Goal: Task Accomplishment & Management: Manage account settings

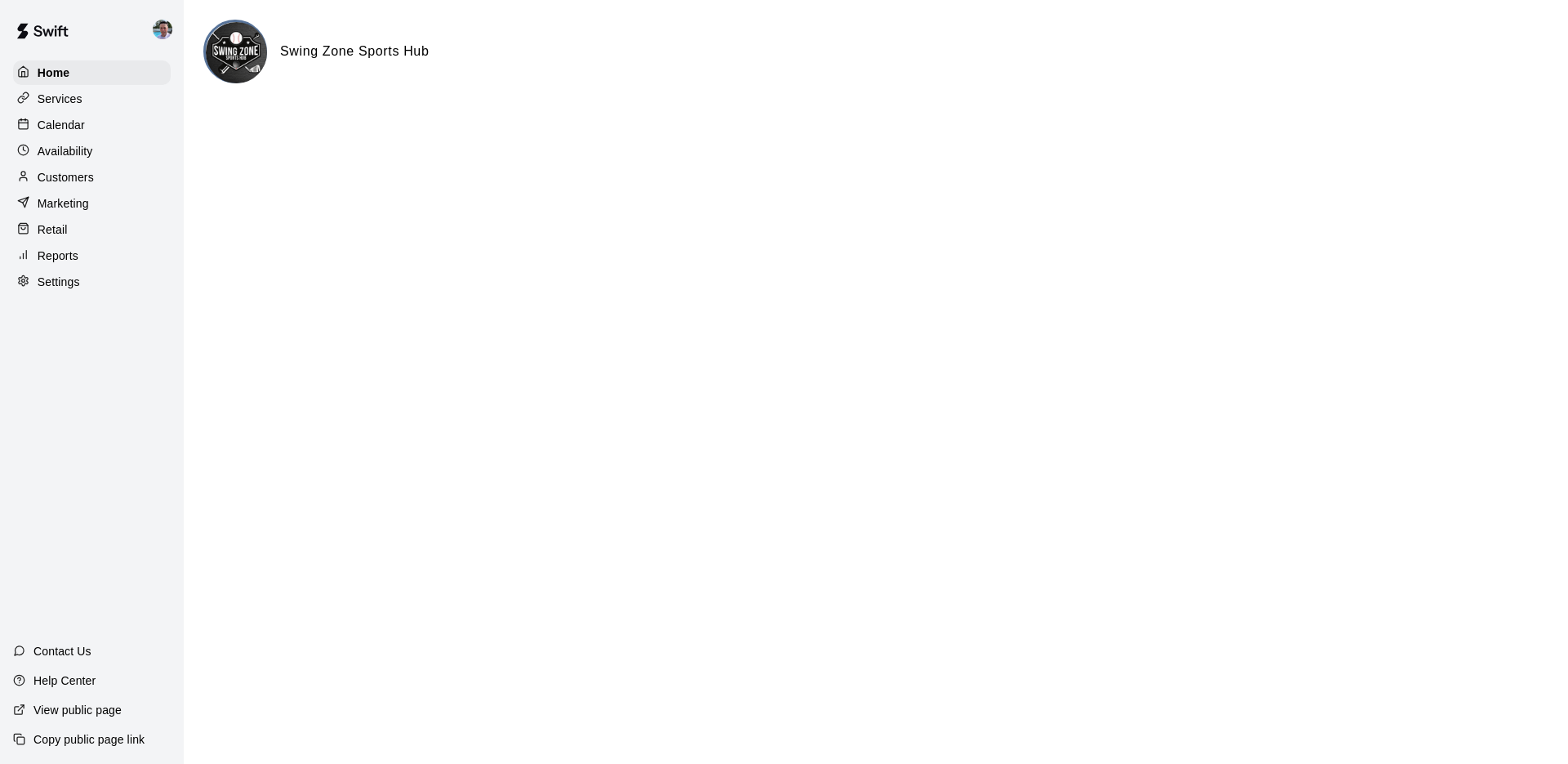
click at [124, 145] on div "Availability" at bounding box center [91, 151] width 157 height 24
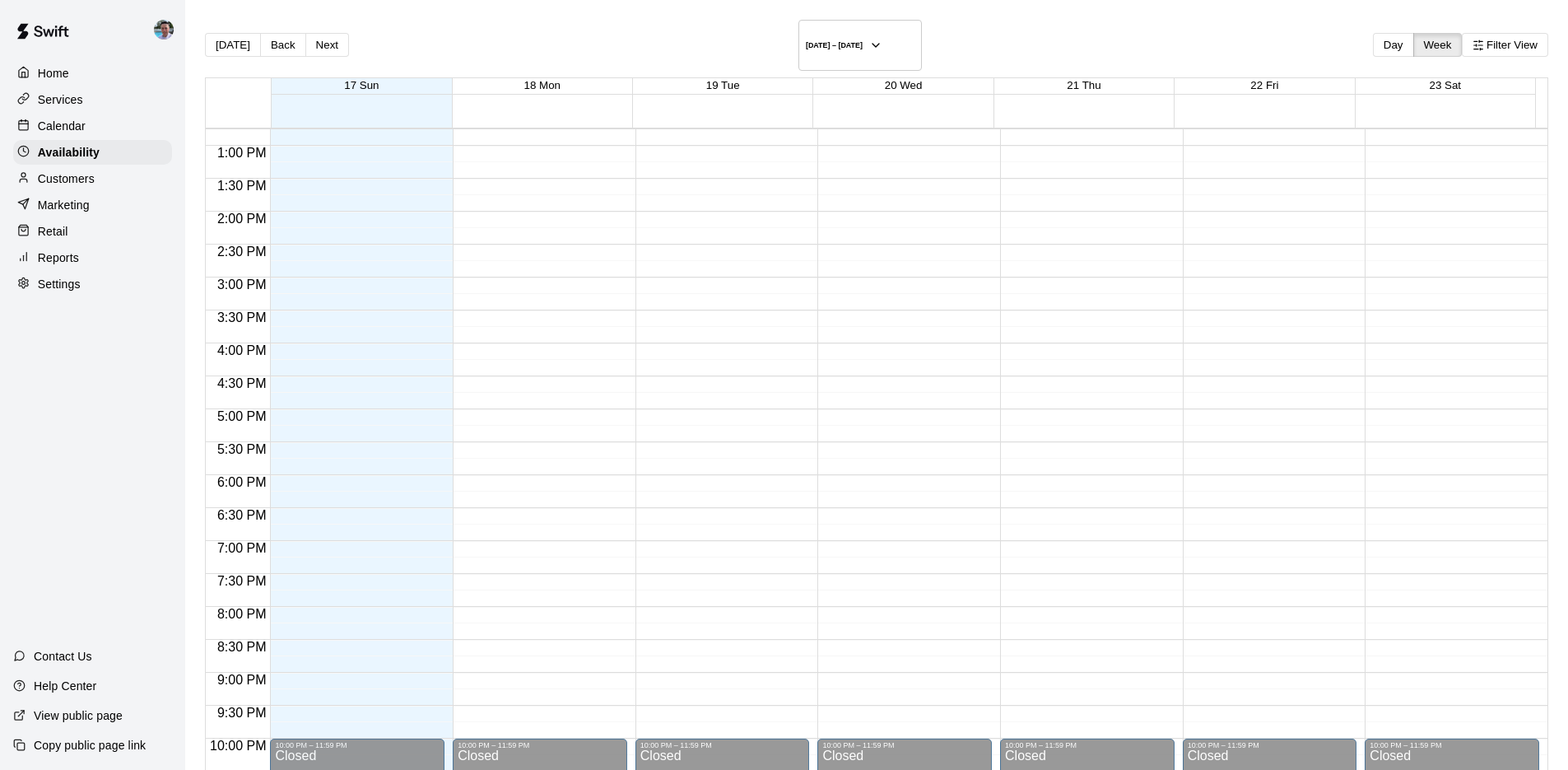
scroll to position [843, 0]
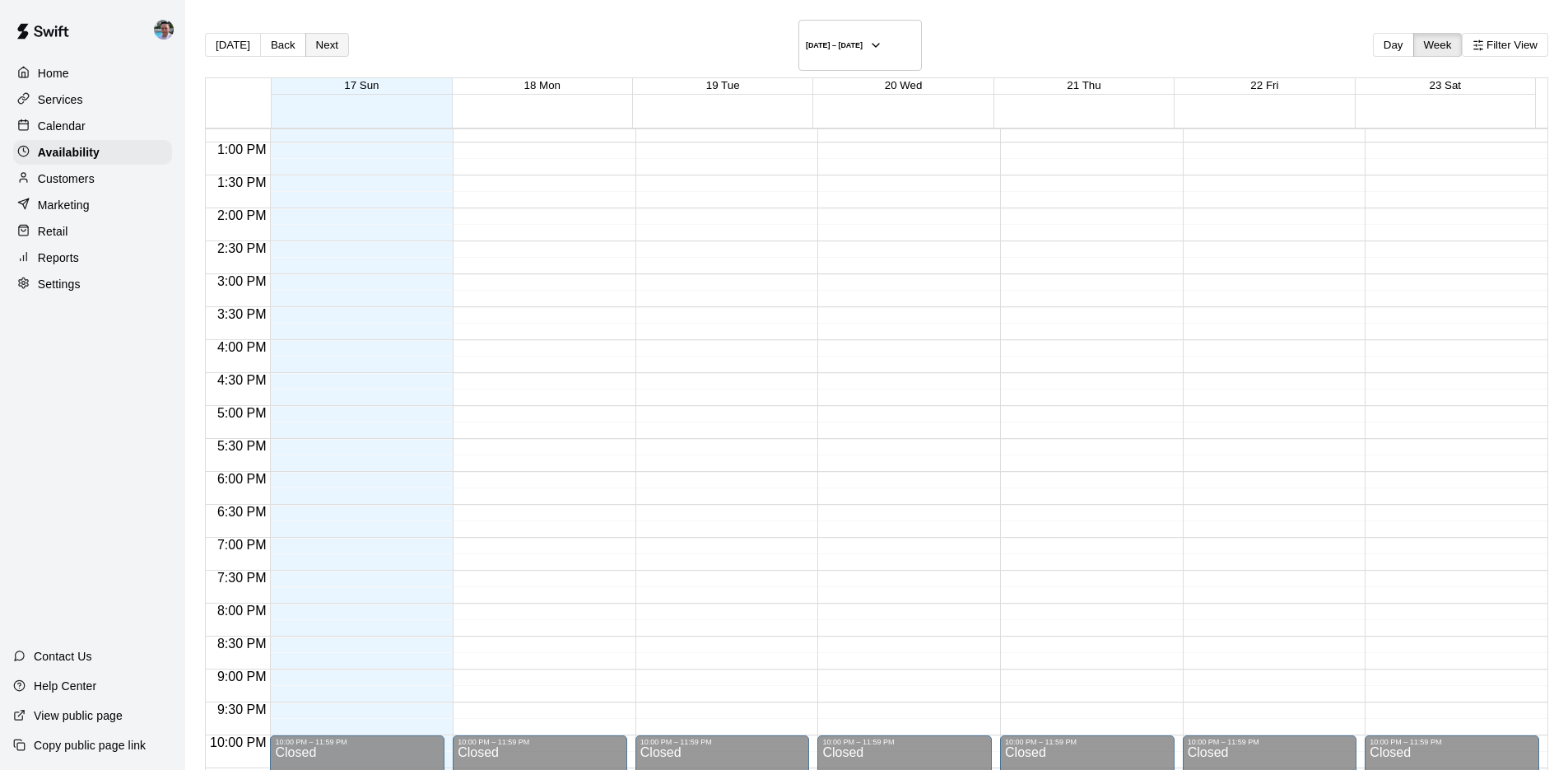
click at [343, 36] on button "Next" at bounding box center [327, 44] width 44 height 23
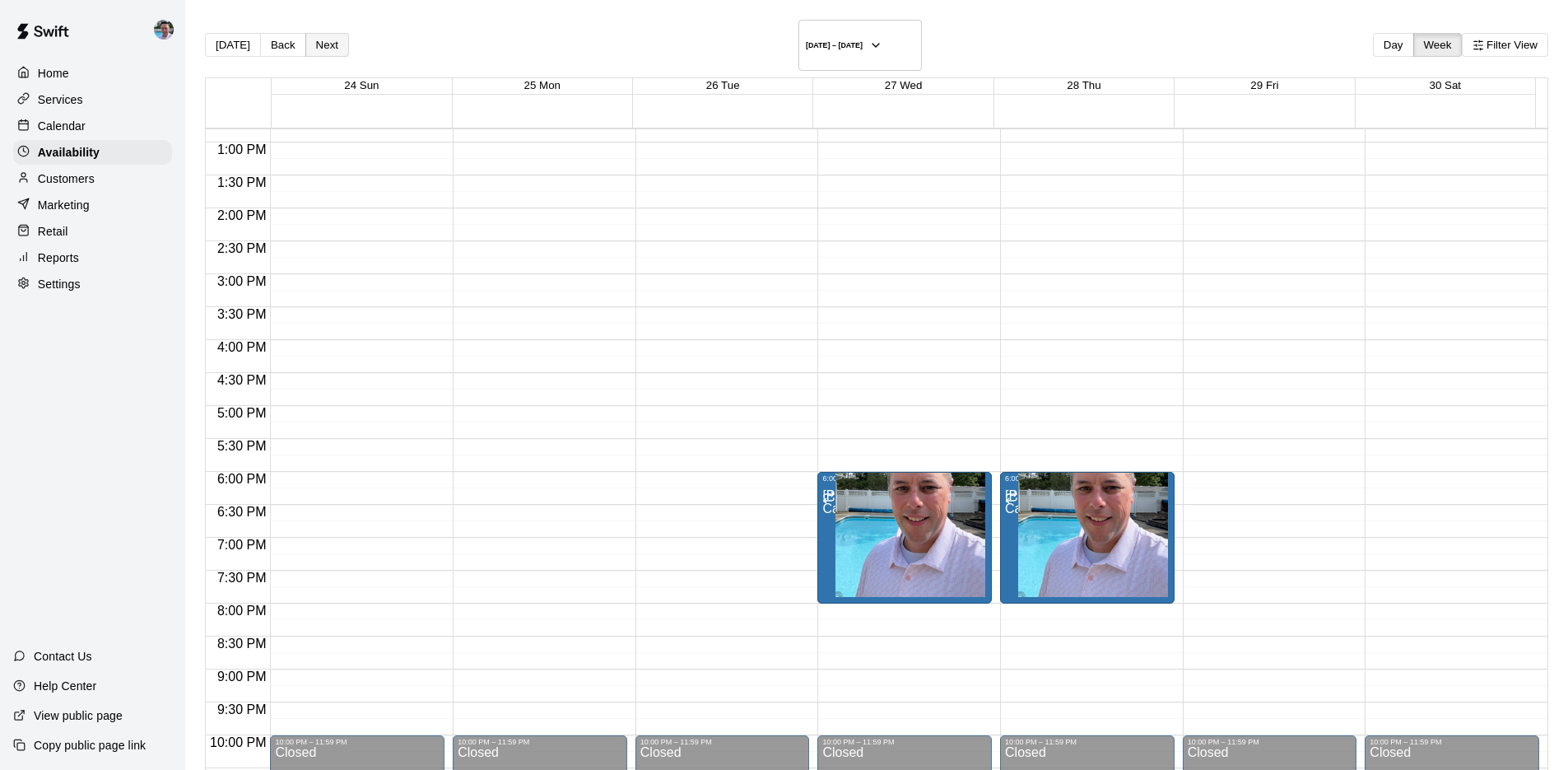
click at [319, 36] on button "Next" at bounding box center [327, 44] width 44 height 23
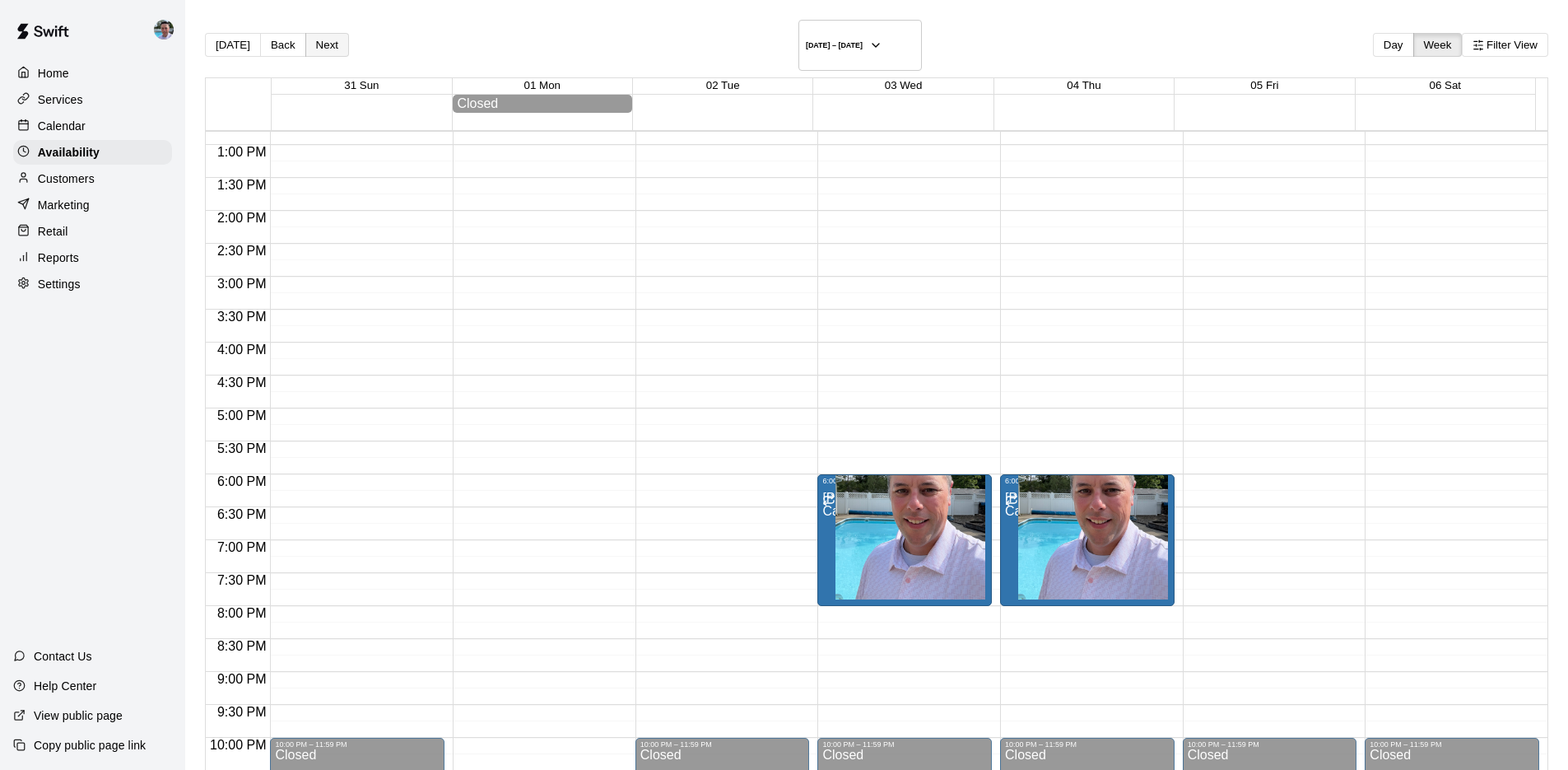
click at [319, 36] on button "Next" at bounding box center [327, 44] width 44 height 23
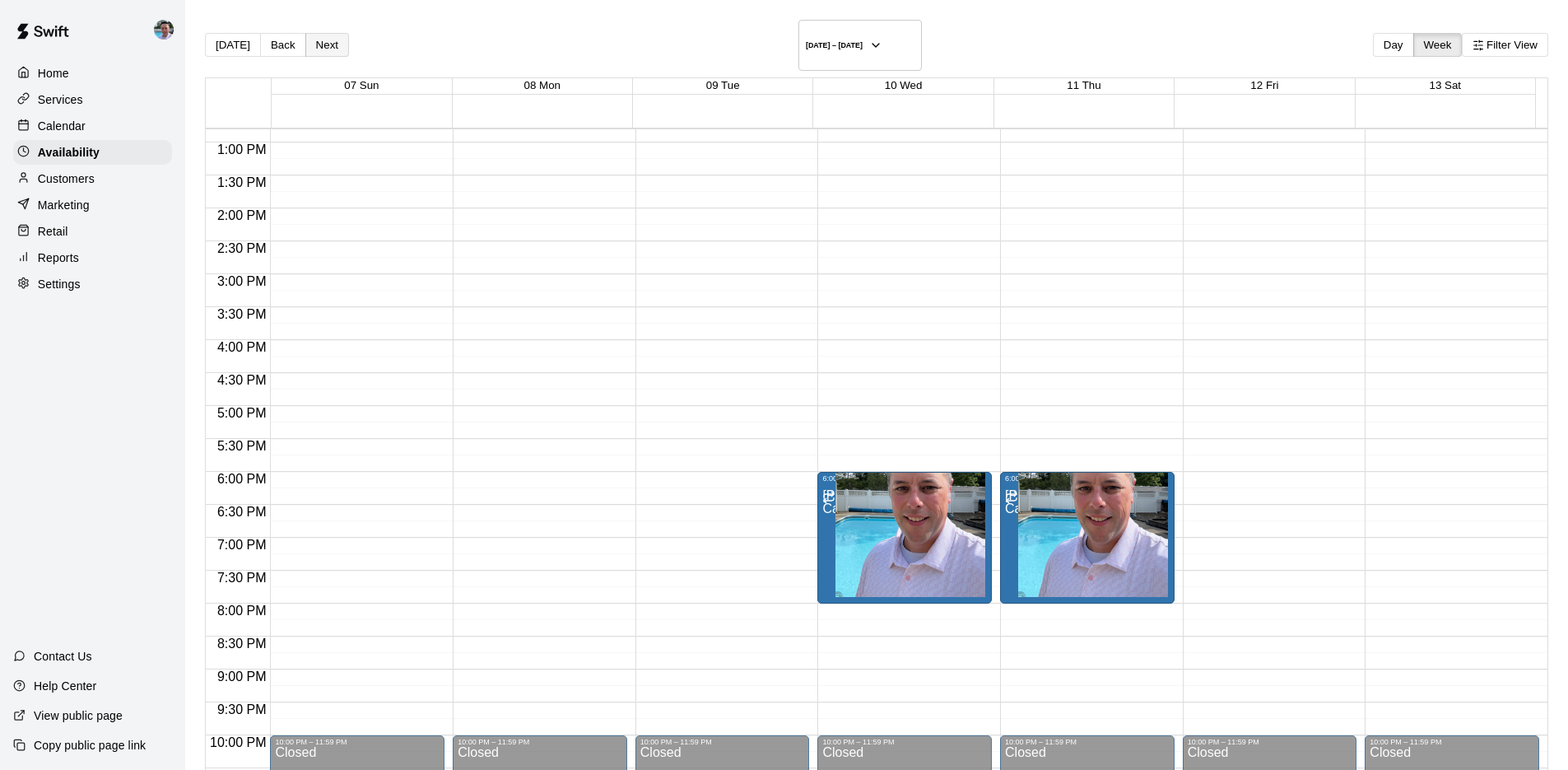
click at [319, 36] on button "Next" at bounding box center [327, 44] width 44 height 23
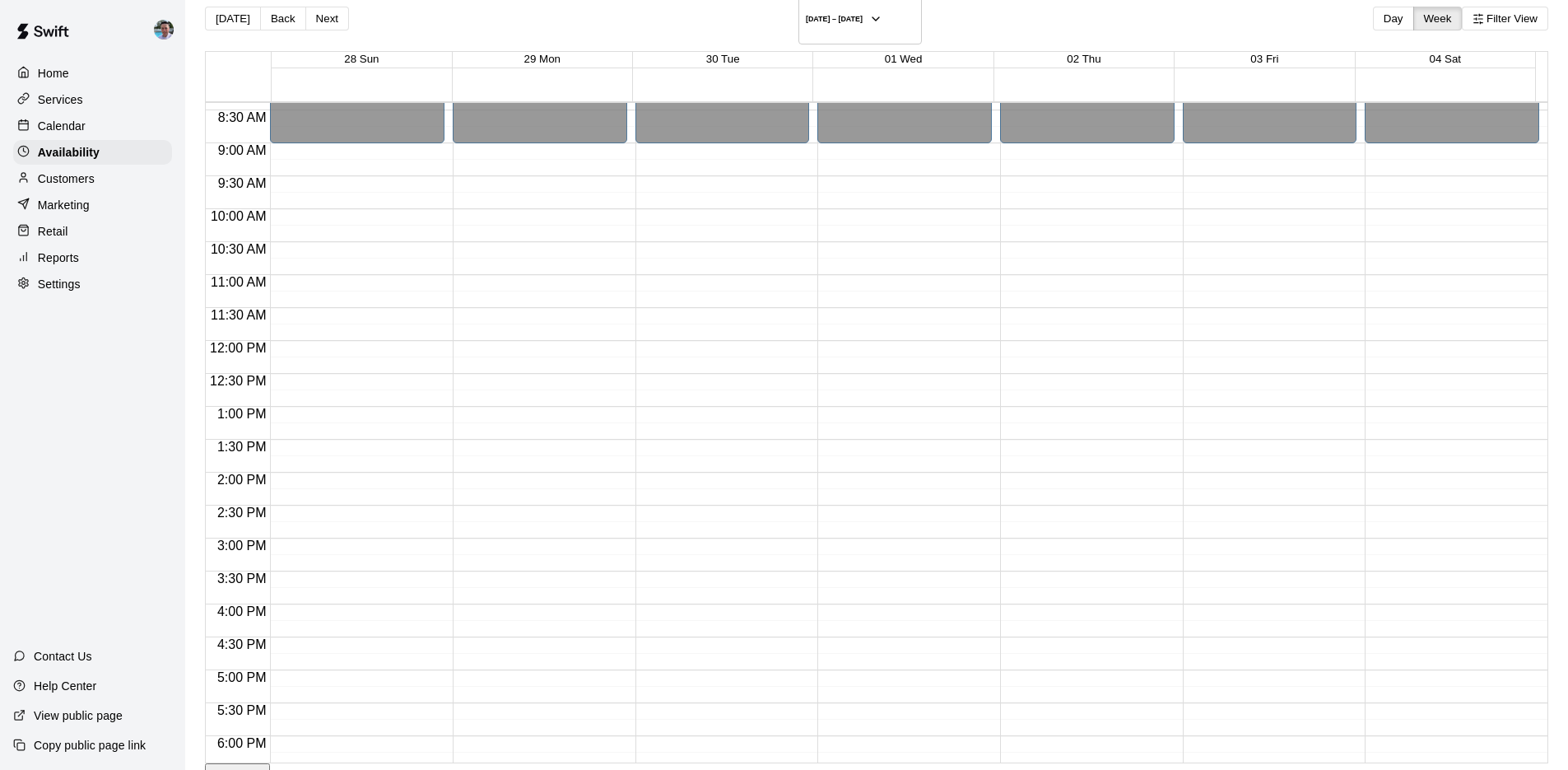
scroll to position [549, 0]
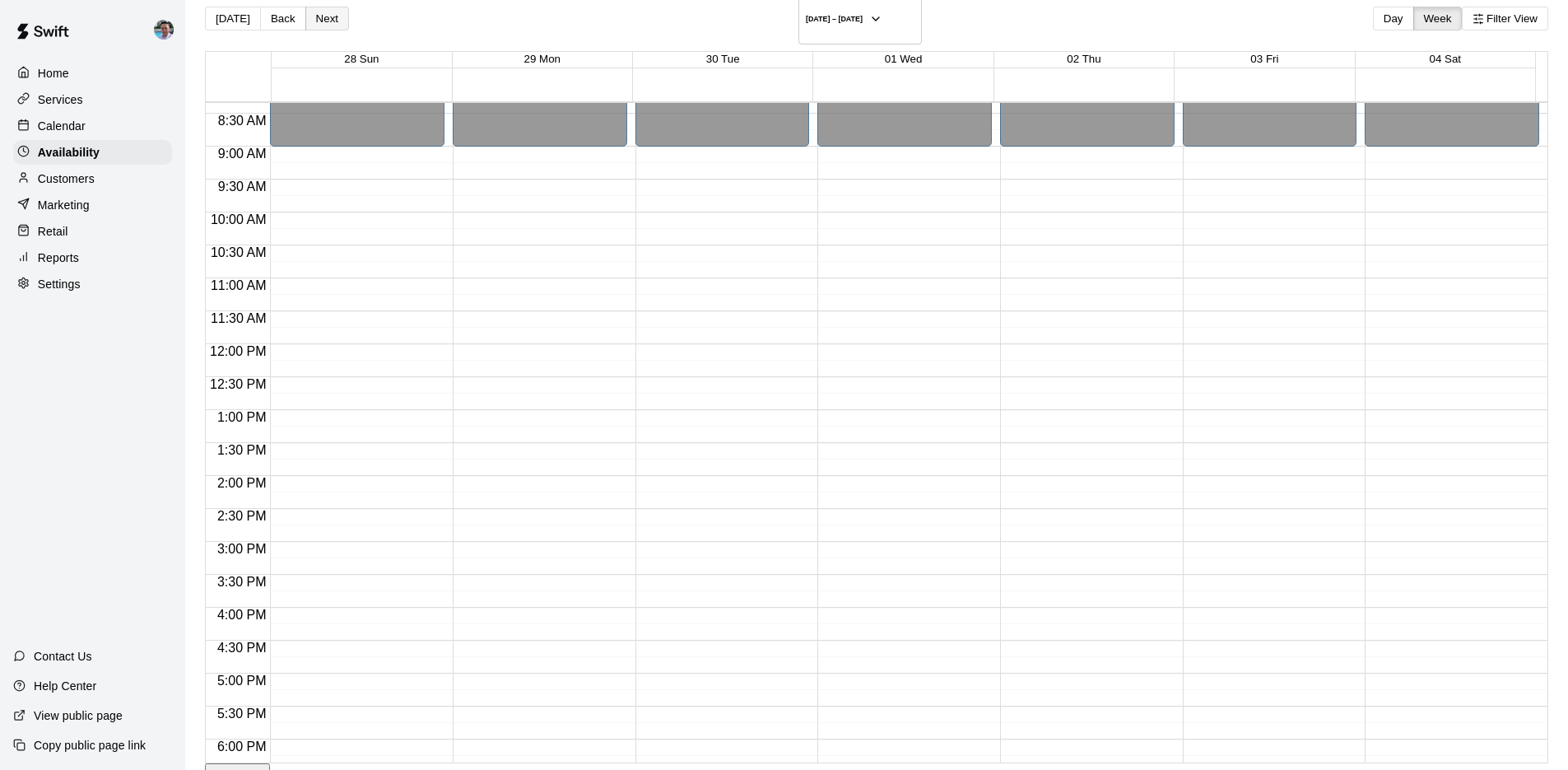
click at [339, 13] on button "Next" at bounding box center [327, 18] width 44 height 23
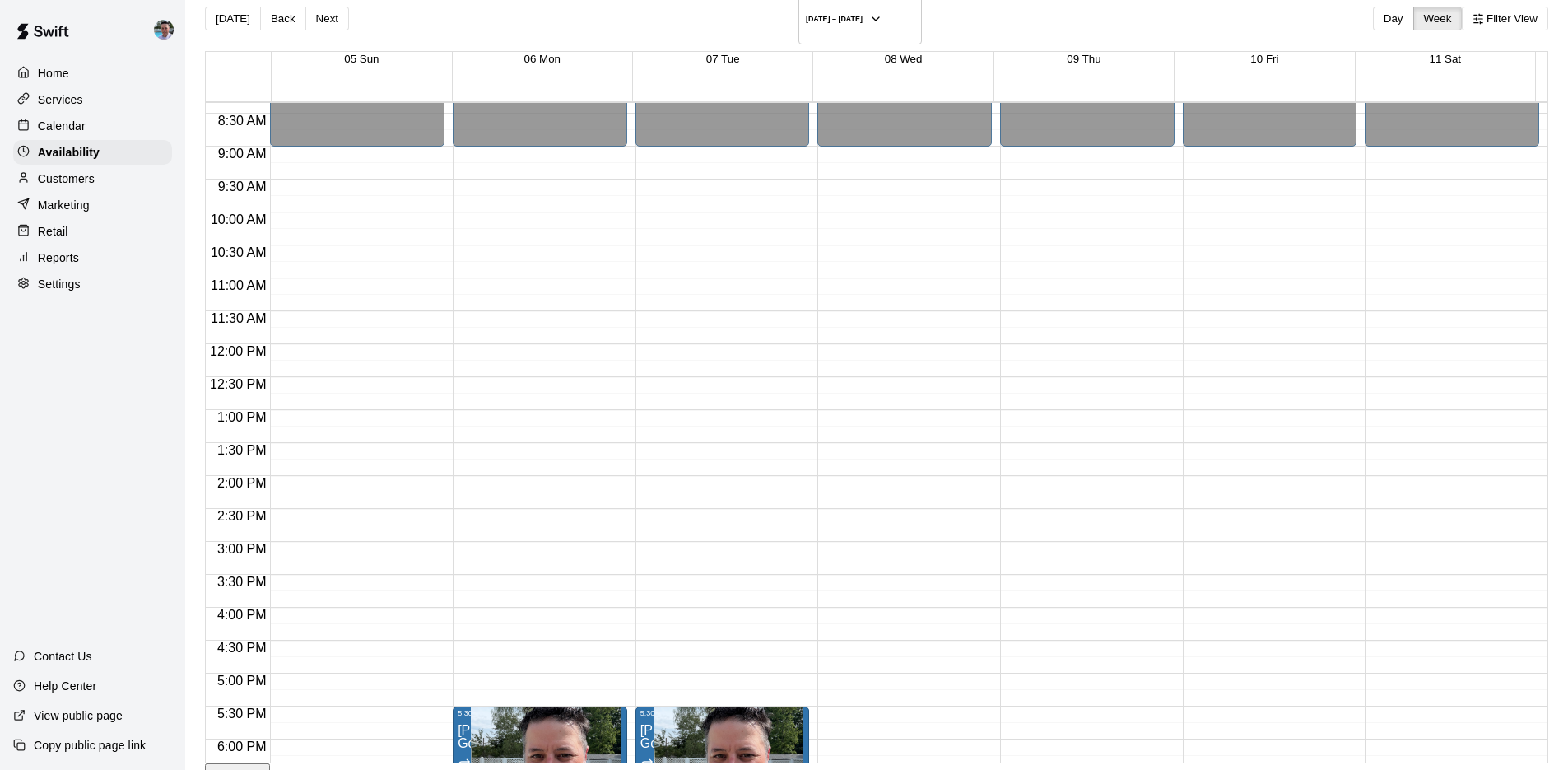
click at [70, 179] on p "Customers" at bounding box center [66, 179] width 57 height 17
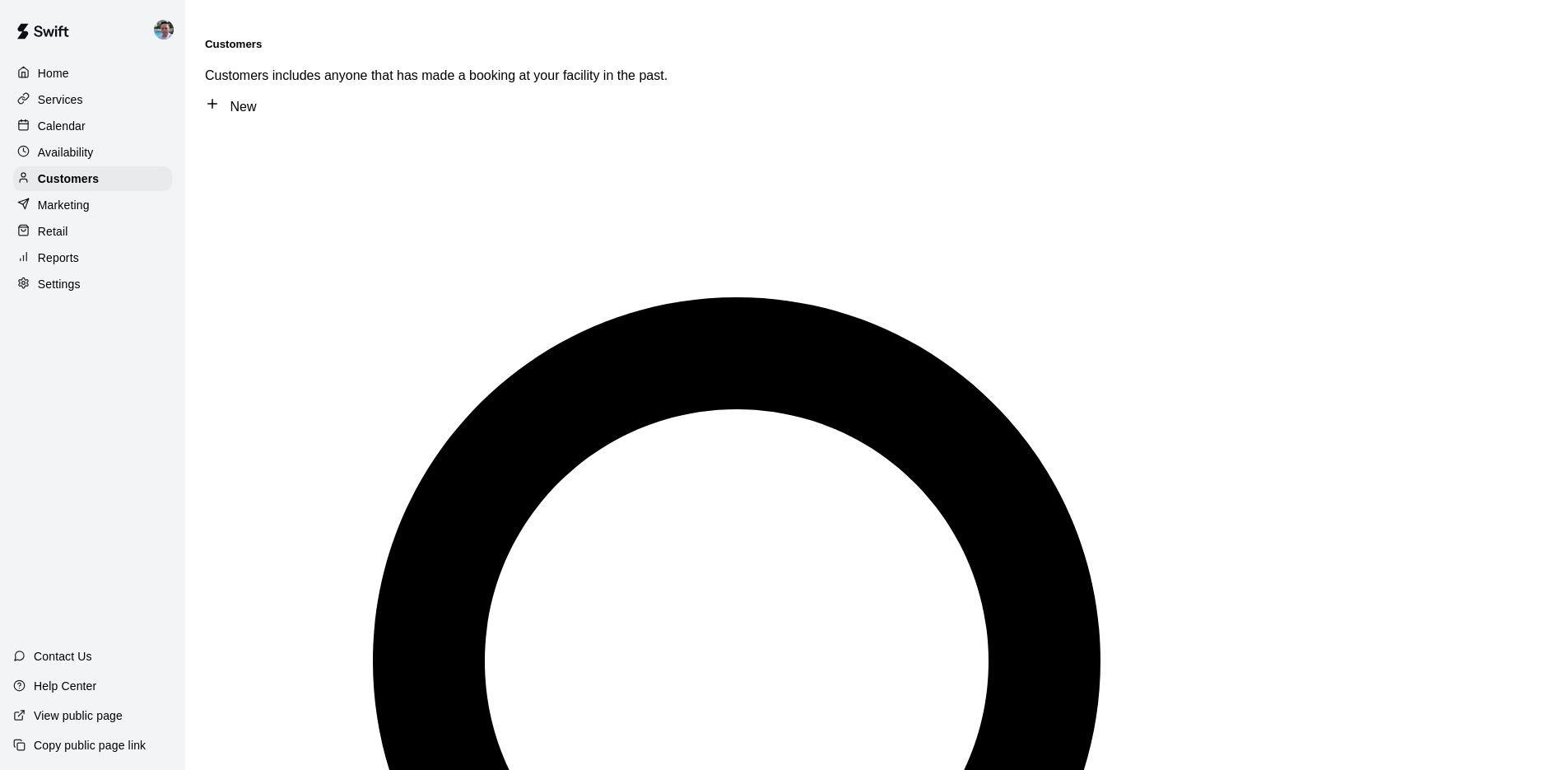
click at [64, 78] on p "Home" at bounding box center [53, 73] width 31 height 17
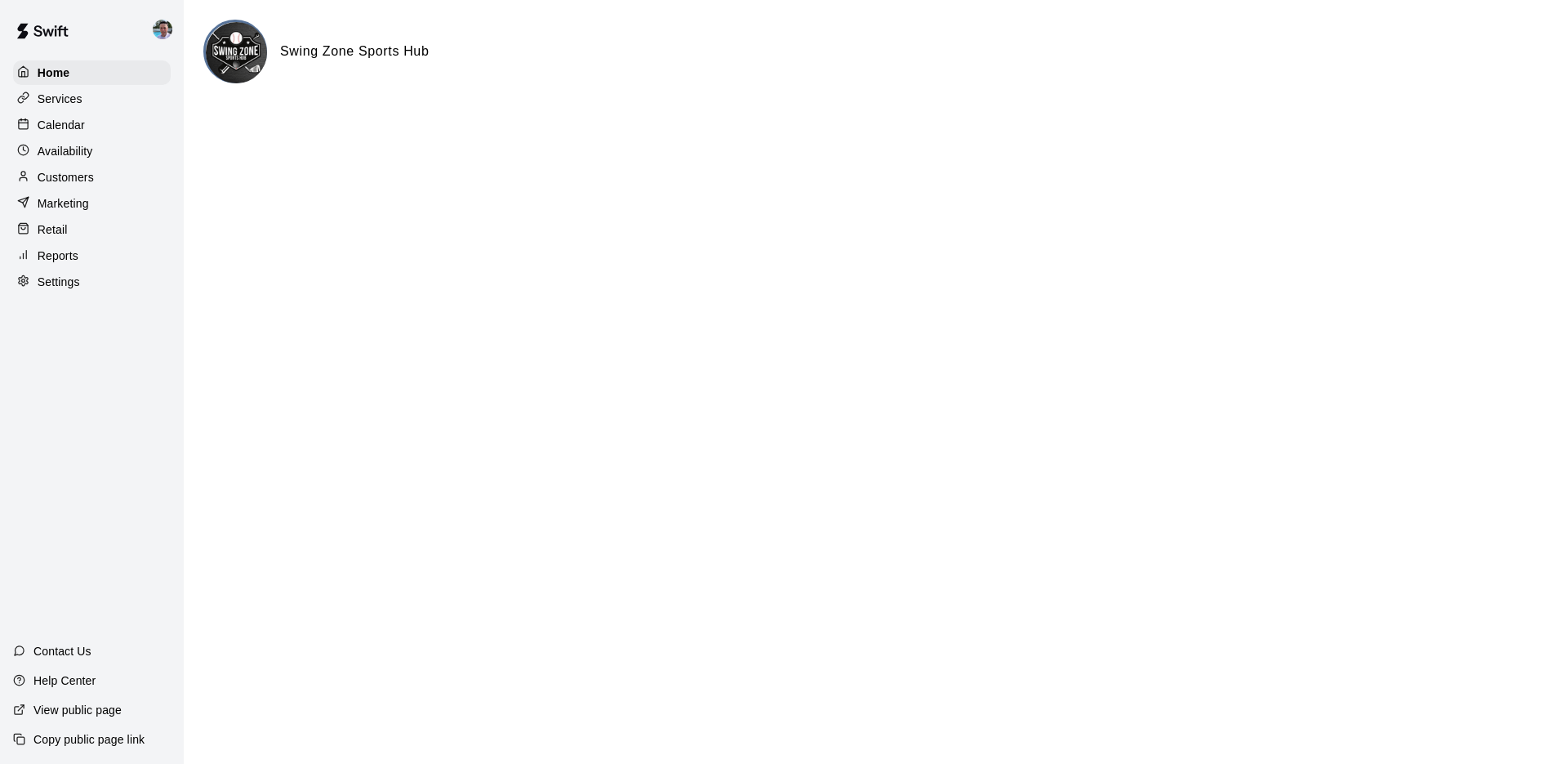
click at [97, 106] on div "Services" at bounding box center [91, 99] width 157 height 24
click at [83, 101] on div "Services" at bounding box center [91, 99] width 157 height 24
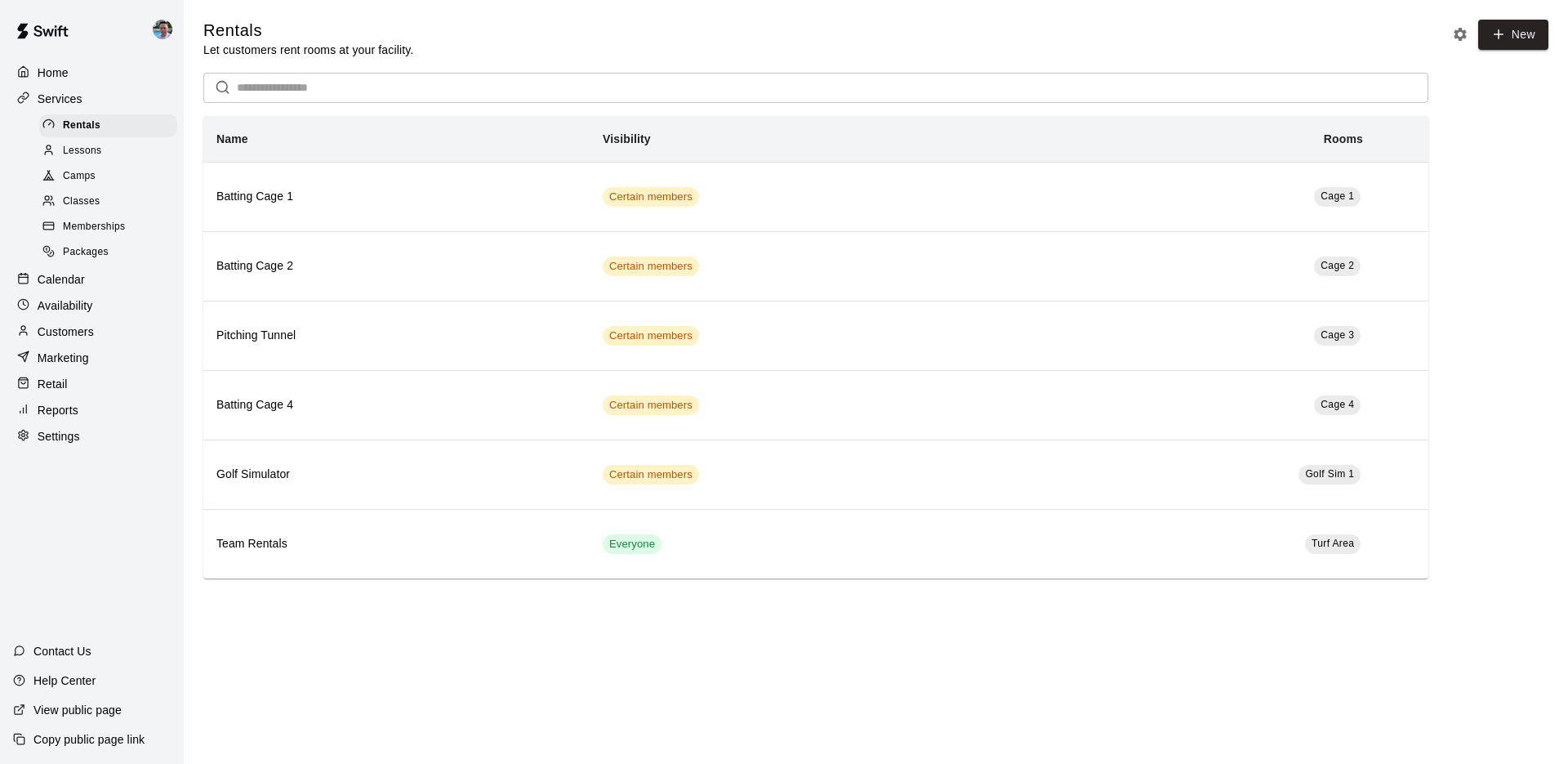
click at [84, 171] on span "Camps" at bounding box center [79, 177] width 33 height 17
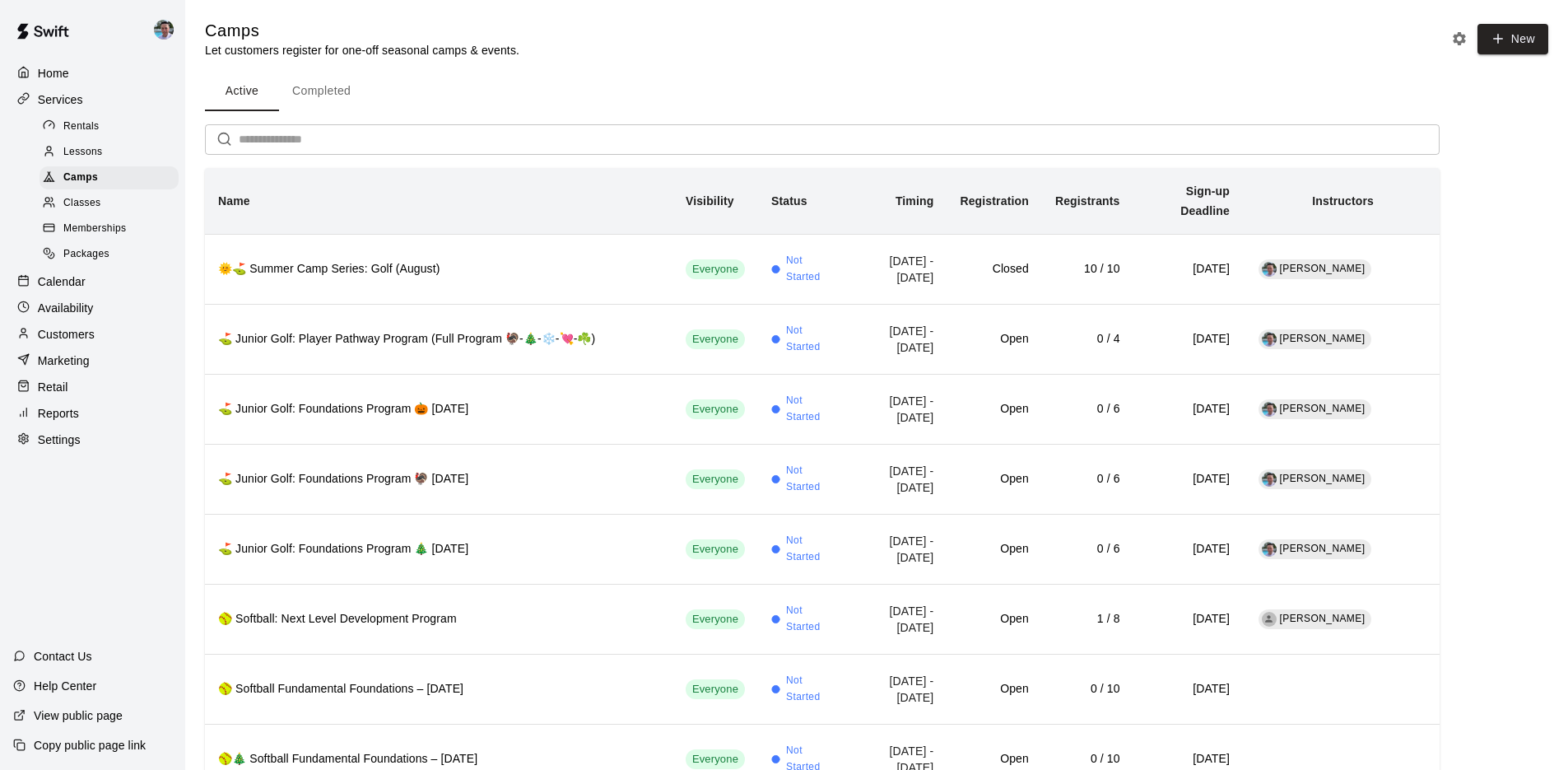
drag, startPoint x: 104, startPoint y: 10, endPoint x: 95, endPoint y: -40, distance: 50.8
click at [98, 594] on div "Home Services Rentals Lessons Camps Classes Memberships Packages Calendar Avail…" at bounding box center [93, 385] width 186 height 770
click at [71, 431] on p "Settings" at bounding box center [59, 440] width 43 height 17
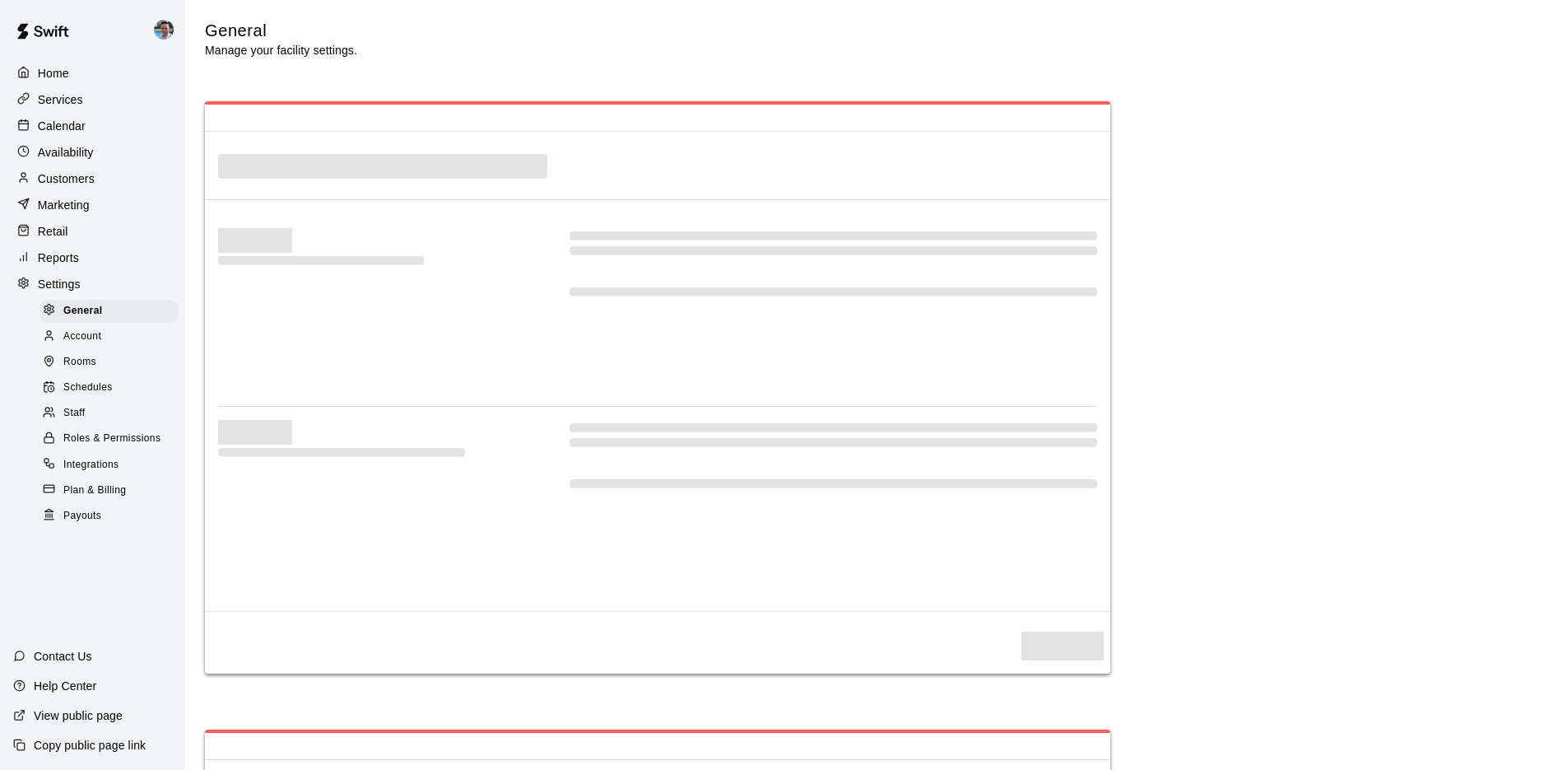
select select "**"
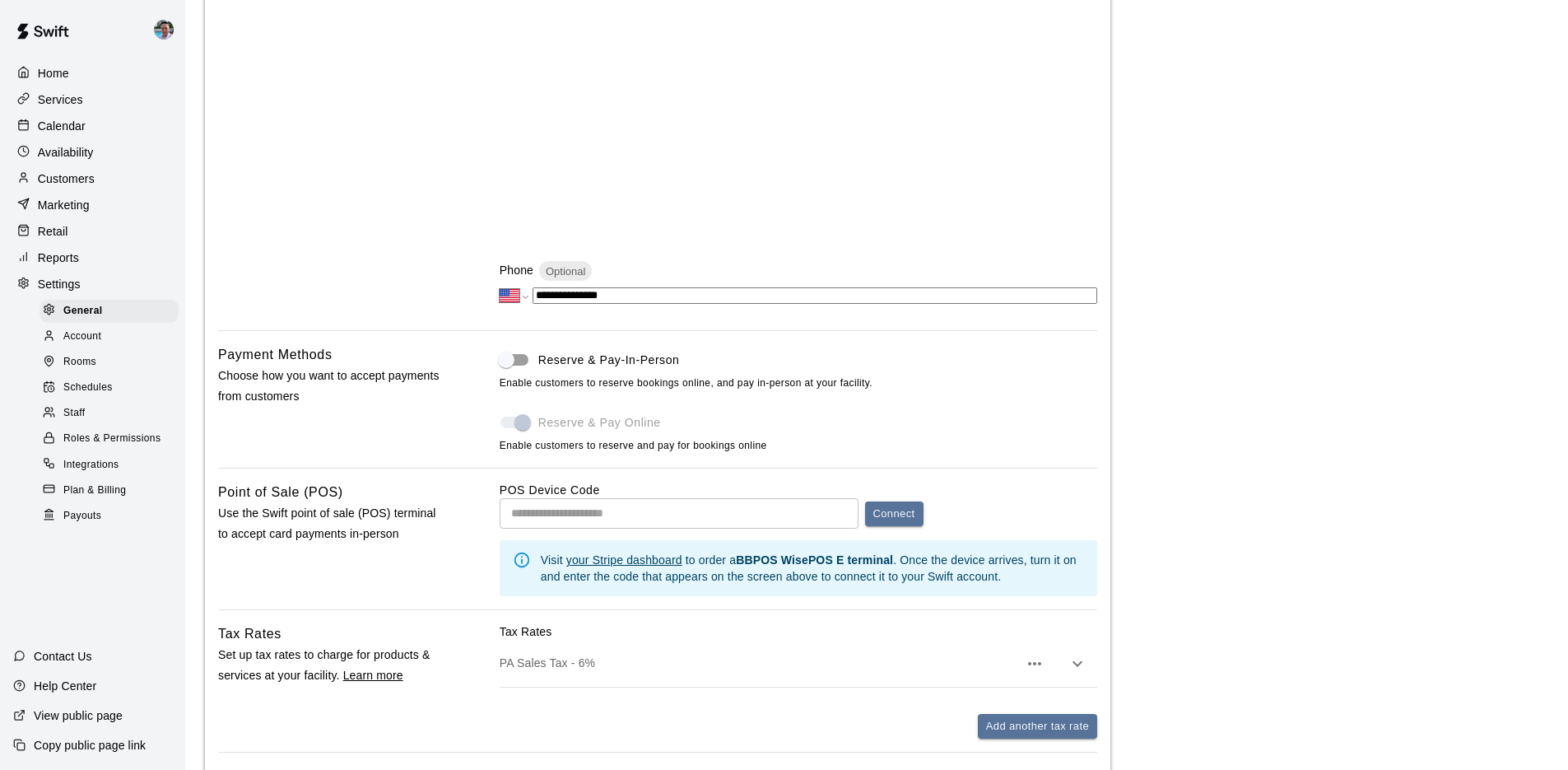
scroll to position [664, 0]
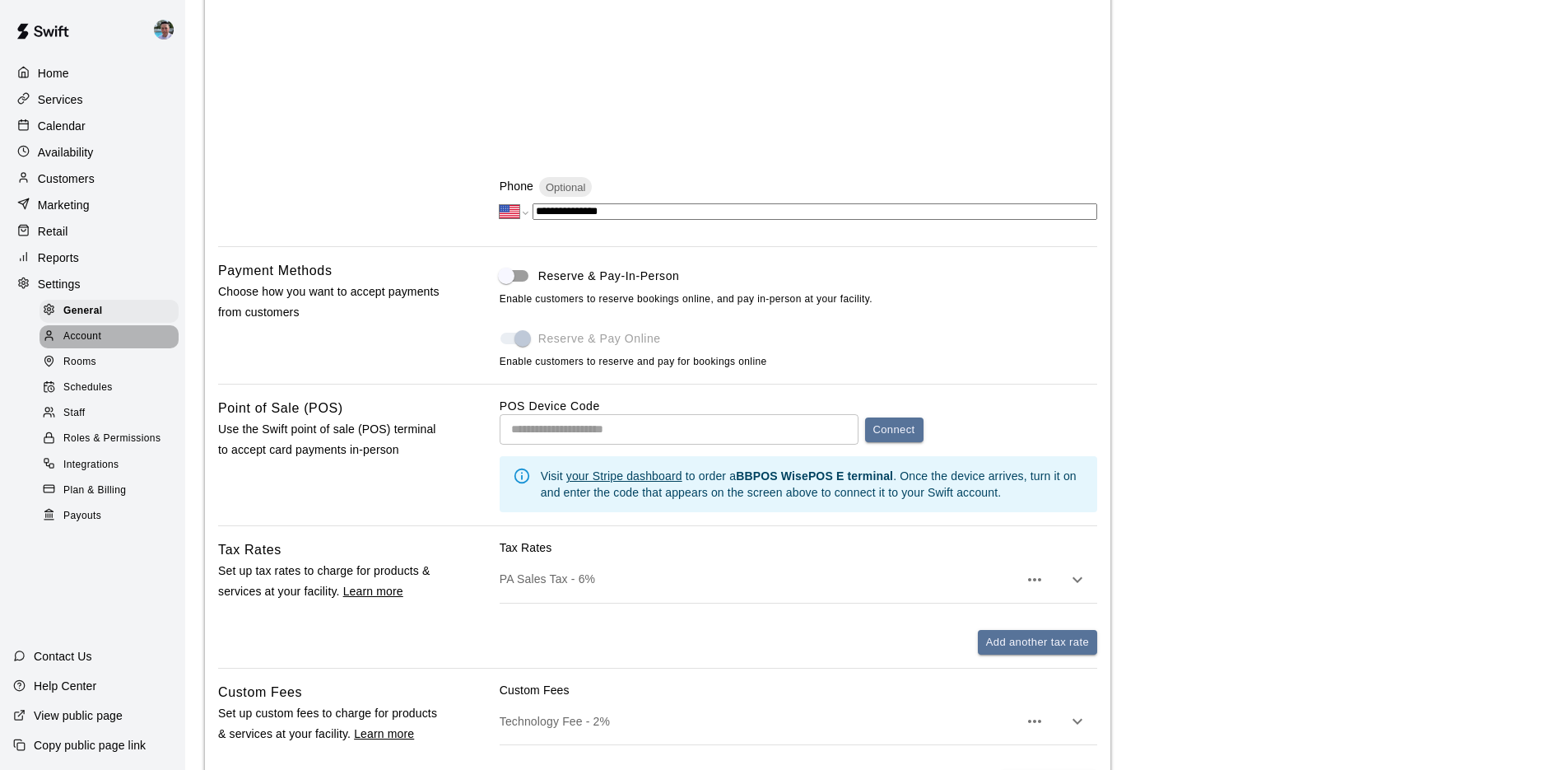
click at [90, 335] on span "Account" at bounding box center [83, 337] width 38 height 17
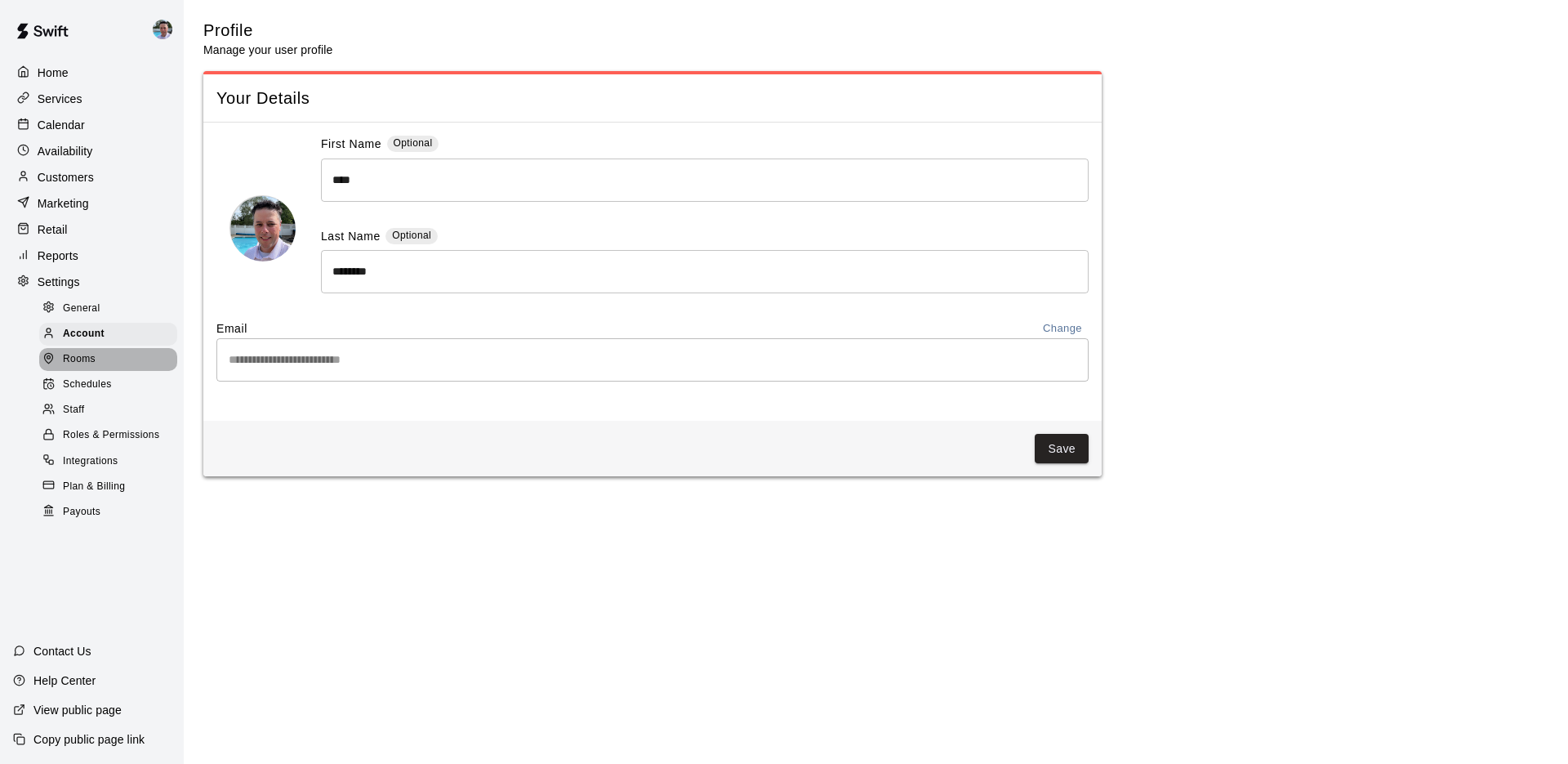
click at [92, 357] on span "Rooms" at bounding box center [79, 359] width 33 height 17
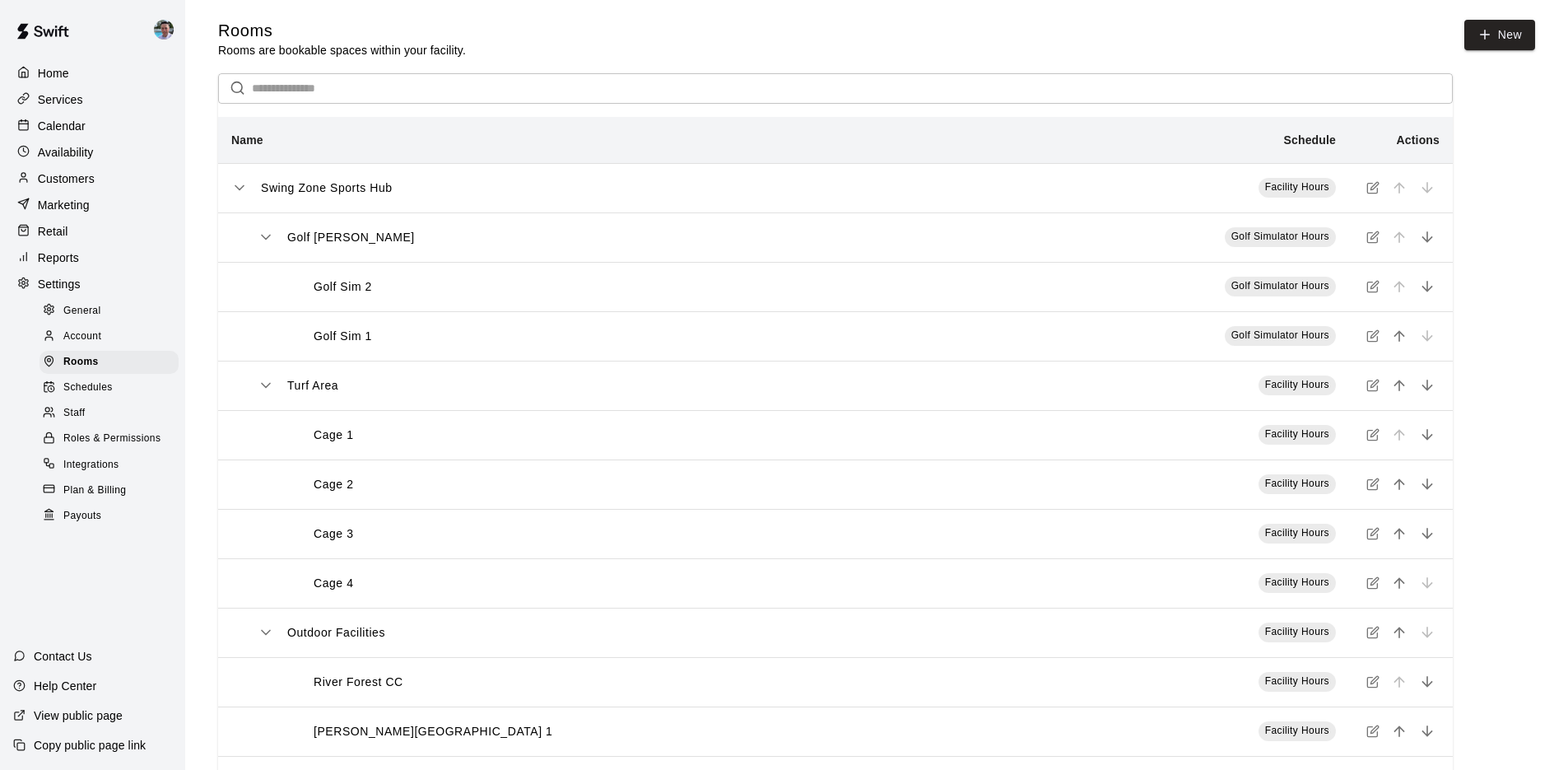
click at [97, 382] on span "Schedules" at bounding box center [88, 388] width 50 height 17
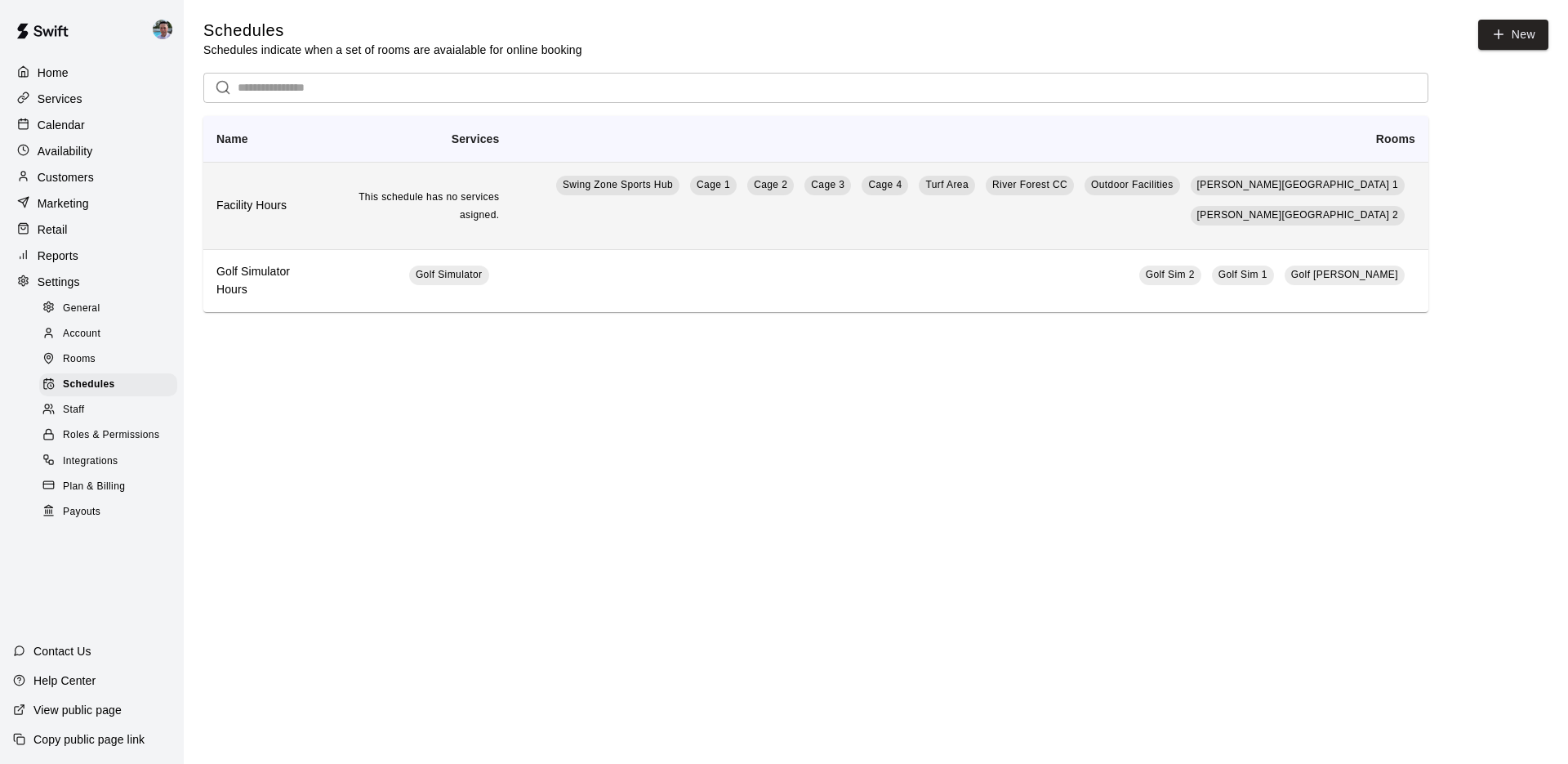
click at [417, 197] on span "This schedule has no services asigned." at bounding box center [428, 206] width 141 height 30
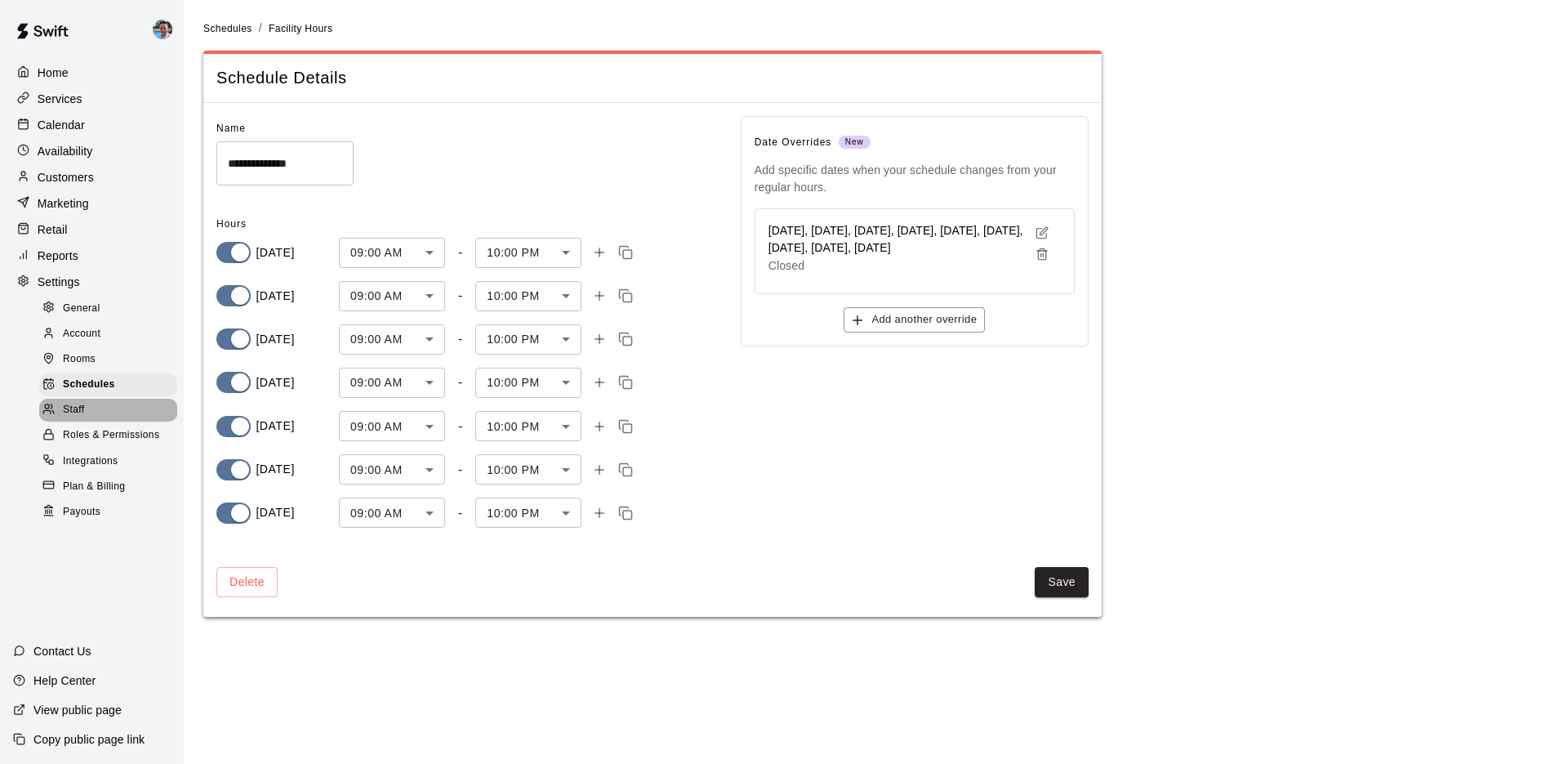
click at [95, 411] on div "Staff" at bounding box center [108, 409] width 138 height 23
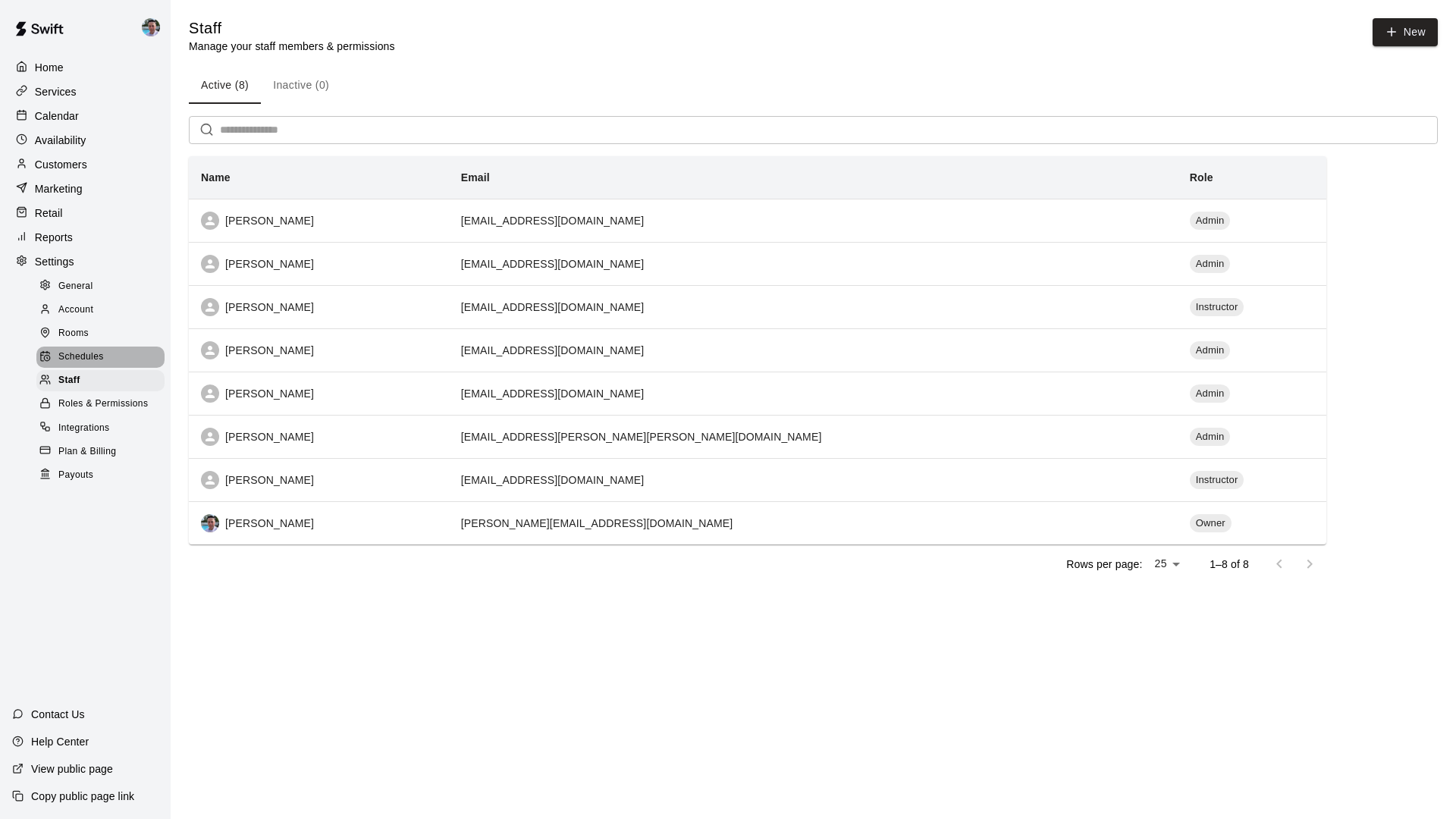
click at [121, 351] on div "Schedules" at bounding box center [100, 357] width 128 height 22
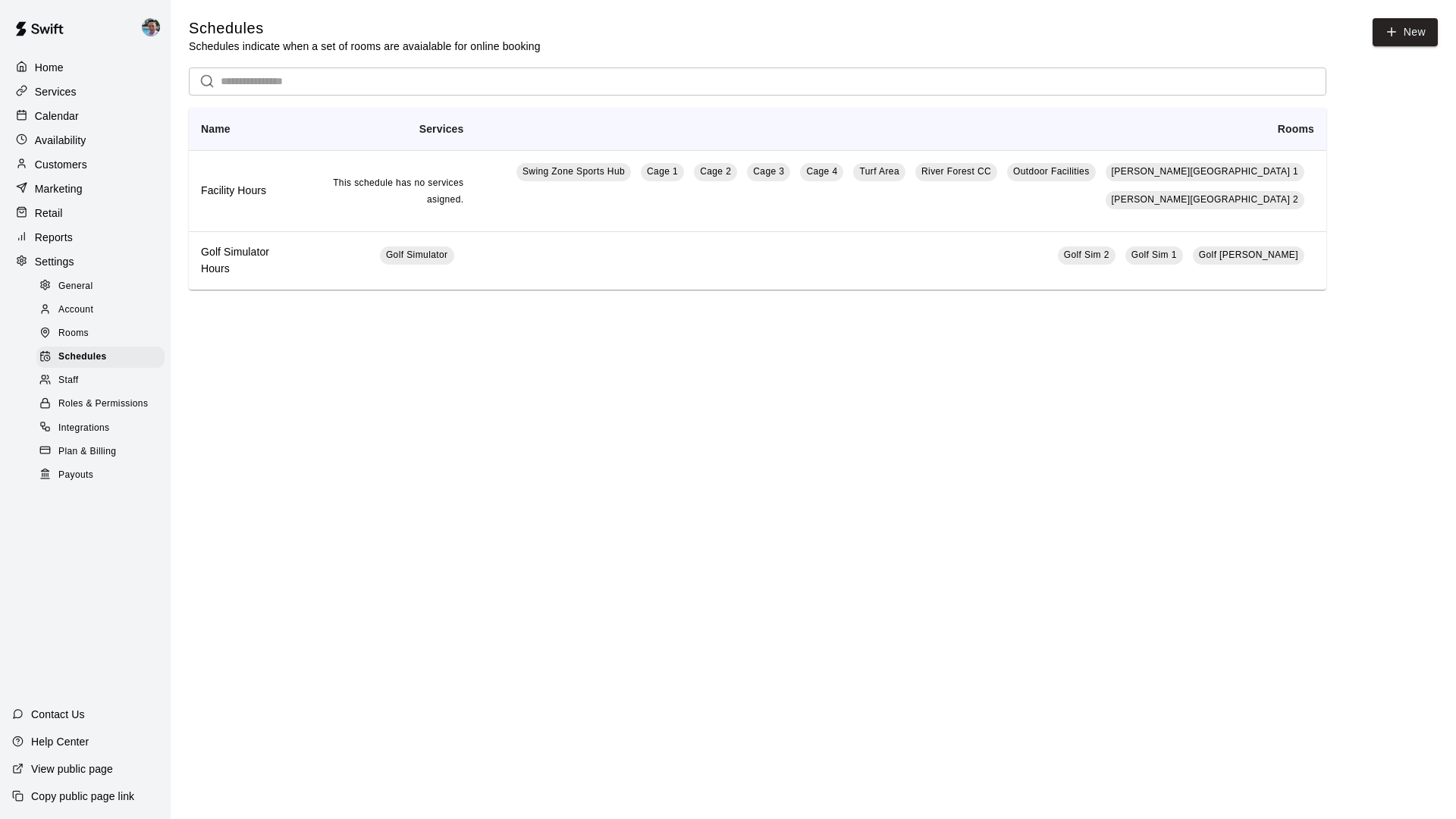
click at [137, 337] on div "Rooms" at bounding box center [100, 333] width 128 height 22
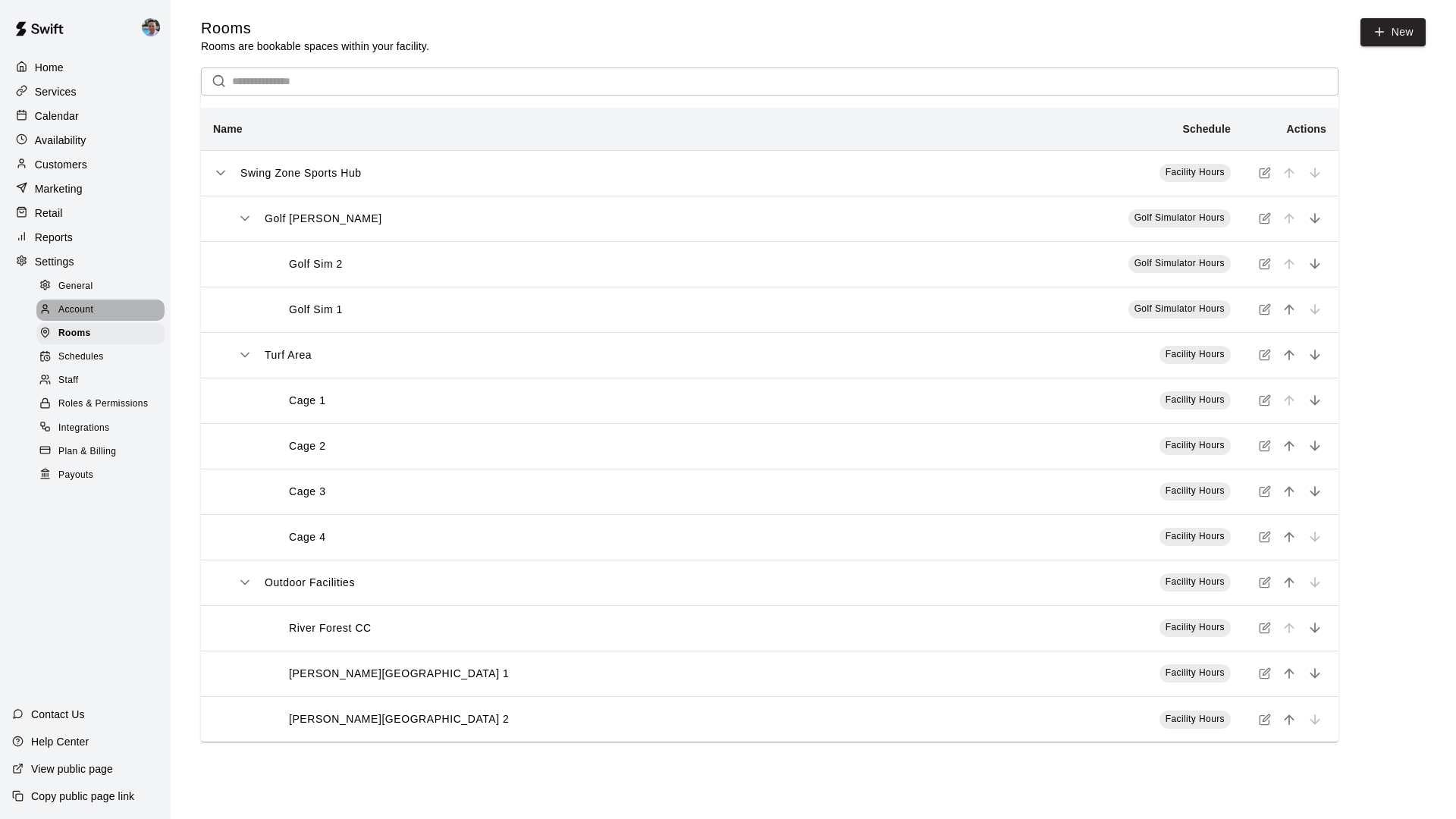
click at [120, 312] on div "Account" at bounding box center [100, 310] width 128 height 22
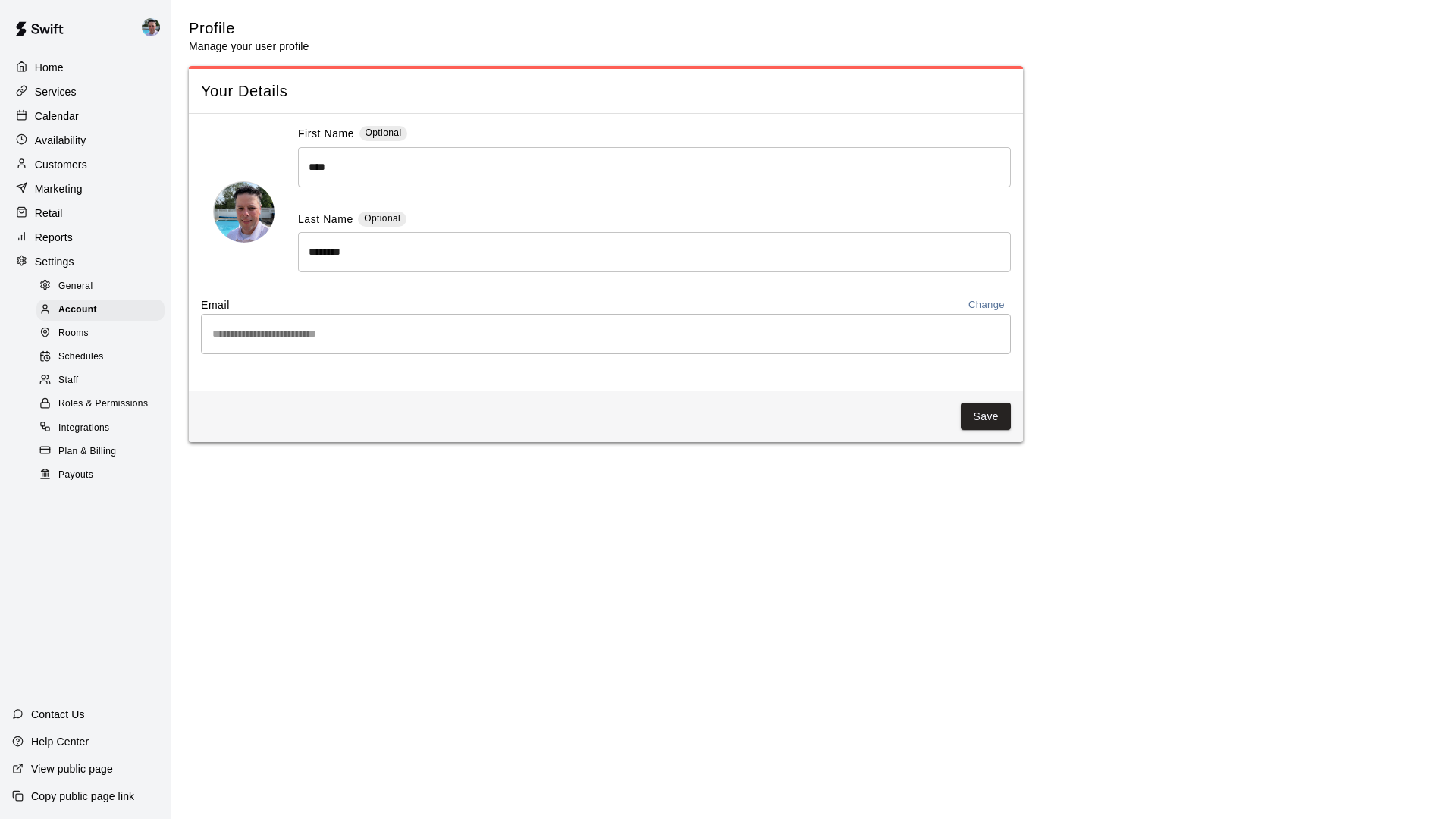
click at [122, 295] on link "General" at bounding box center [103, 286] width 134 height 23
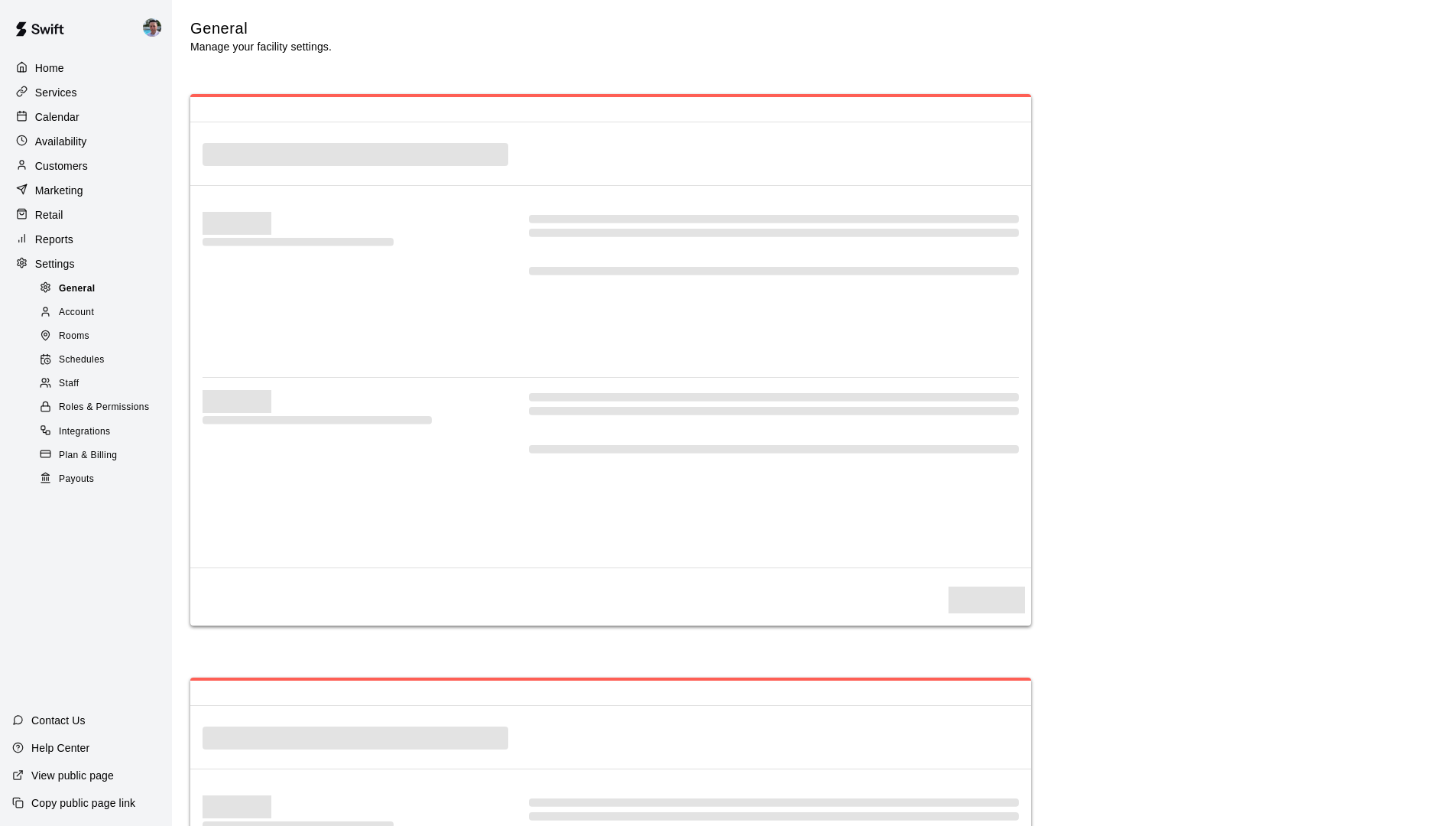
select select "**"
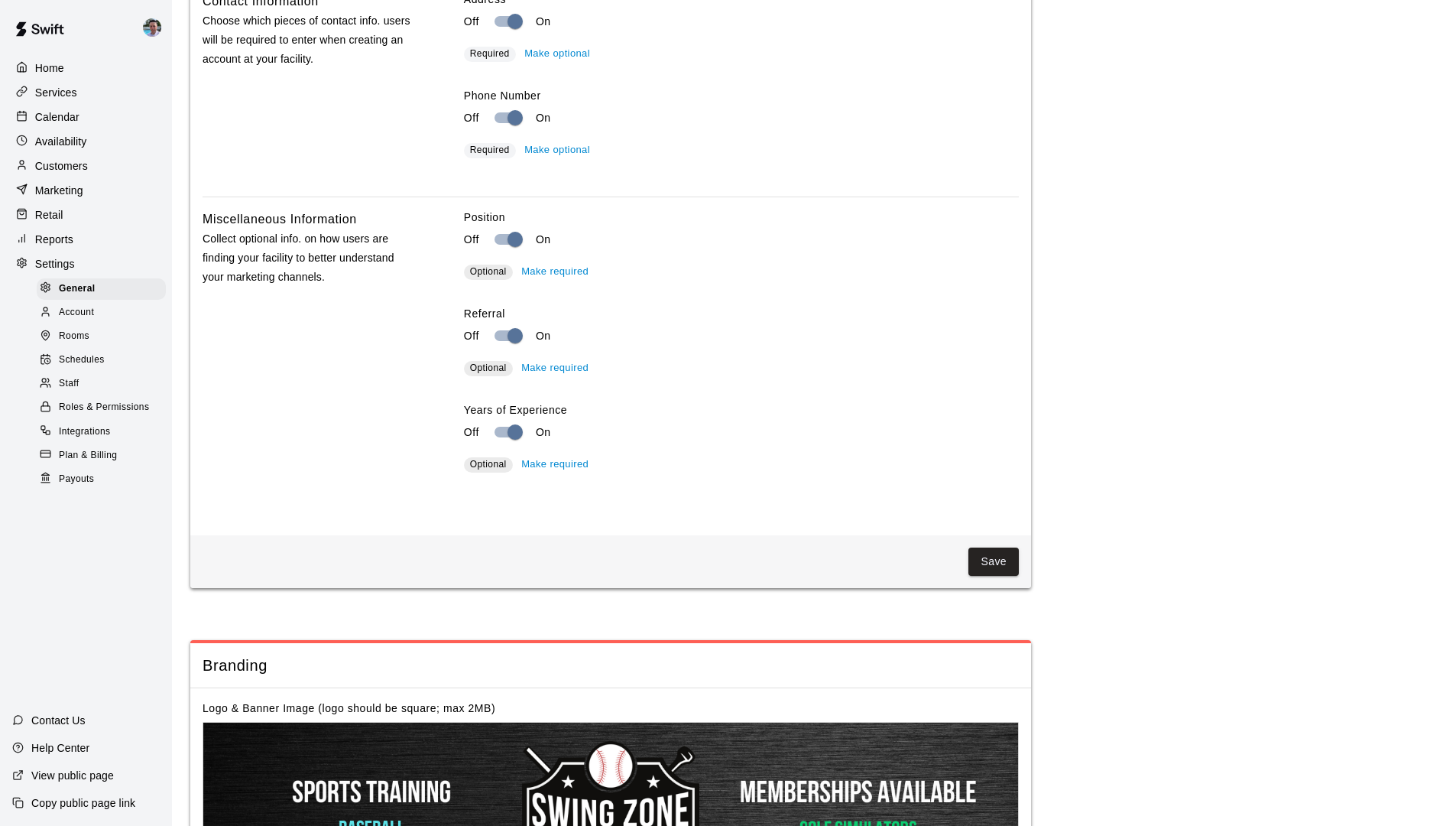
scroll to position [2500, 0]
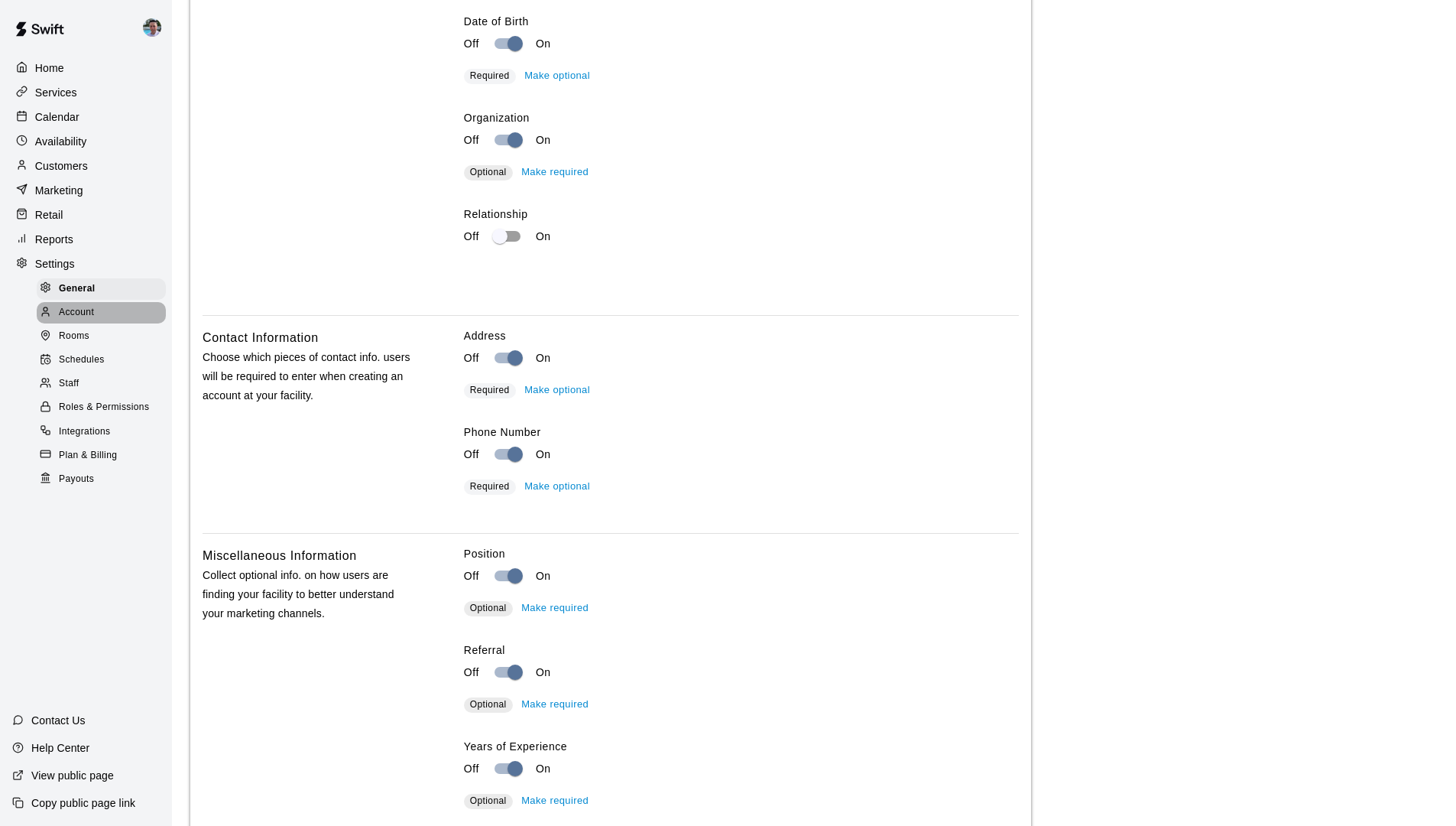
click at [111, 315] on div "Account" at bounding box center [101, 313] width 129 height 22
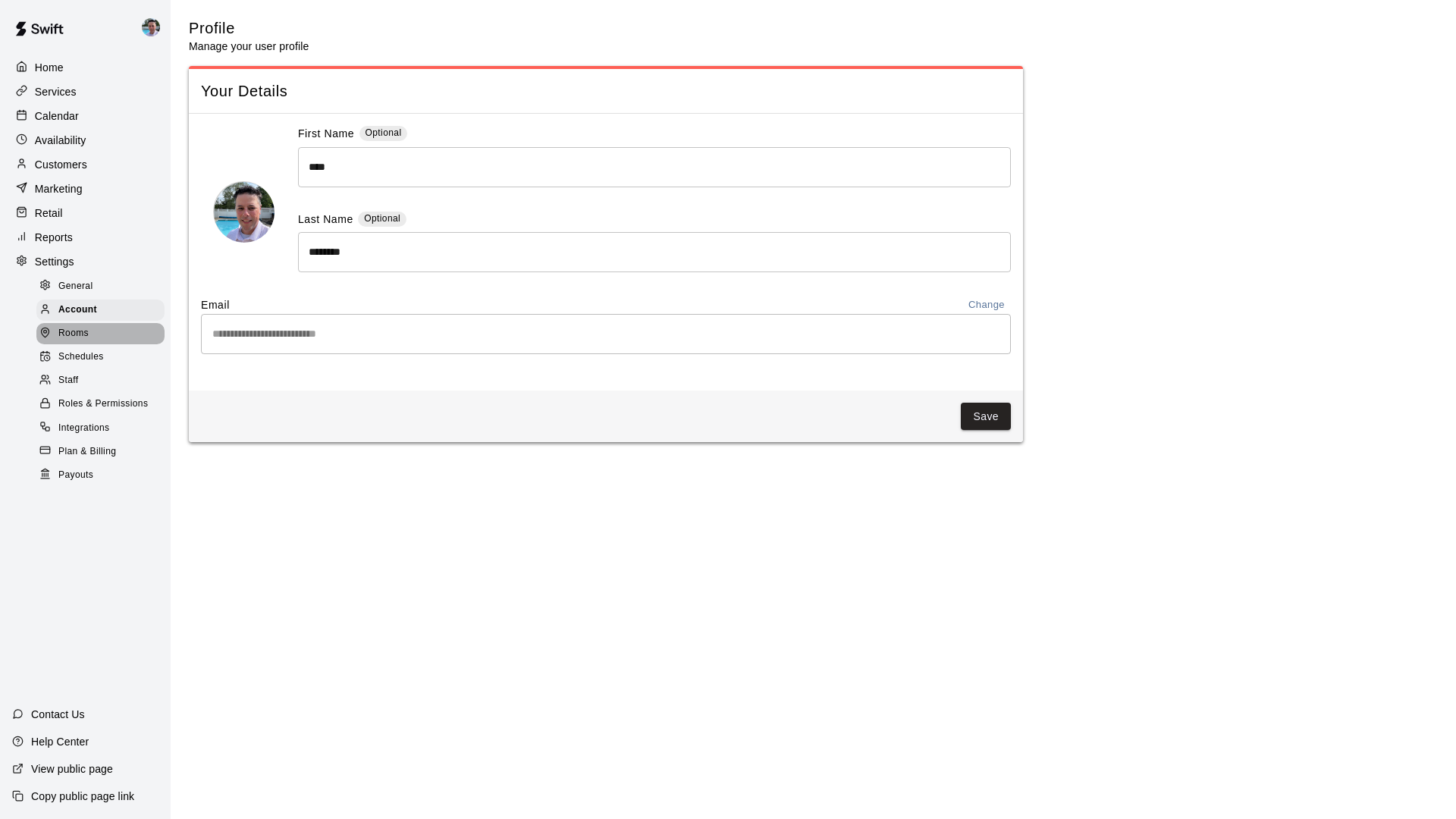
click at [121, 334] on div "Rooms" at bounding box center [100, 333] width 128 height 22
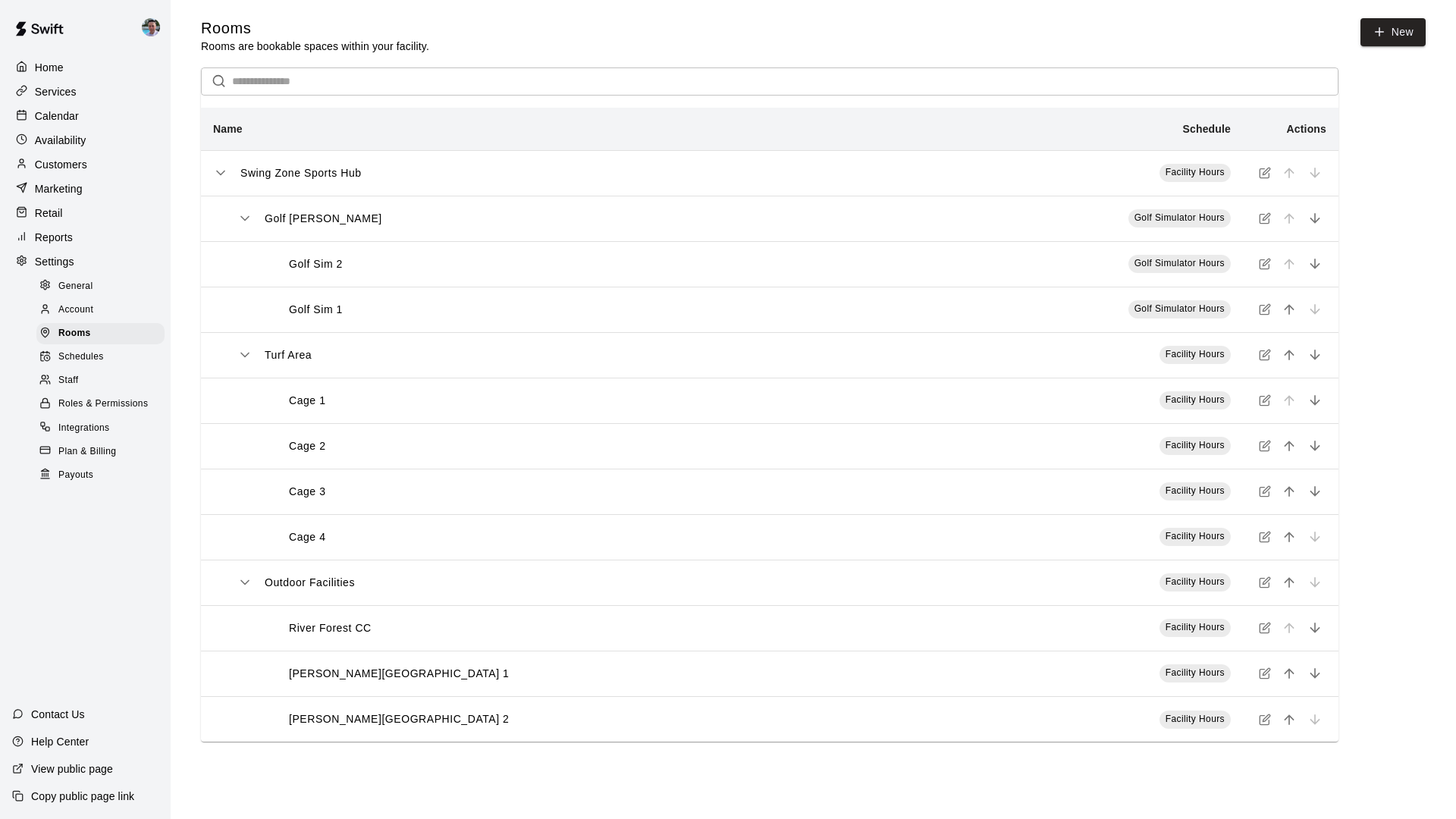
click at [119, 351] on div "Schedules" at bounding box center [100, 357] width 128 height 22
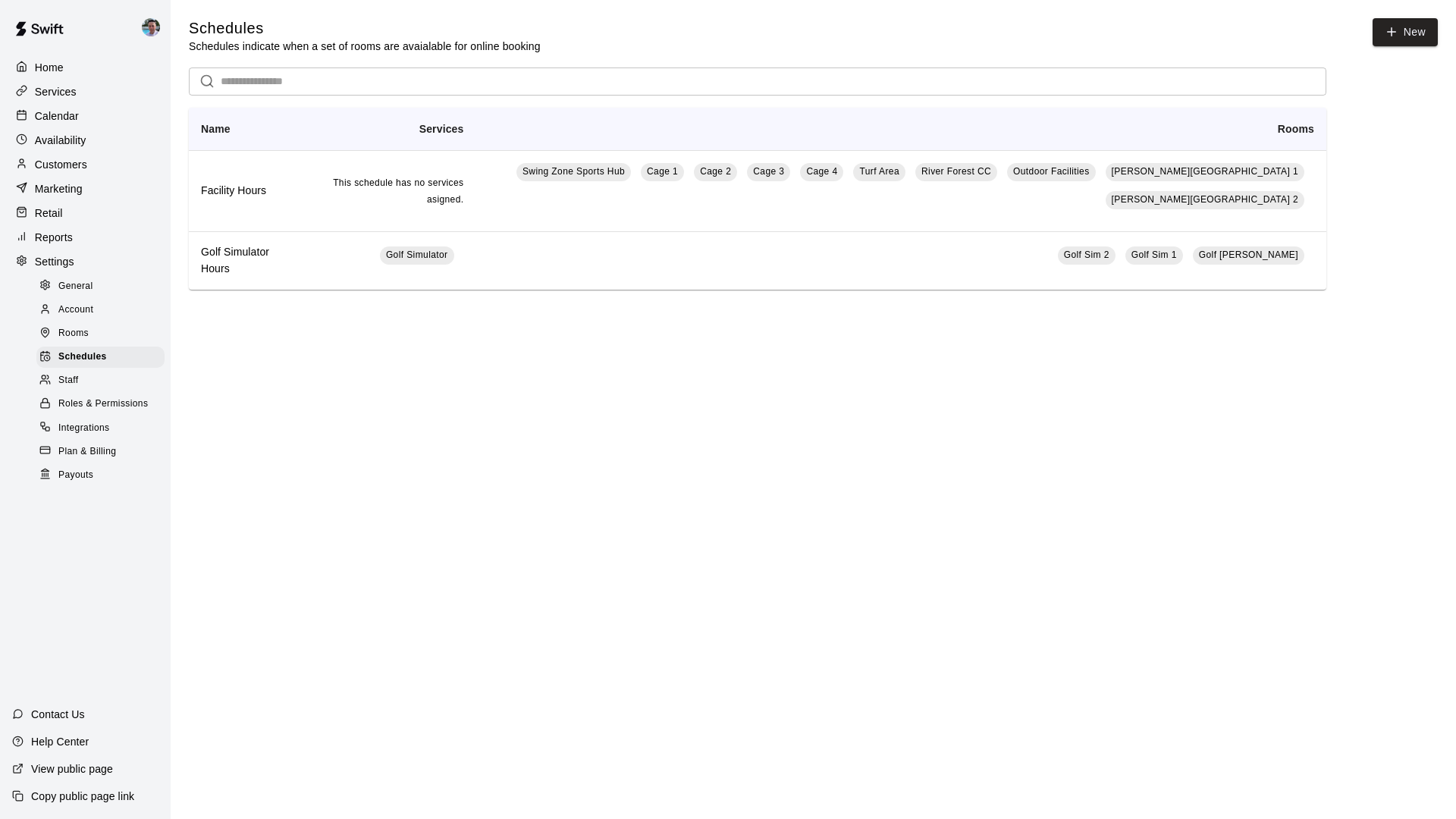
click at [125, 372] on div "Staff" at bounding box center [100, 380] width 128 height 22
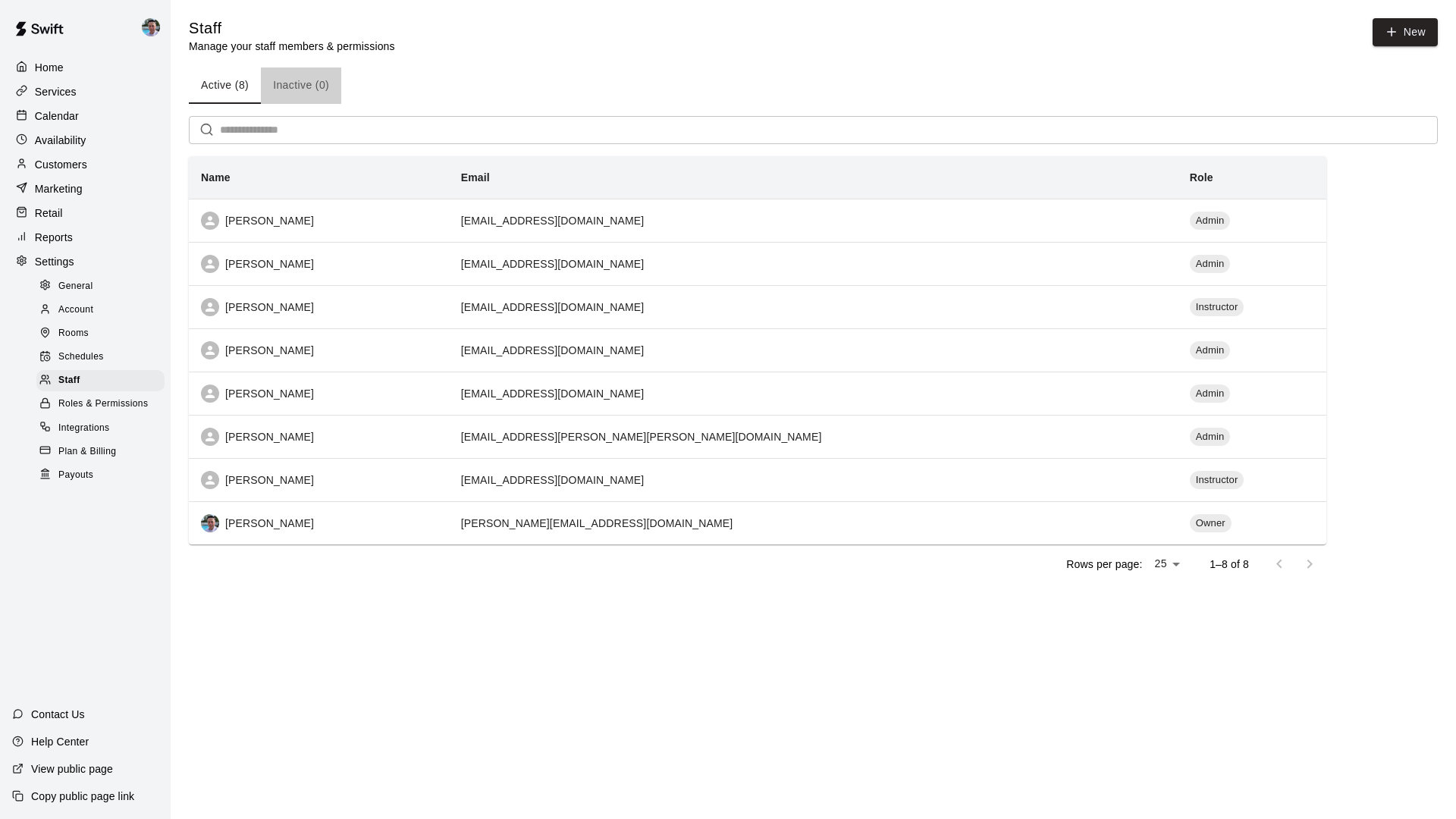
click at [288, 86] on button "Inactive (0)" at bounding box center [301, 86] width 80 height 36
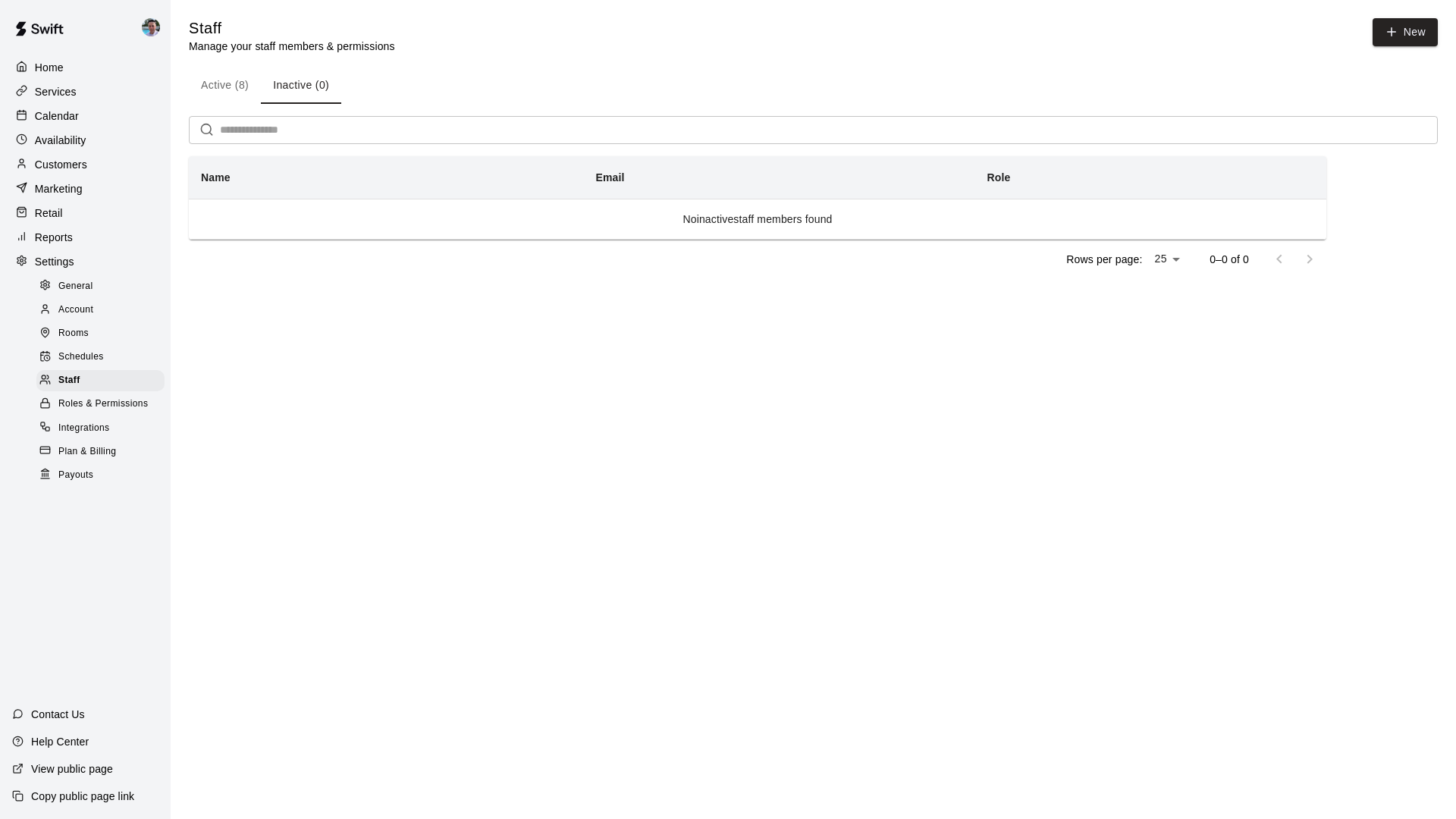
click at [224, 89] on button "Active (8)" at bounding box center [225, 86] width 72 height 36
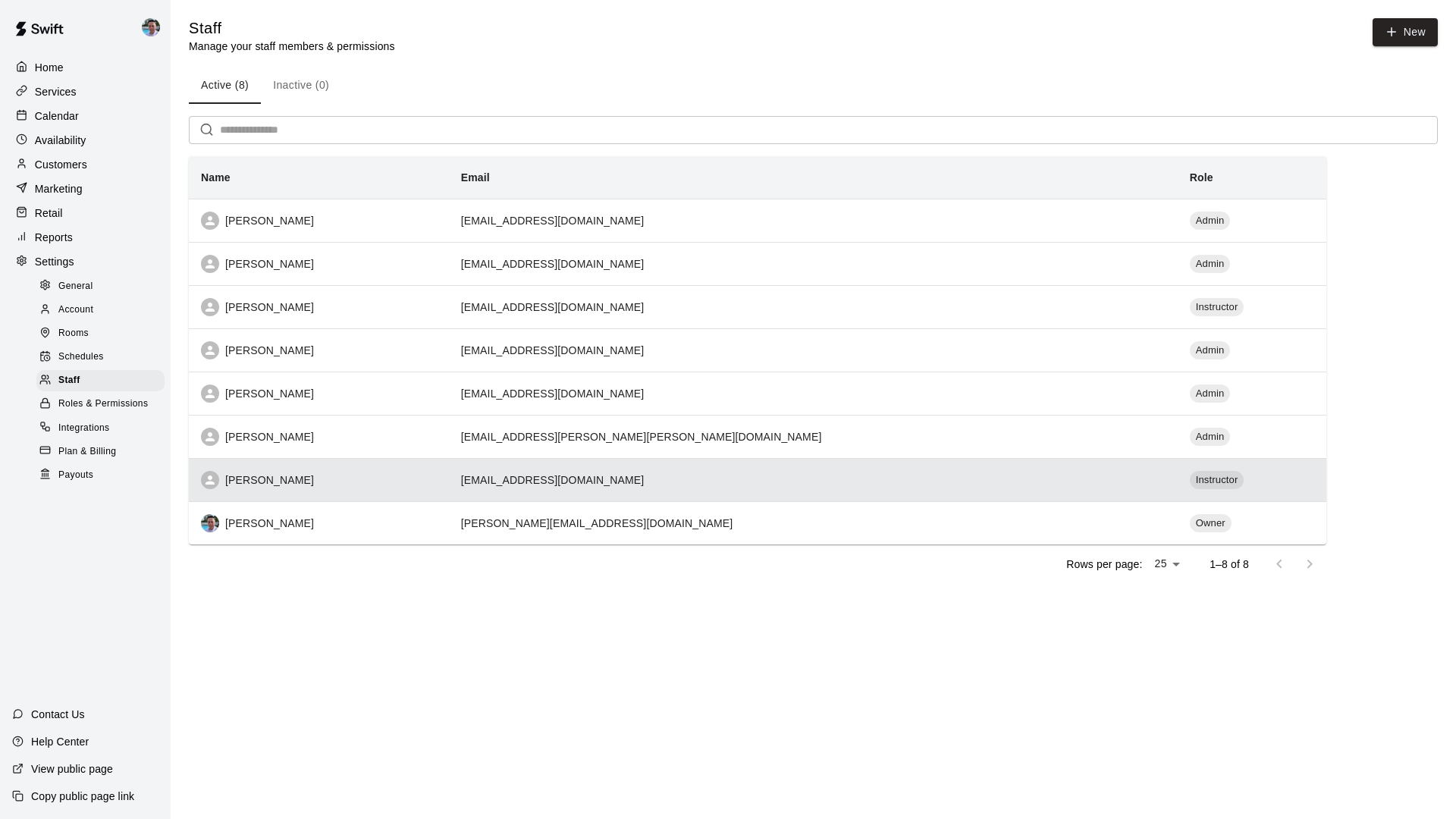
click at [436, 480] on div "[PERSON_NAME]" at bounding box center [319, 479] width 236 height 18
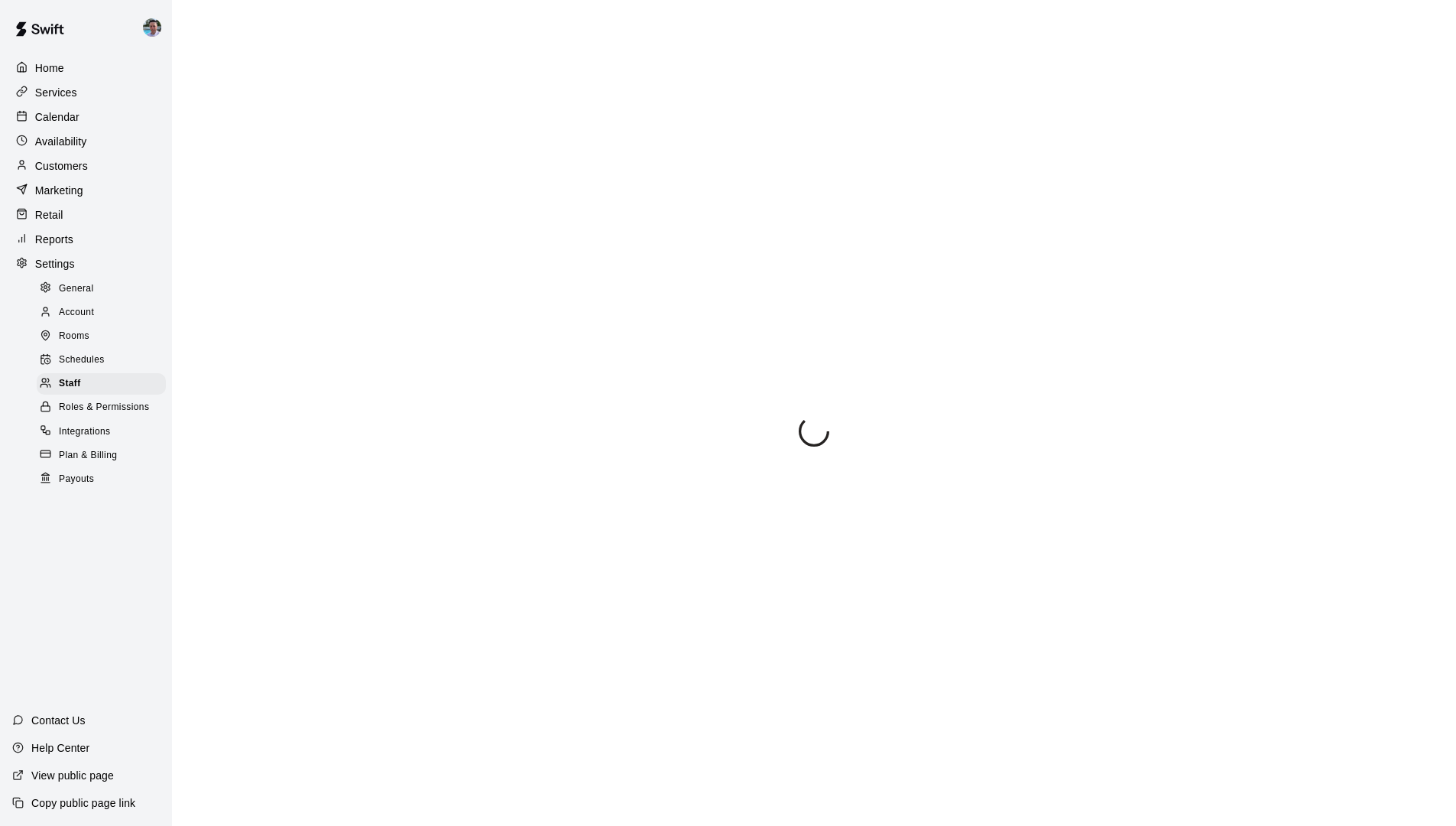
select select "**"
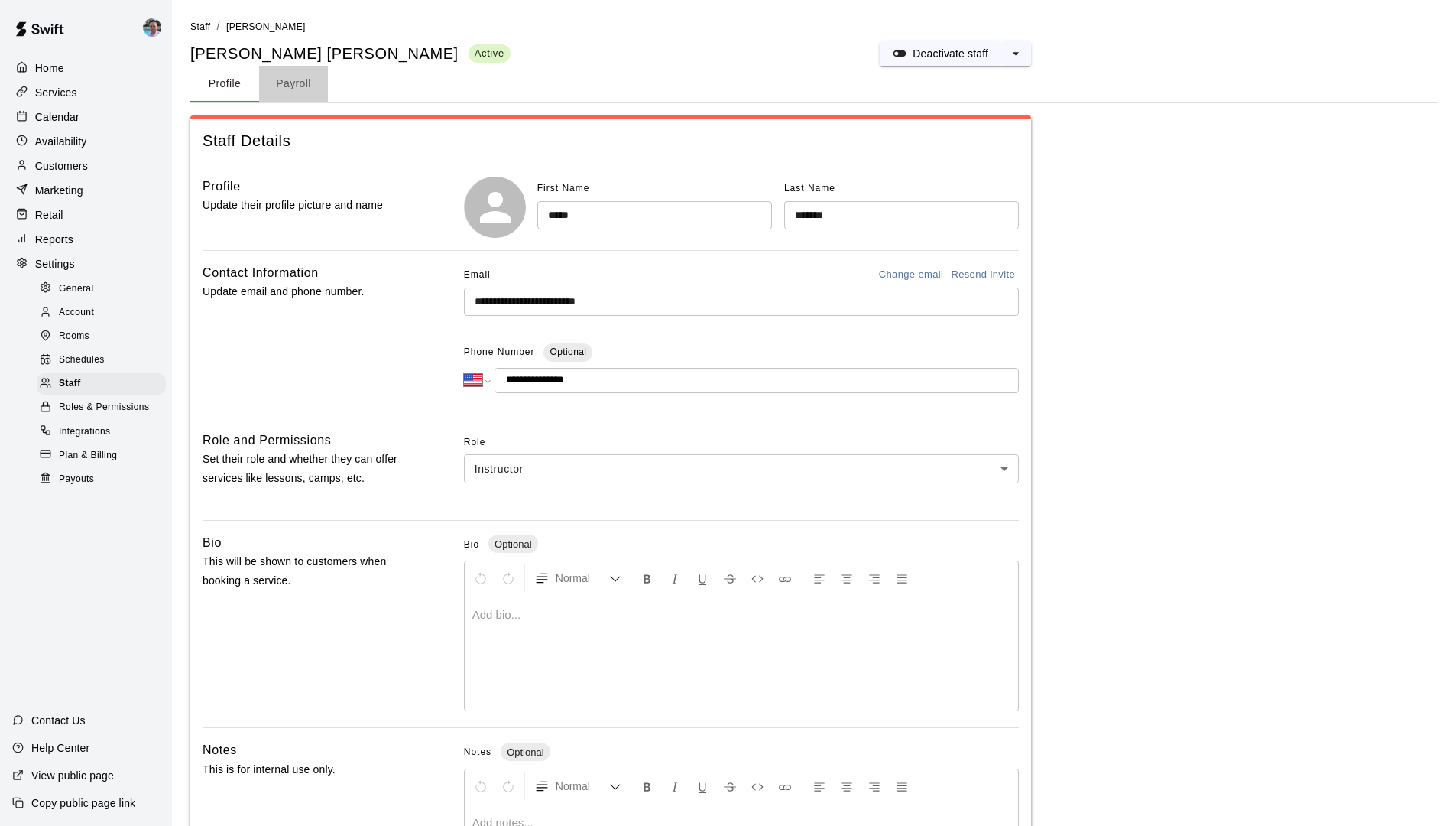
click at [286, 86] on button "Payroll" at bounding box center [293, 84] width 69 height 37
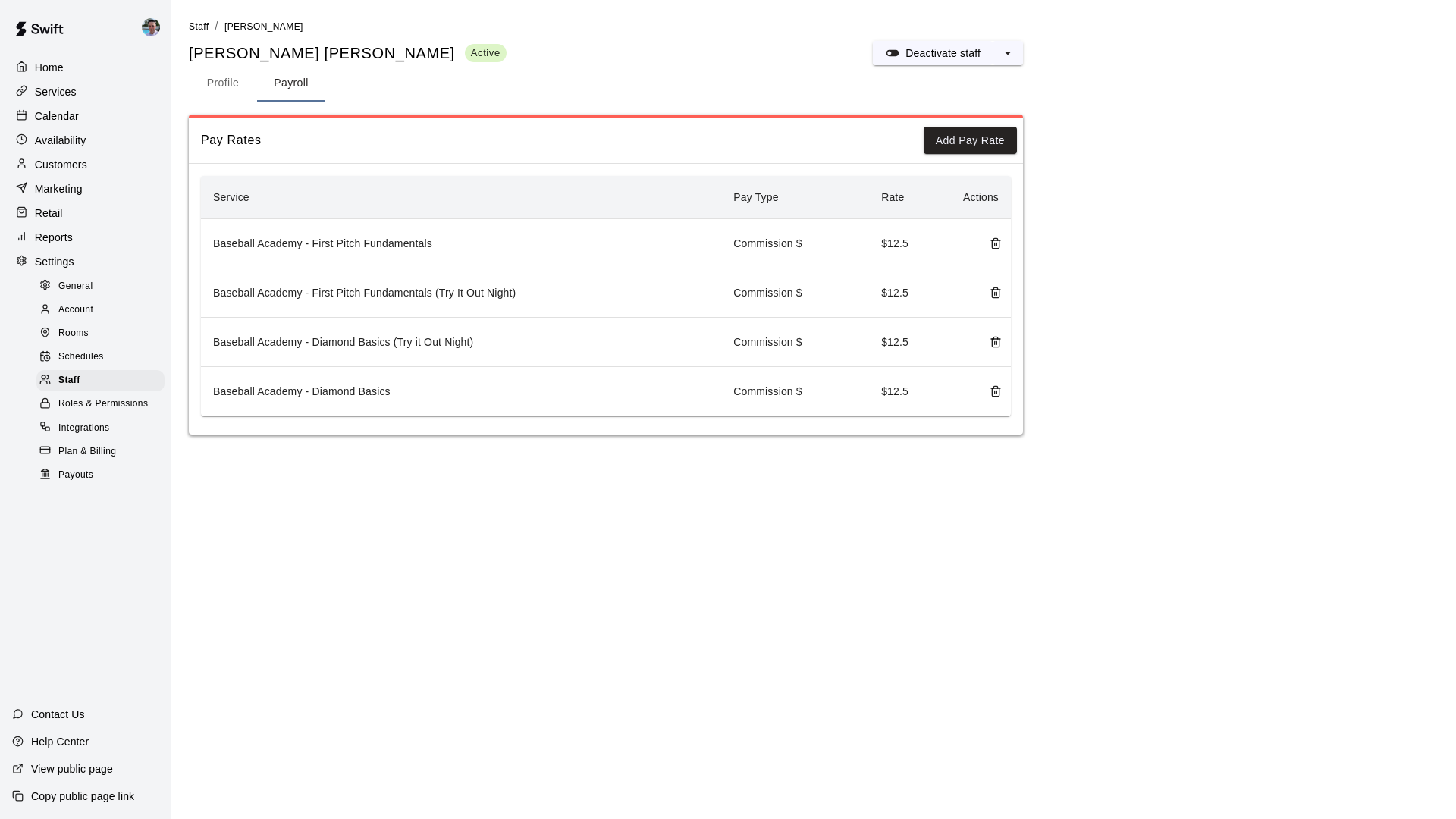
click at [219, 86] on button "Profile" at bounding box center [223, 83] width 68 height 36
select select "**"
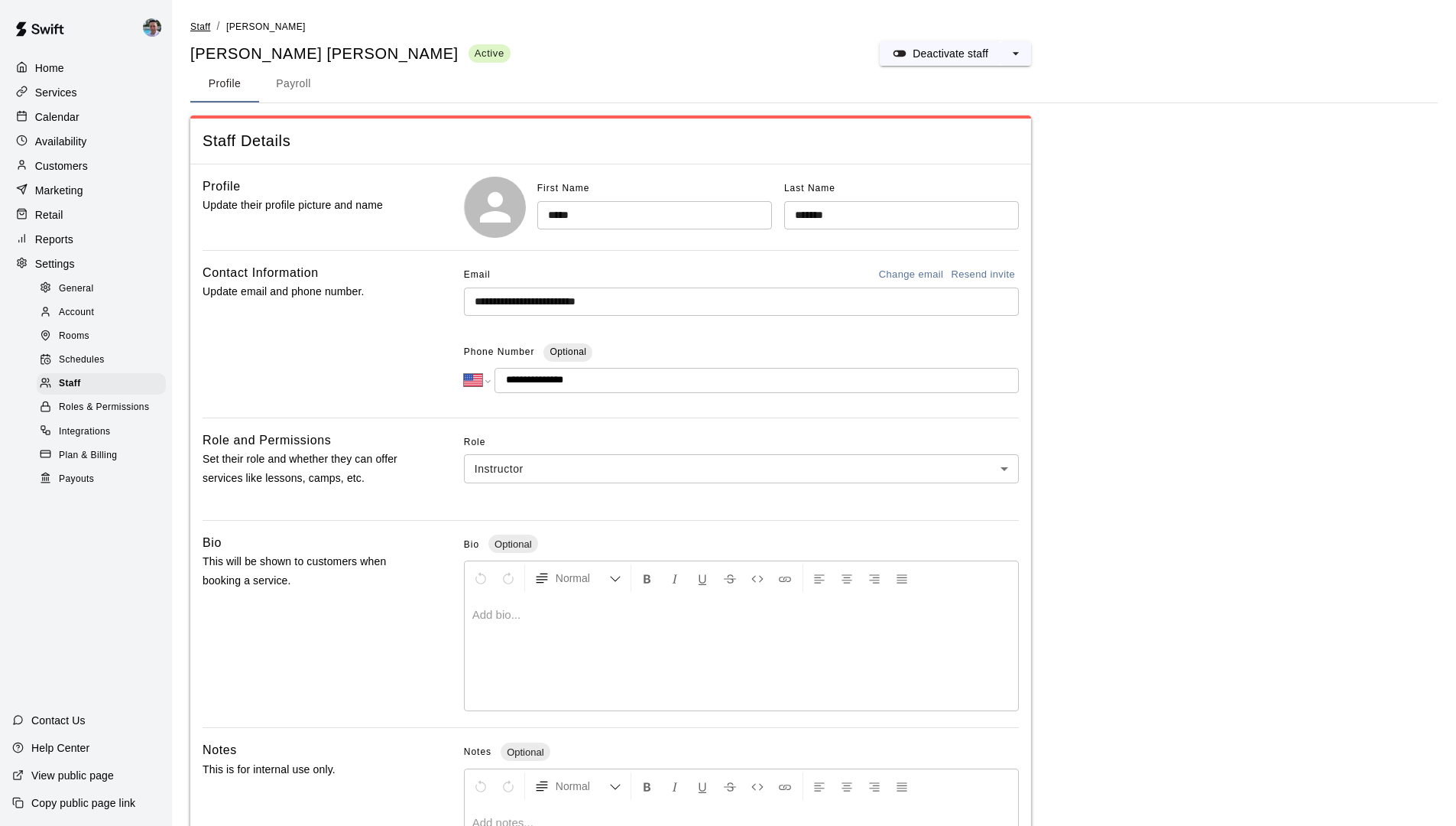
click at [205, 28] on span "Staff" at bounding box center [200, 27] width 20 height 10
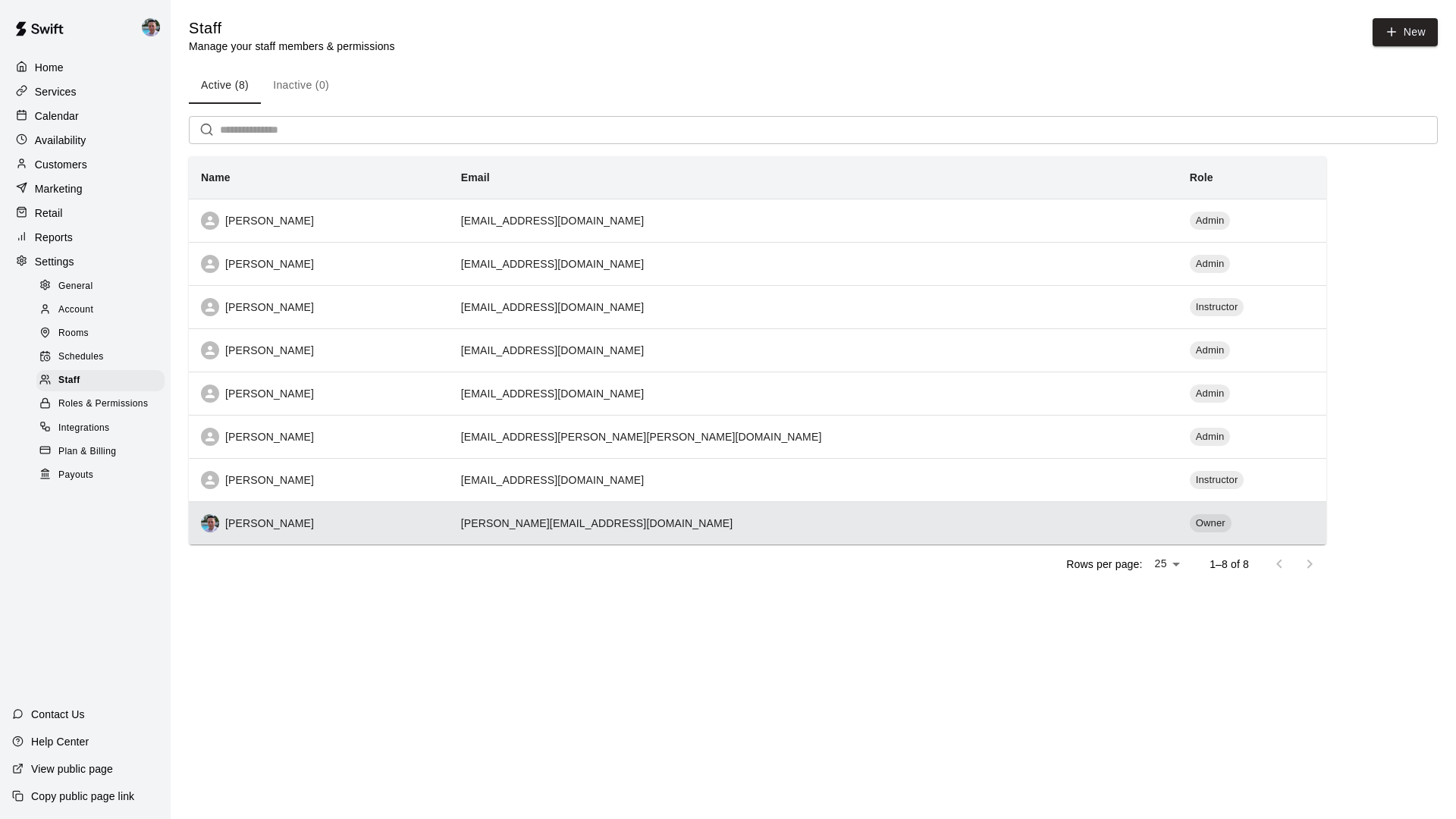
click at [437, 523] on div "[PERSON_NAME]" at bounding box center [319, 523] width 236 height 18
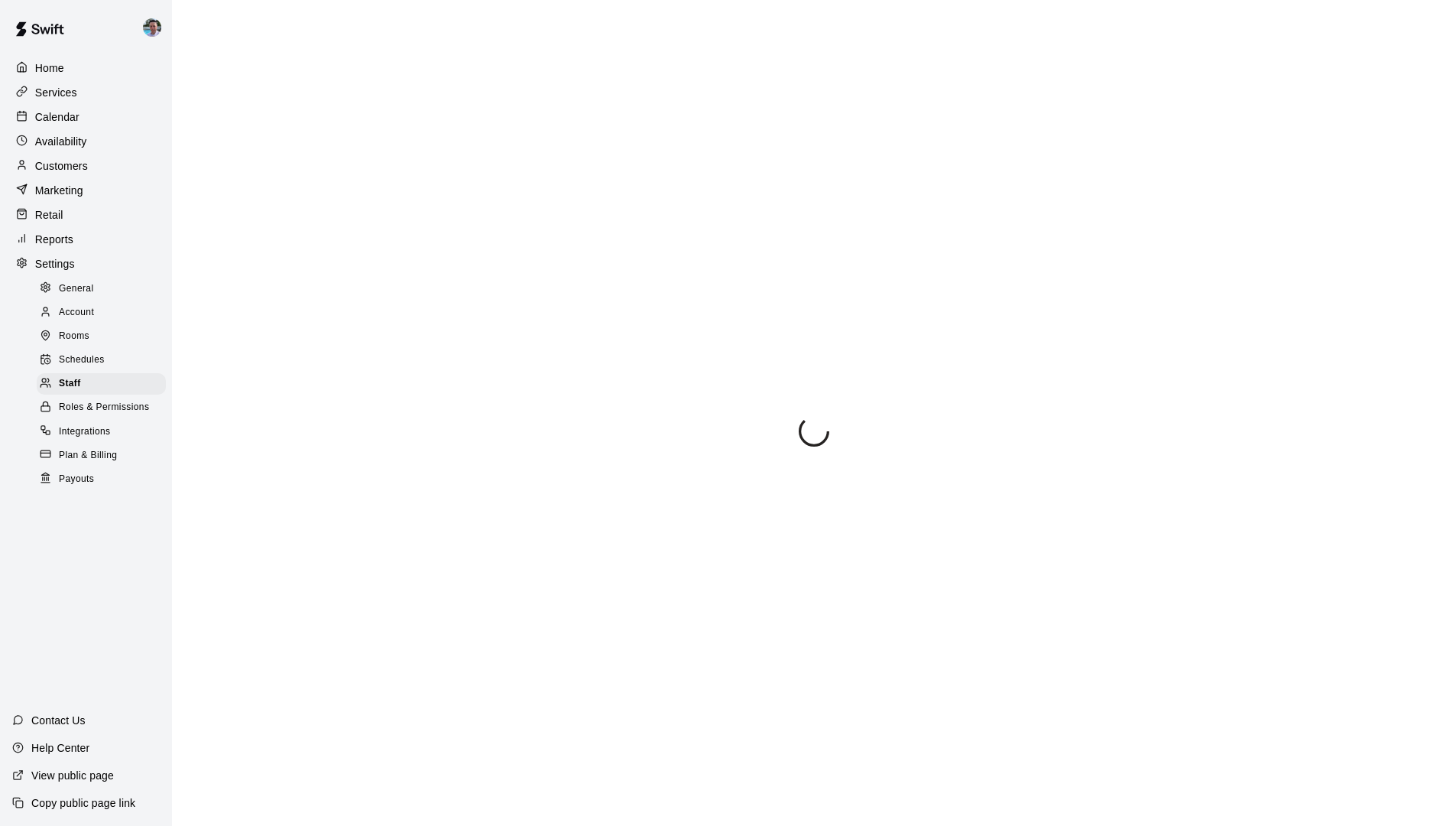
select select "**"
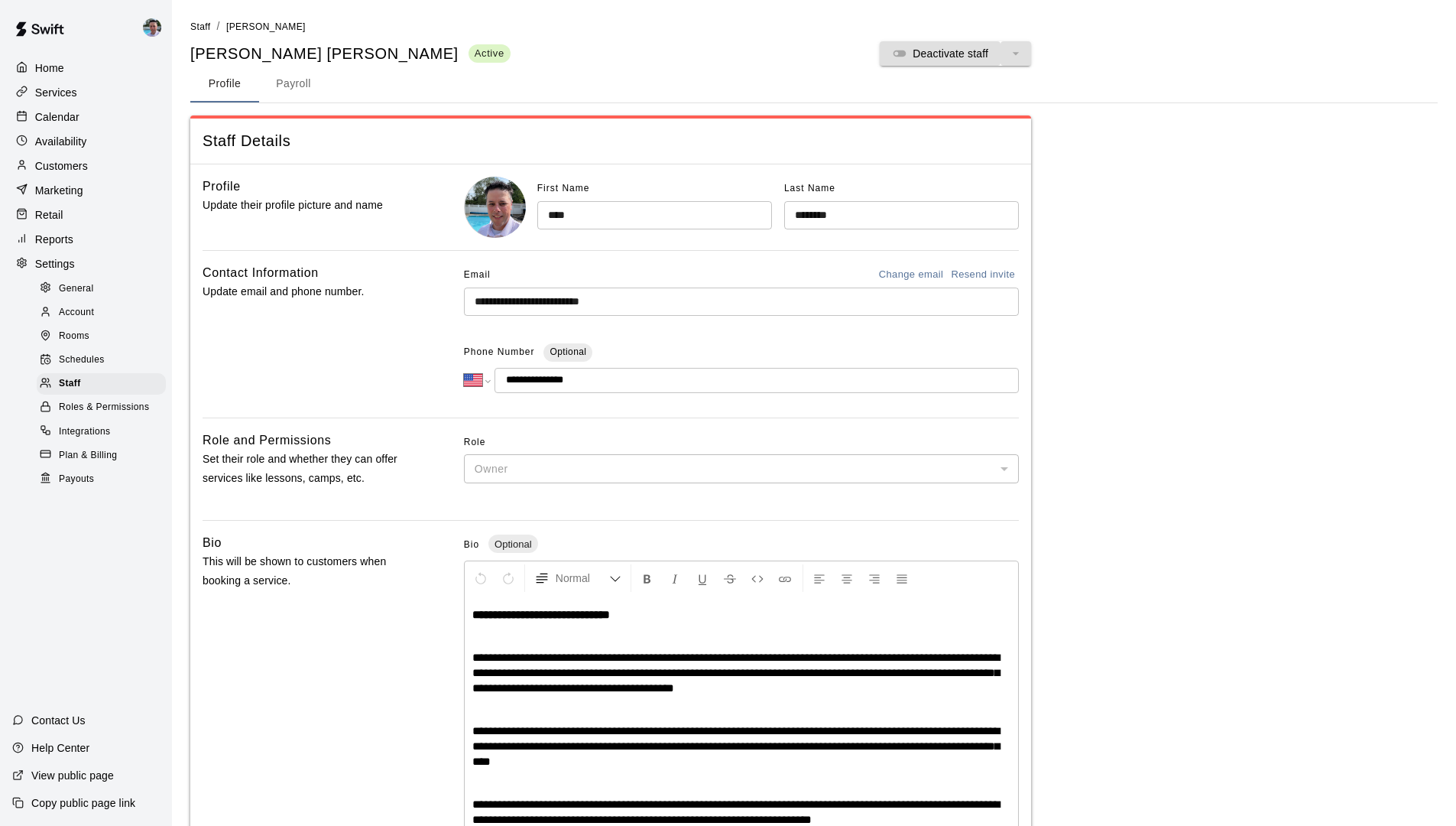
click at [288, 76] on button "Payroll" at bounding box center [293, 84] width 69 height 37
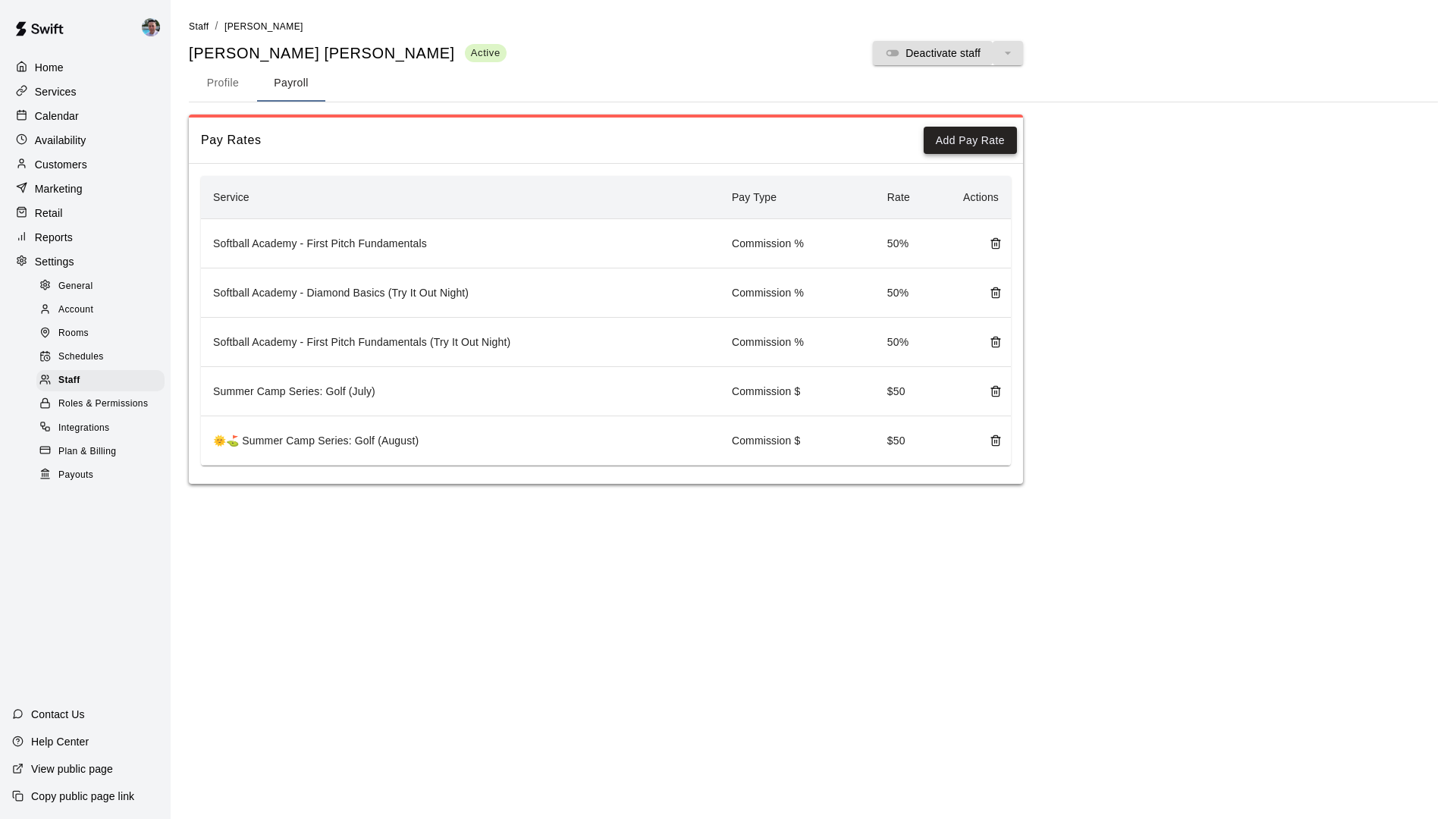
click at [946, 139] on button "Add Pay Rate" at bounding box center [970, 141] width 93 height 28
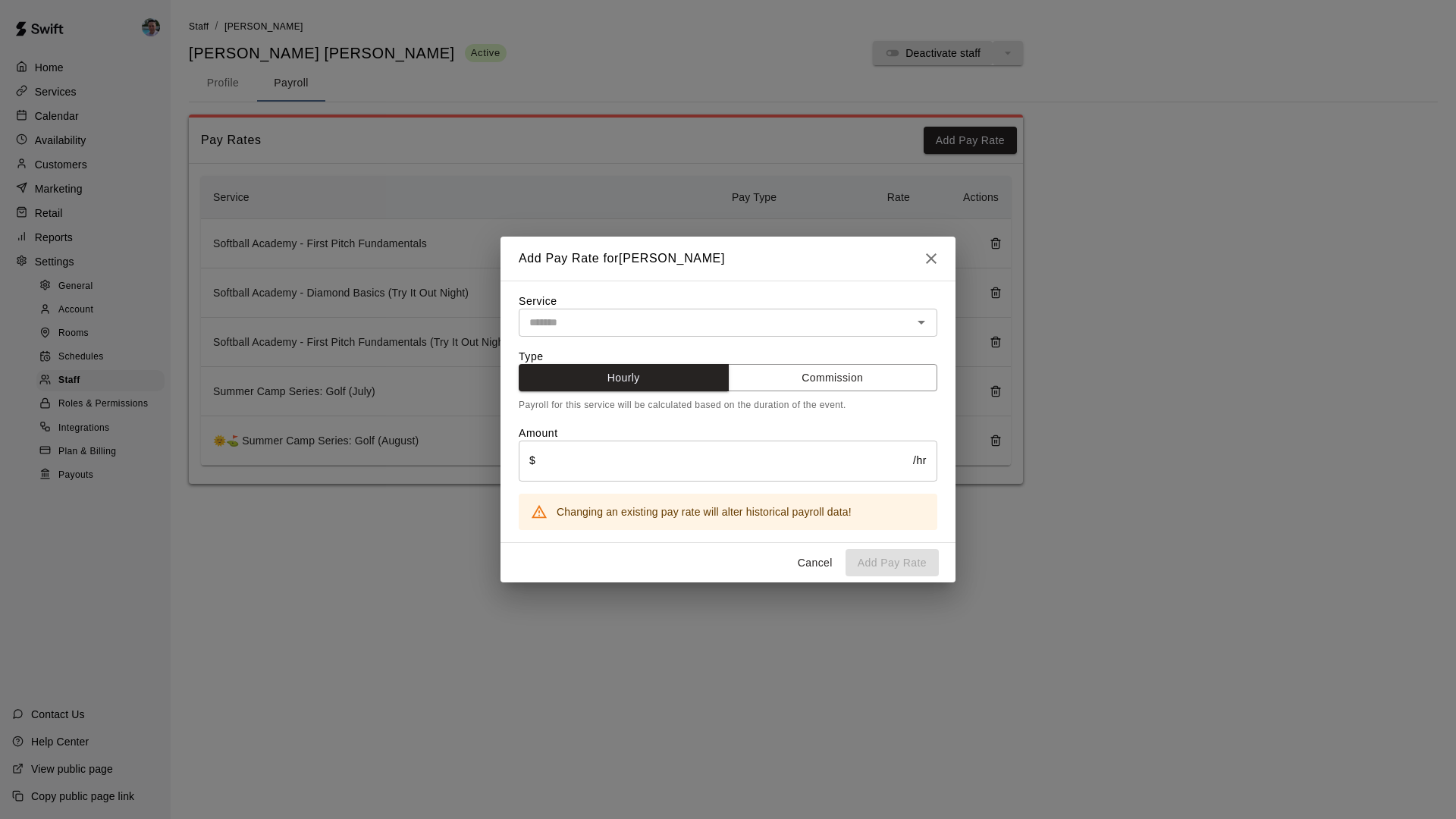
click at [923, 324] on icon "Open" at bounding box center [921, 322] width 18 height 18
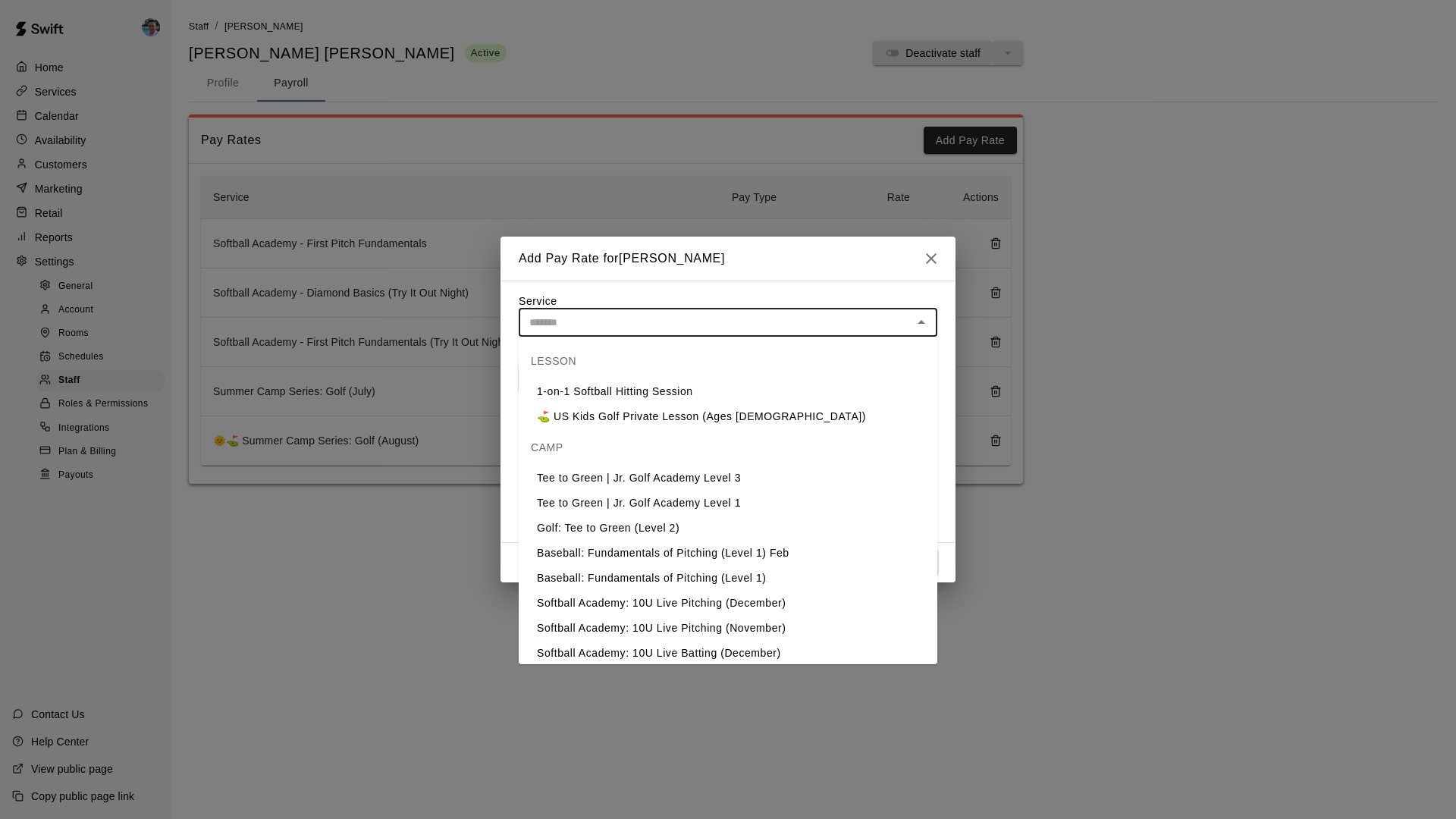
click at [1078, 517] on div "Add Pay Rate for Ryan Goehring Service ​ Type Hourly Commission Payroll for thi…" at bounding box center [728, 410] width 1456 height 819
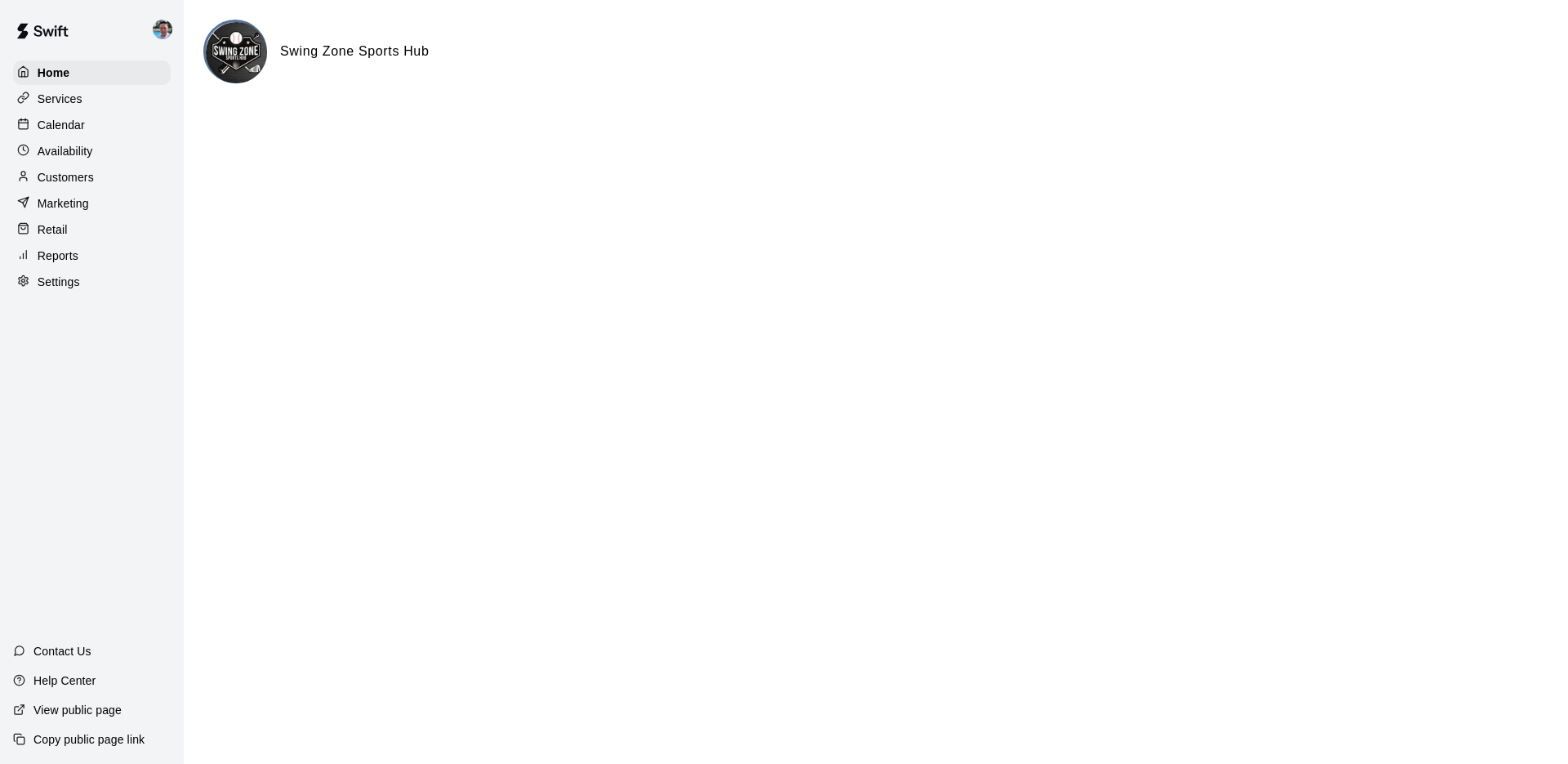
click at [103, 98] on div "Services" at bounding box center [91, 99] width 157 height 24
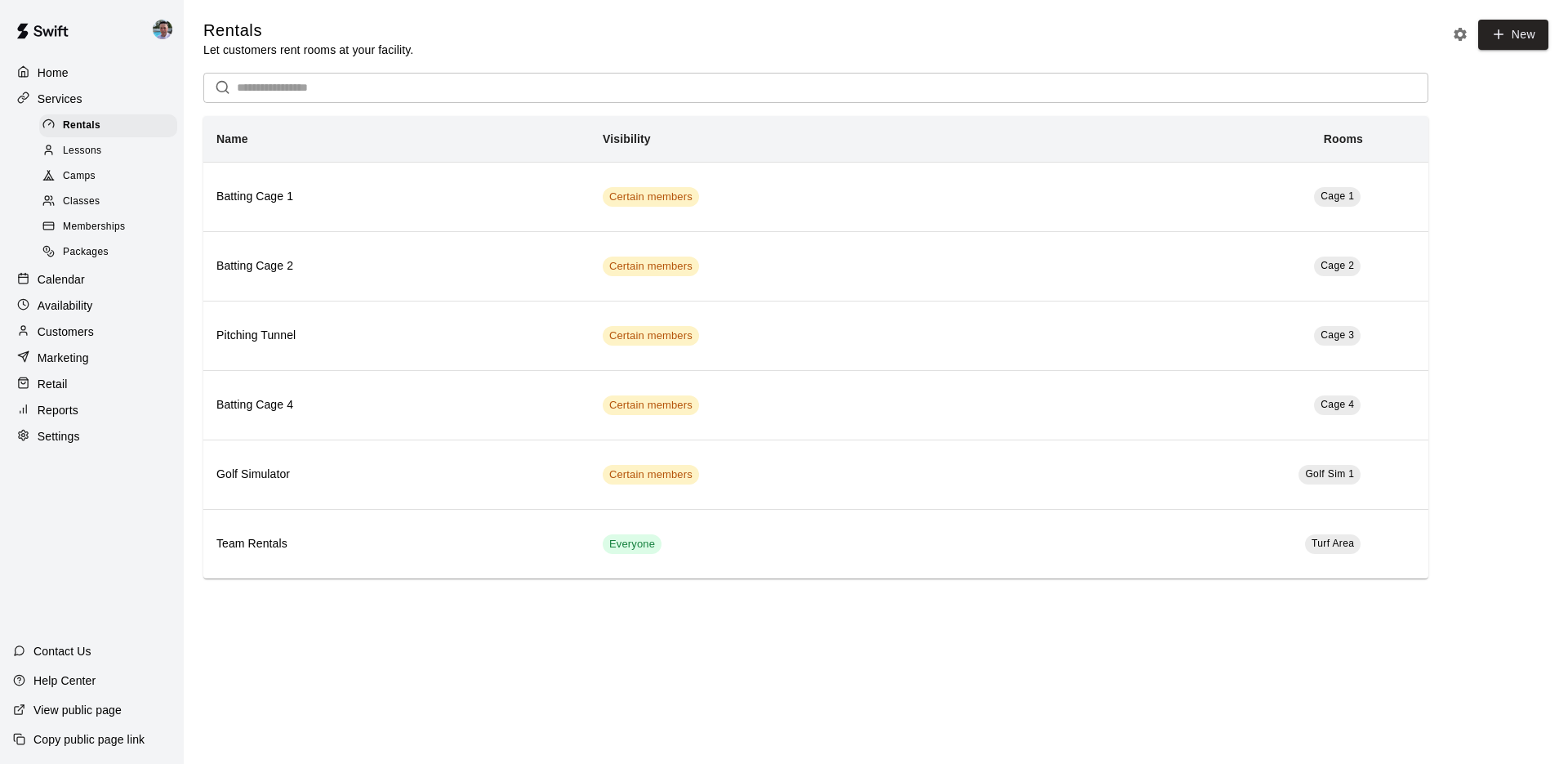
click at [96, 220] on span "Memberships" at bounding box center [94, 227] width 62 height 17
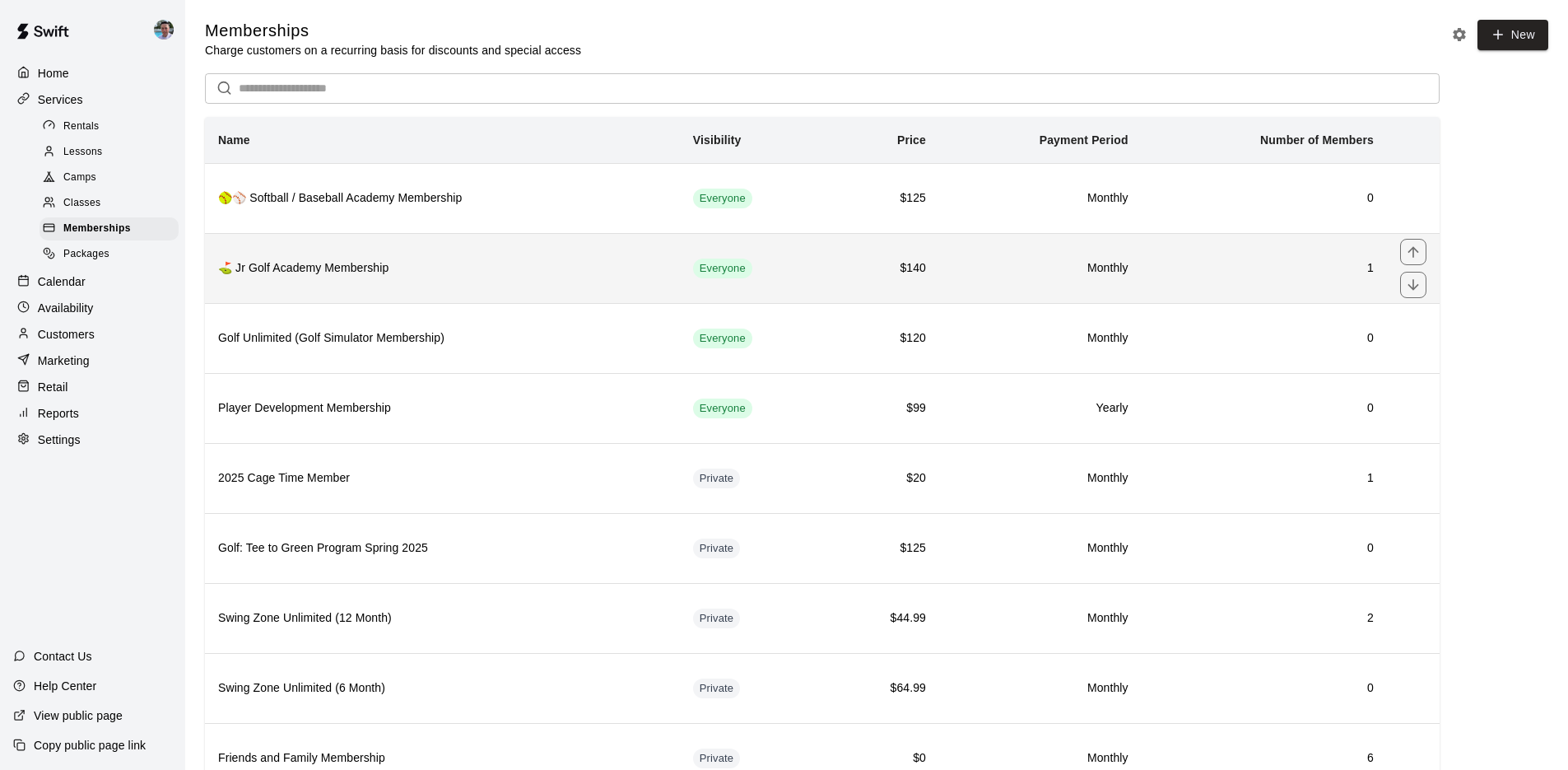
click at [531, 267] on h6 "⛳ Jr Golf Academy Membership" at bounding box center [443, 268] width 448 height 18
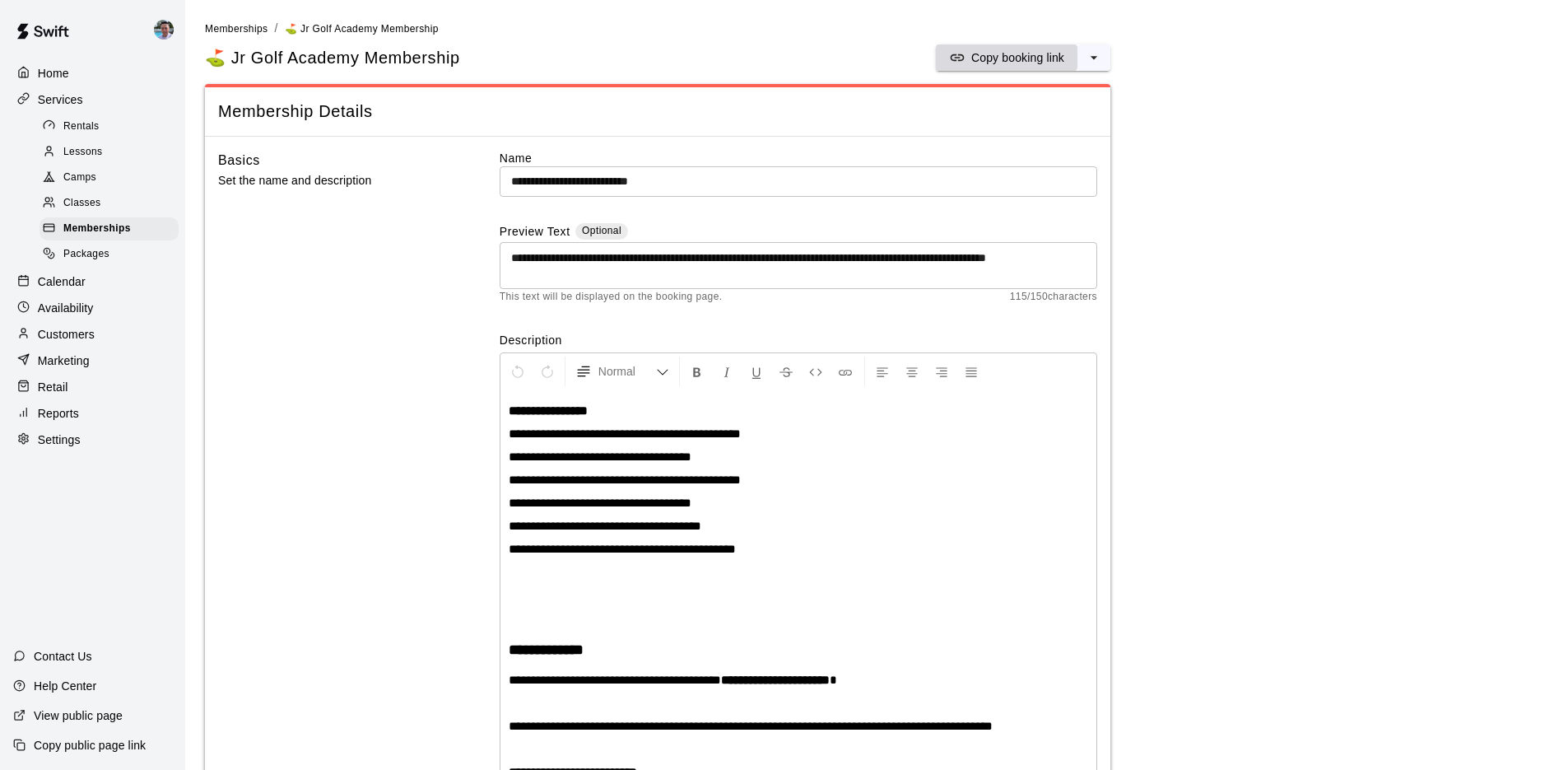
click at [1001, 54] on p "Copy booking link" at bounding box center [1018, 58] width 93 height 17
click at [131, 225] on div "Memberships" at bounding box center [109, 229] width 139 height 23
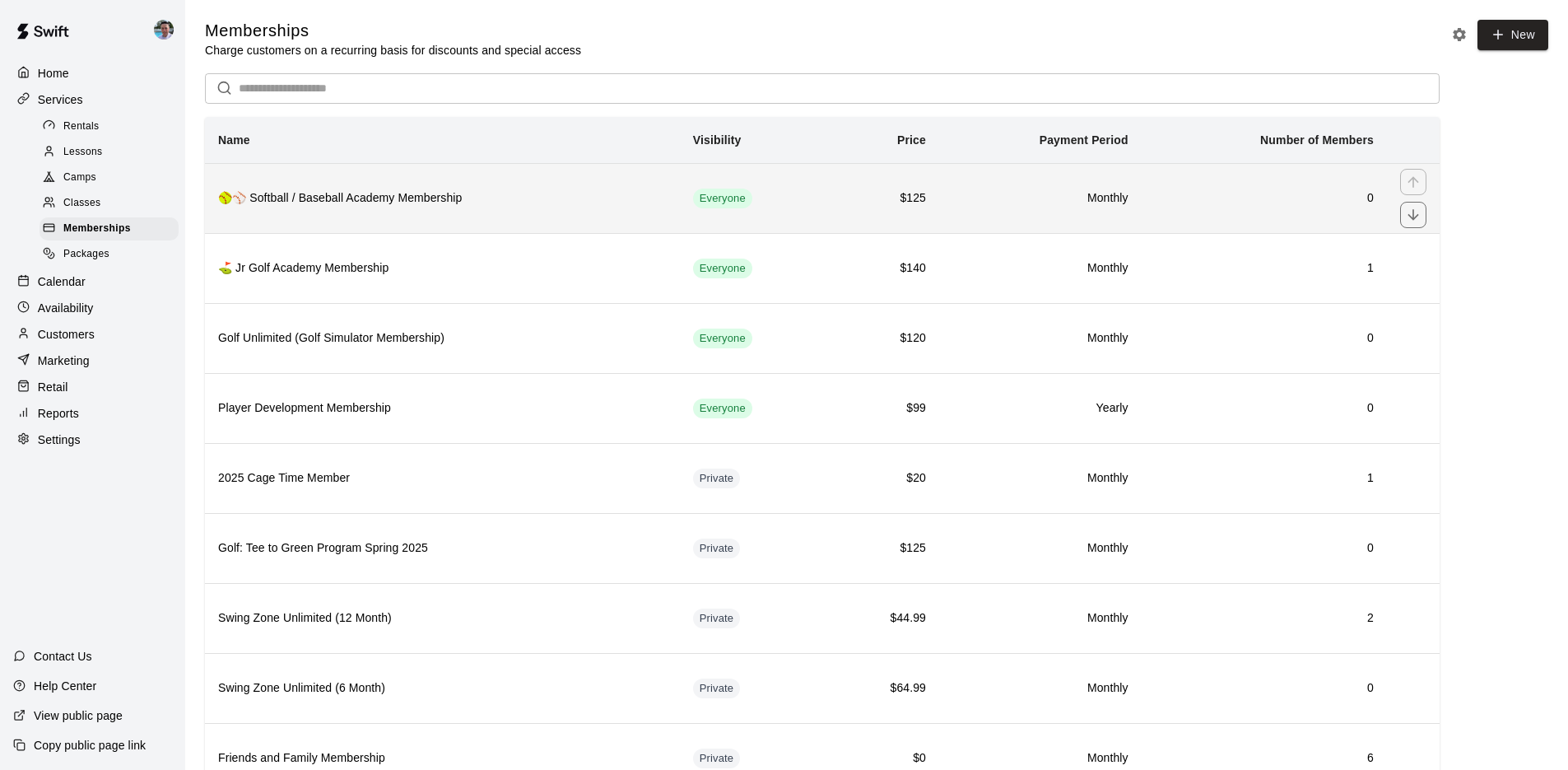
click at [495, 205] on h6 "🥎⚾ Softball / Baseball Academy Membership" at bounding box center [443, 198] width 448 height 18
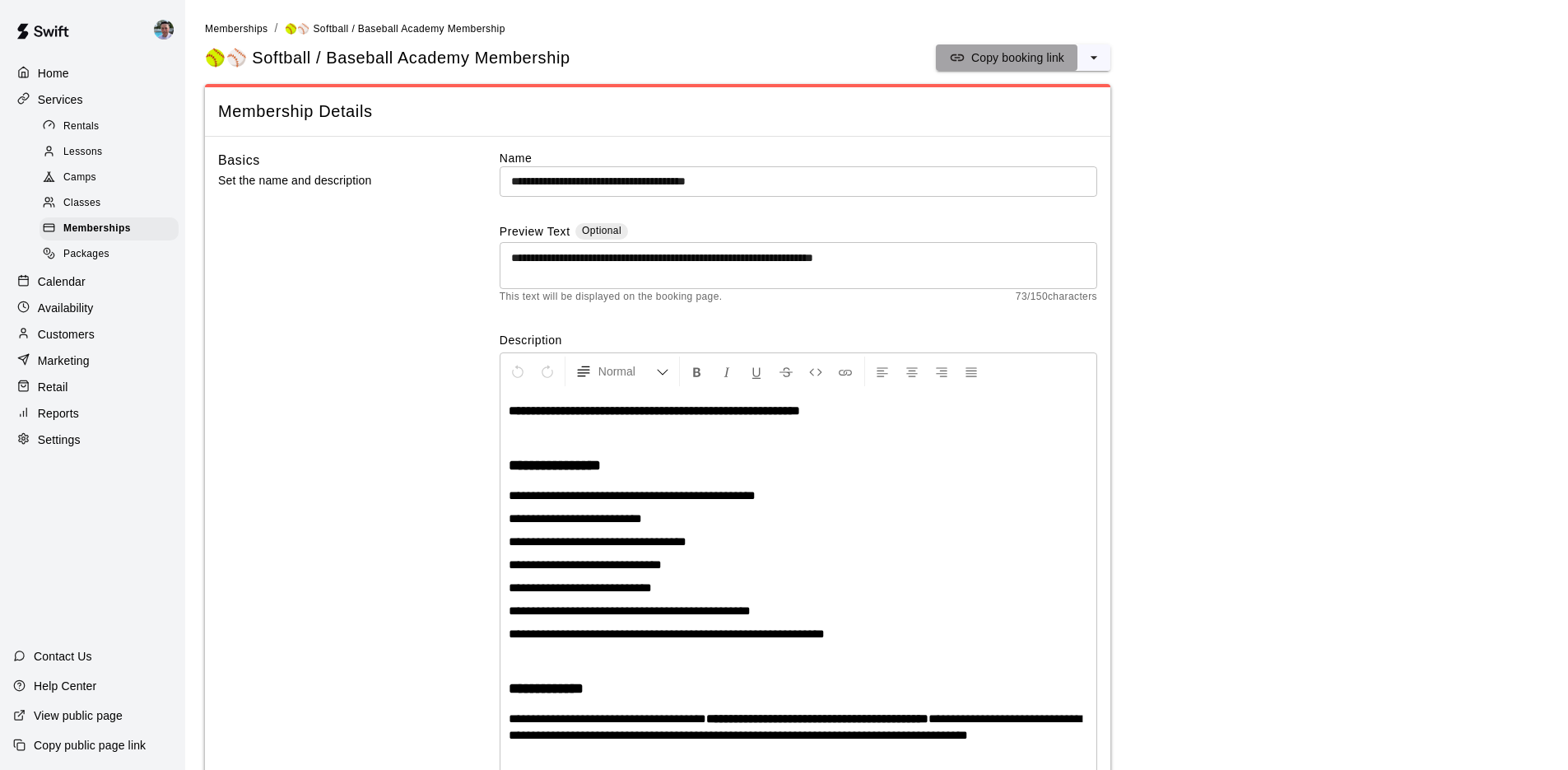
click at [988, 59] on p "Copy booking link" at bounding box center [1018, 58] width 93 height 17
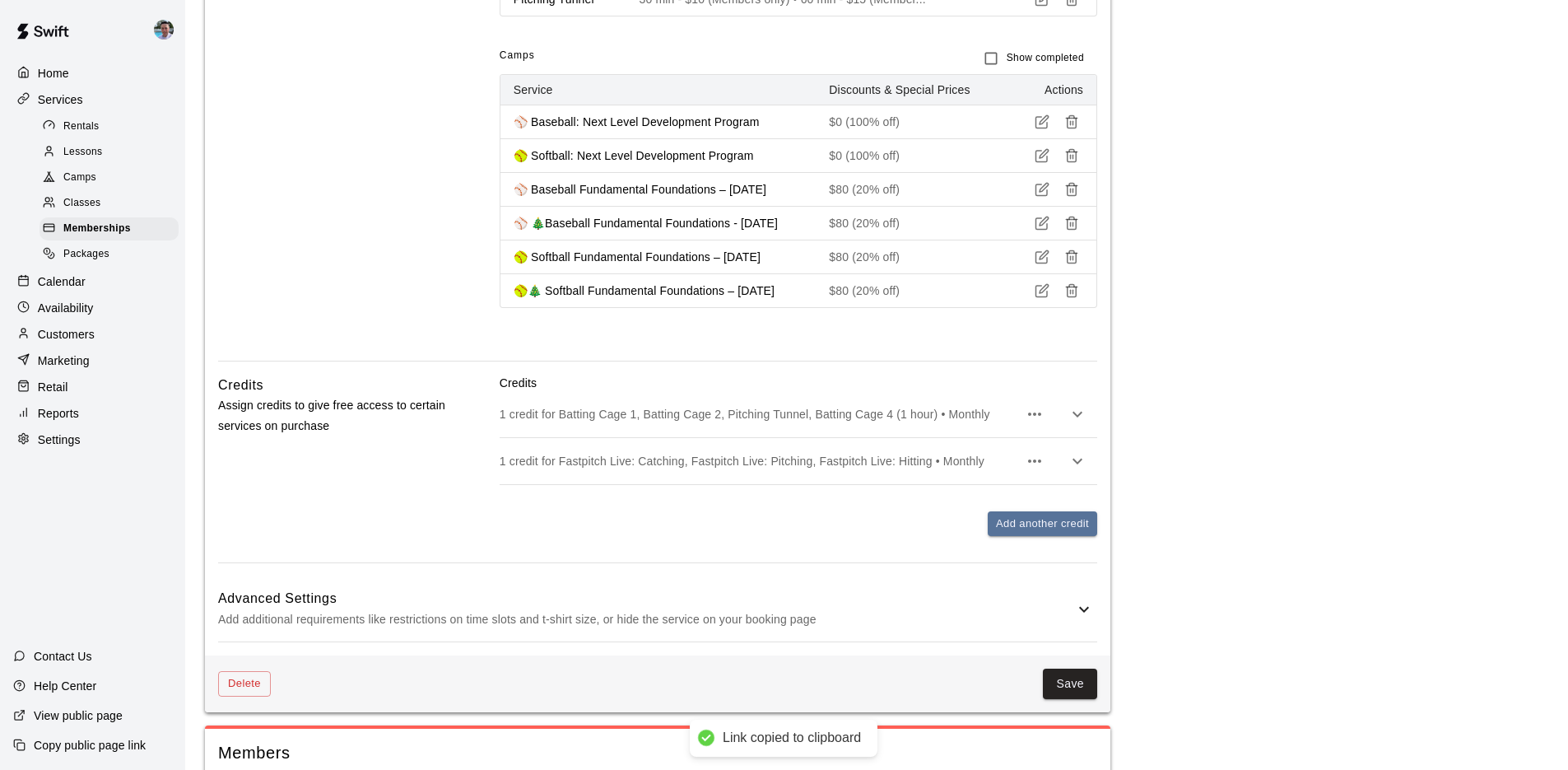
scroll to position [1445, 0]
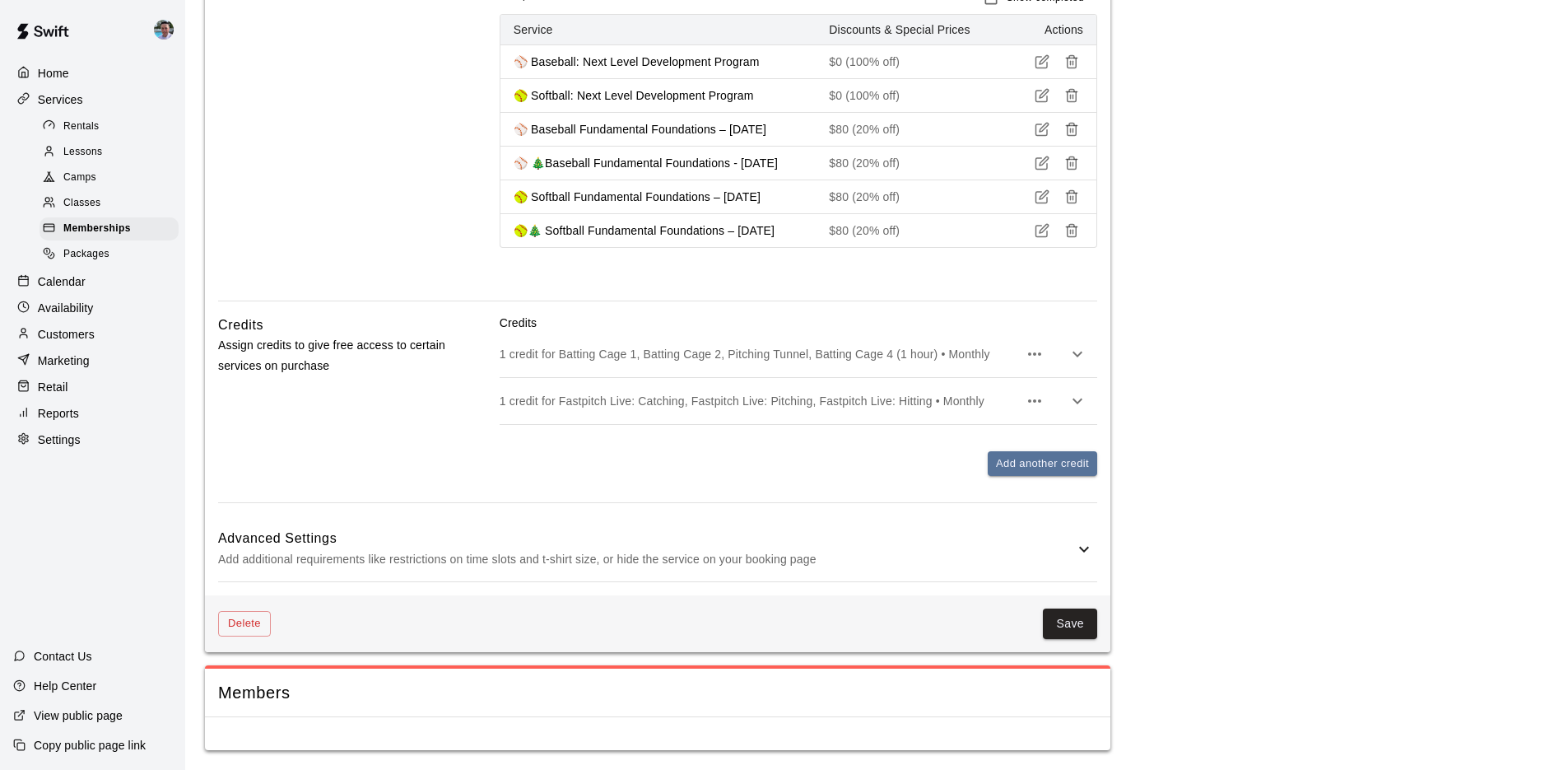
click at [866, 543] on h6 "Advanced Settings" at bounding box center [646, 538] width 856 height 22
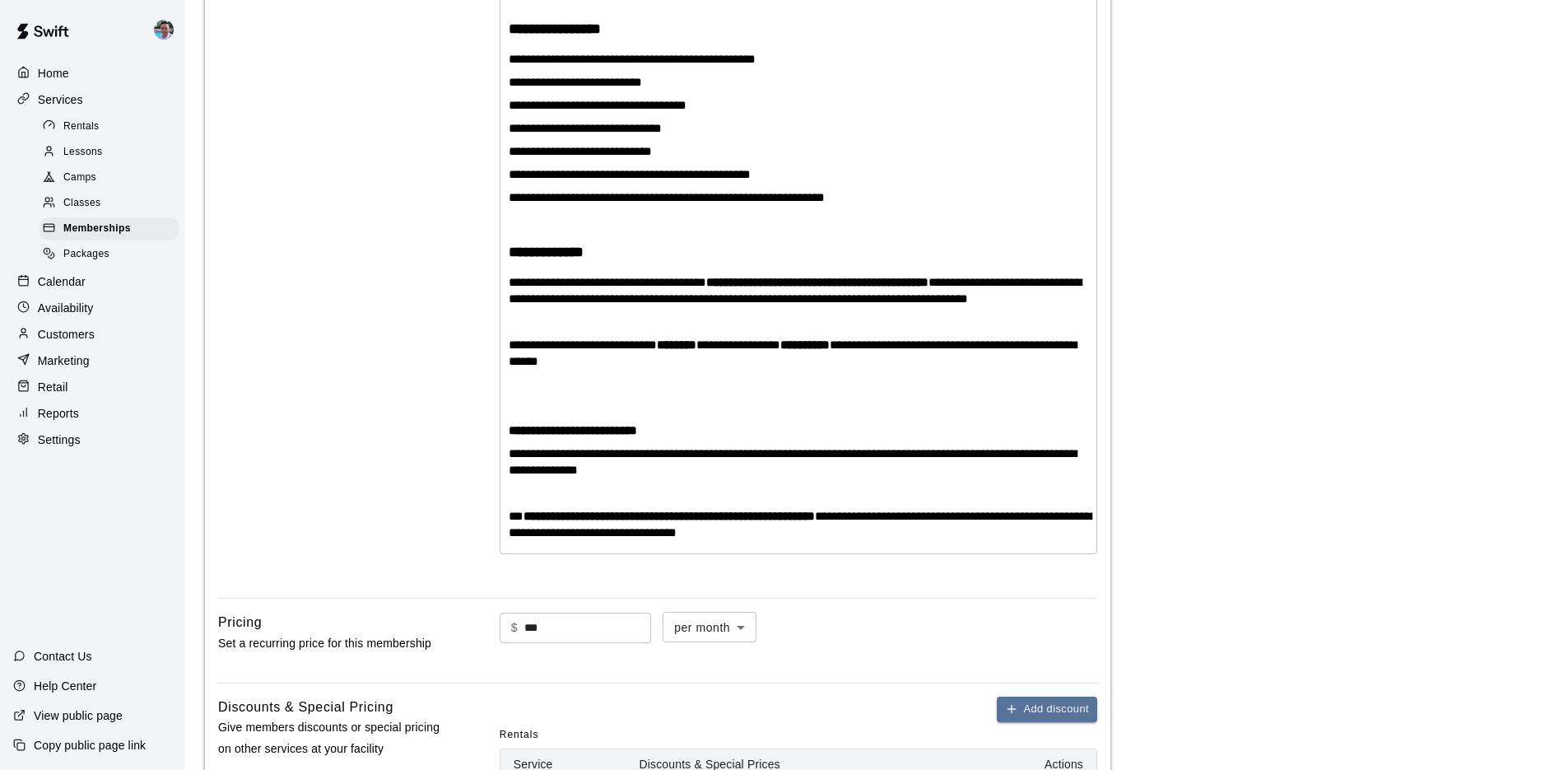
scroll to position [691, 0]
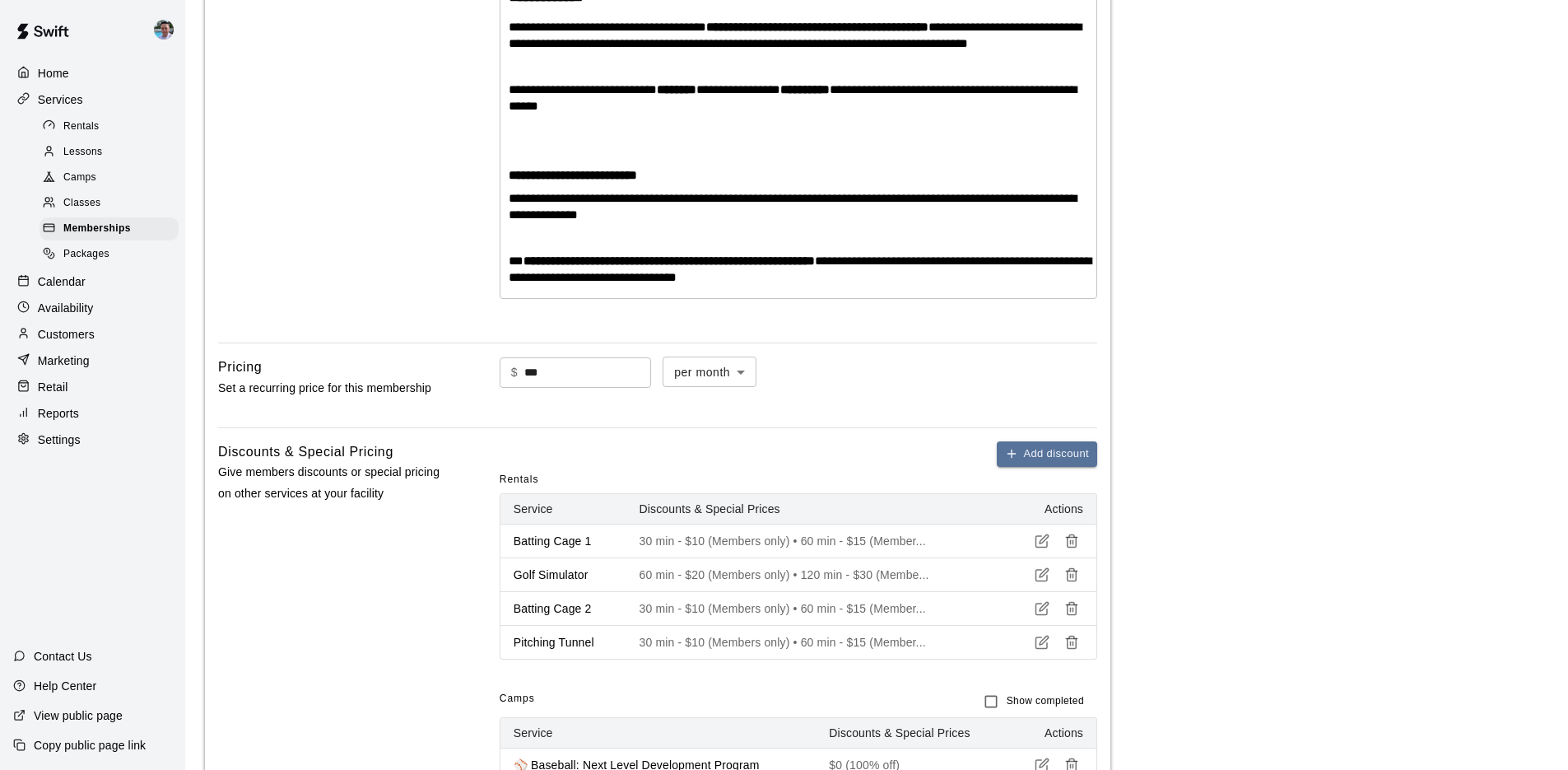
click at [73, 179] on span "Camps" at bounding box center [80, 178] width 33 height 17
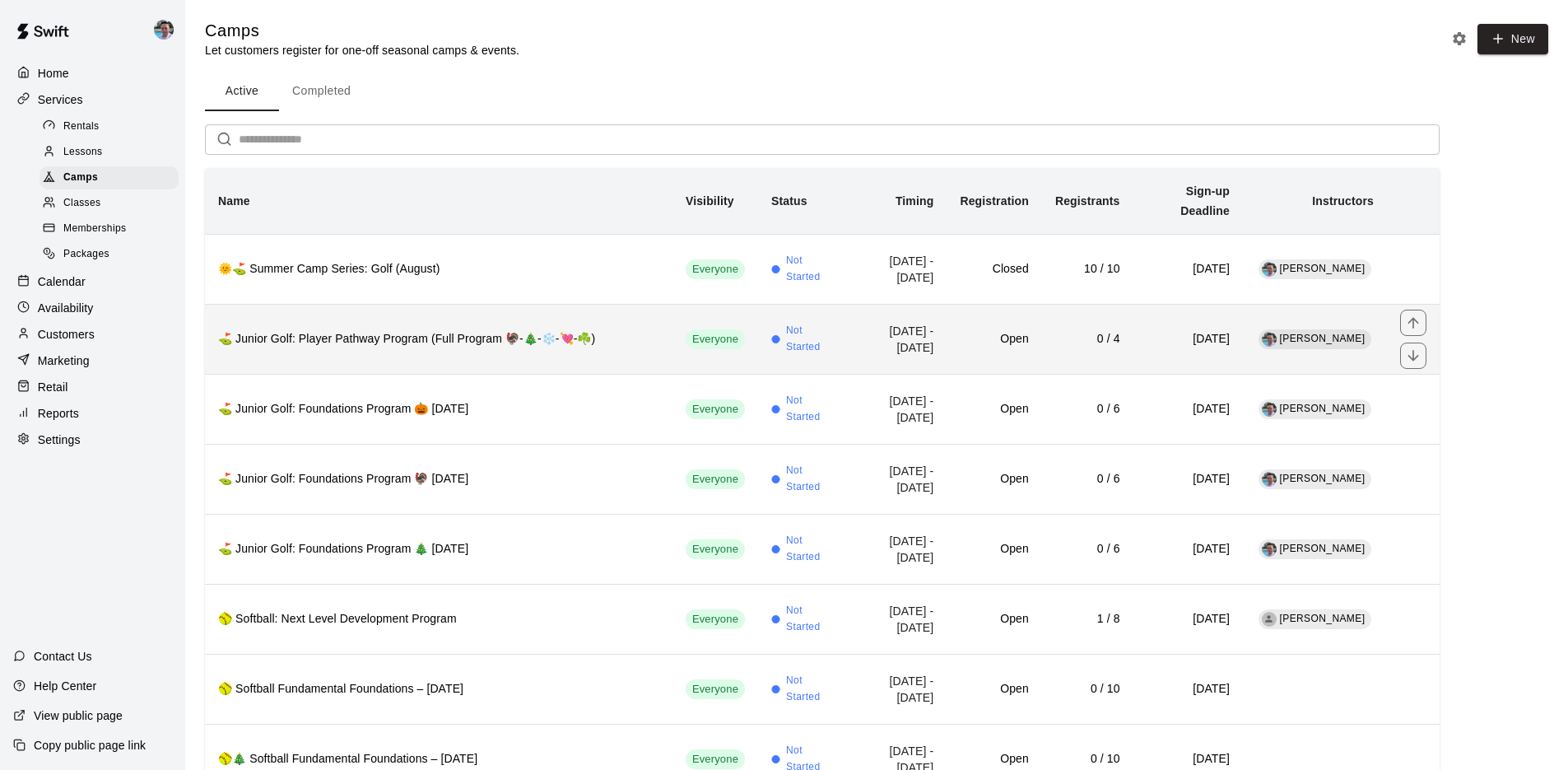
click at [290, 335] on h6 "⛳ Junior Golf: Player Pathway Program (Full Program 🦃-🎄-❄️-💘-☘️)" at bounding box center [439, 339] width 442 height 18
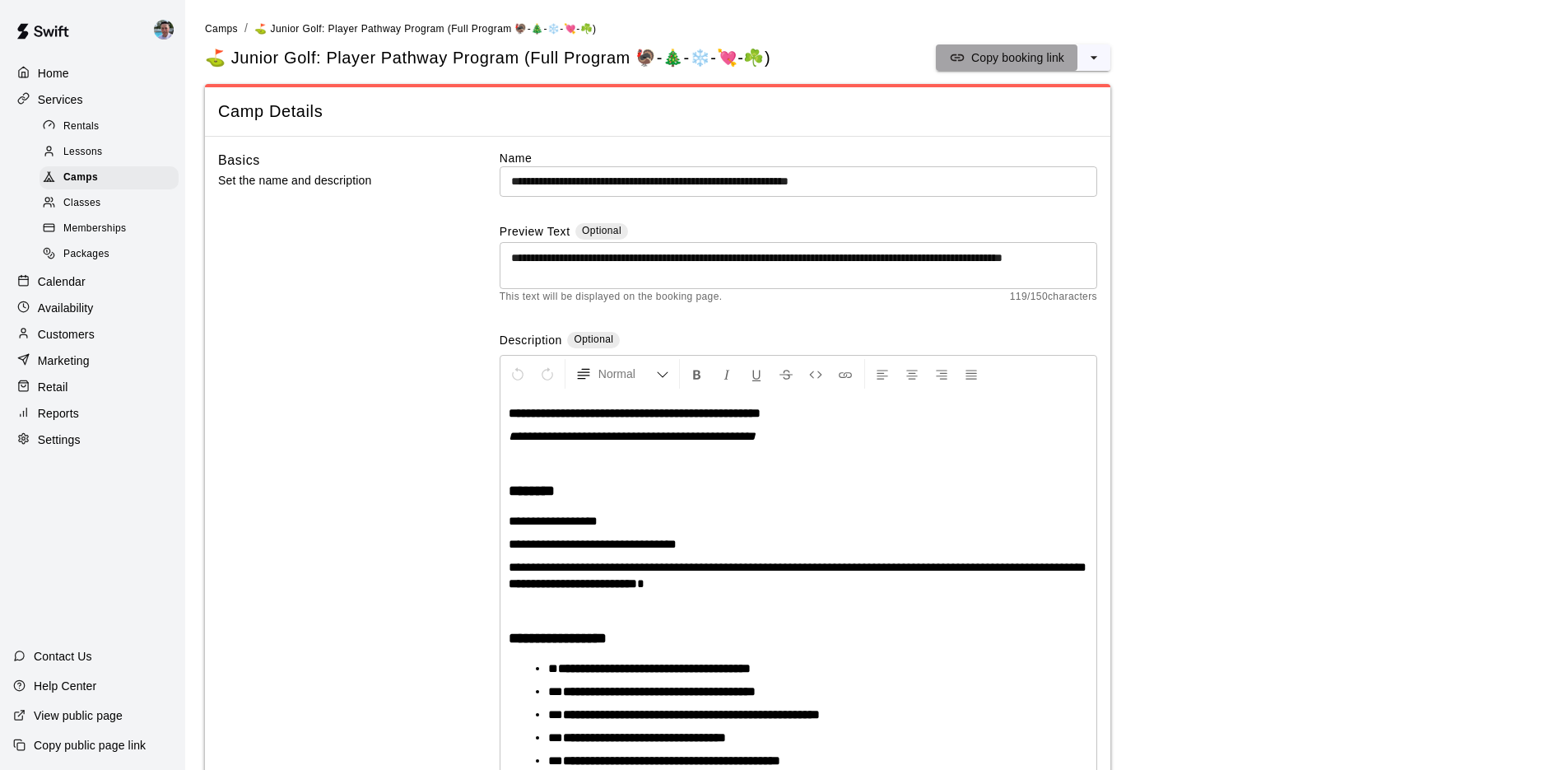
click at [1029, 52] on p "Copy booking link" at bounding box center [1018, 58] width 93 height 17
click at [130, 174] on div "Camps" at bounding box center [109, 177] width 139 height 23
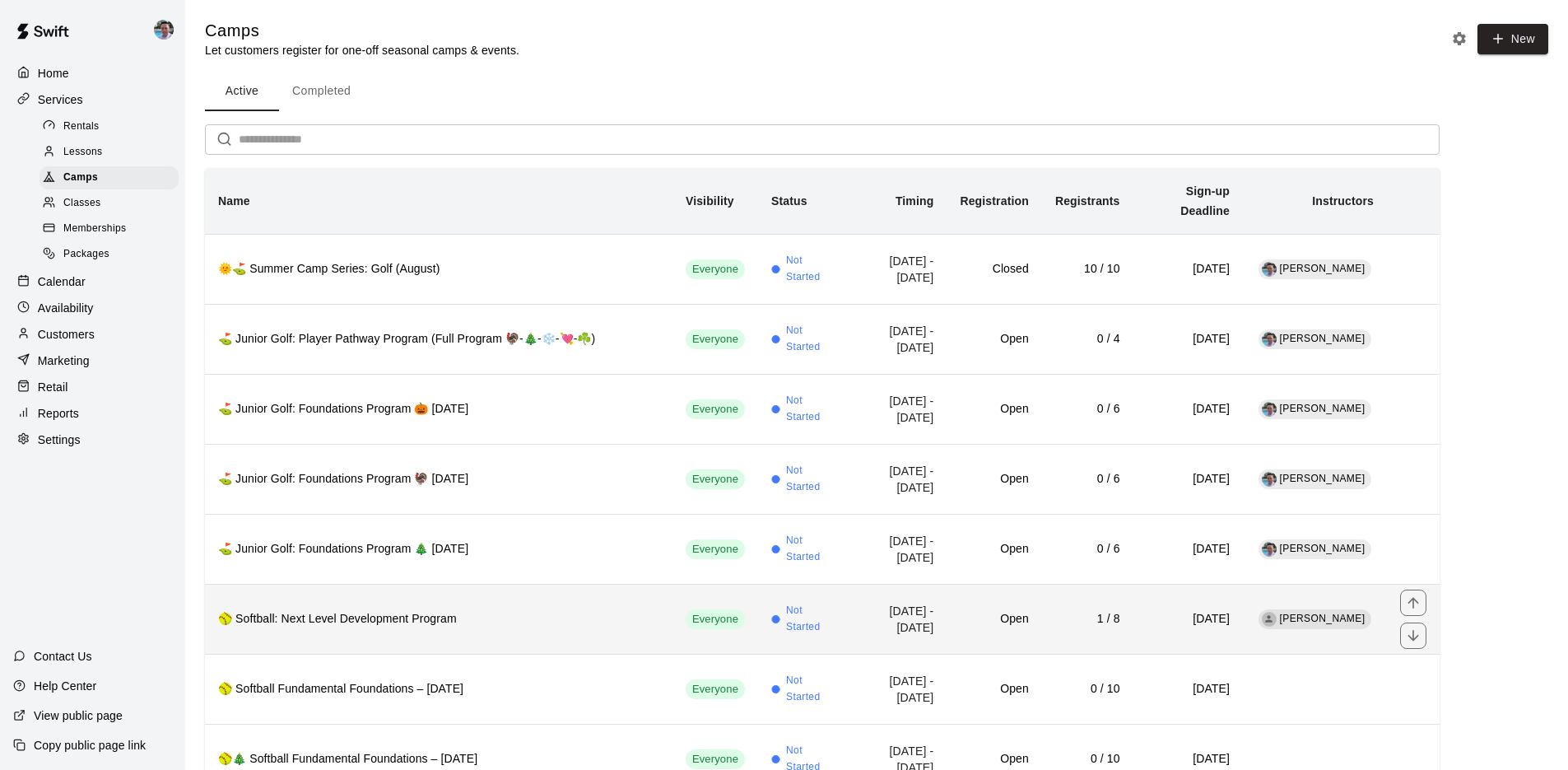
click at [522, 610] on h6 "🥎 Softball: Next Level Development Program" at bounding box center [439, 618] width 442 height 18
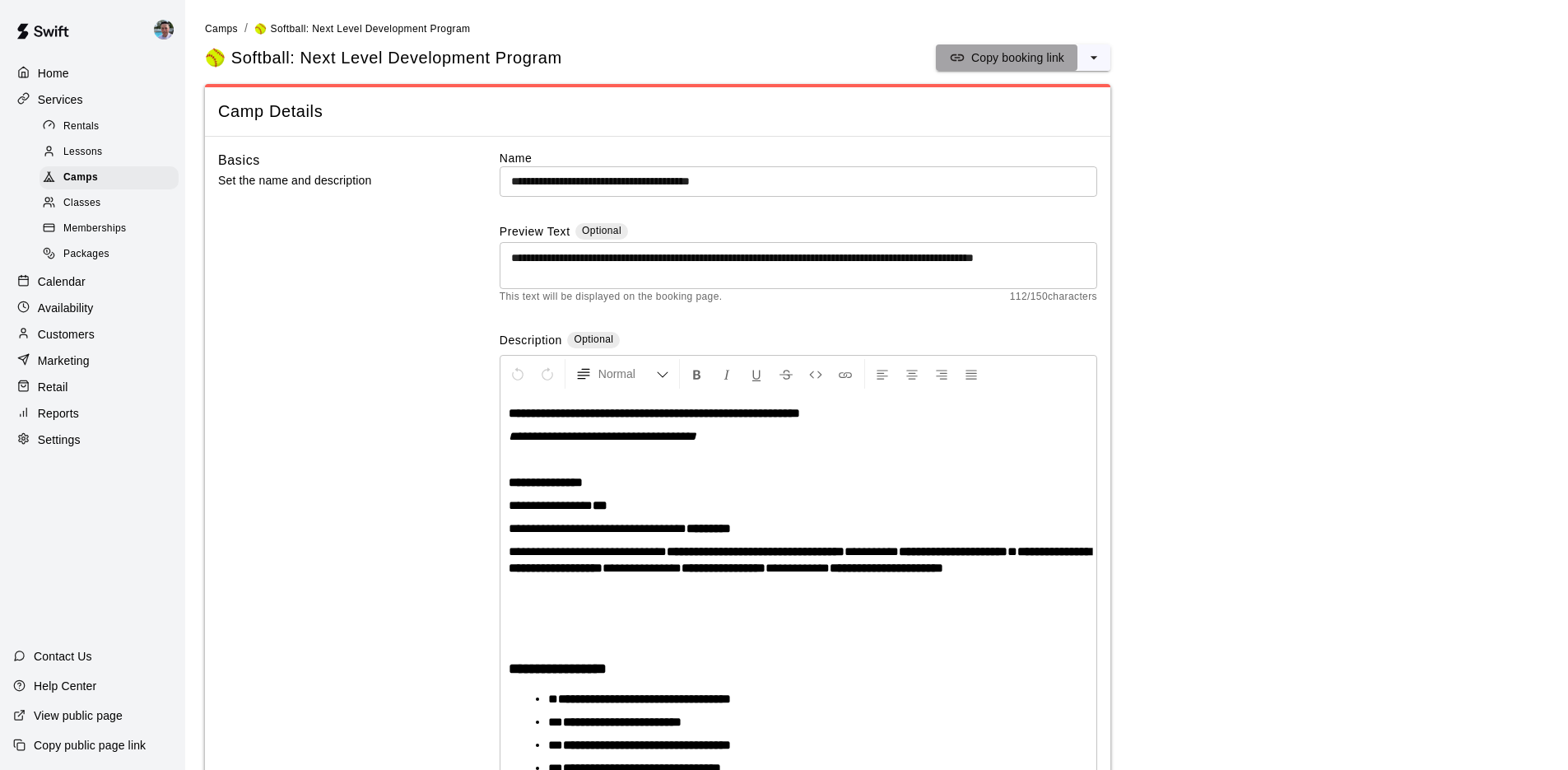
click at [990, 56] on p "Copy booking link" at bounding box center [1018, 58] width 93 height 17
click at [98, 178] on div "Camps" at bounding box center [109, 177] width 139 height 23
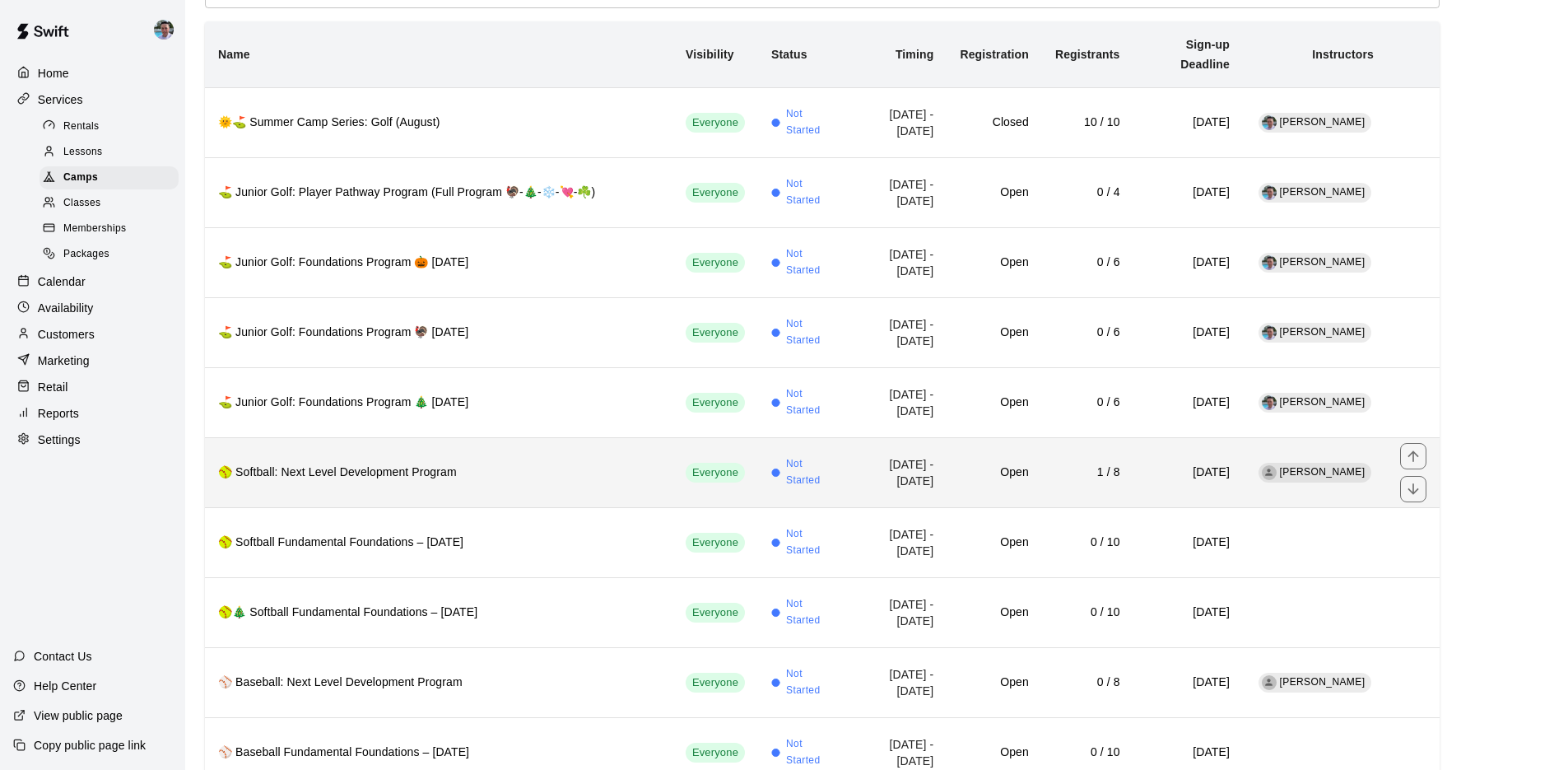
scroll to position [307, 0]
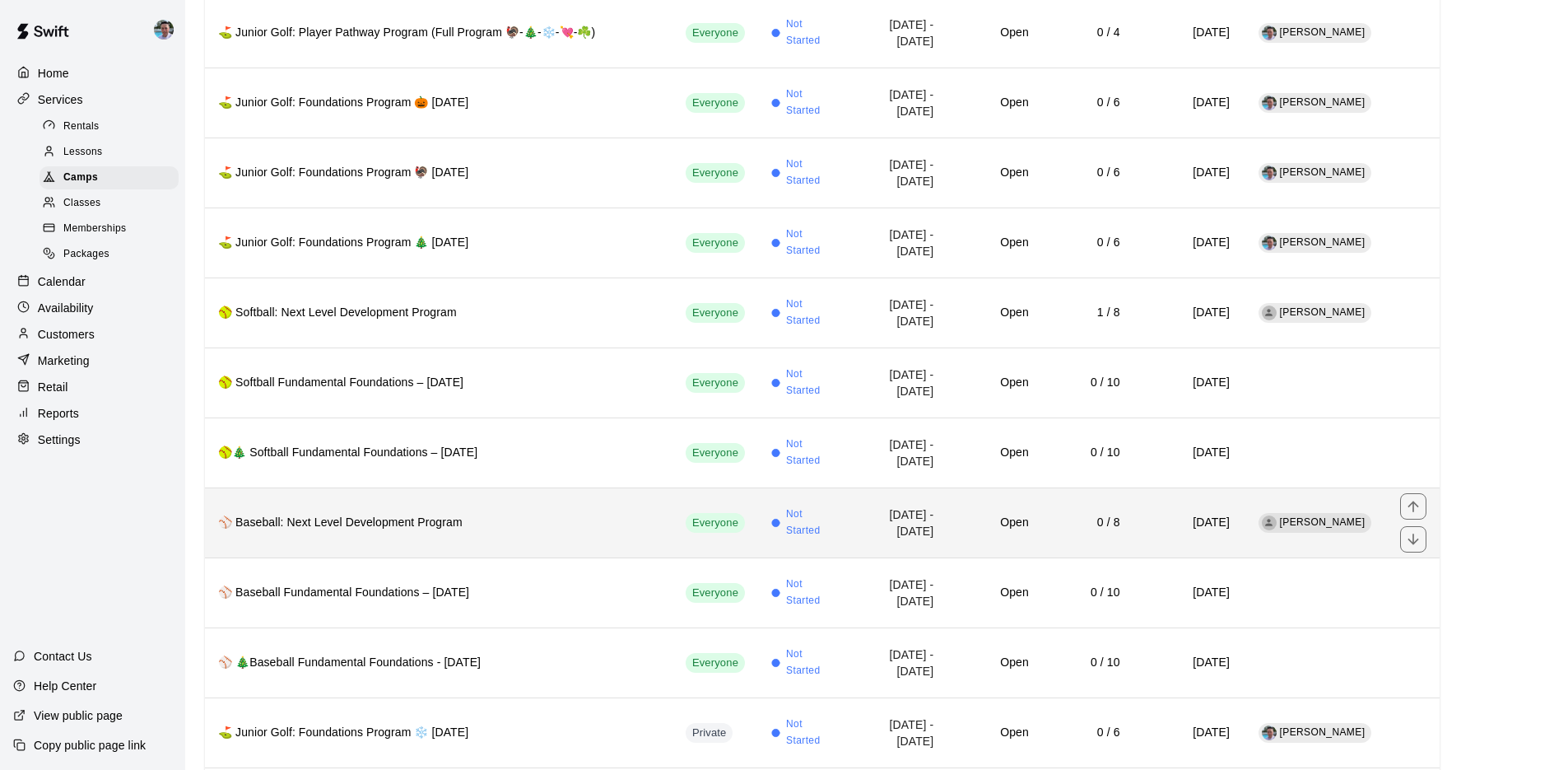
click at [542, 514] on h6 "⚾ Baseball: Next Level Development Program" at bounding box center [439, 522] width 442 height 18
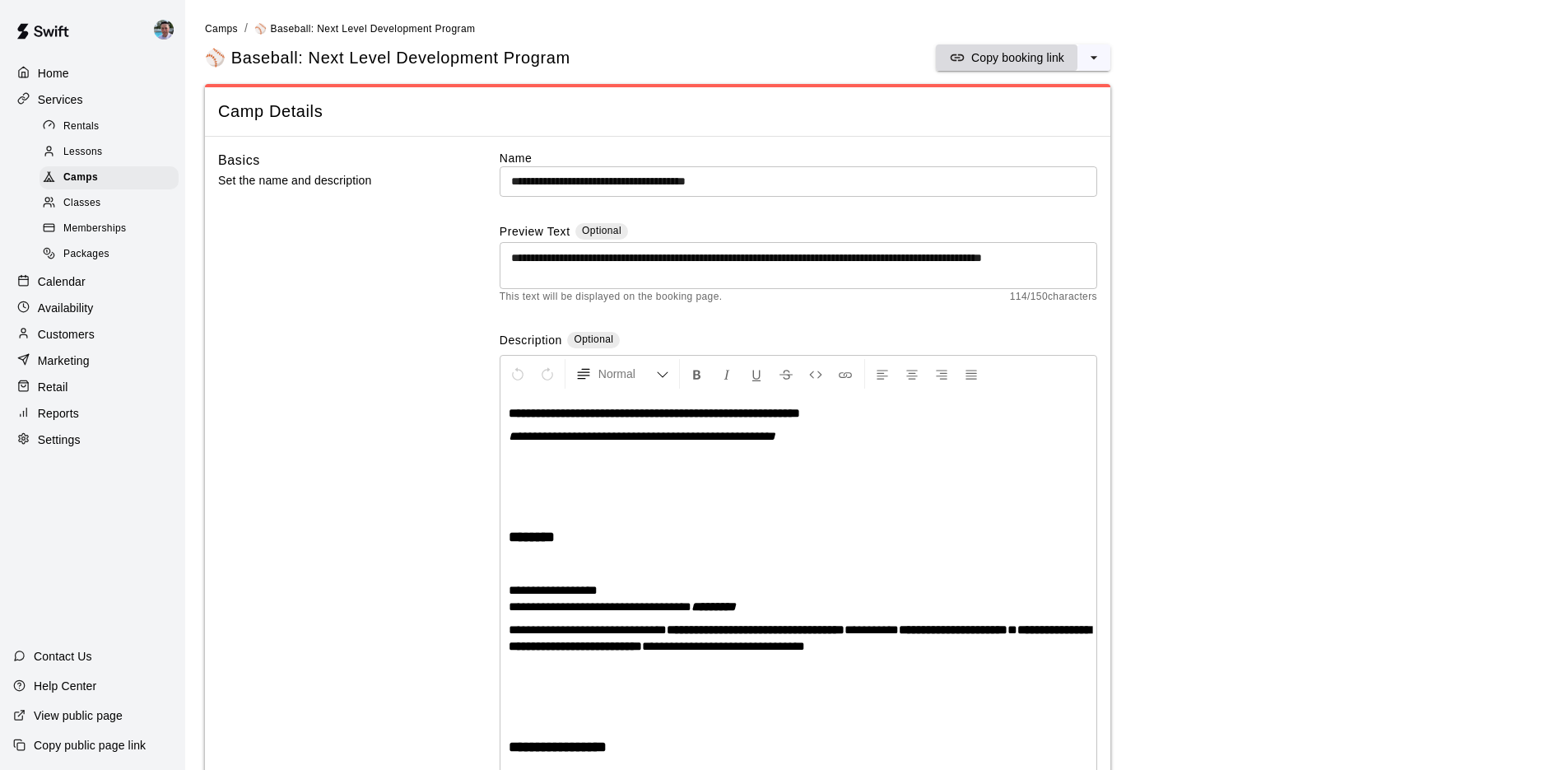
click at [987, 57] on p "Copy booking link" at bounding box center [1018, 58] width 93 height 17
click at [509, 523] on div "**********" at bounding box center [799, 764] width 596 height 744
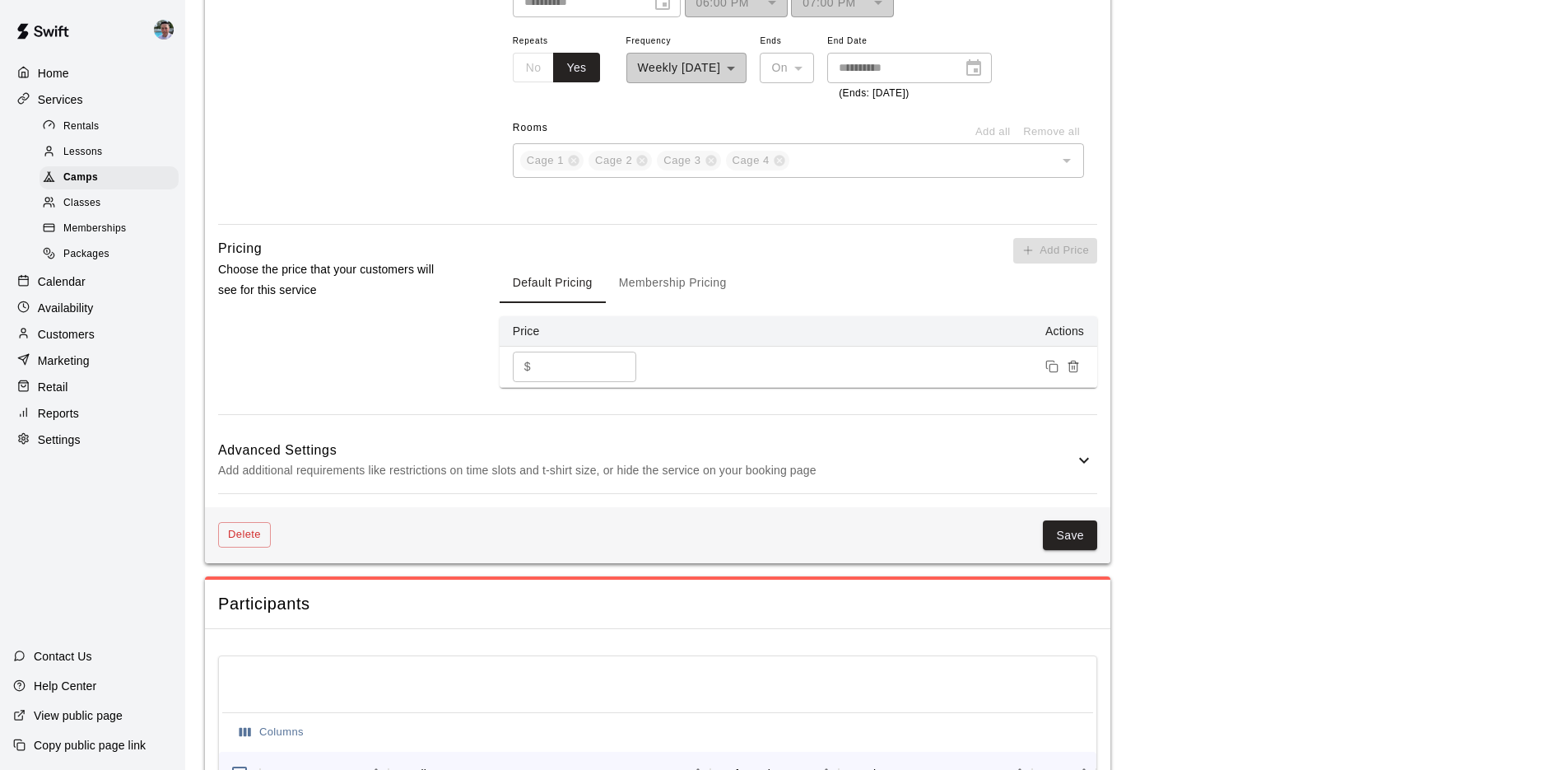
scroll to position [1694, 0]
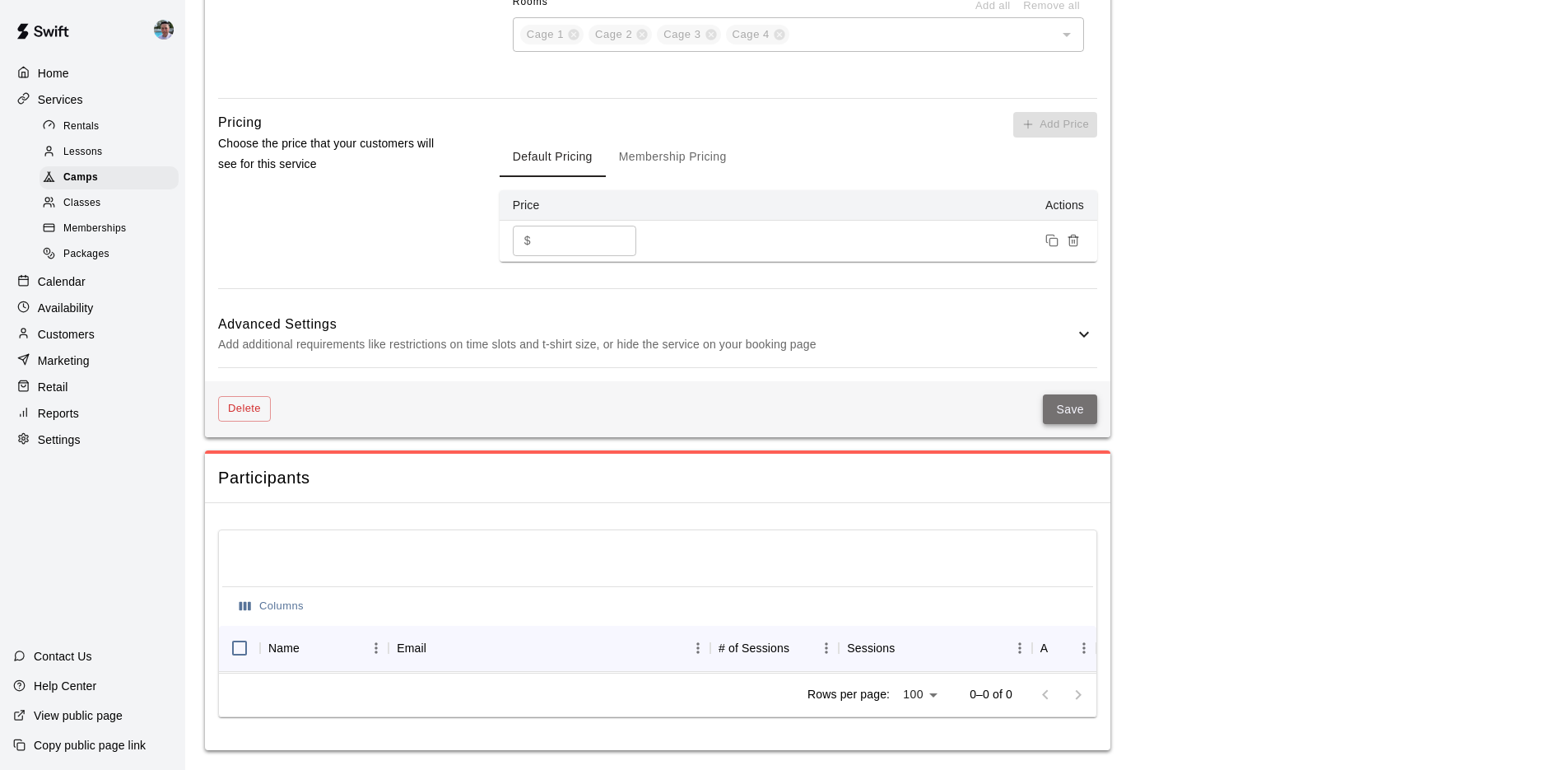
click at [1072, 402] on button "Save" at bounding box center [1070, 409] width 54 height 30
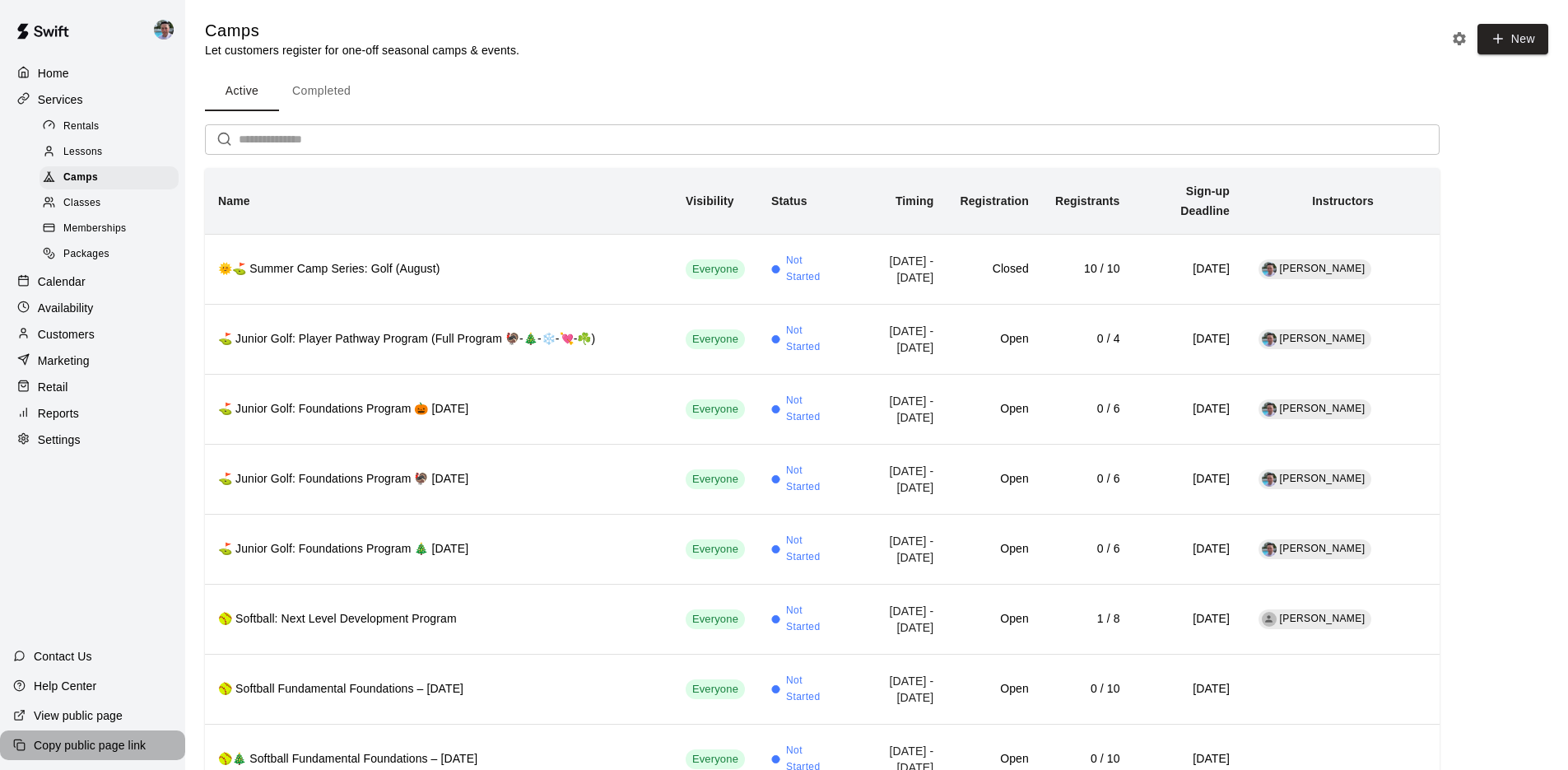
click at [57, 745] on p "Copy public page link" at bounding box center [89, 746] width 112 height 17
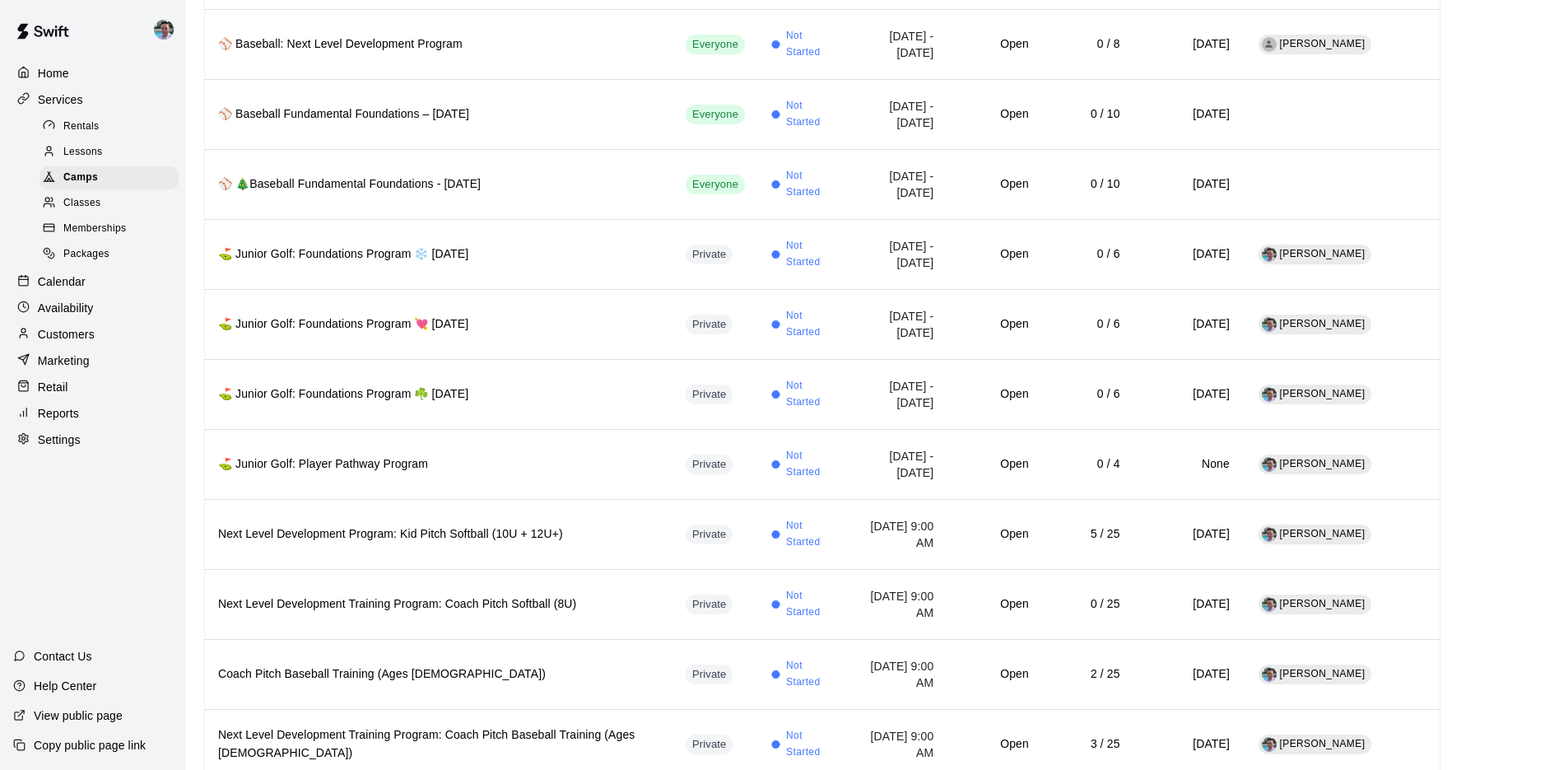
scroll to position [819, 0]
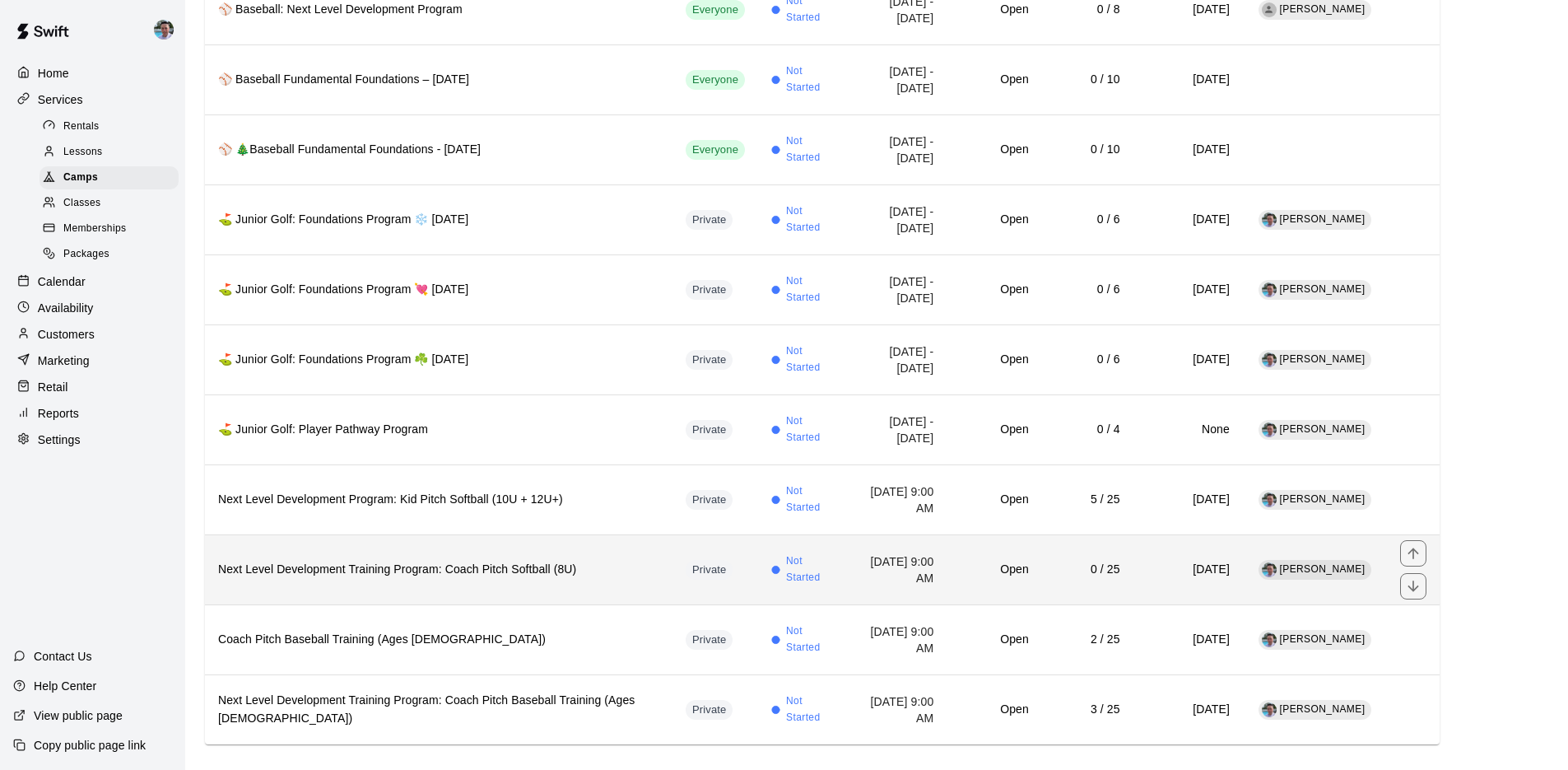
click at [453, 570] on th "Next Level Development Training Program: Coach Pitch Softball (8U)" at bounding box center [439, 569] width 468 height 70
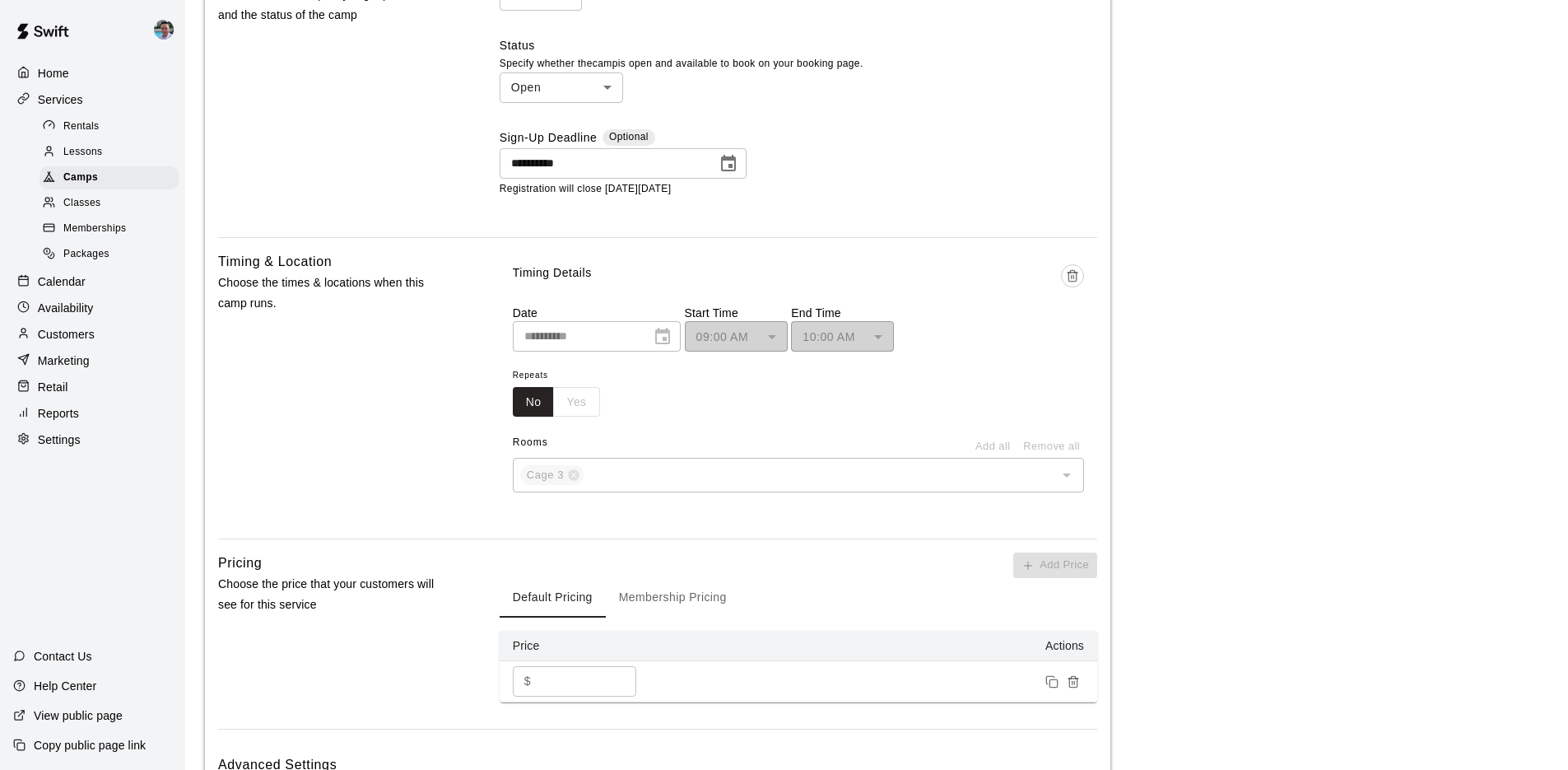
scroll to position [1277, 0]
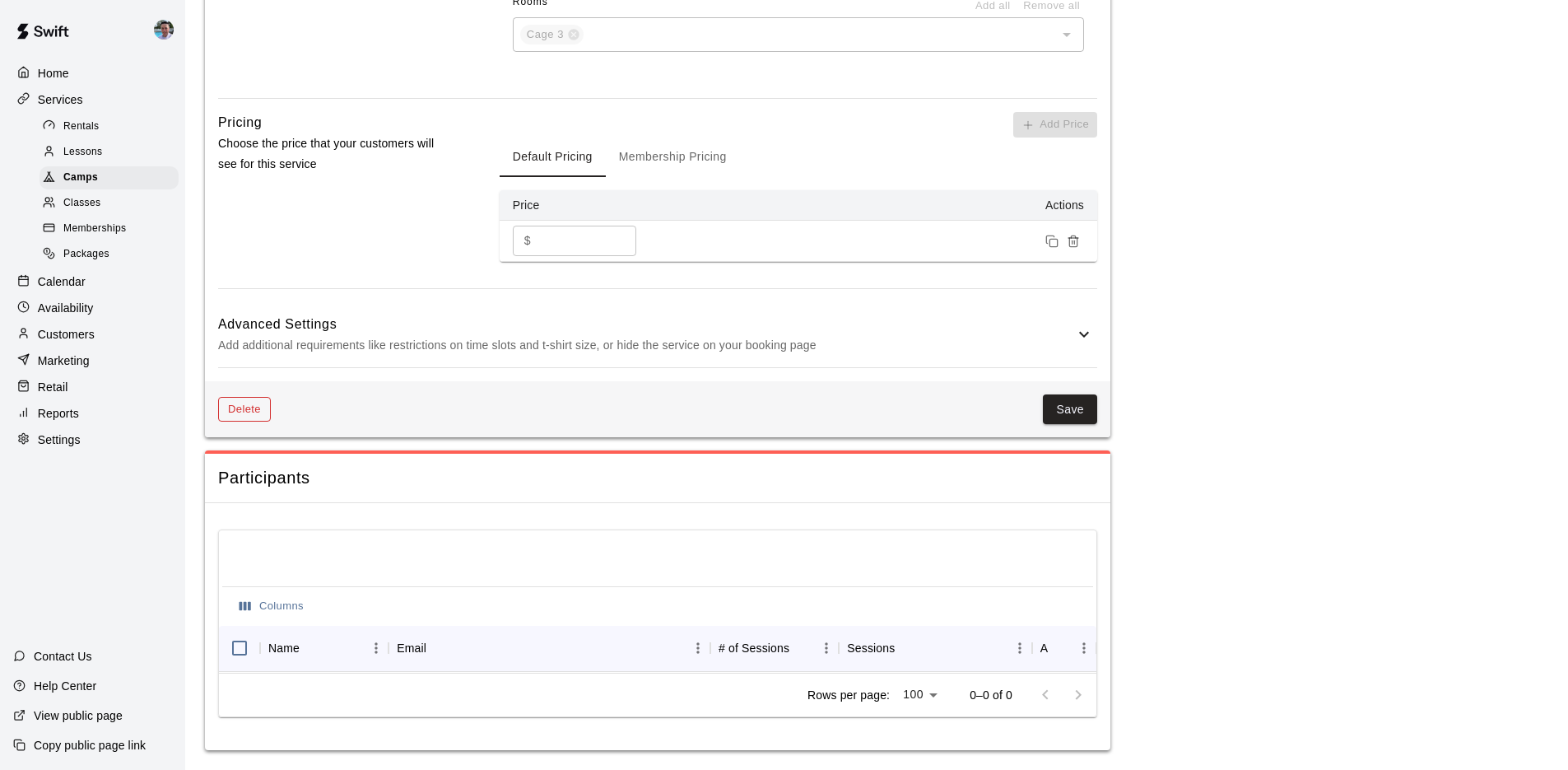
click at [261, 397] on button "Delete" at bounding box center [245, 409] width 53 height 25
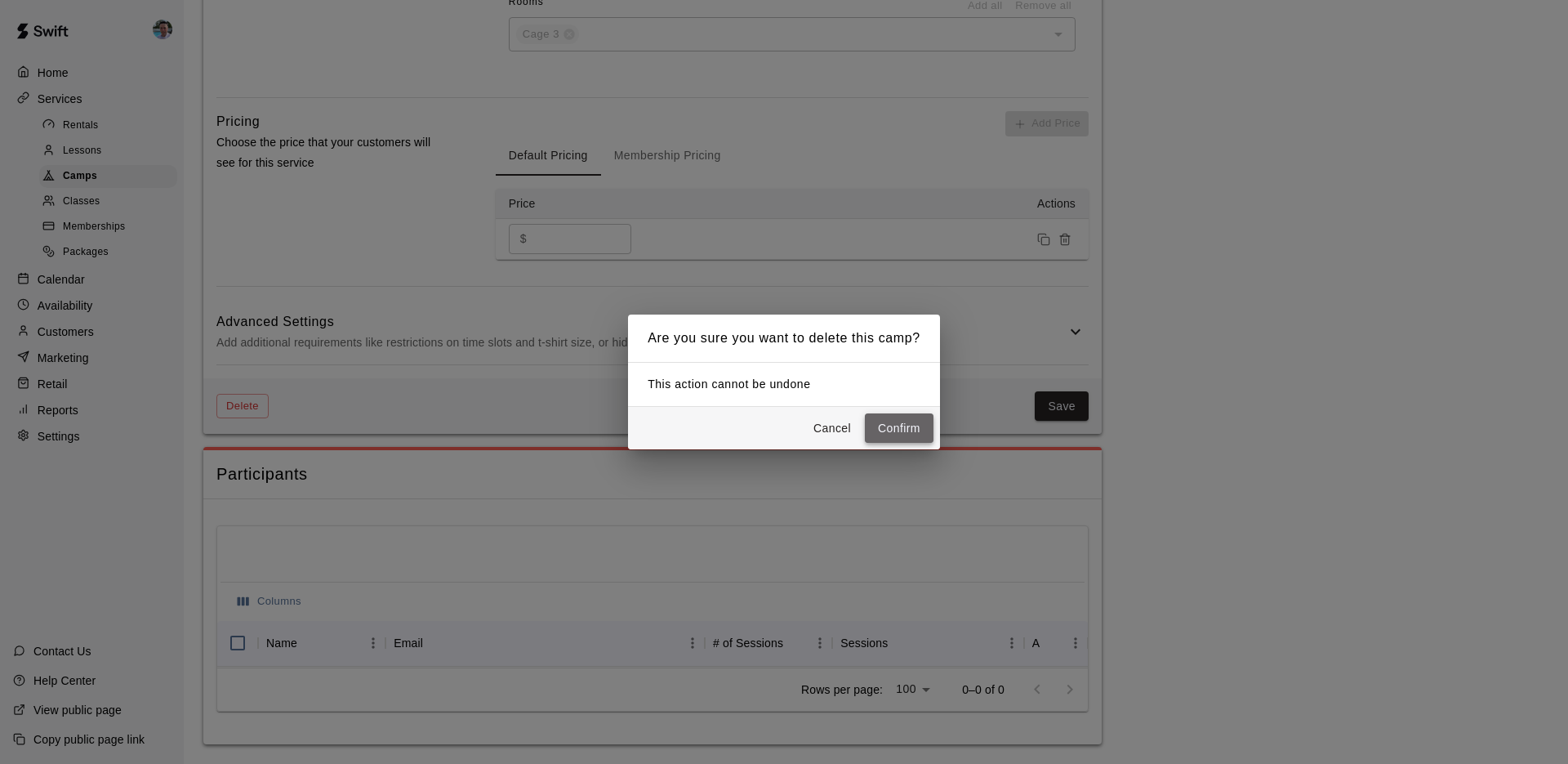
click at [919, 427] on button "Confirm" at bounding box center [900, 428] width 69 height 30
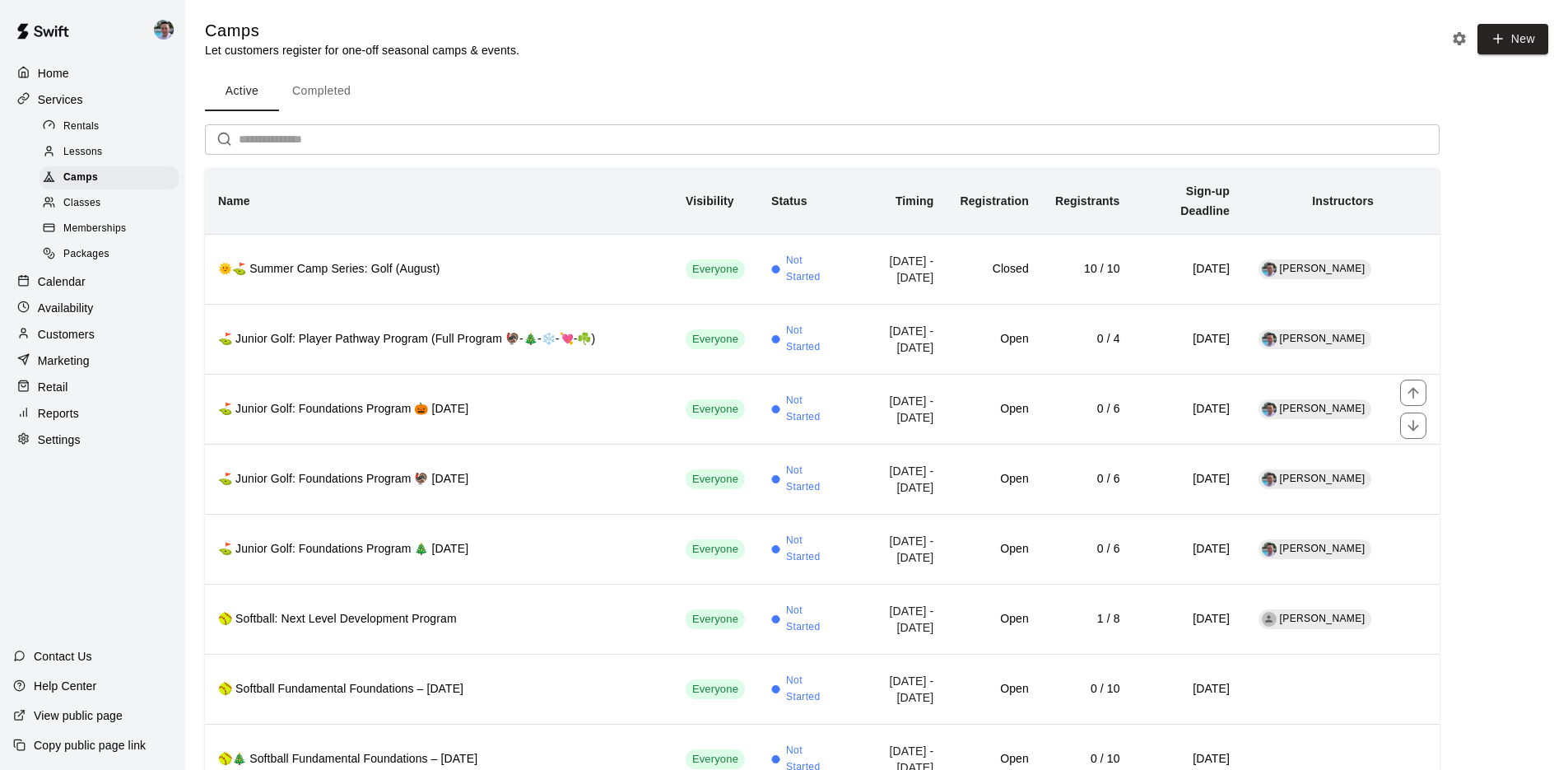
scroll to position [749, 0]
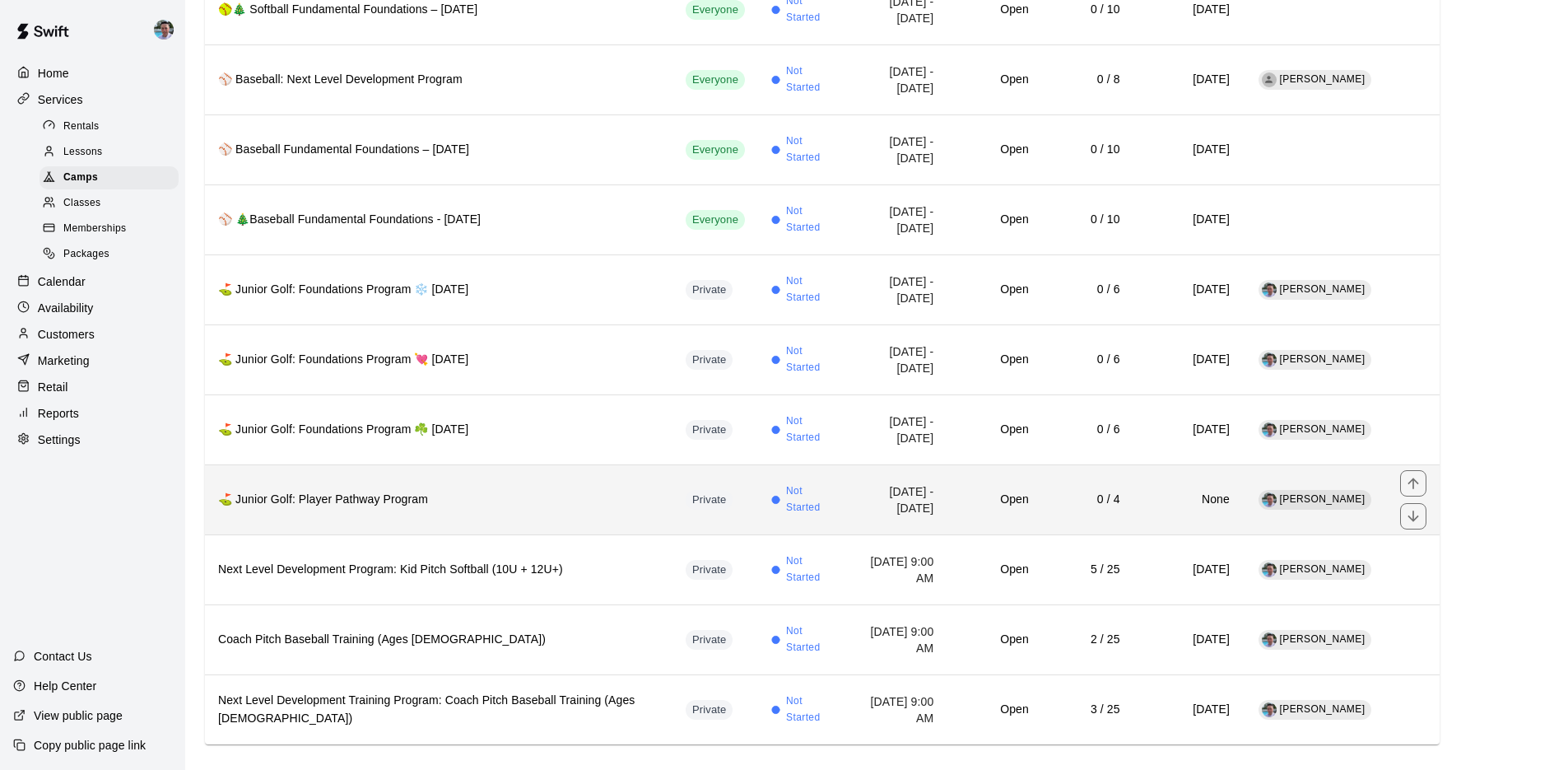
click at [527, 489] on th "⛳ Junior Golf: Player Pathway Program" at bounding box center [439, 499] width 468 height 70
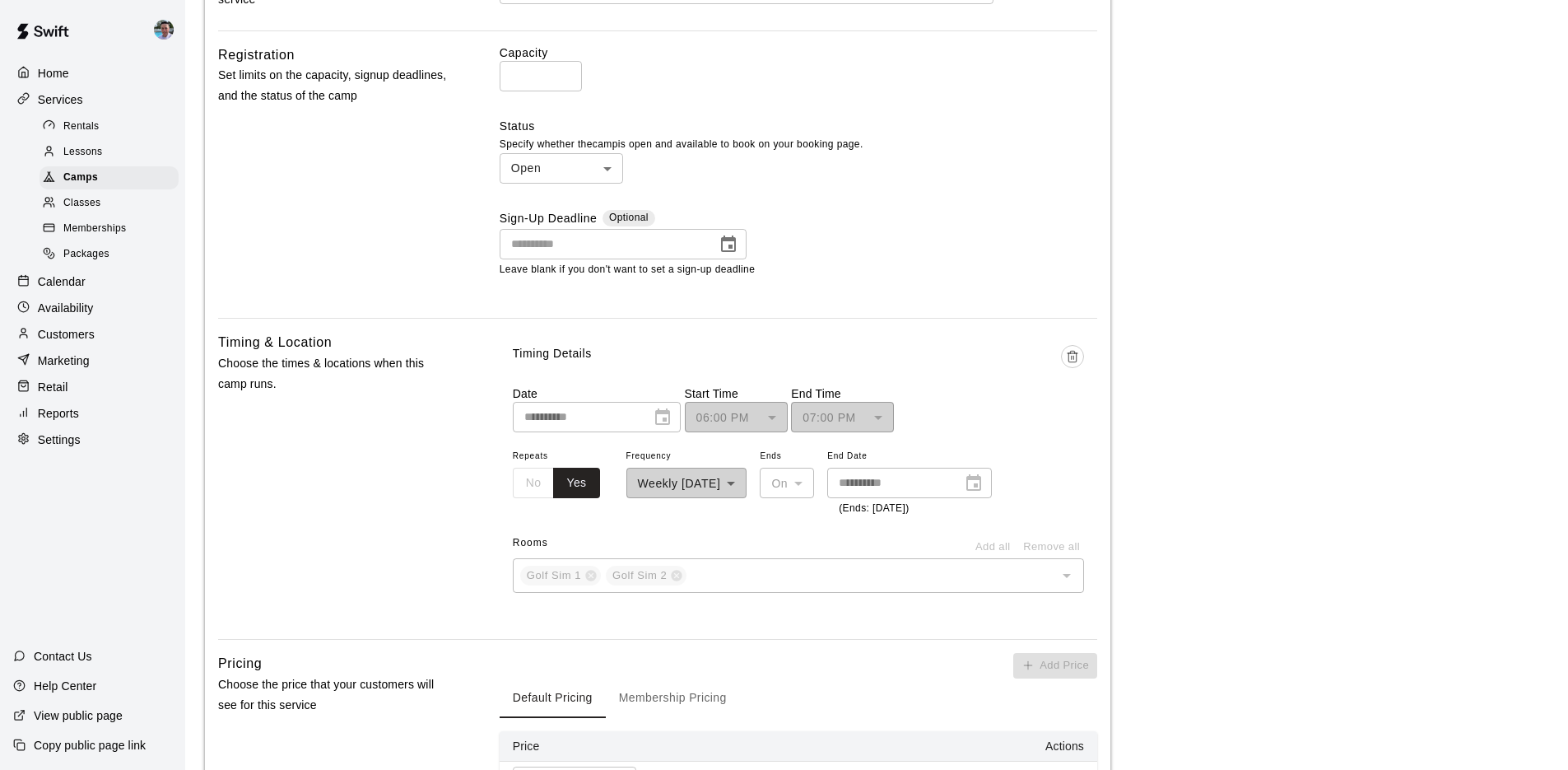
scroll to position [1532, 0]
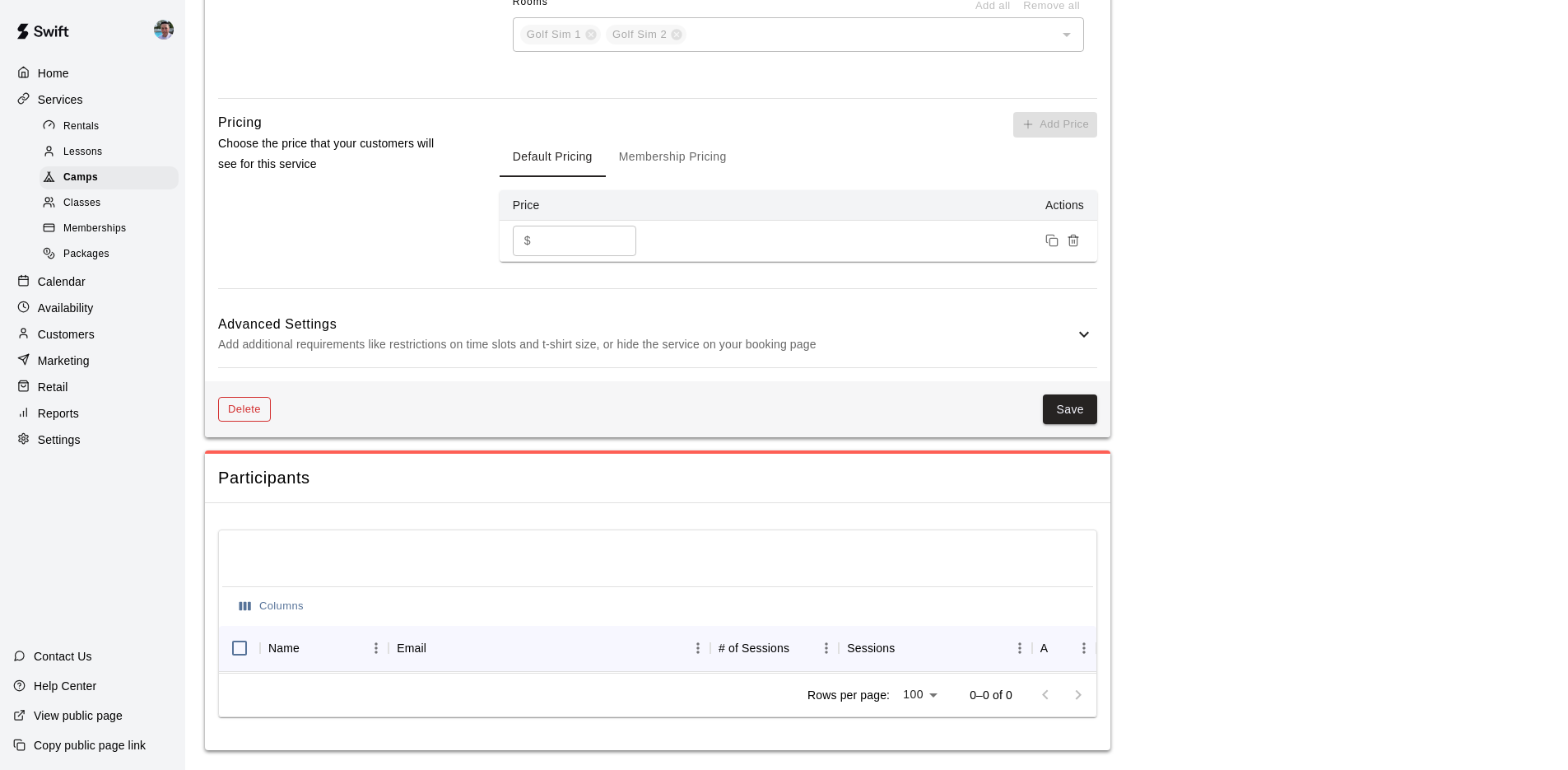
click at [258, 400] on button "Delete" at bounding box center [245, 409] width 53 height 25
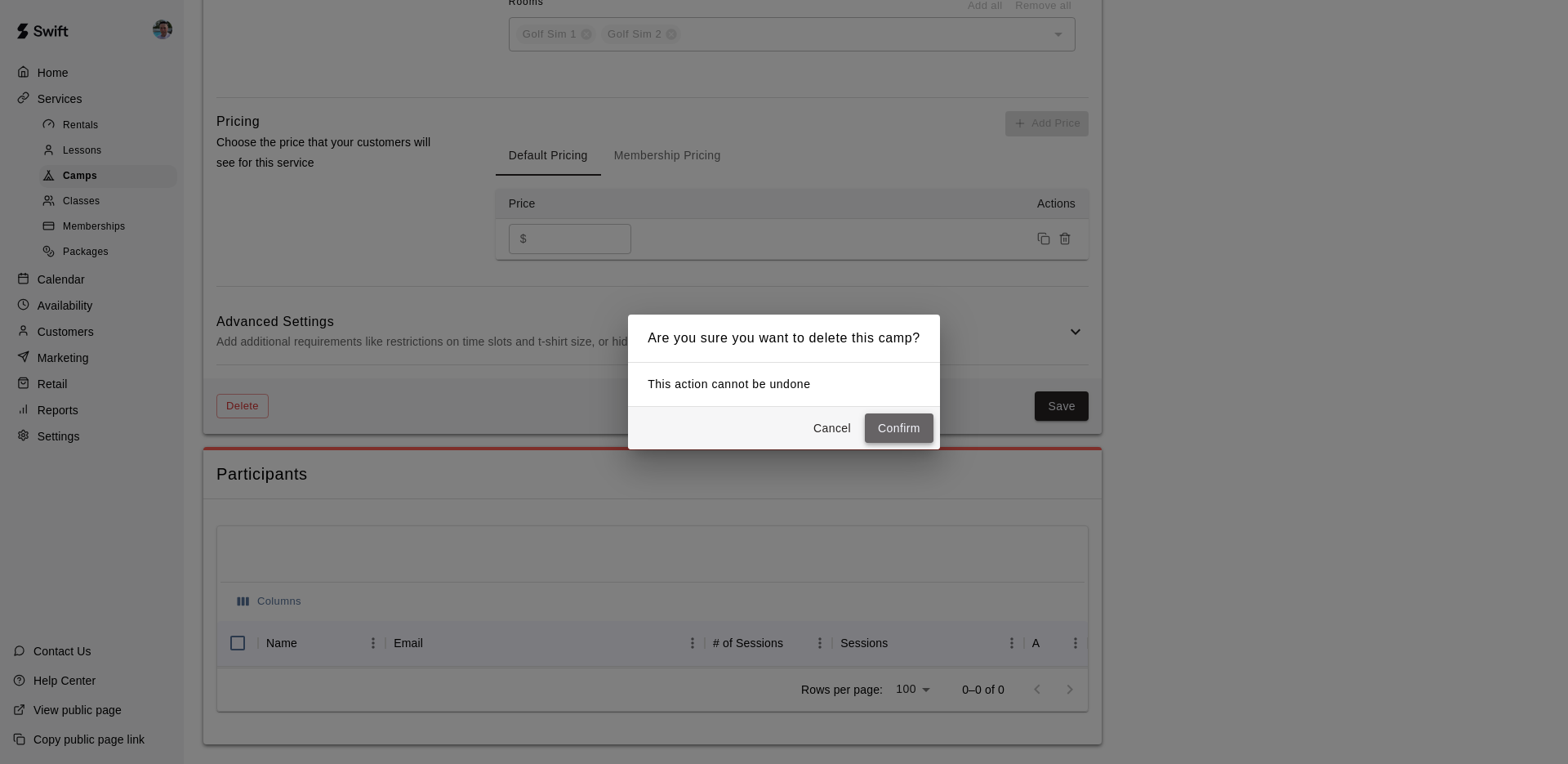
click at [876, 423] on button "Confirm" at bounding box center [900, 428] width 69 height 30
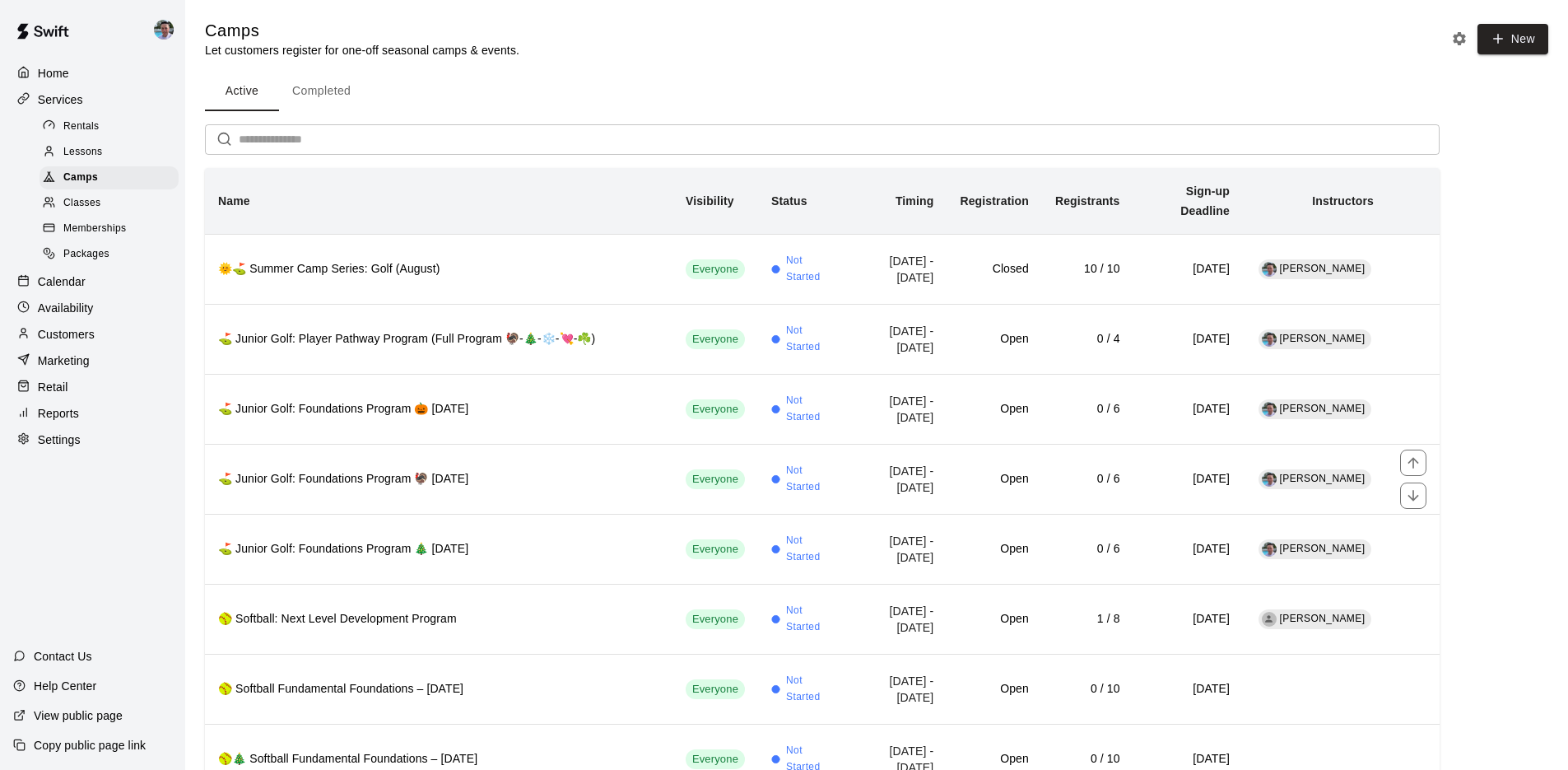
scroll to position [679, 0]
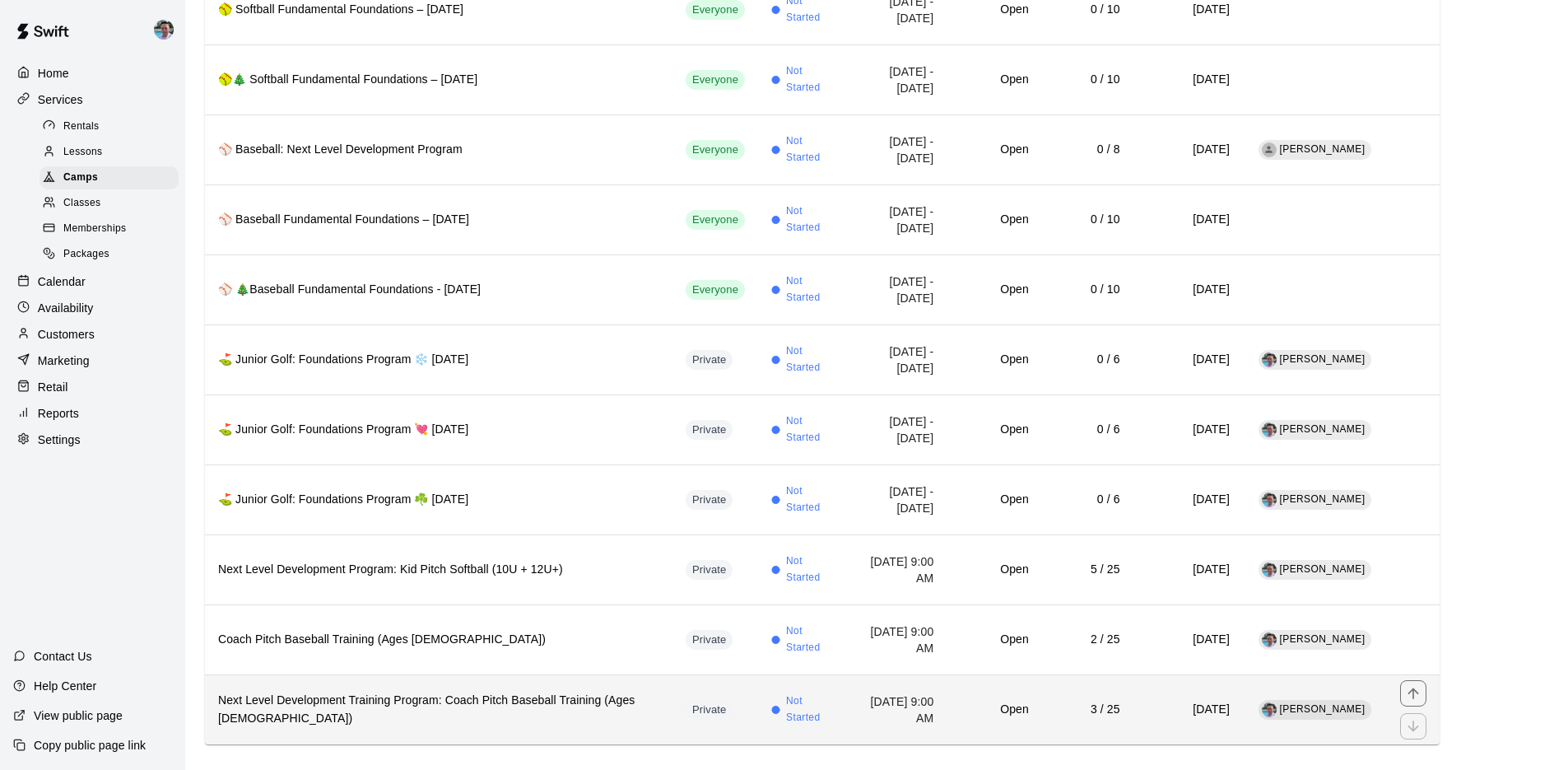
click at [578, 707] on th "Next Level Development Training Program: Coach Pitch Baseball Training (Ages 7-…" at bounding box center [439, 709] width 468 height 70
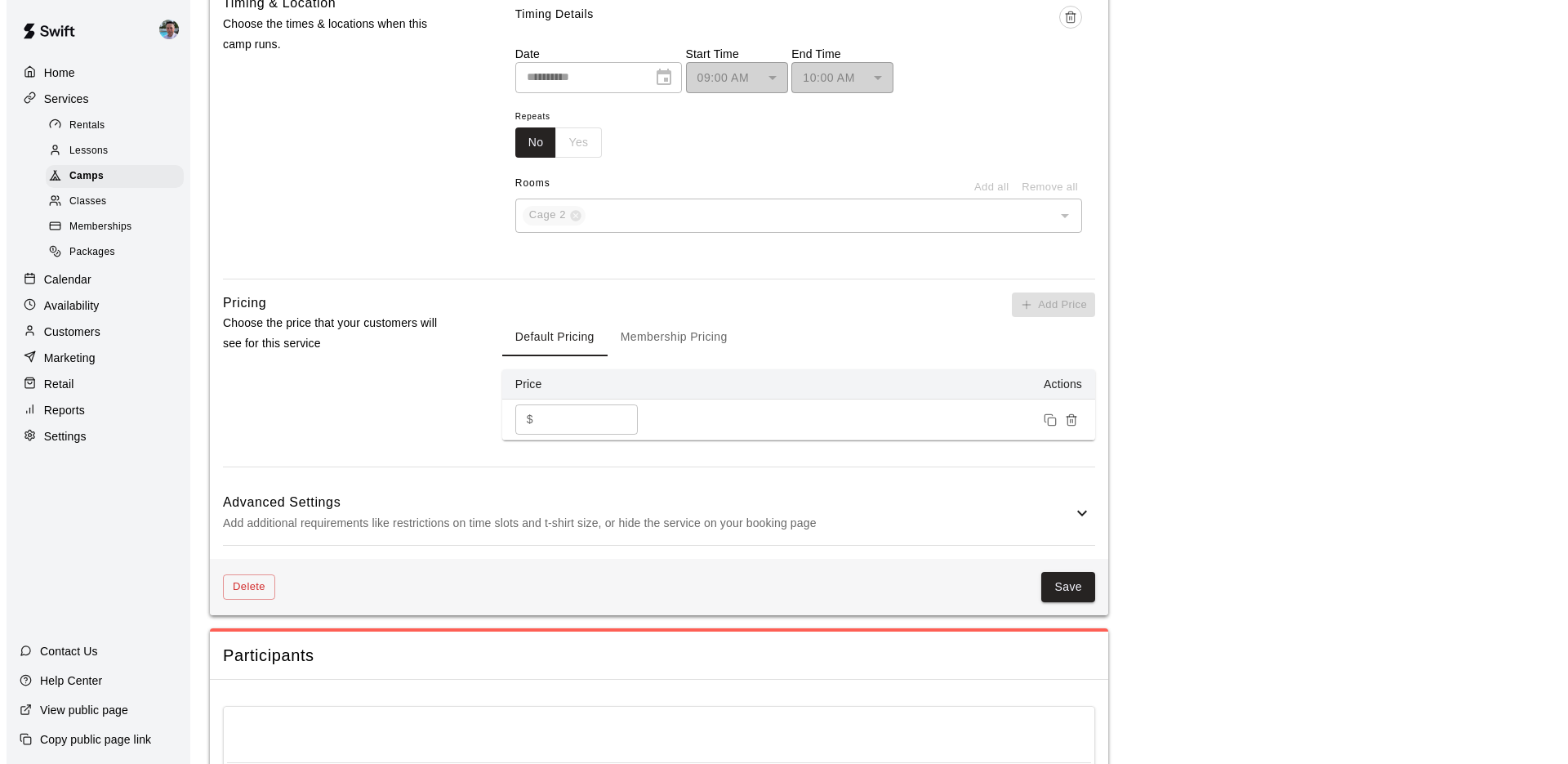
scroll to position [1412, 0]
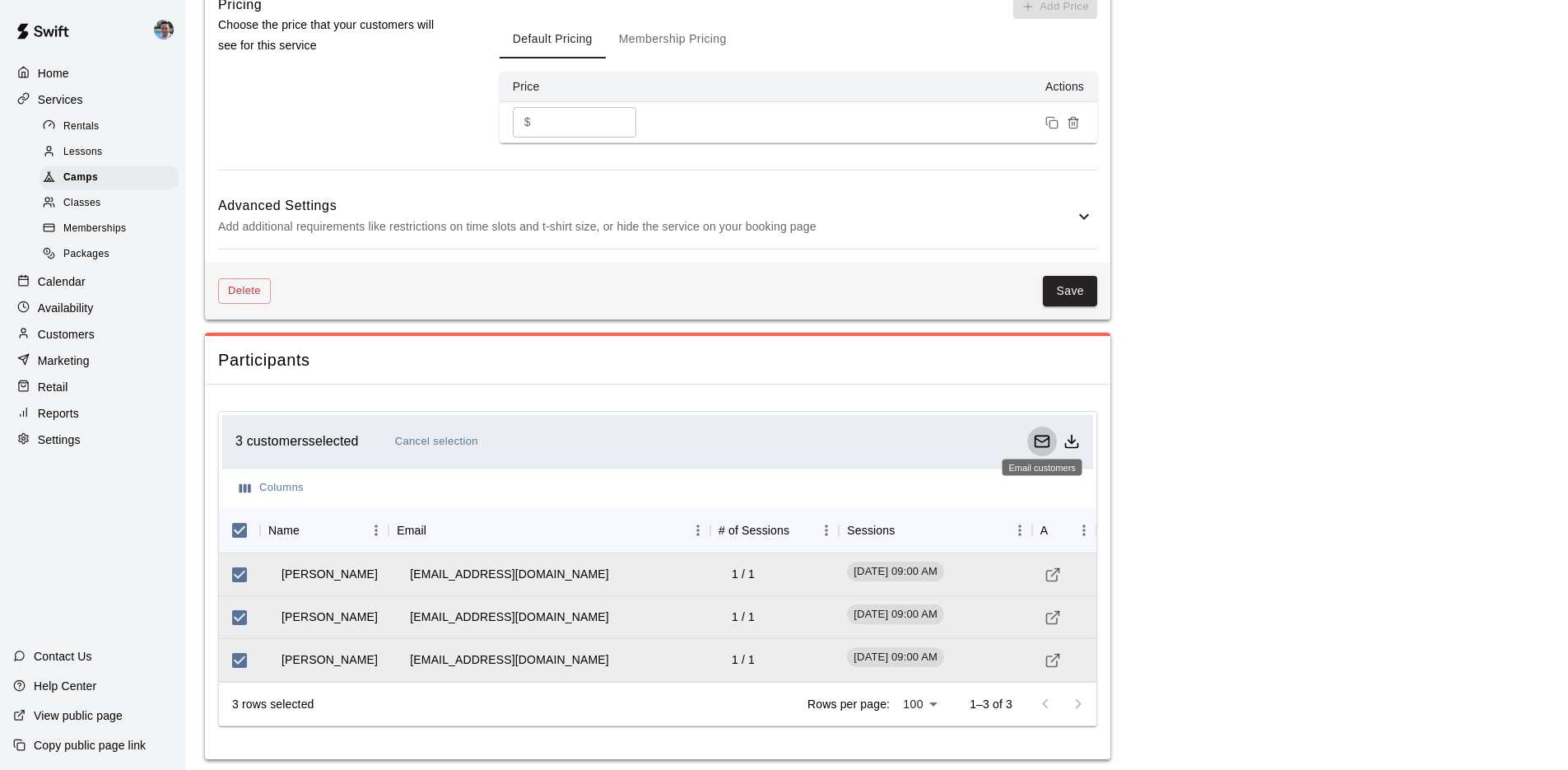
click at [1038, 438] on icon "Email customers" at bounding box center [1042, 440] width 14 height 4
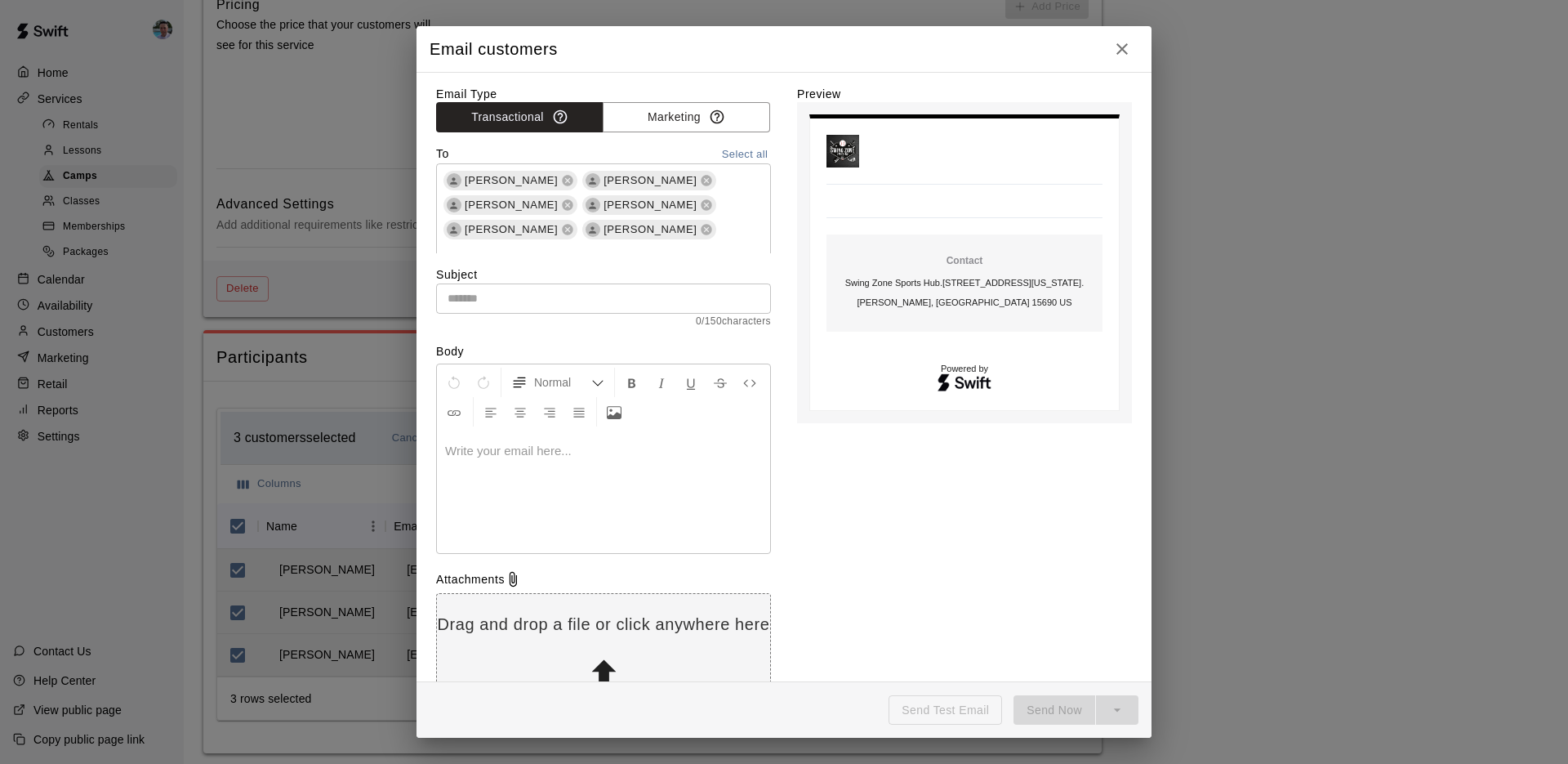
click at [495, 475] on div at bounding box center [604, 492] width 333 height 123
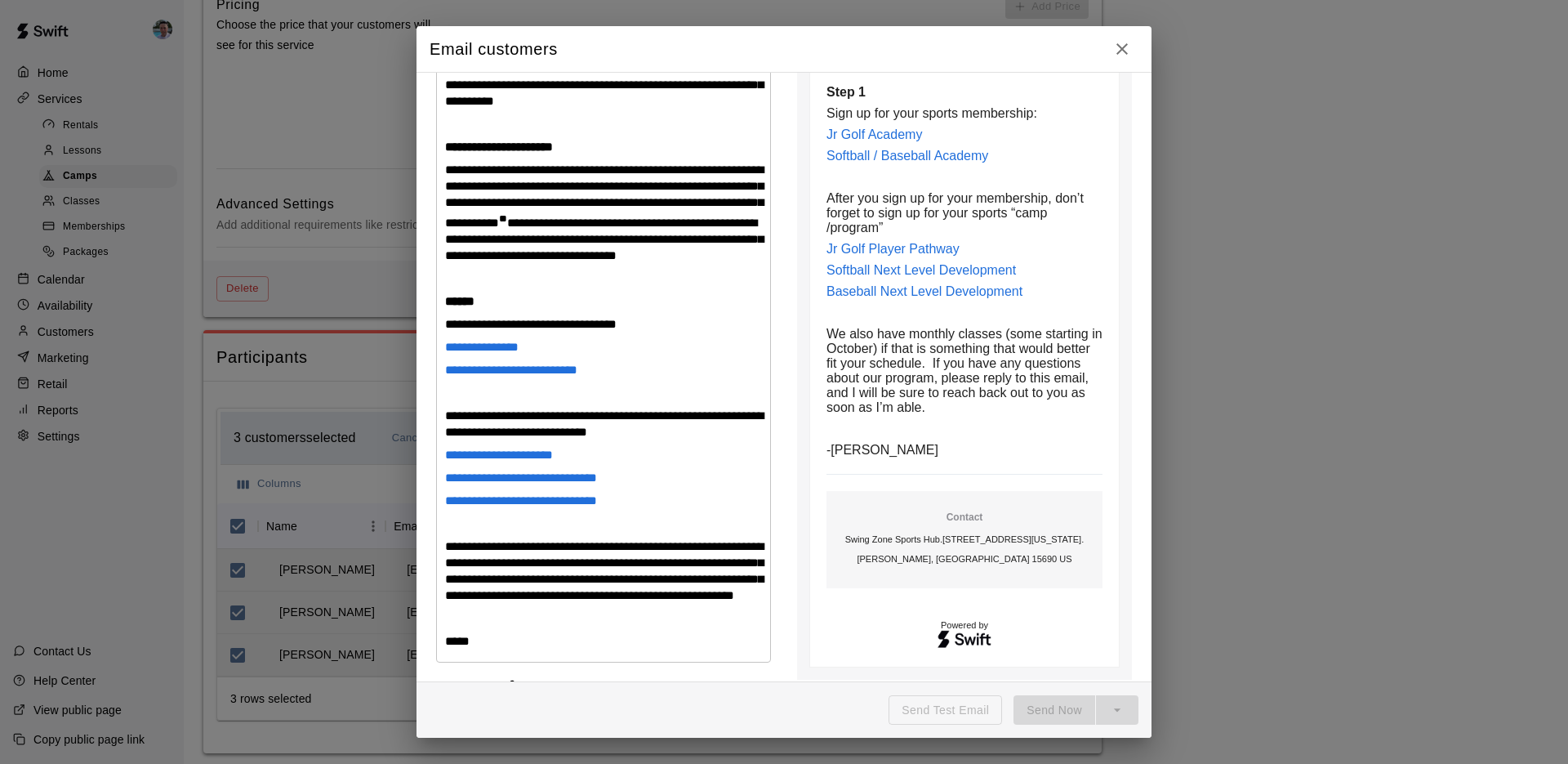
scroll to position [0, 0]
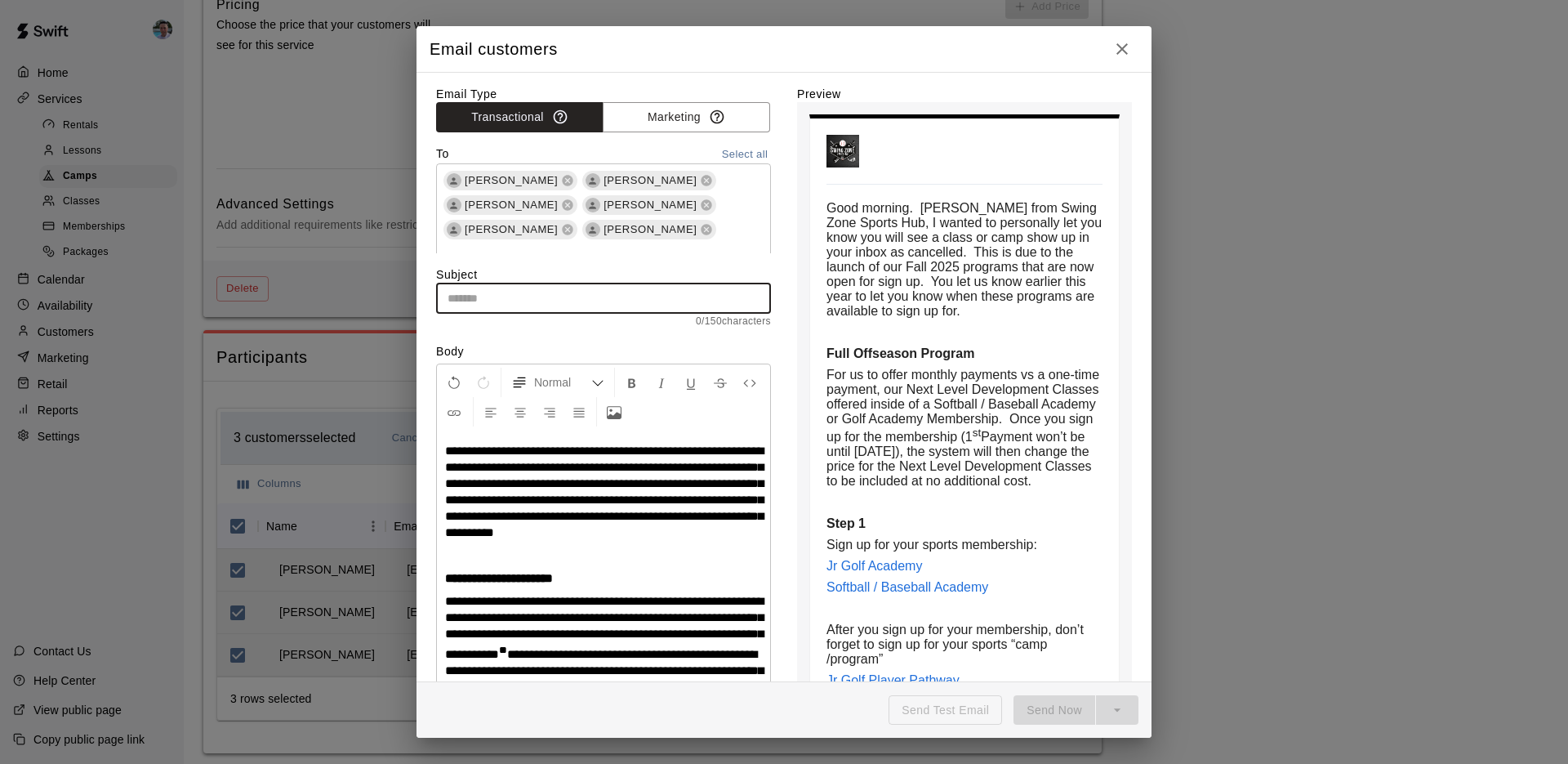
click at [525, 293] on input "text" at bounding box center [604, 299] width 335 height 30
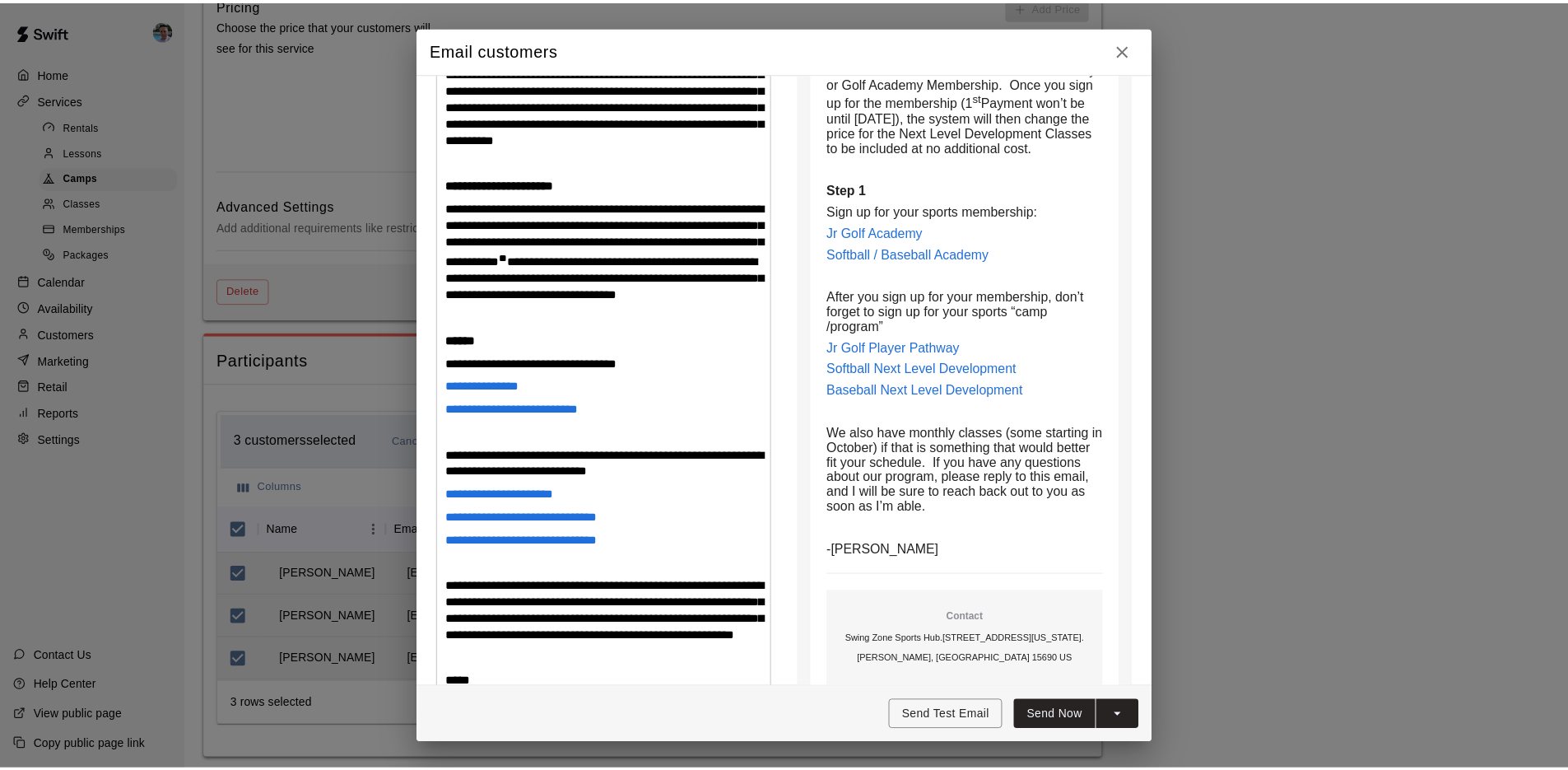
scroll to position [589, 0]
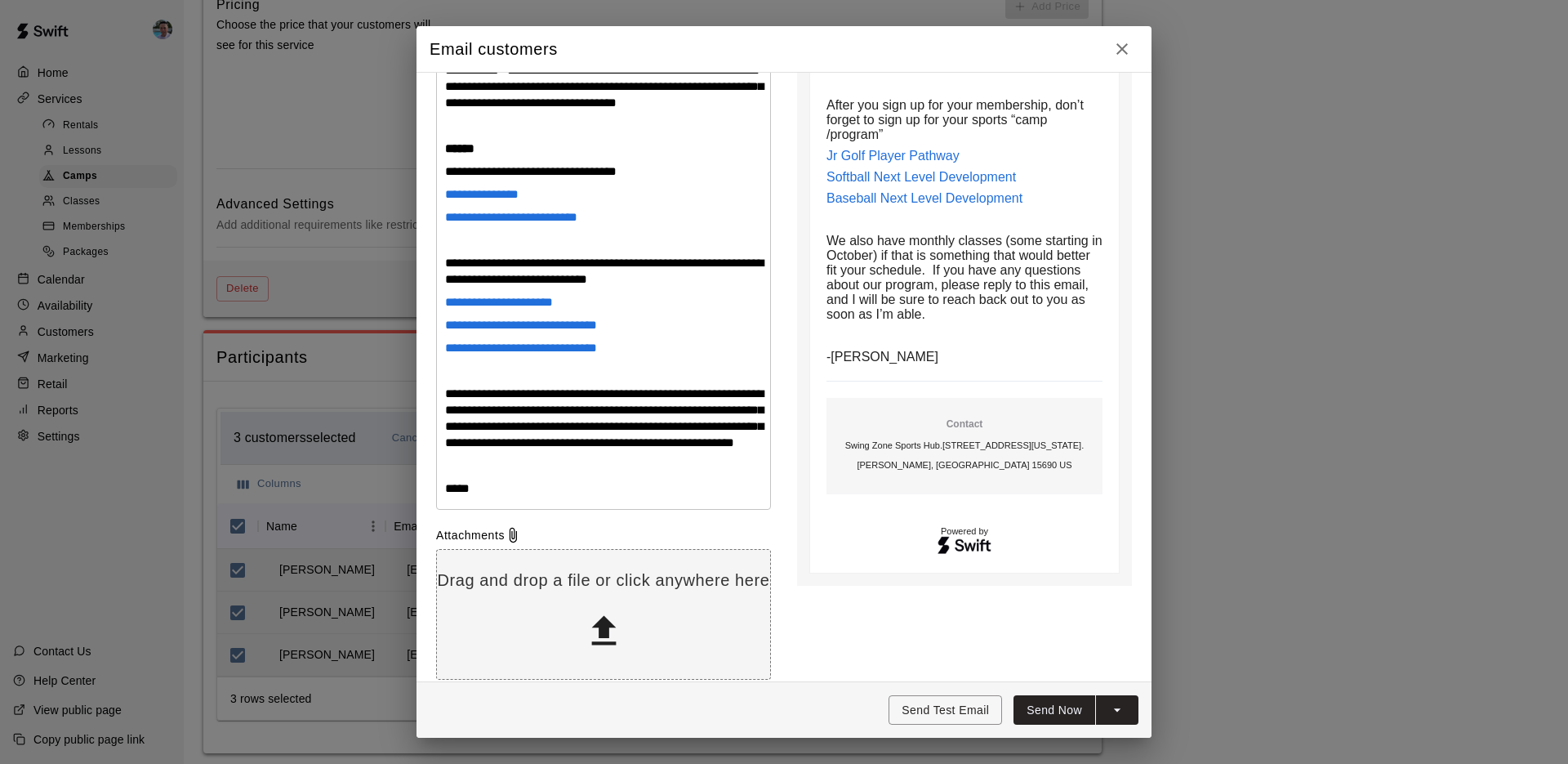
type input "**********"
click at [1045, 706] on button "Send Now" at bounding box center [1054, 710] width 82 height 30
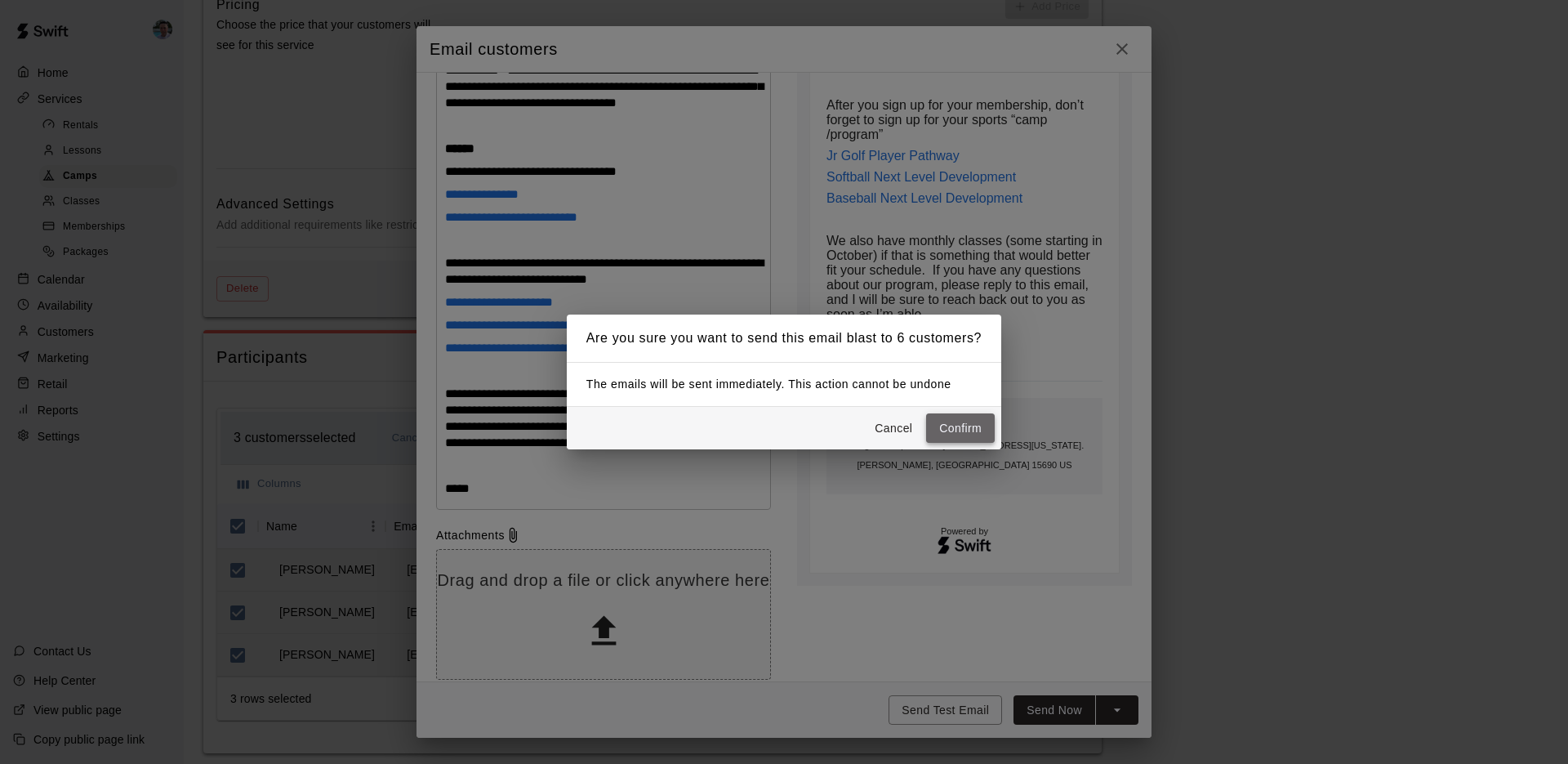
click at [965, 424] on button "Confirm" at bounding box center [960, 428] width 69 height 30
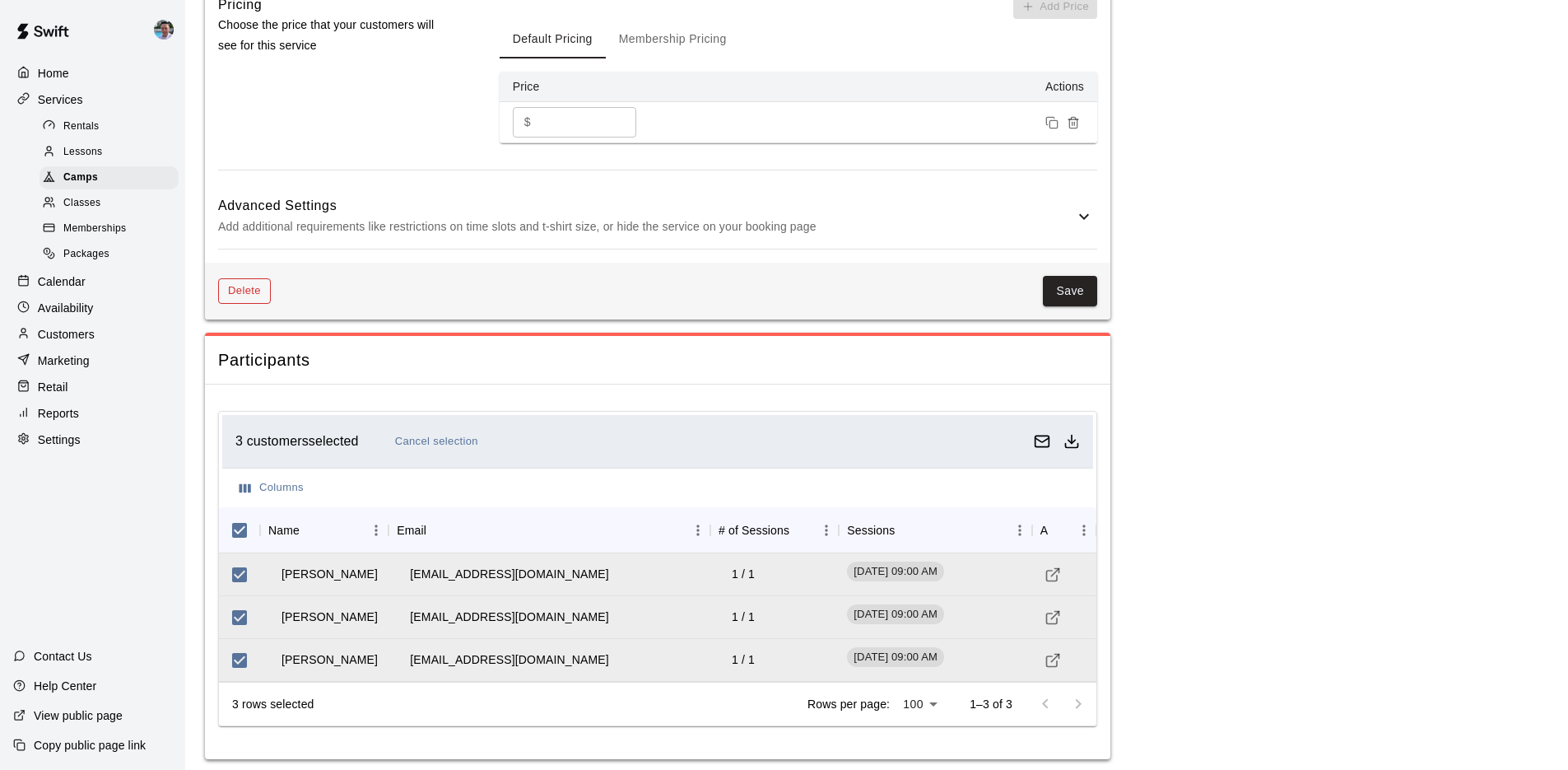
click at [250, 281] on button "Delete" at bounding box center [245, 291] width 53 height 25
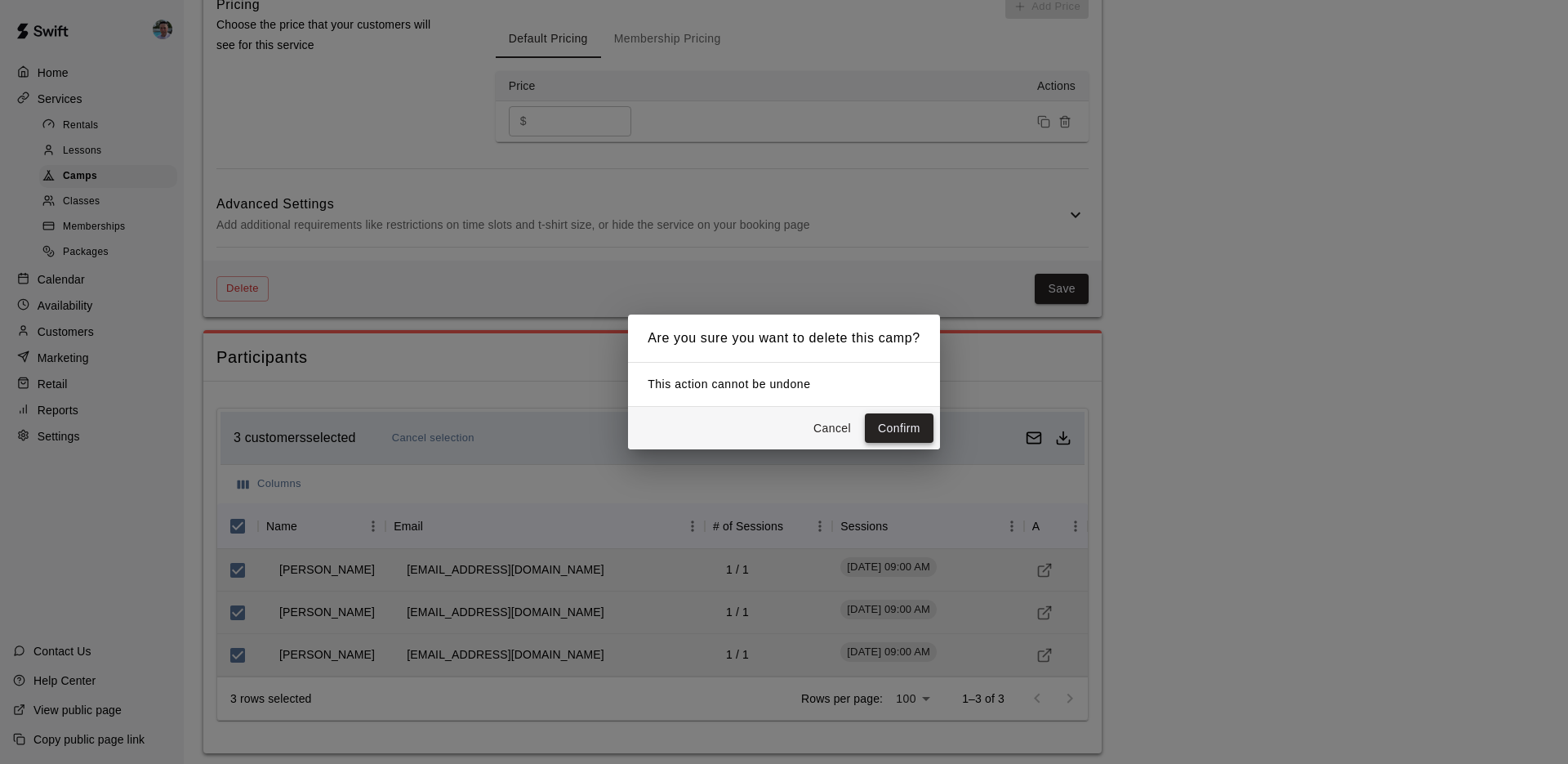
click at [888, 426] on button "Confirm" at bounding box center [900, 428] width 69 height 30
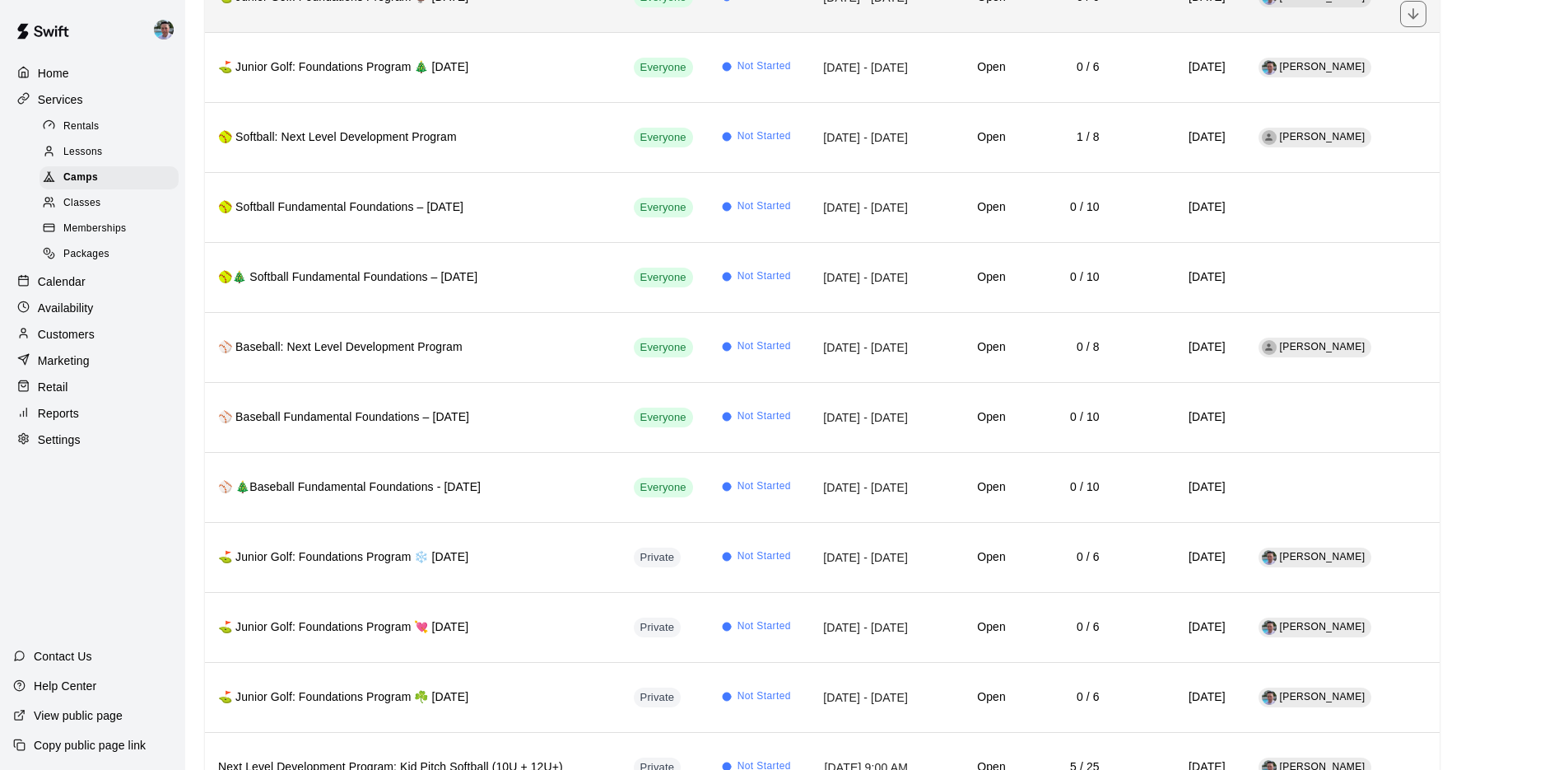
scroll to position [610, 0]
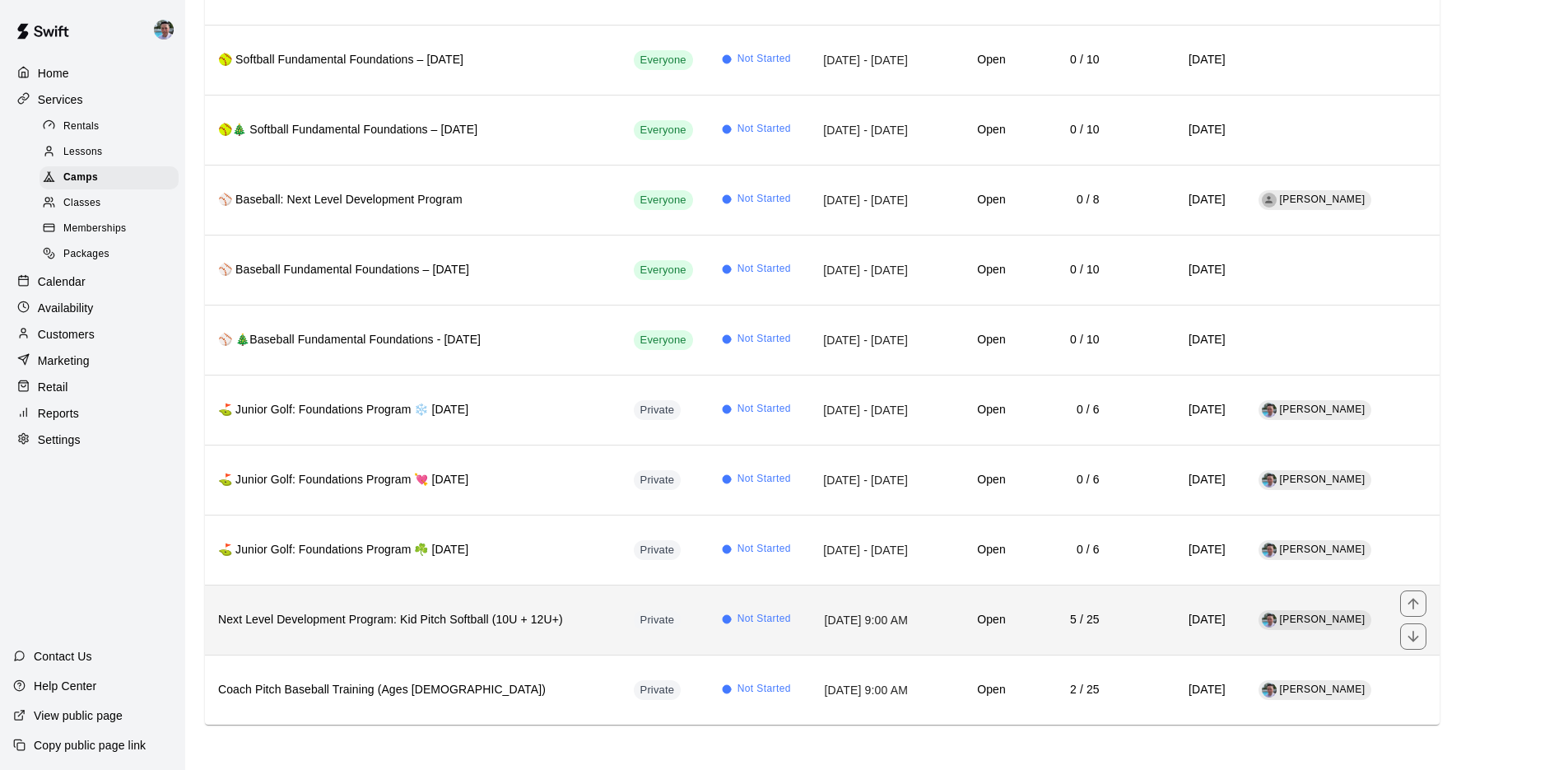
click at [502, 637] on th "Next Level Development Program: Kid Pitch Softball (10U + 12U+)" at bounding box center [413, 619] width 415 height 70
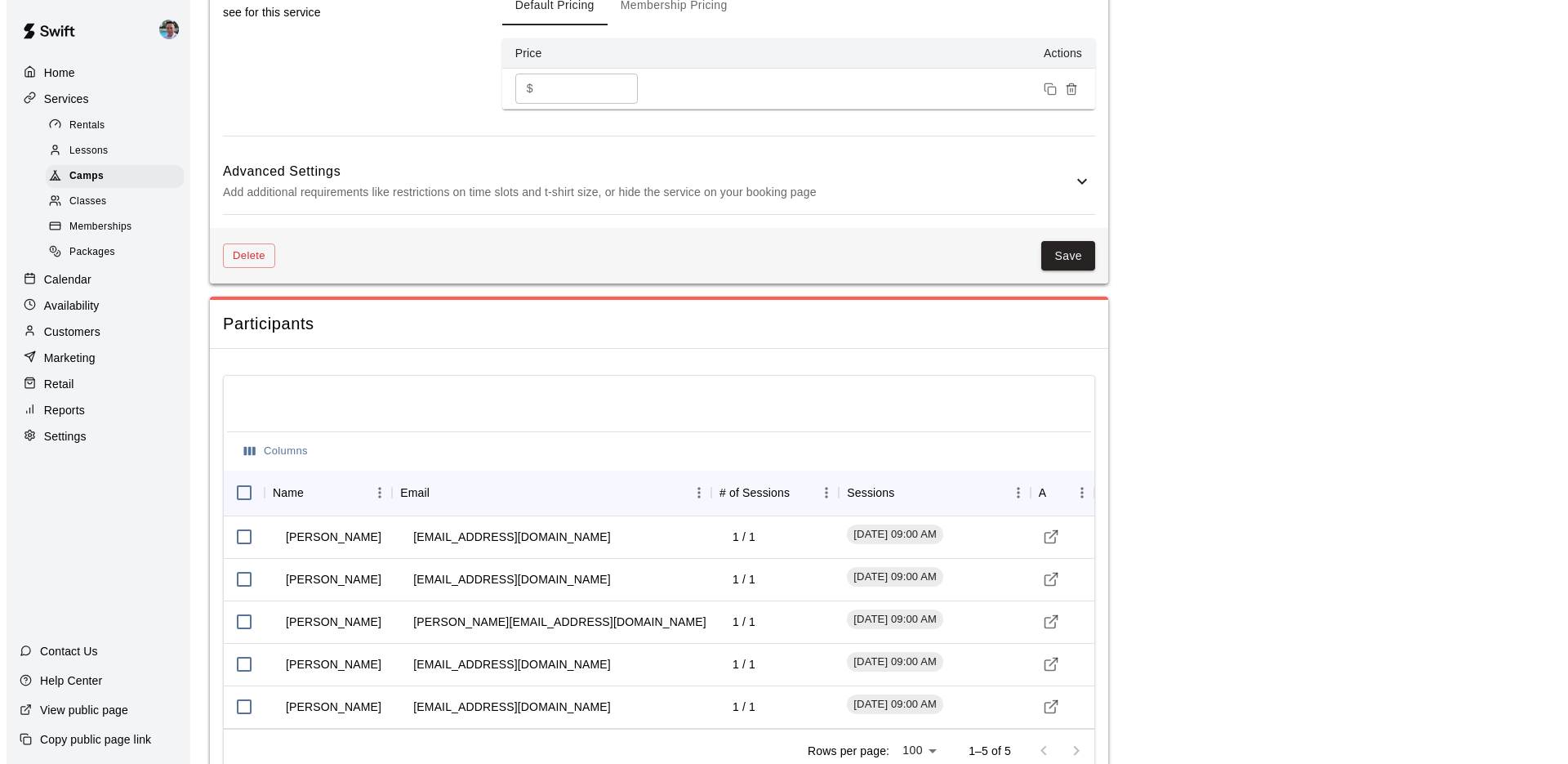
scroll to position [1431, 0]
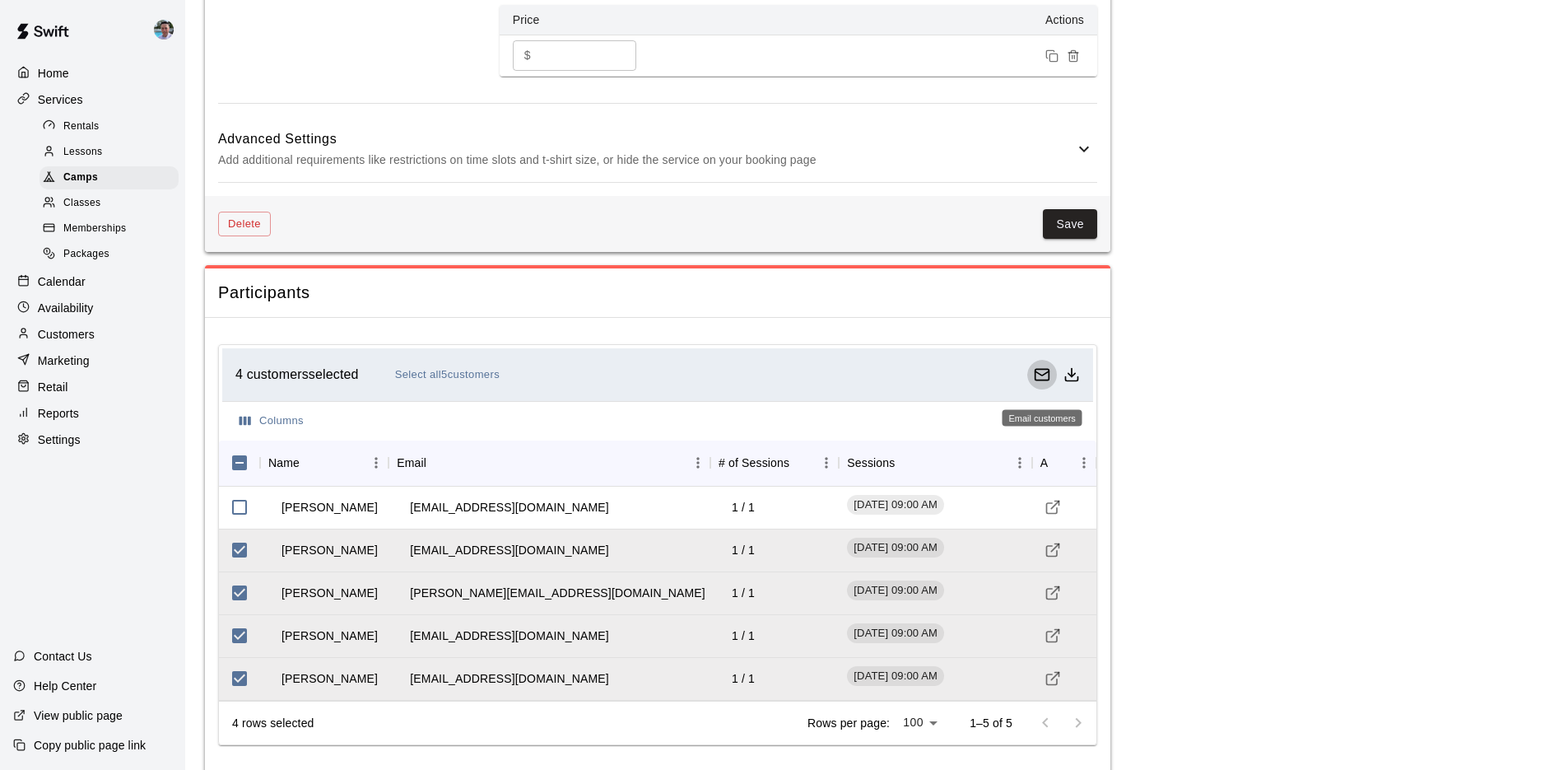
click at [1041, 383] on icon "Email customers" at bounding box center [1043, 375] width 17 height 17
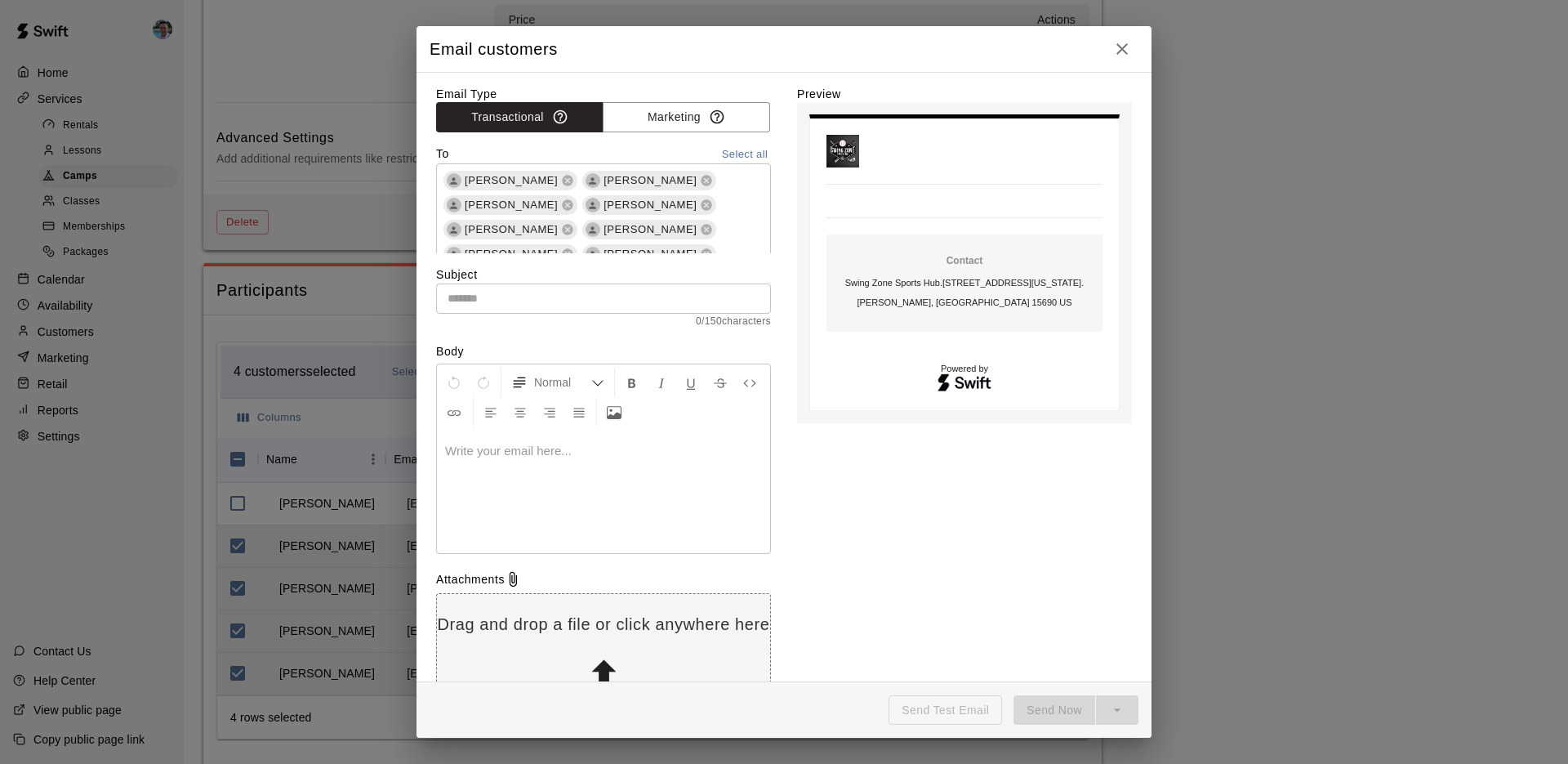
click at [518, 472] on div at bounding box center [604, 492] width 333 height 123
click at [489, 308] on input "text" at bounding box center [604, 299] width 335 height 30
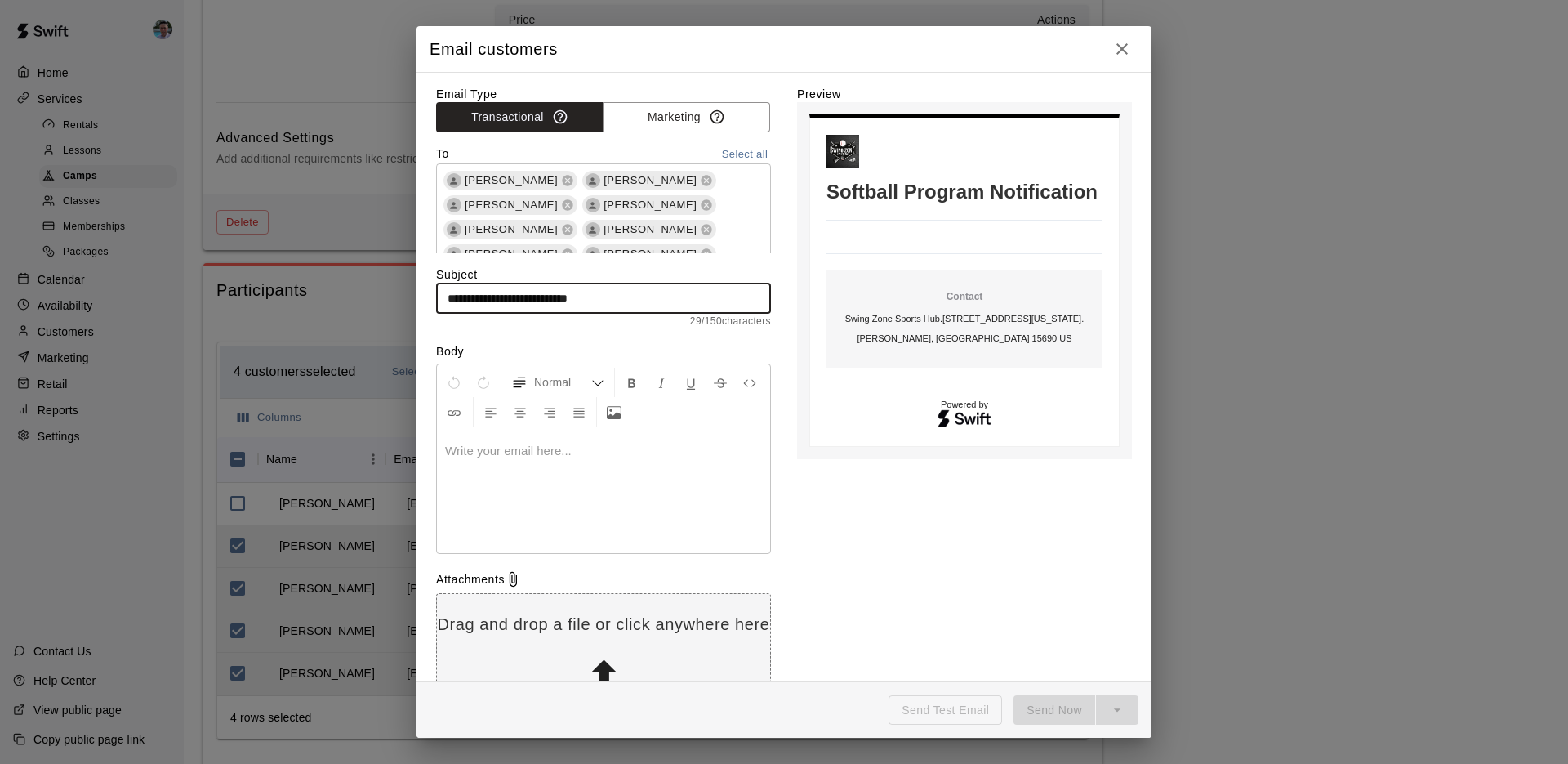
type input "**********"
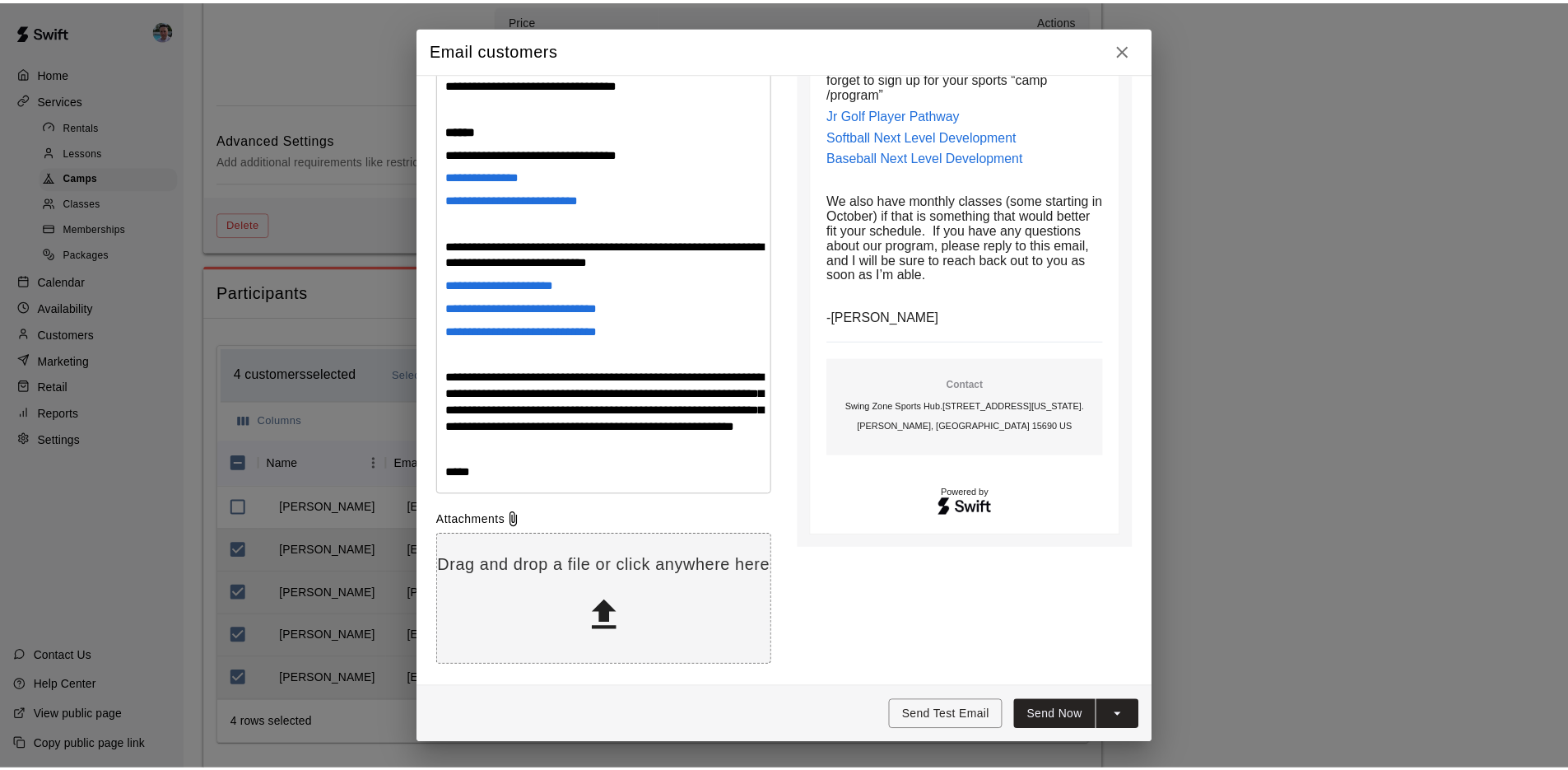
scroll to position [0, 0]
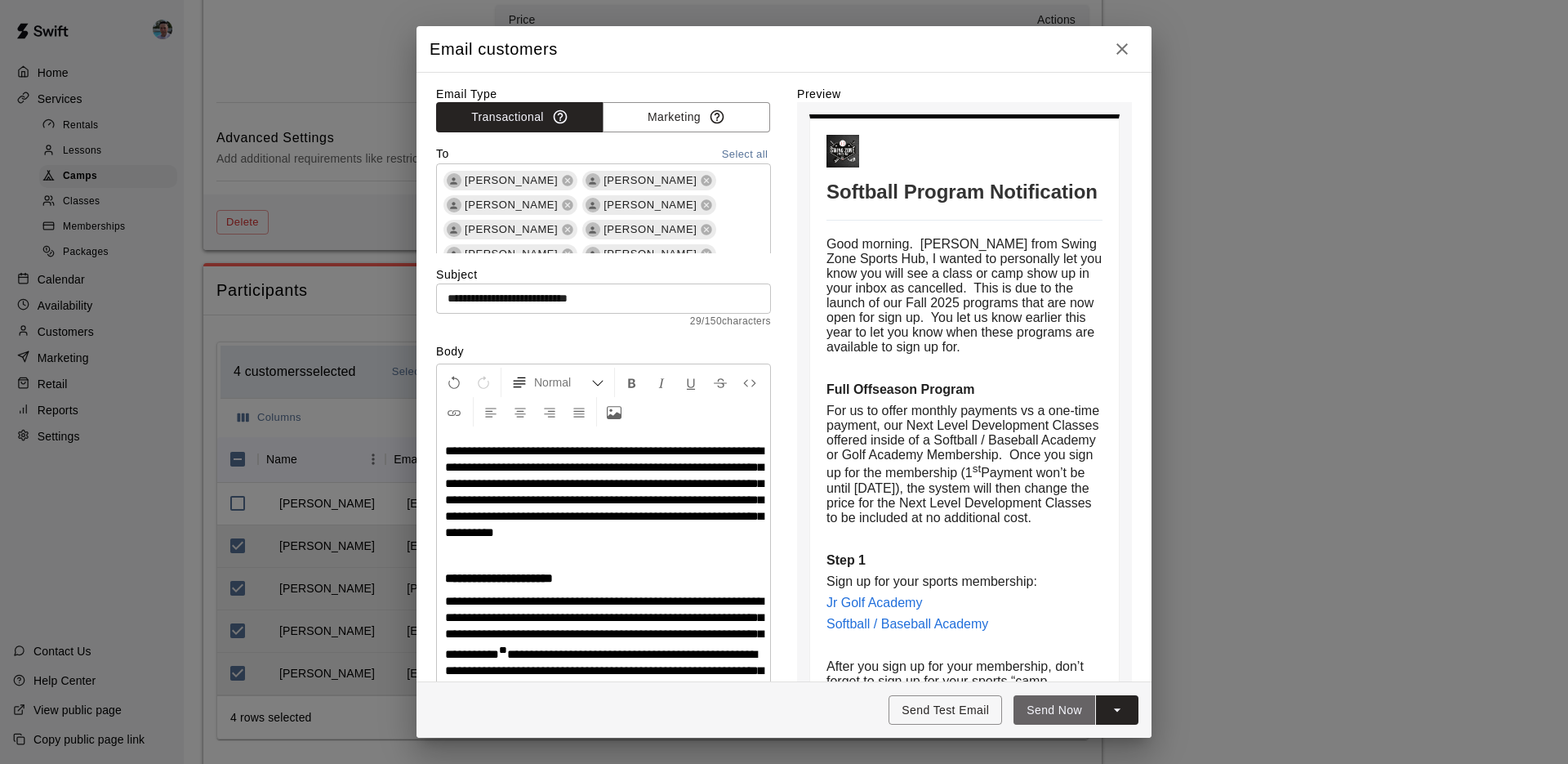
click at [1050, 712] on button "Send Now" at bounding box center [1054, 710] width 82 height 30
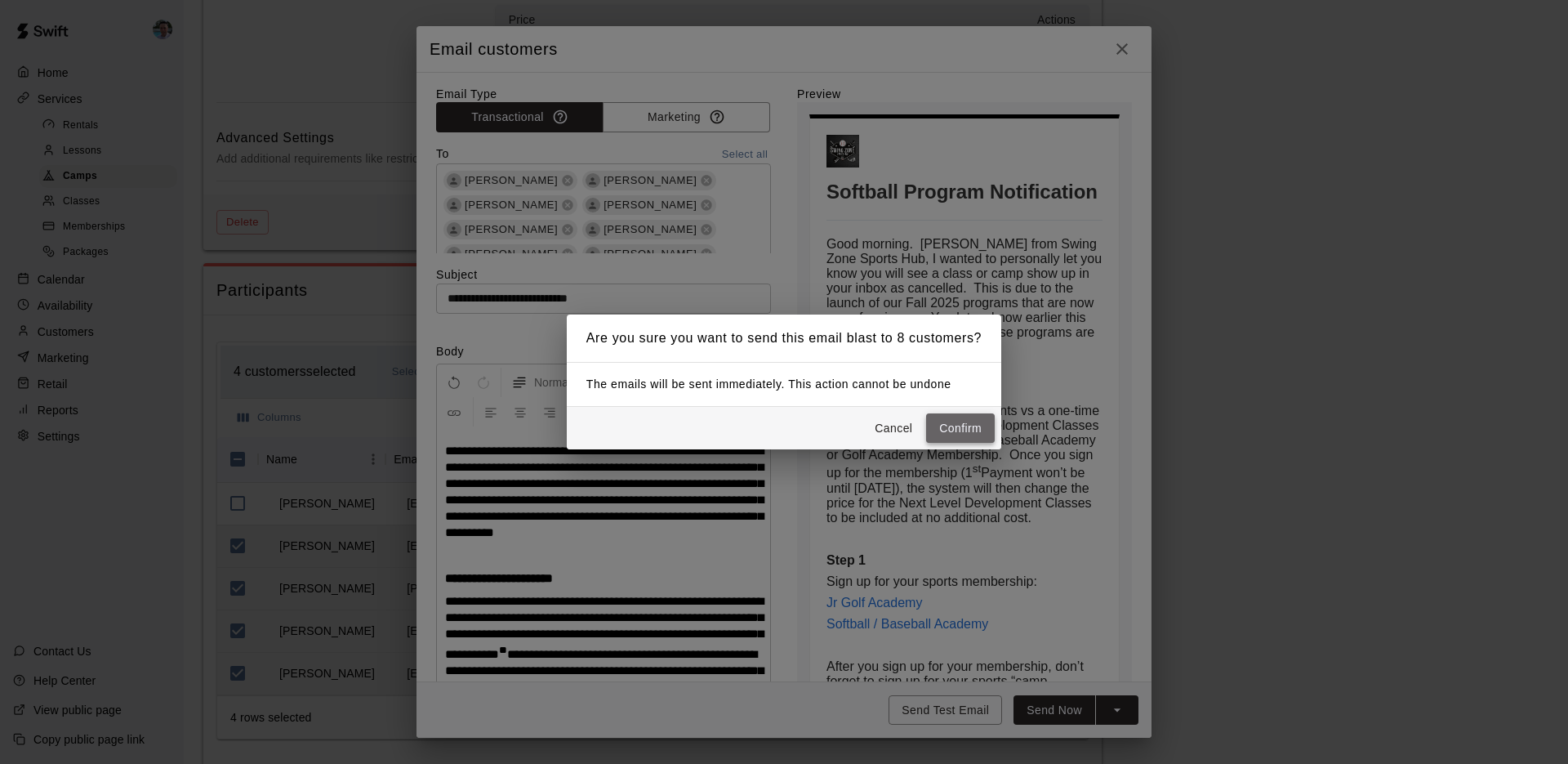
click at [953, 432] on button "Confirm" at bounding box center [960, 428] width 69 height 30
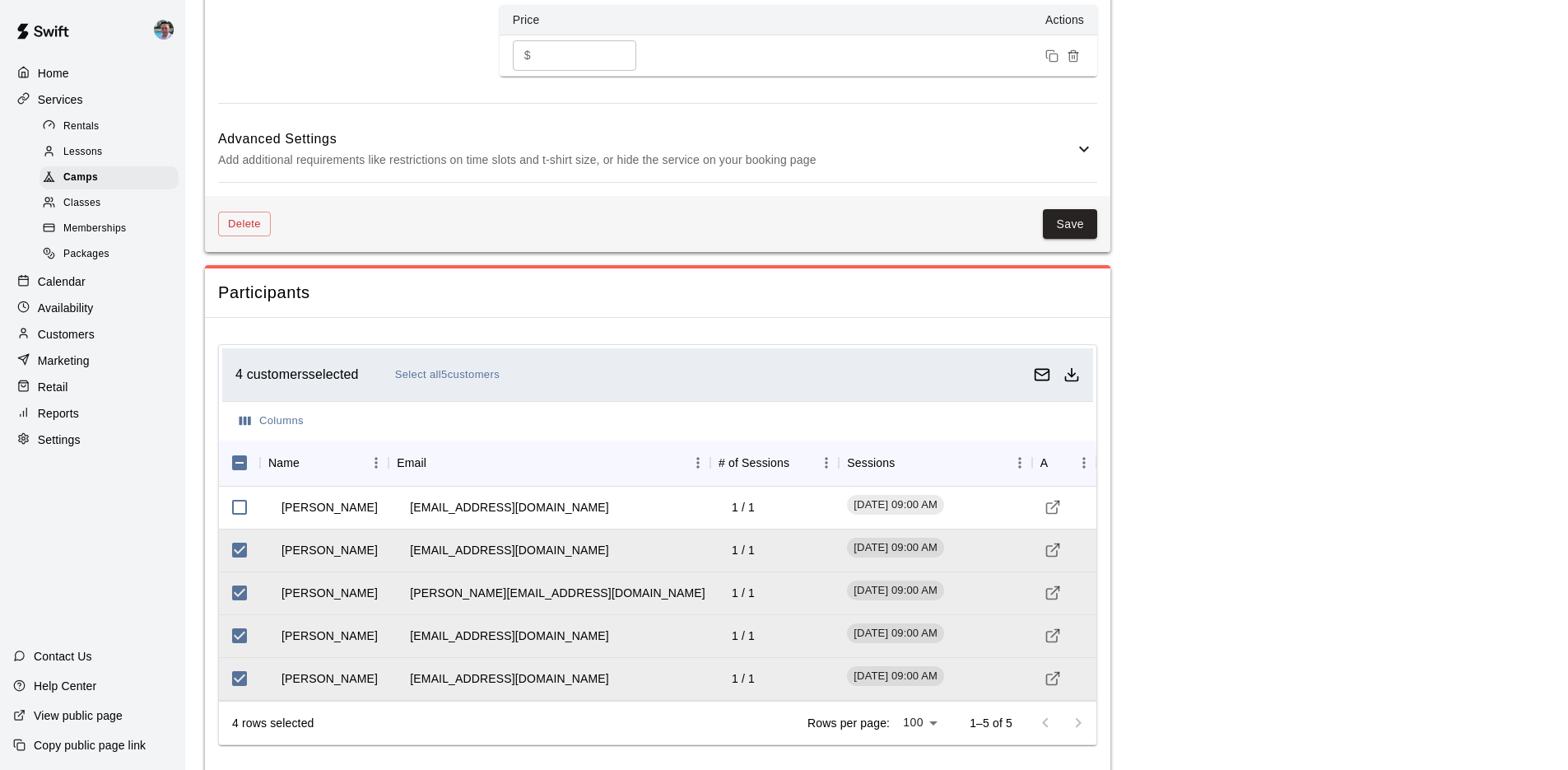
scroll to position [1479, 0]
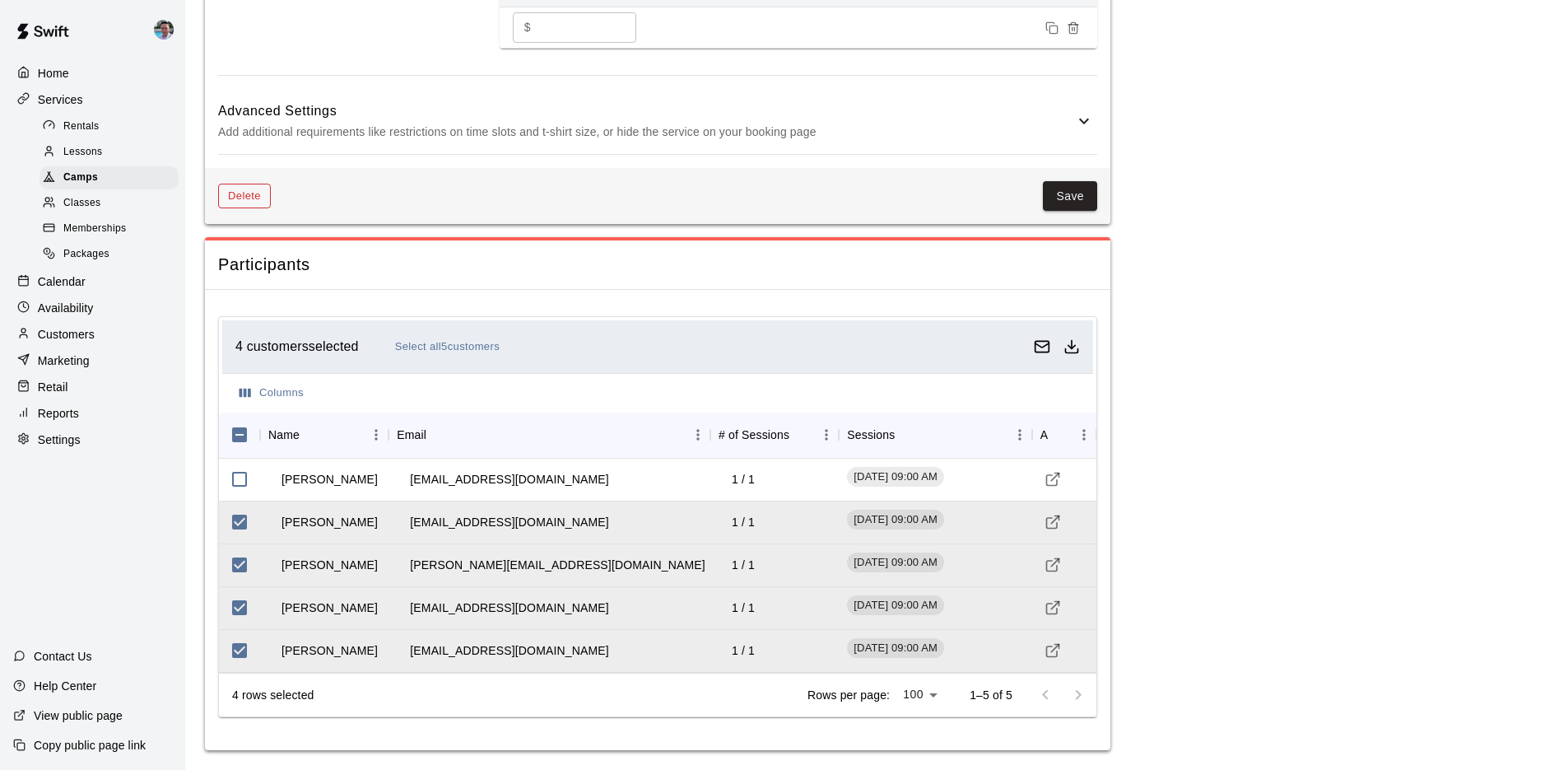
click at [246, 204] on button "Delete" at bounding box center [245, 196] width 53 height 25
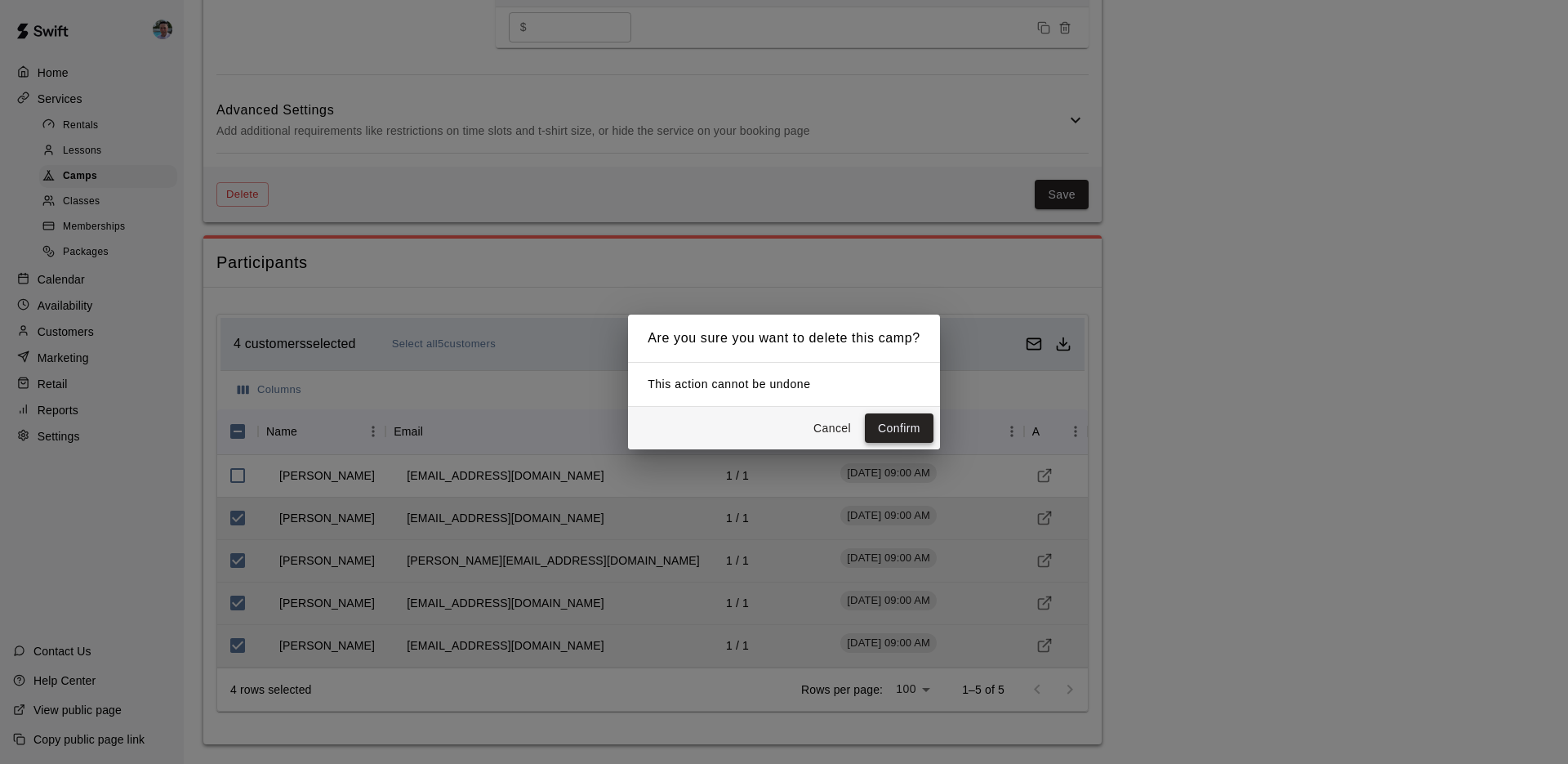
click at [890, 425] on button "Confirm" at bounding box center [900, 428] width 69 height 30
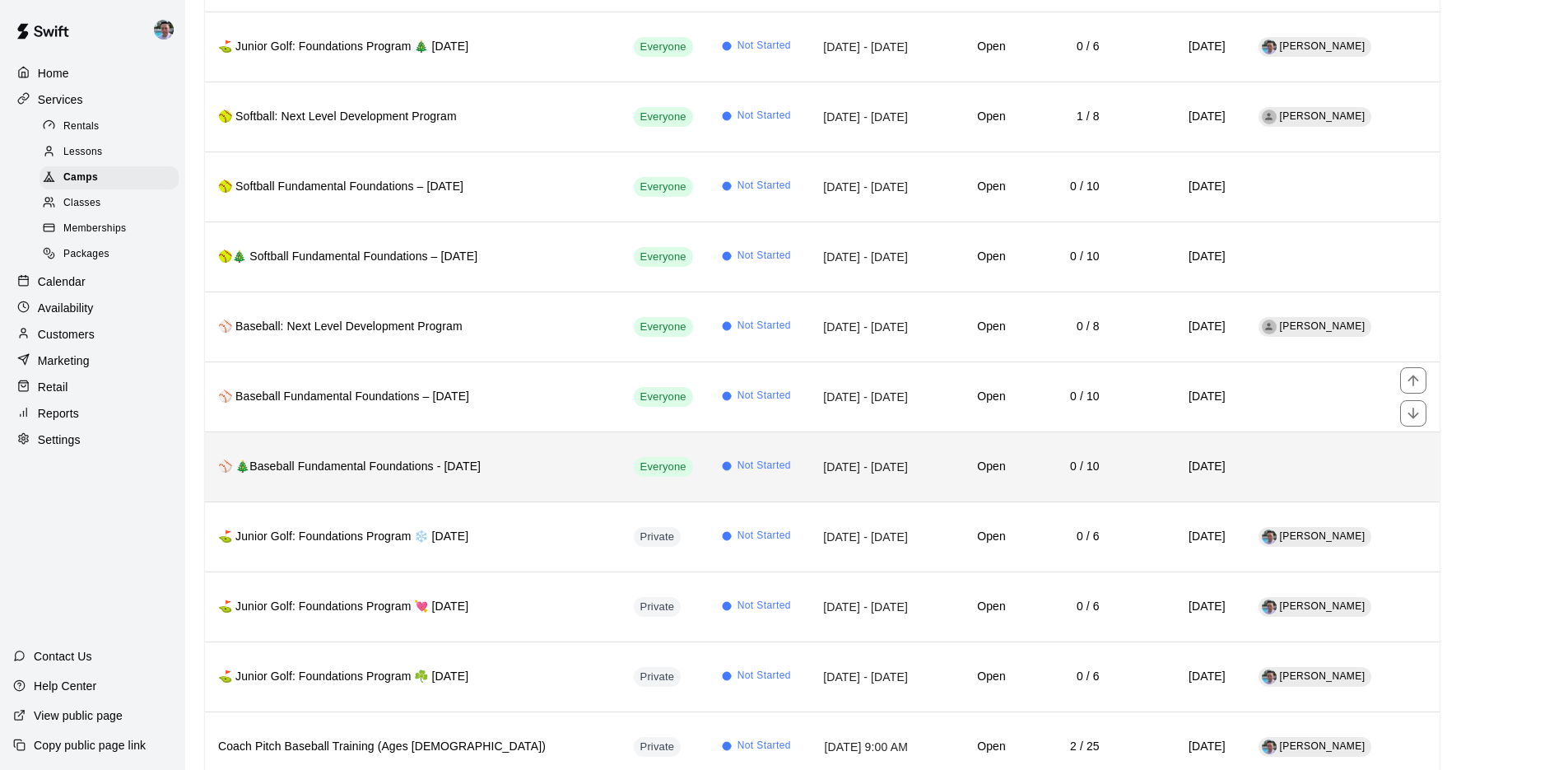
scroll to position [539, 0]
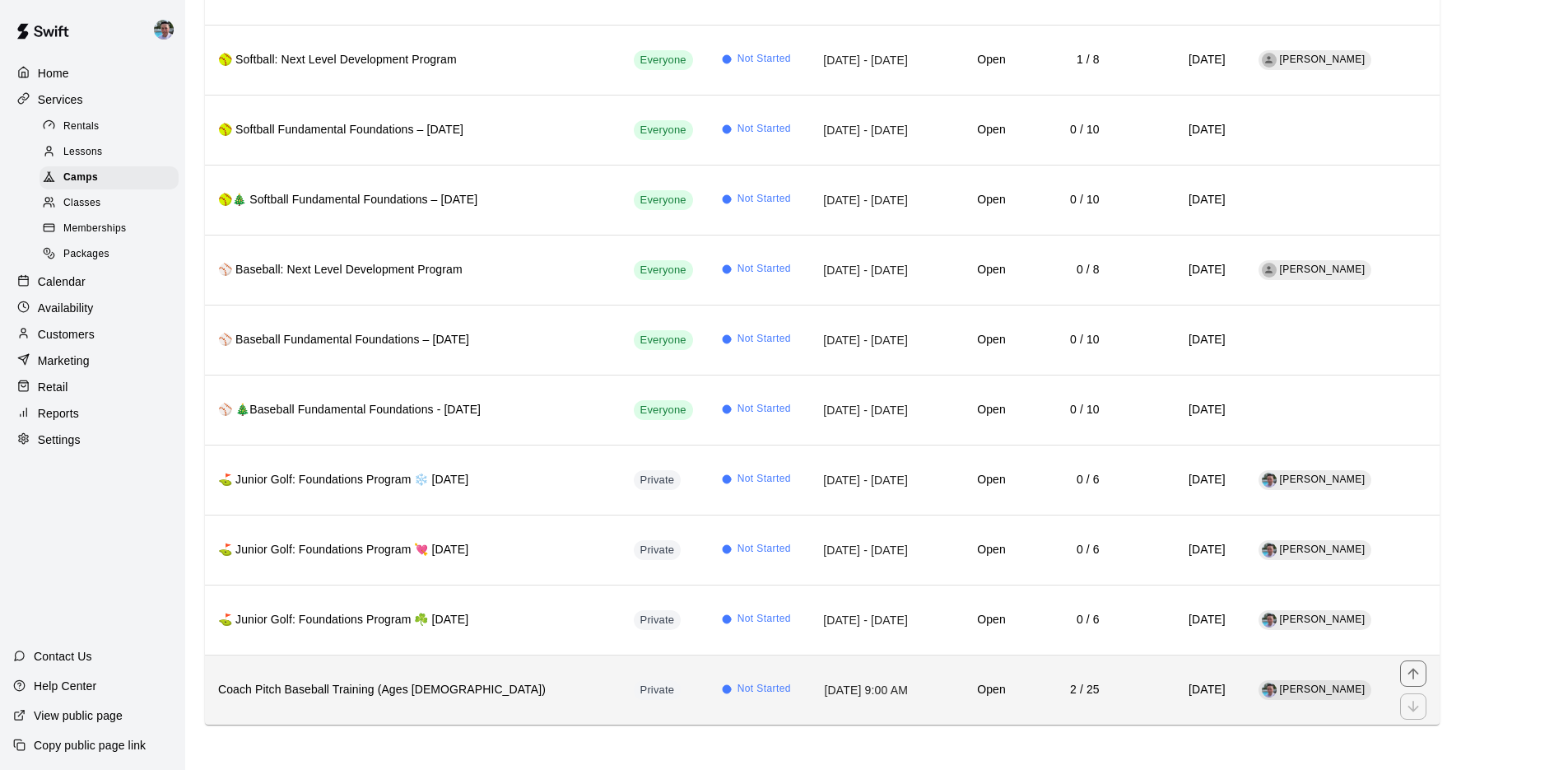
click at [514, 692] on h6 "Coach Pitch Baseball Training (Ages 6-8)" at bounding box center [413, 689] width 389 height 18
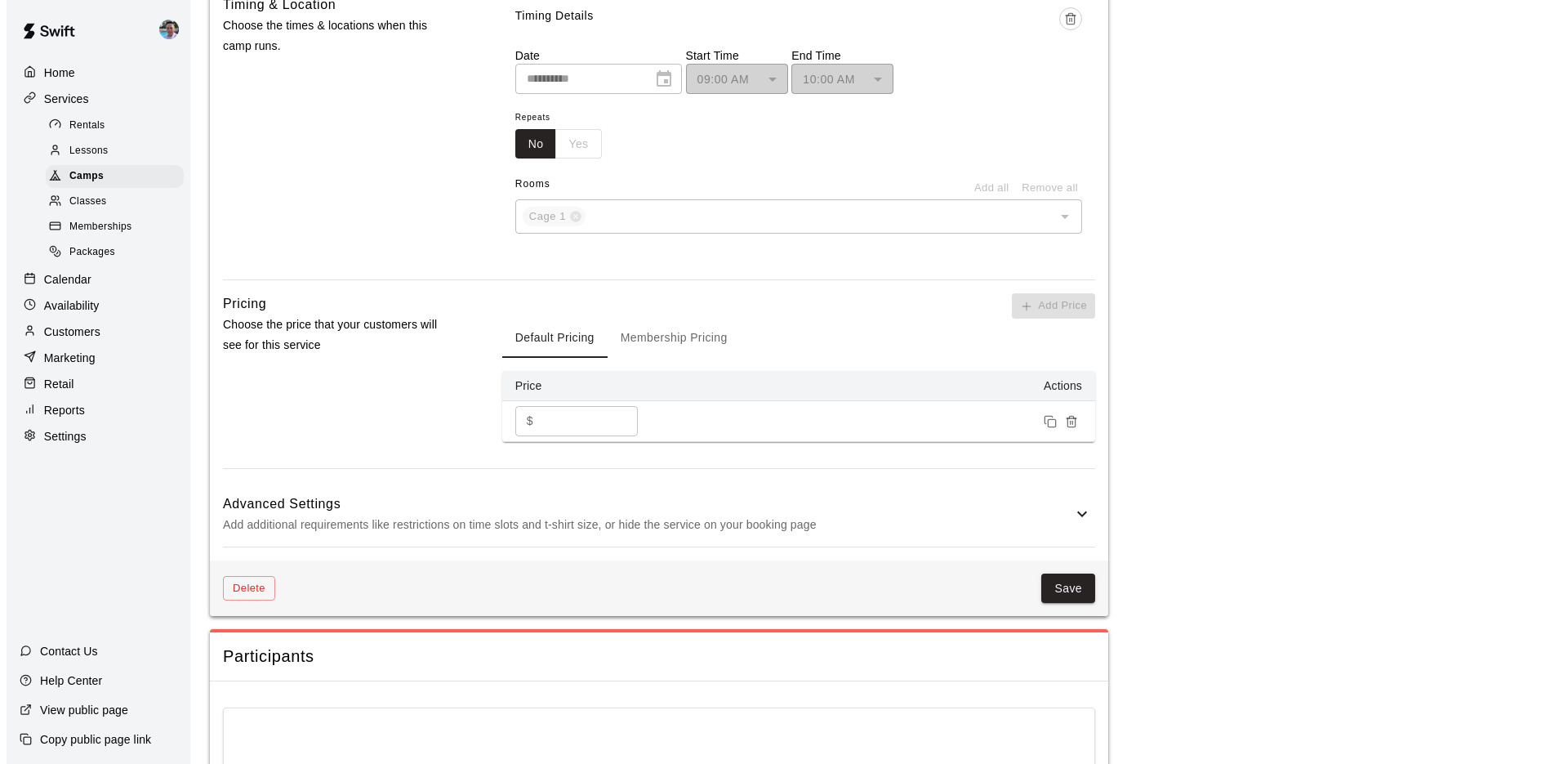
scroll to position [1340, 0]
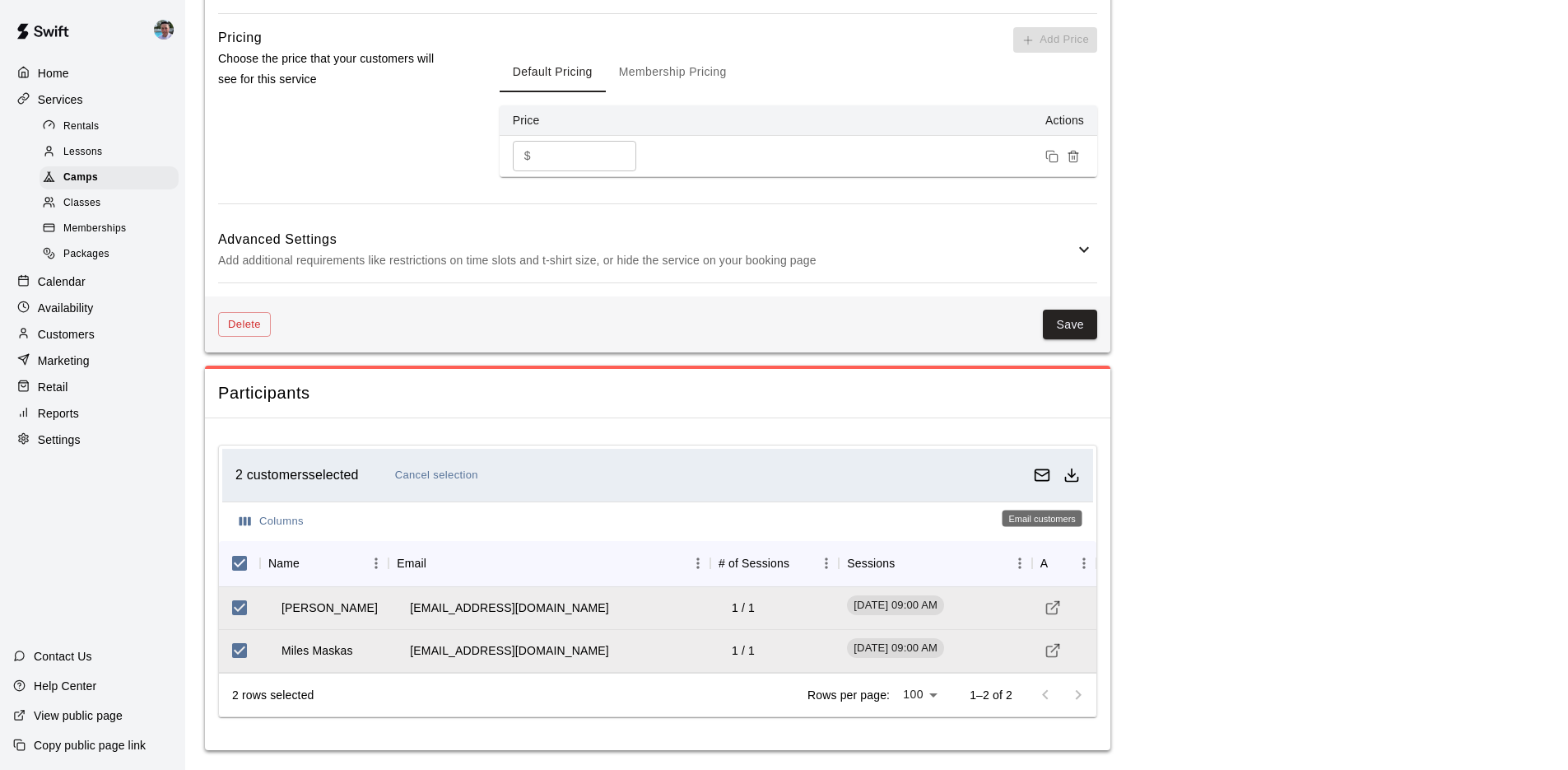
click at [1041, 476] on icon "Email customers" at bounding box center [1043, 476] width 17 height 17
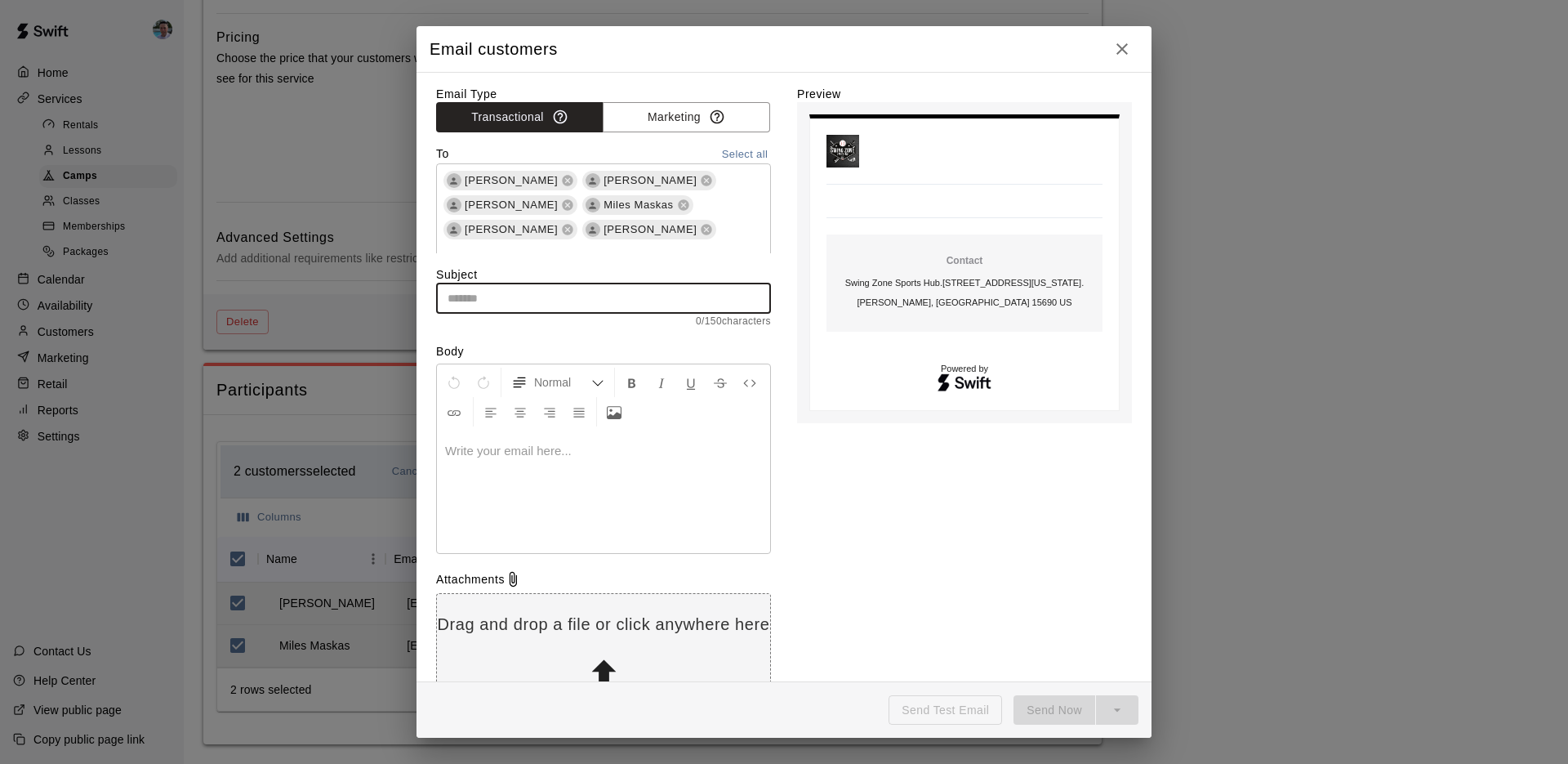
click at [492, 292] on input "text" at bounding box center [604, 299] width 335 height 30
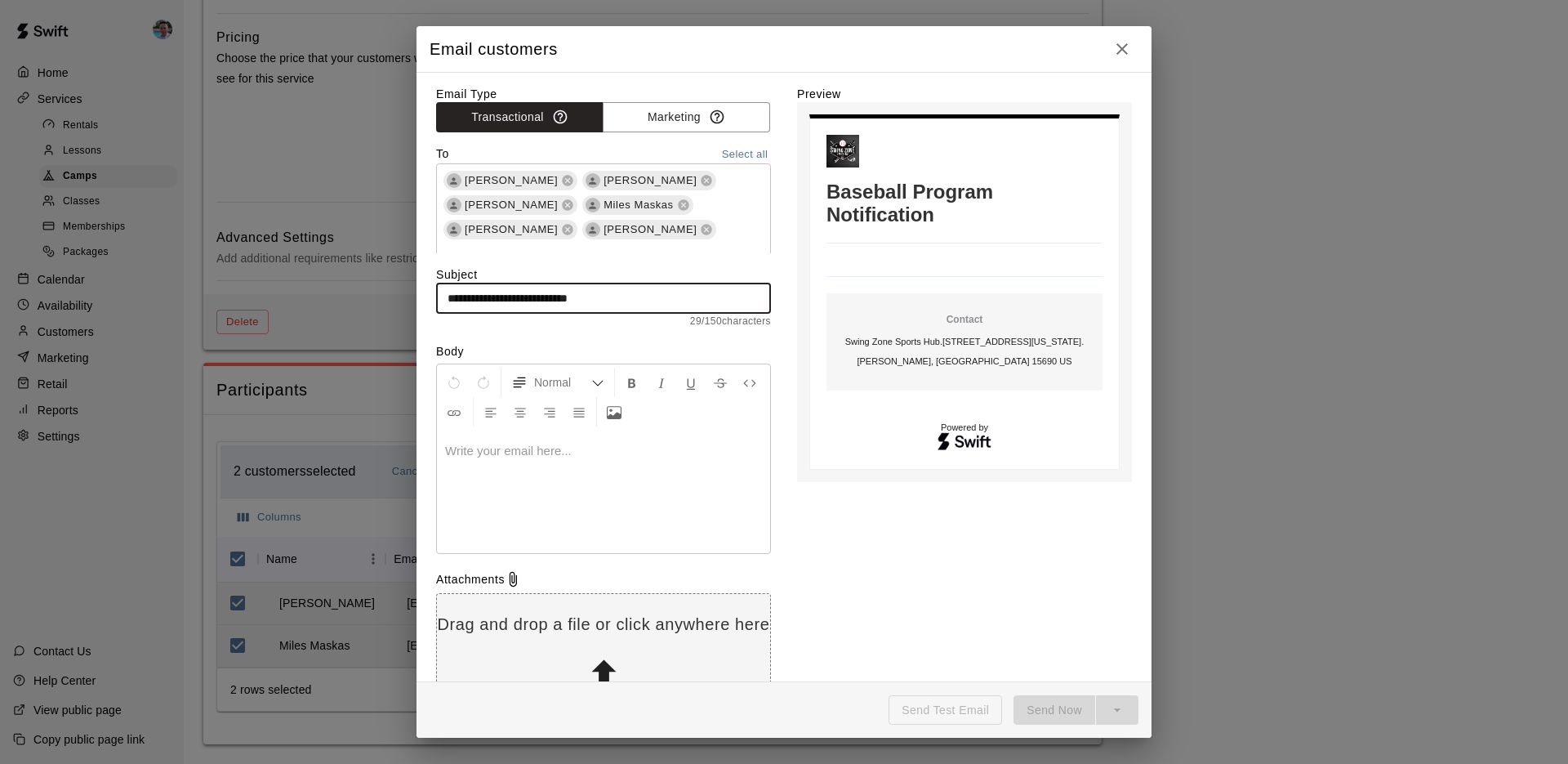
type input "**********"
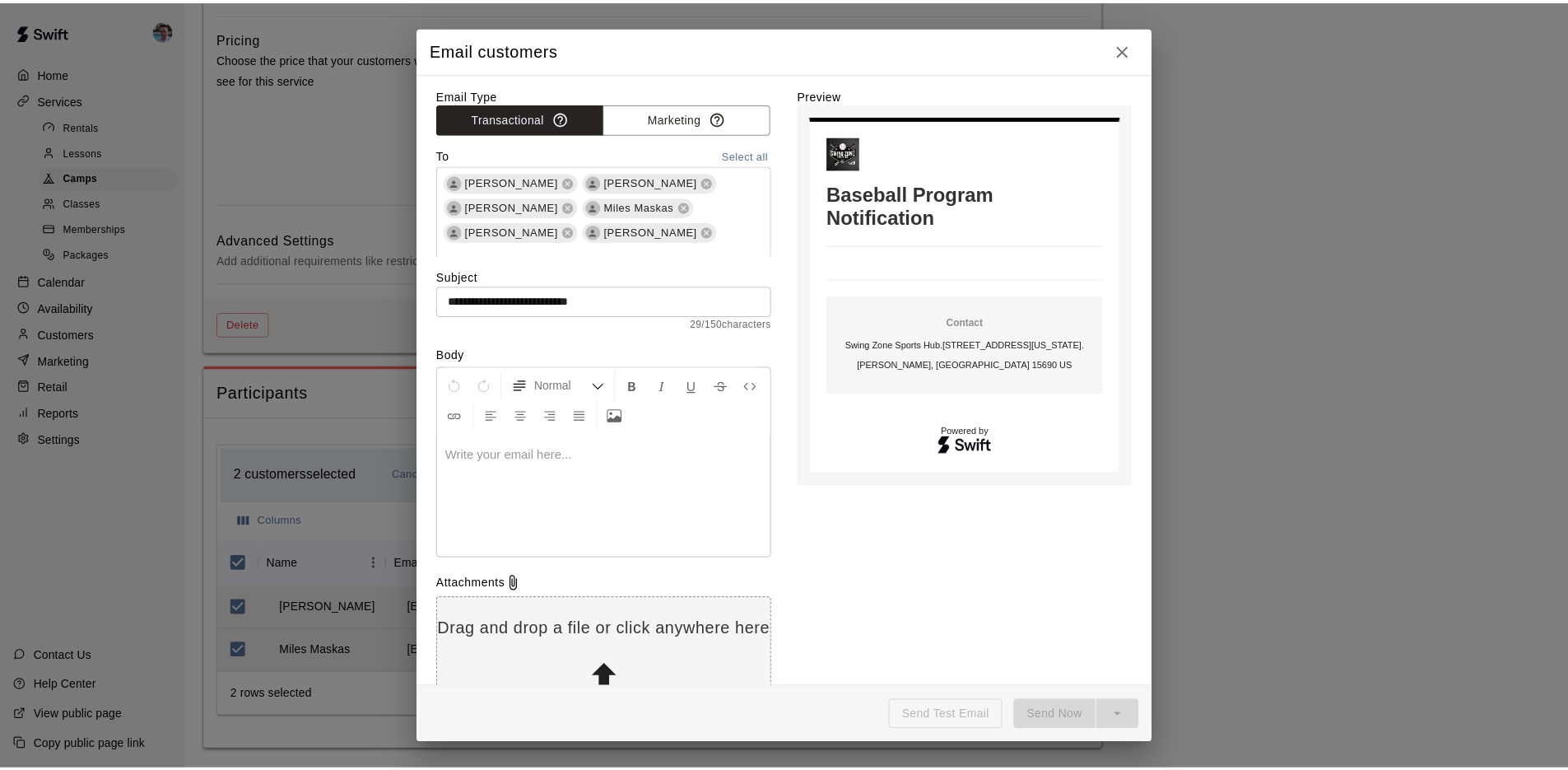
scroll to position [457, 0]
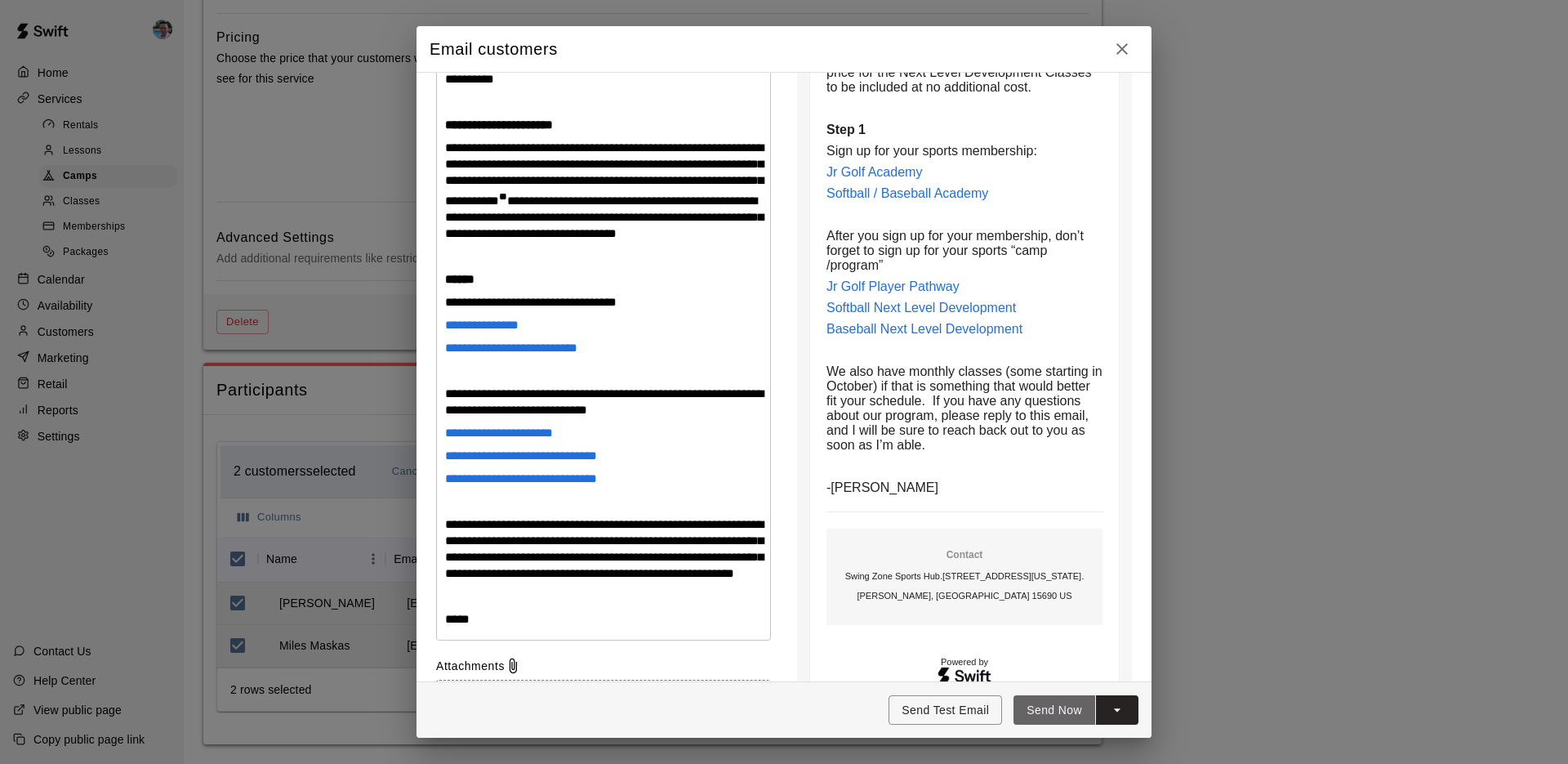
click at [1063, 715] on button "Send Now" at bounding box center [1054, 710] width 82 height 30
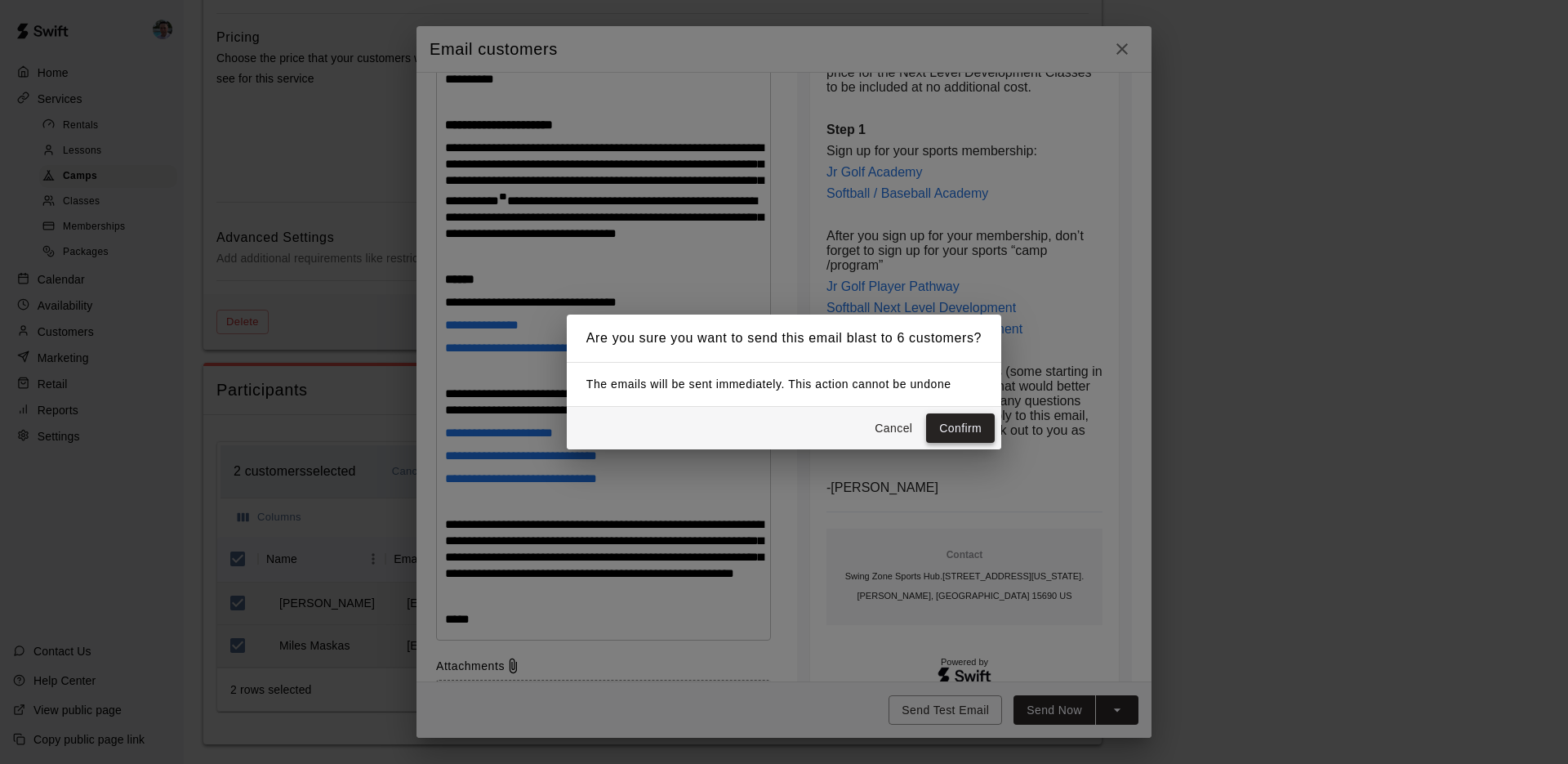
click at [942, 430] on button "Confirm" at bounding box center [960, 428] width 69 height 30
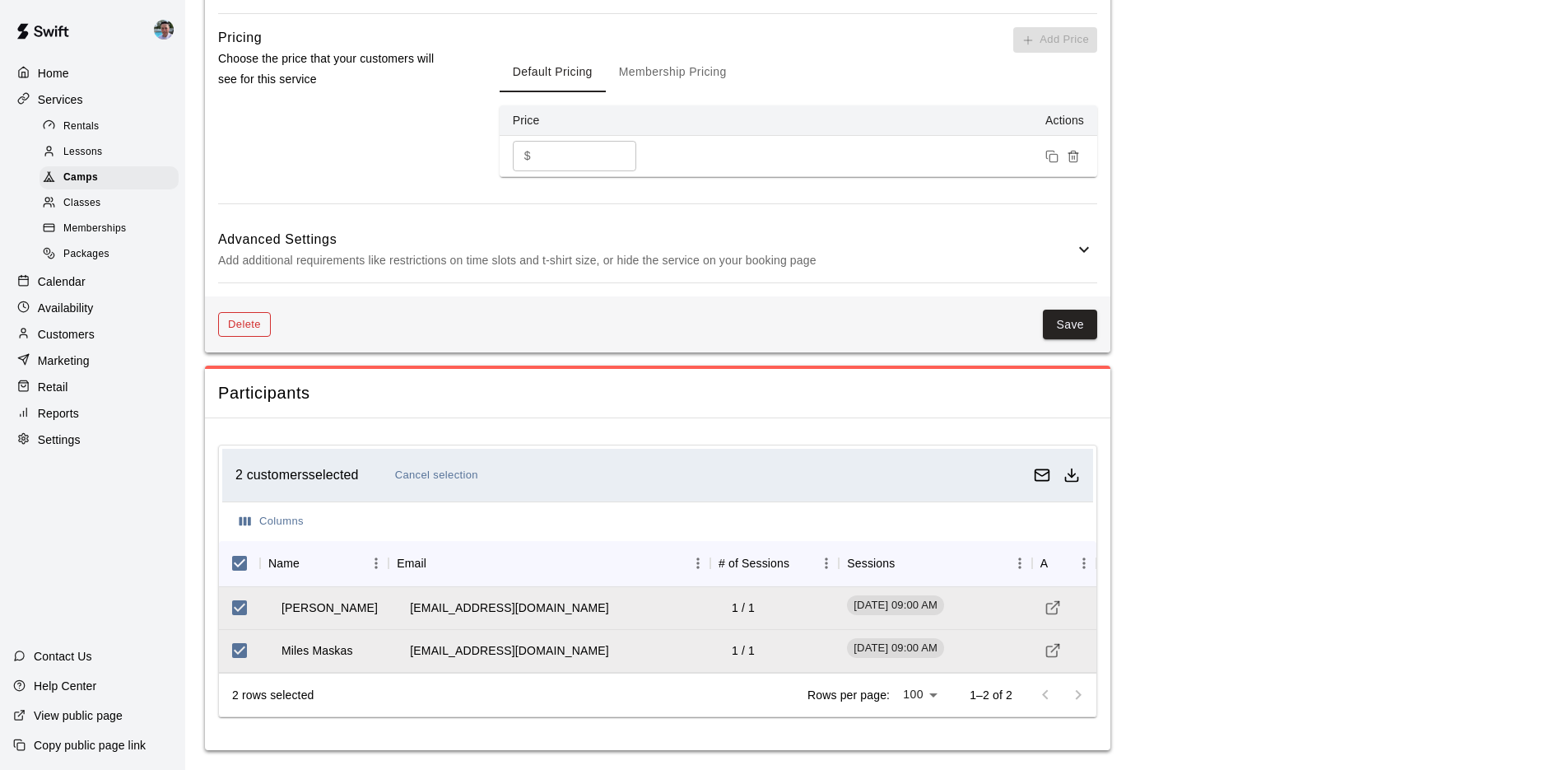
click at [241, 334] on button "Delete" at bounding box center [245, 325] width 53 height 25
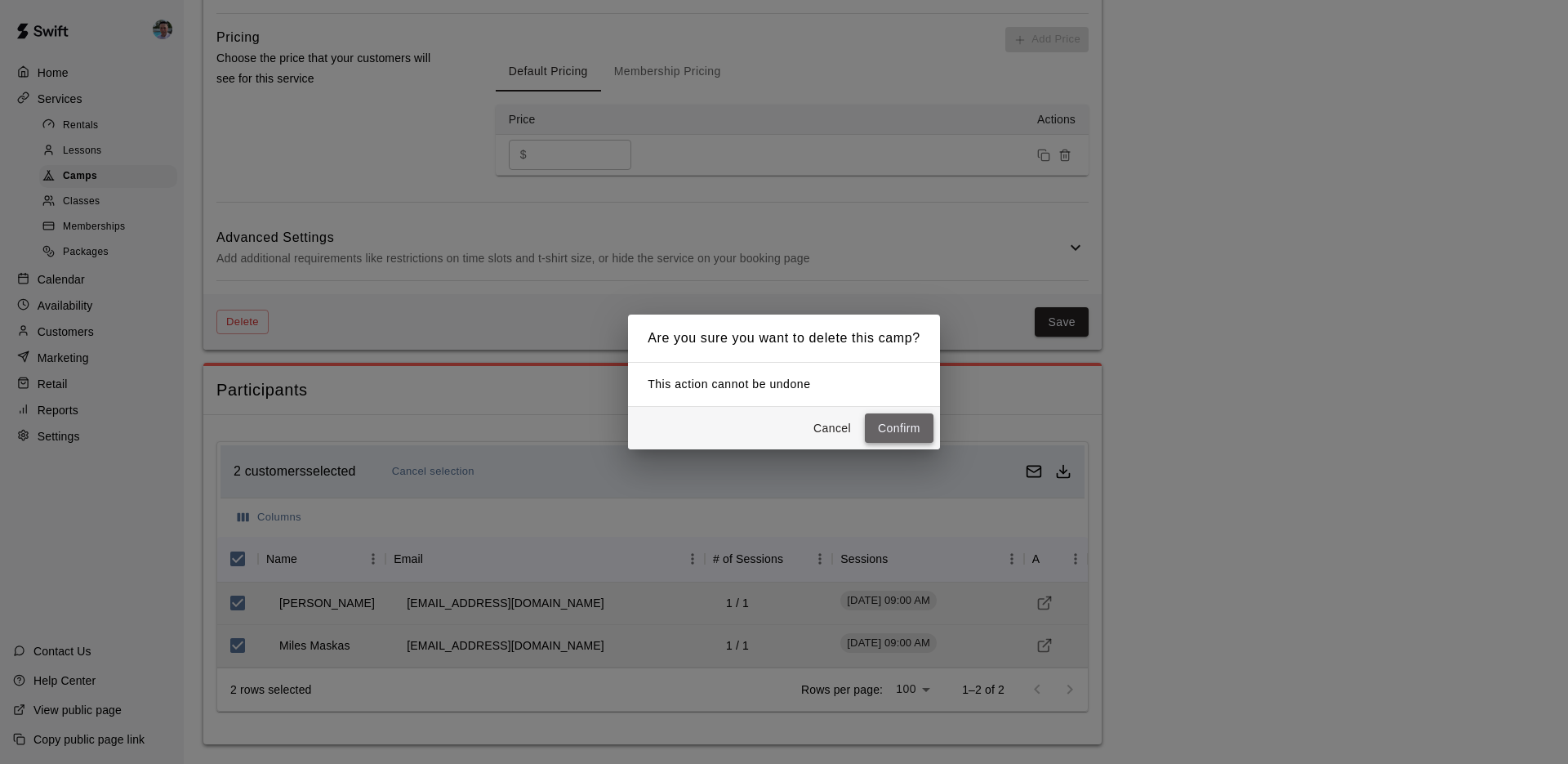
click at [886, 429] on button "Confirm" at bounding box center [900, 428] width 69 height 30
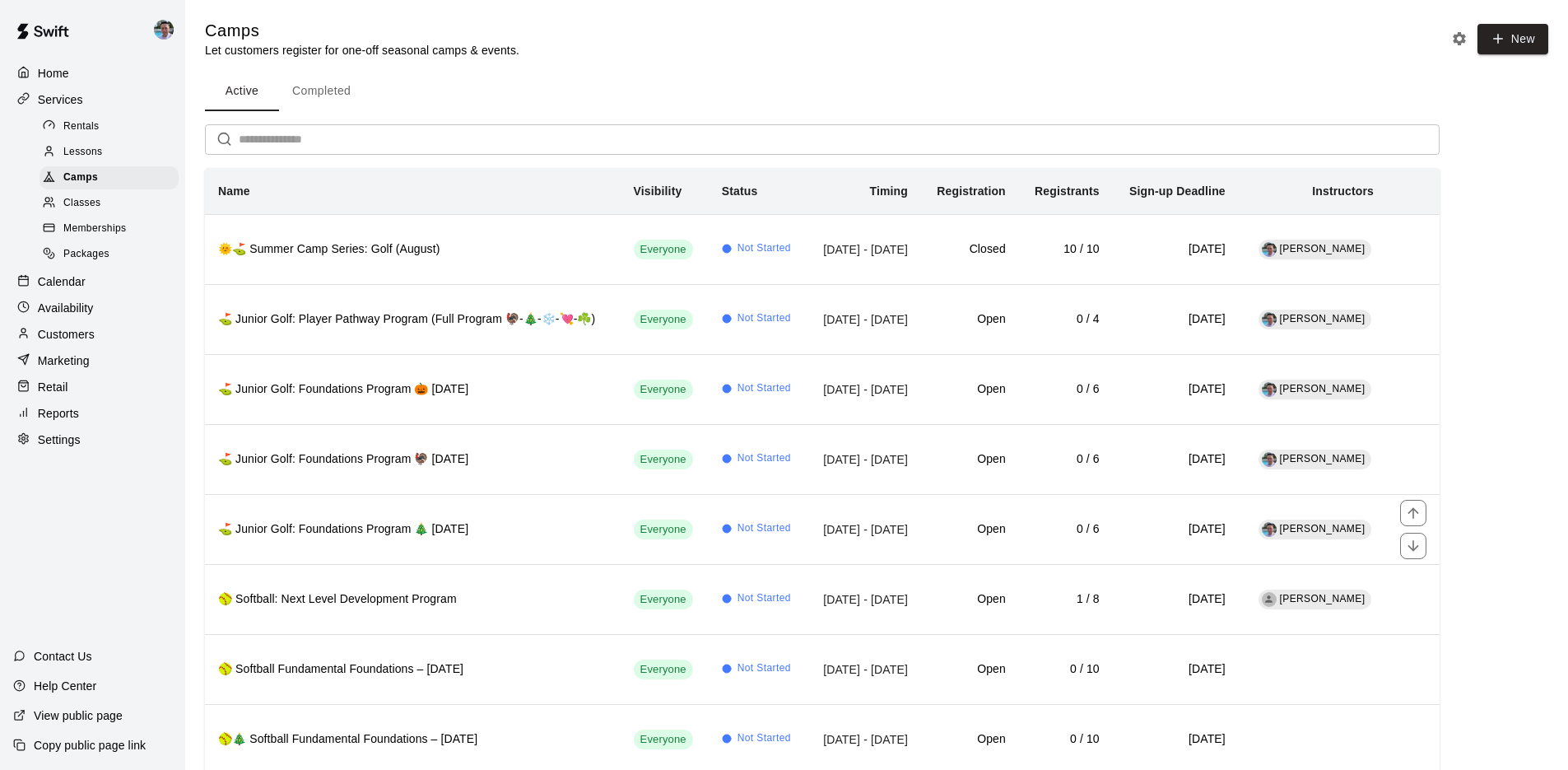
scroll to position [469, 0]
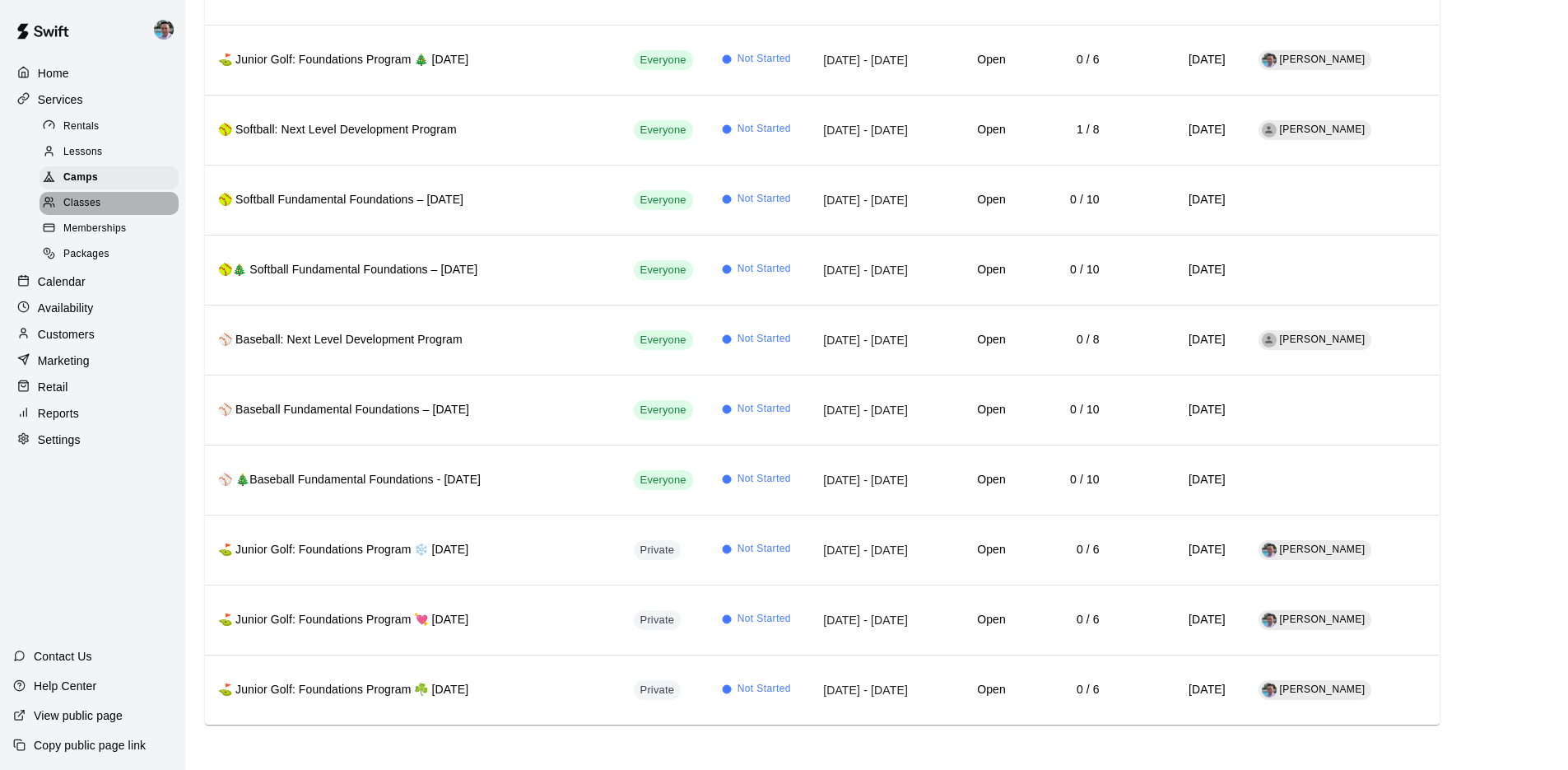
click at [91, 199] on span "Classes" at bounding box center [83, 204] width 38 height 17
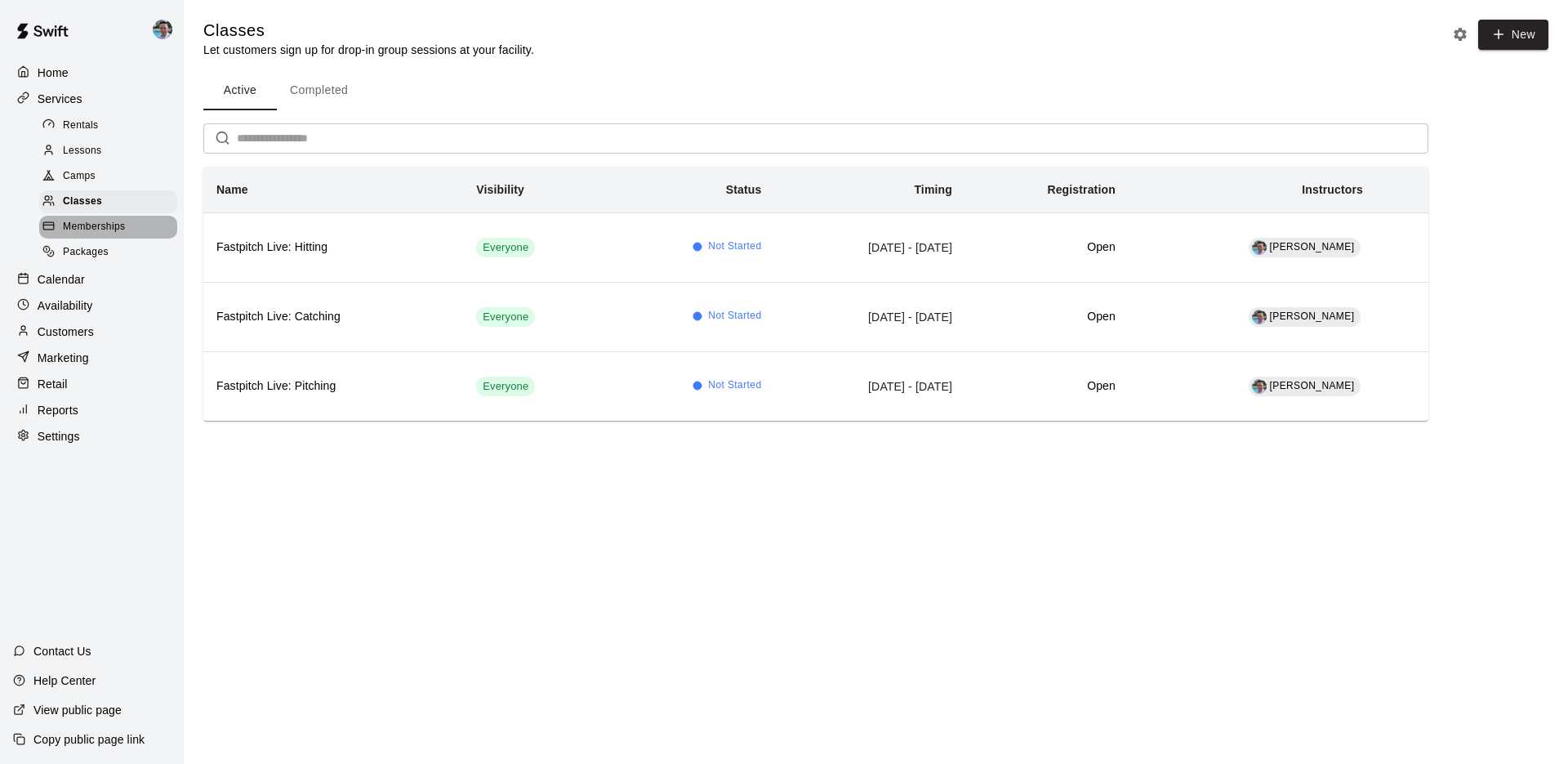
click at [122, 223] on span "Memberships" at bounding box center [94, 227] width 62 height 17
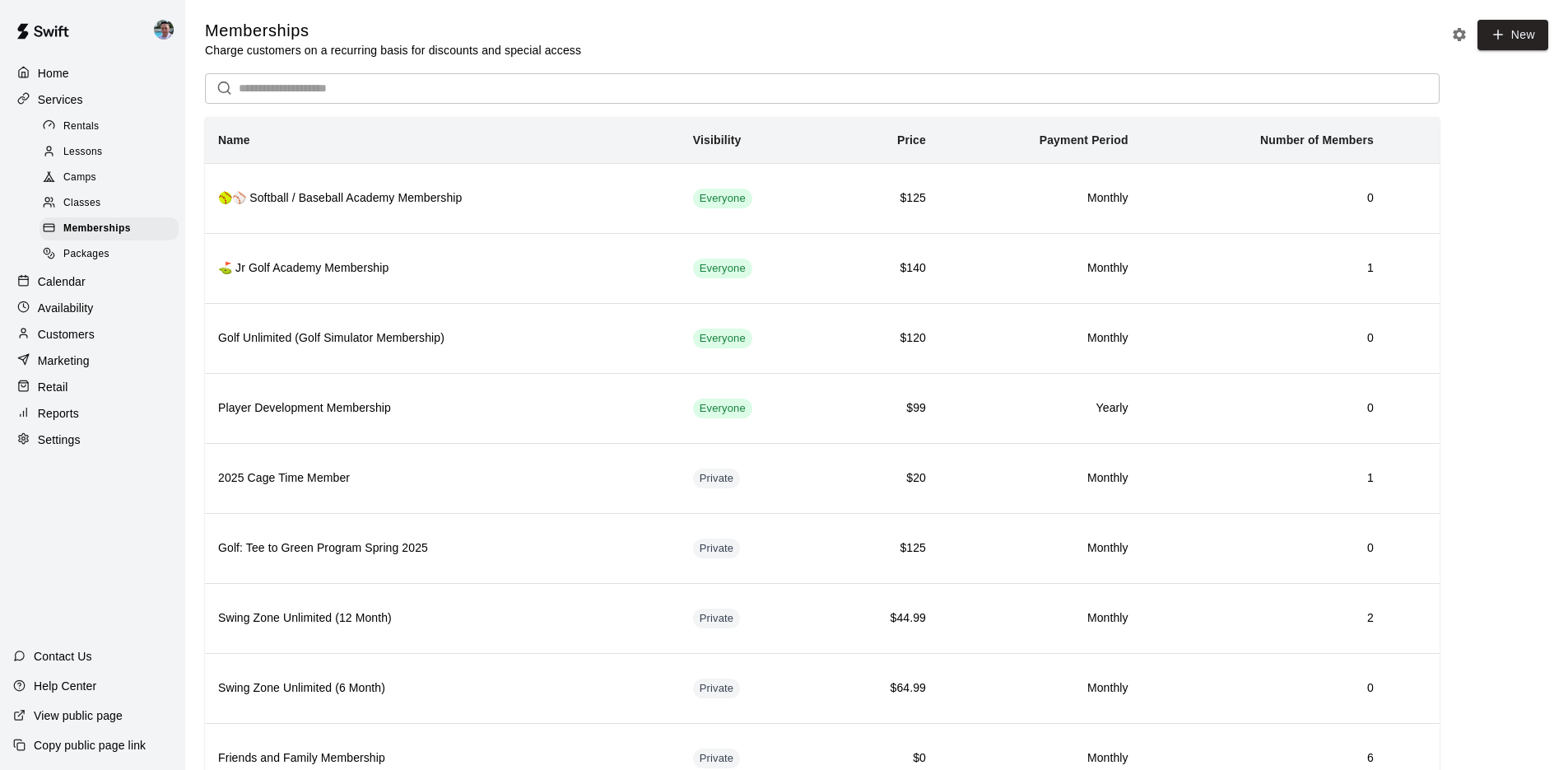
click at [107, 278] on div "Calendar" at bounding box center [92, 281] width 158 height 24
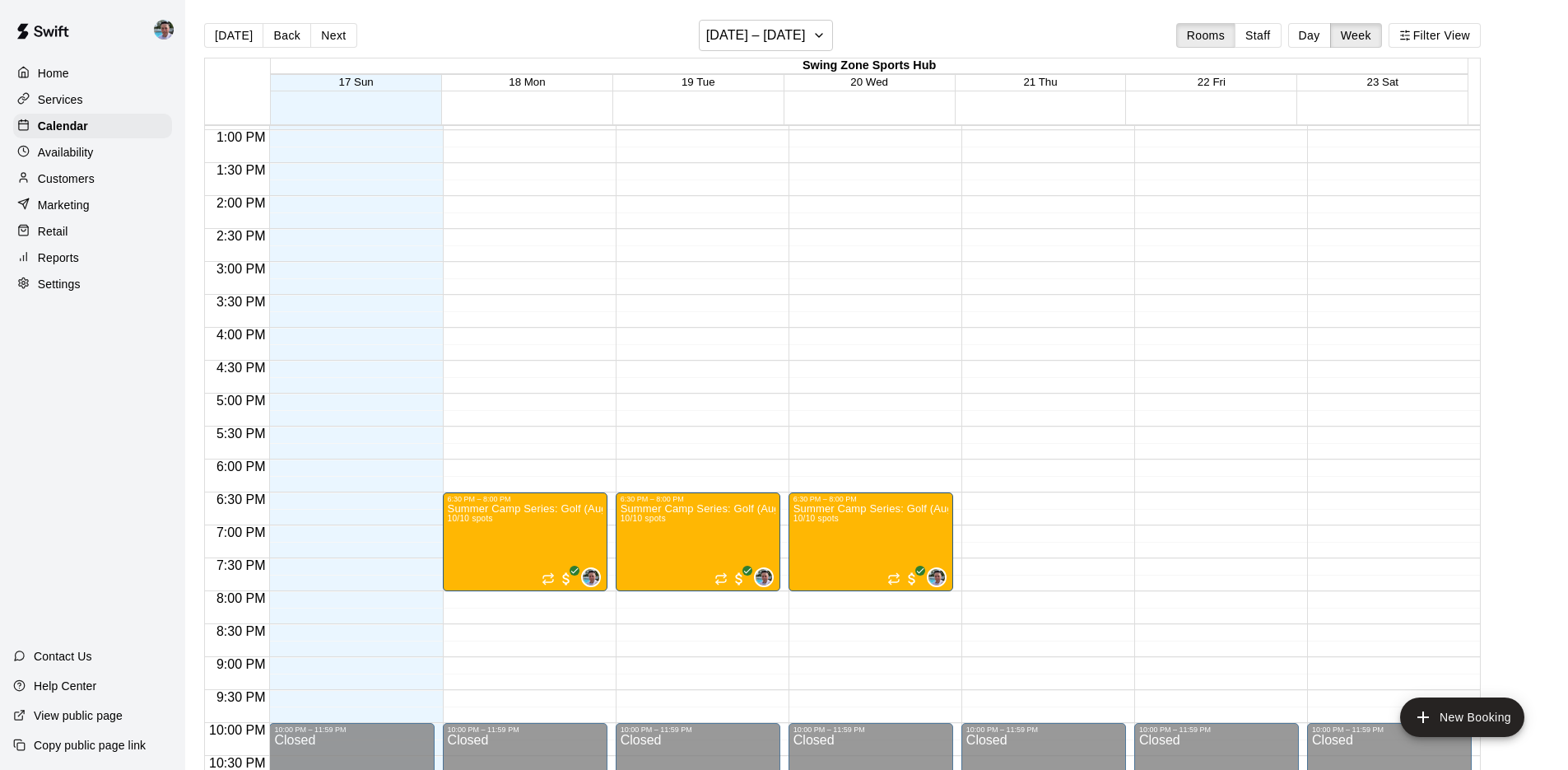
scroll to position [919, 0]
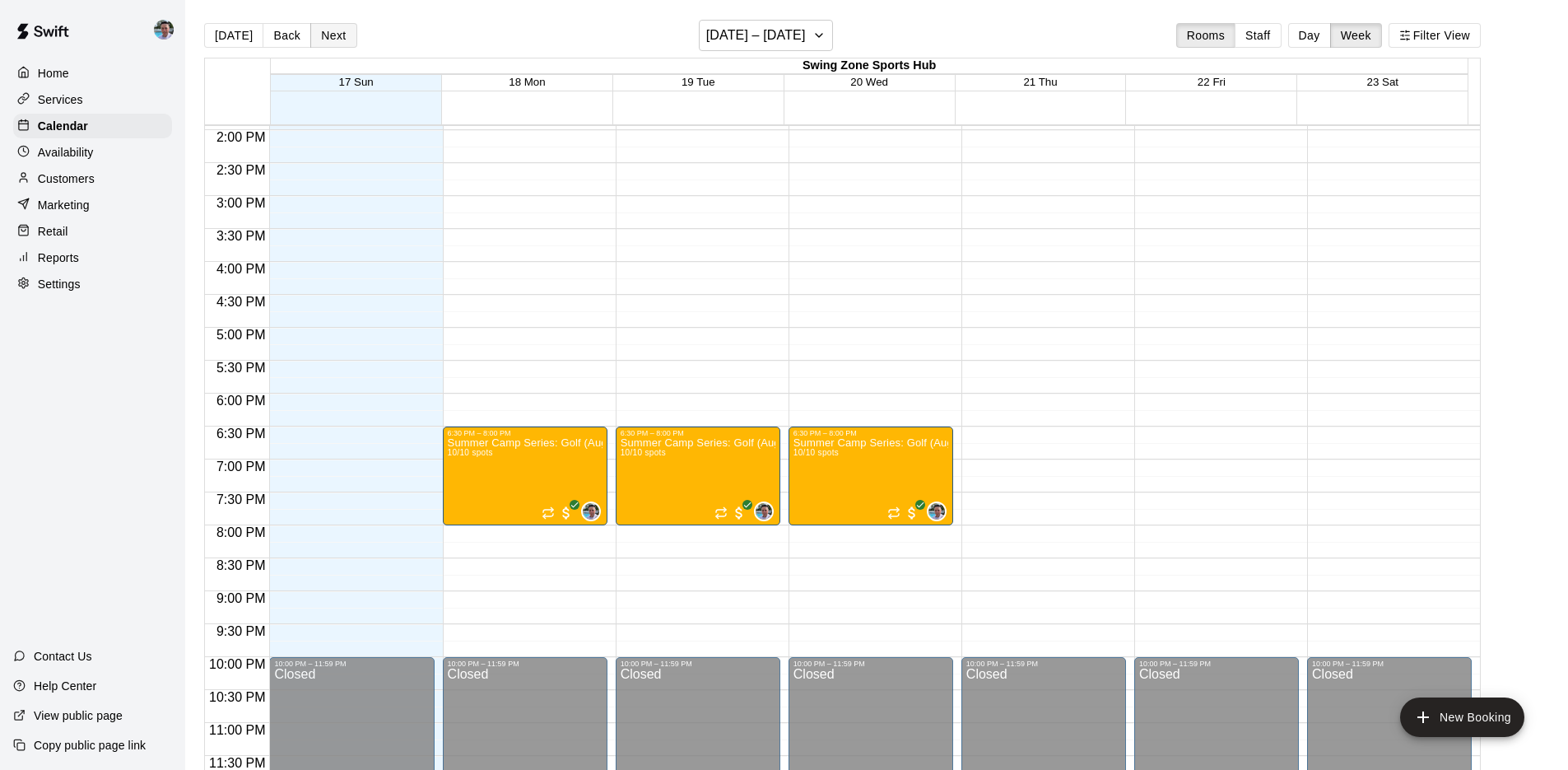
click at [328, 40] on button "Next" at bounding box center [333, 36] width 46 height 24
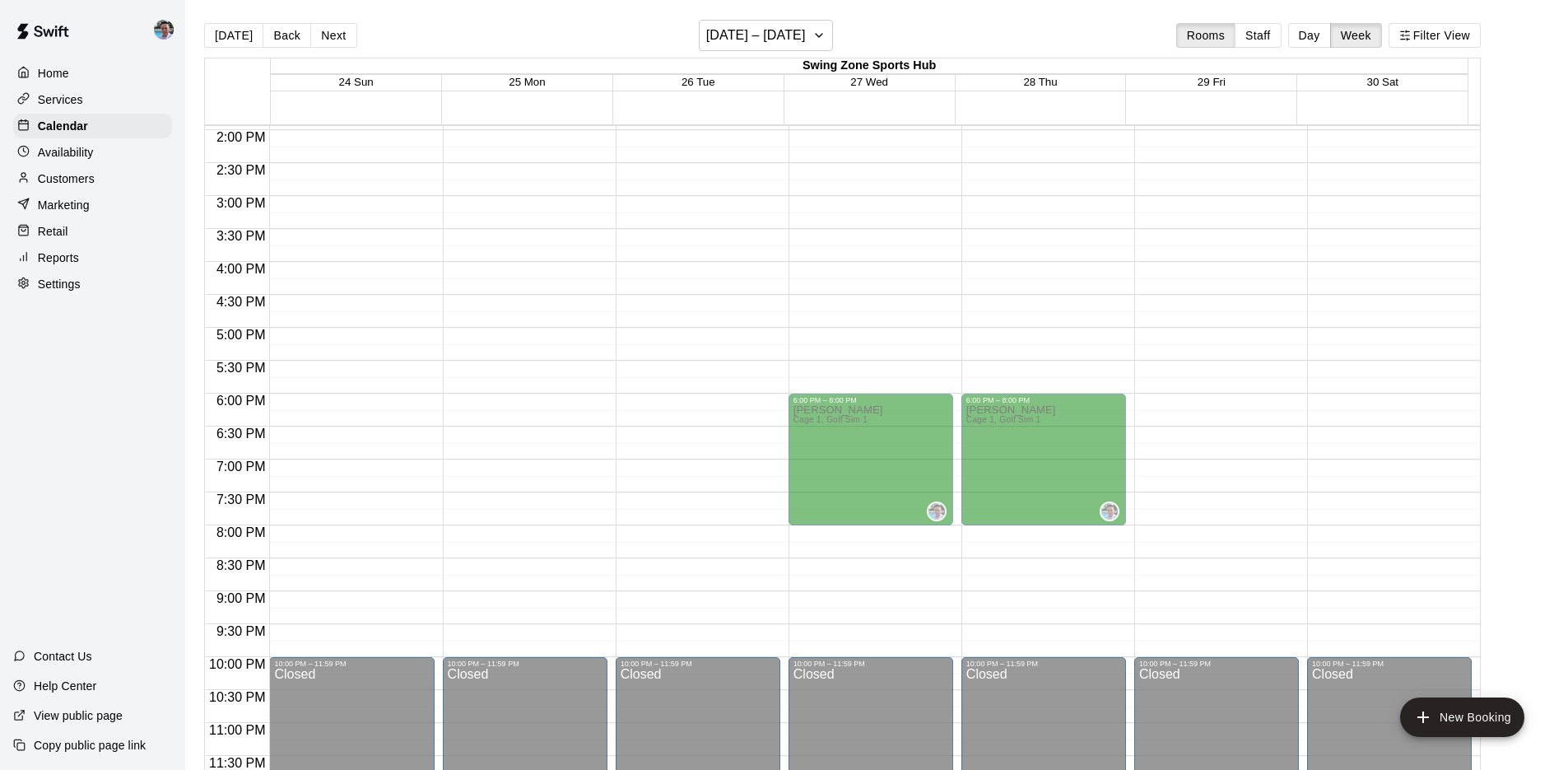
scroll to position [742, 0]
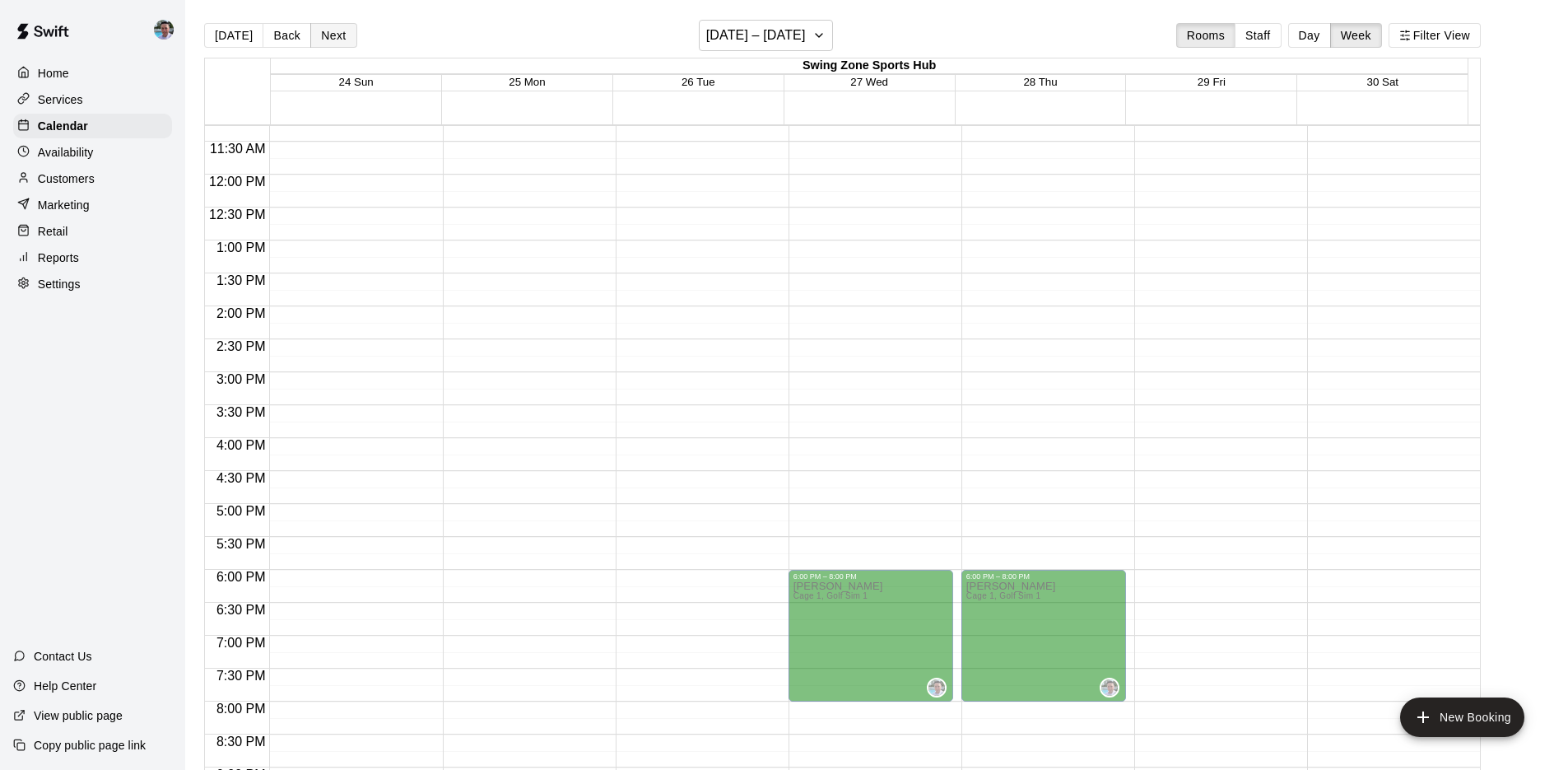
click at [319, 38] on button "Next" at bounding box center [333, 36] width 46 height 24
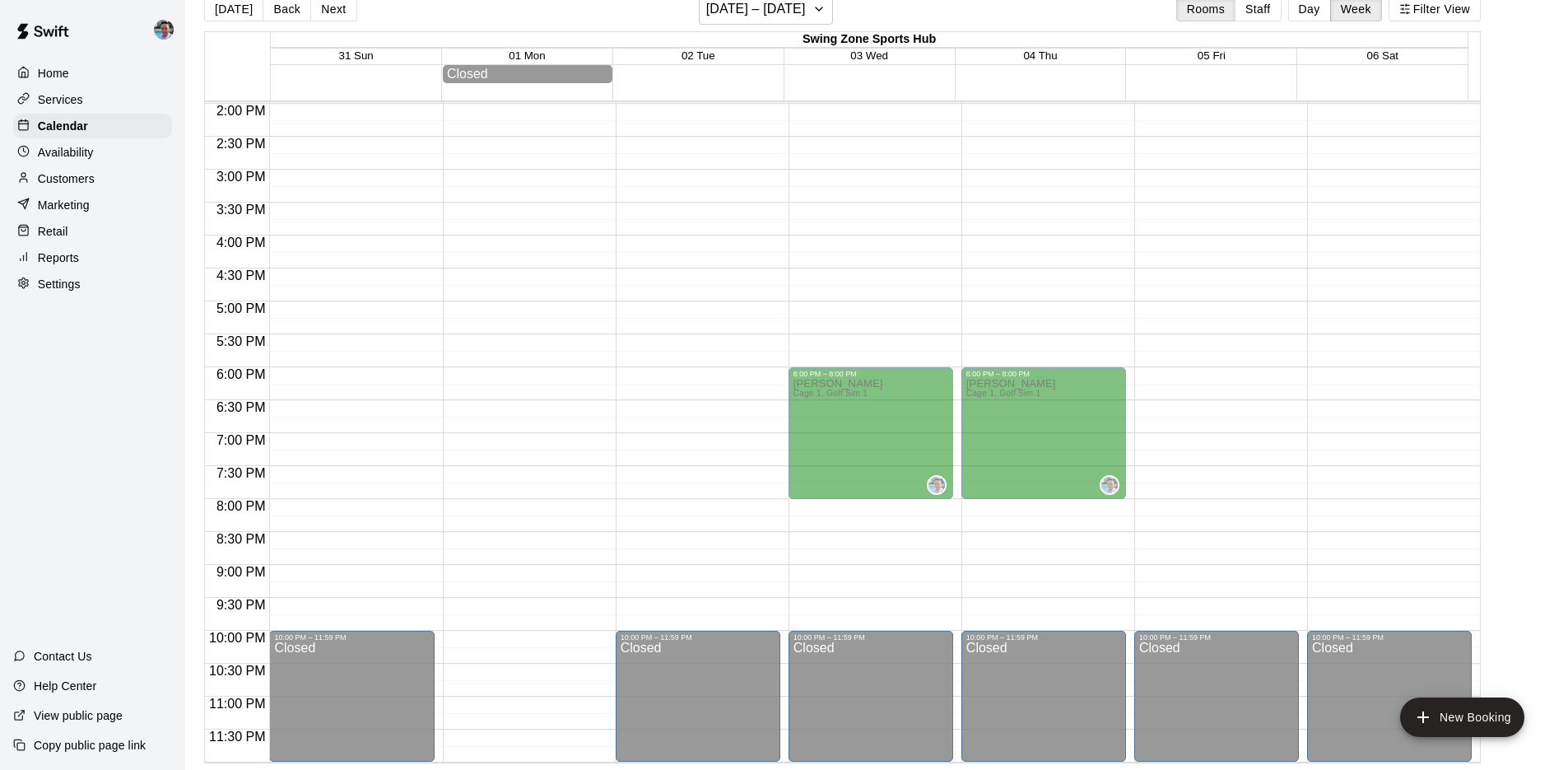
scroll to position [144, 0]
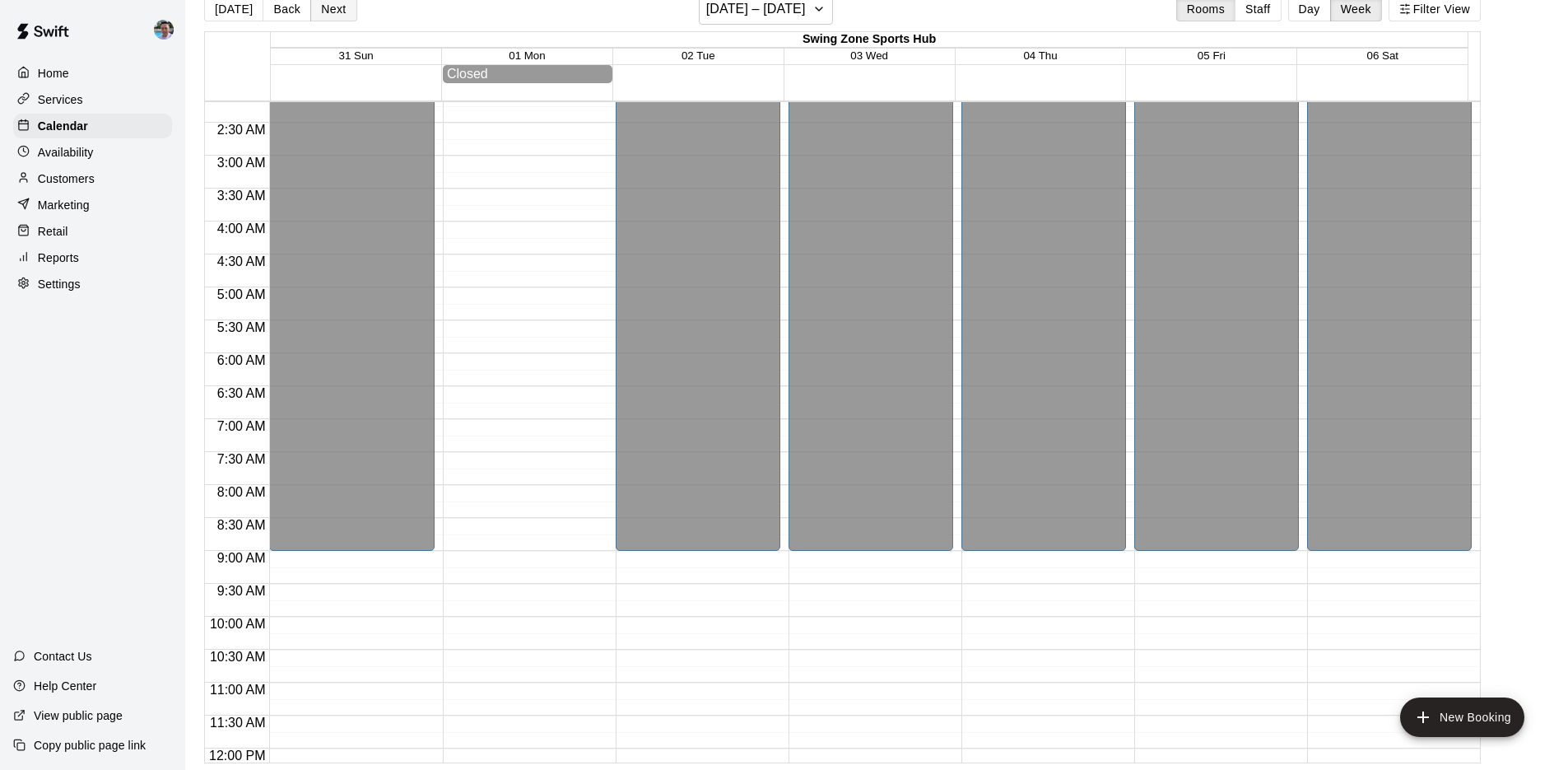
click at [318, 17] on button "Next" at bounding box center [333, 8] width 46 height 24
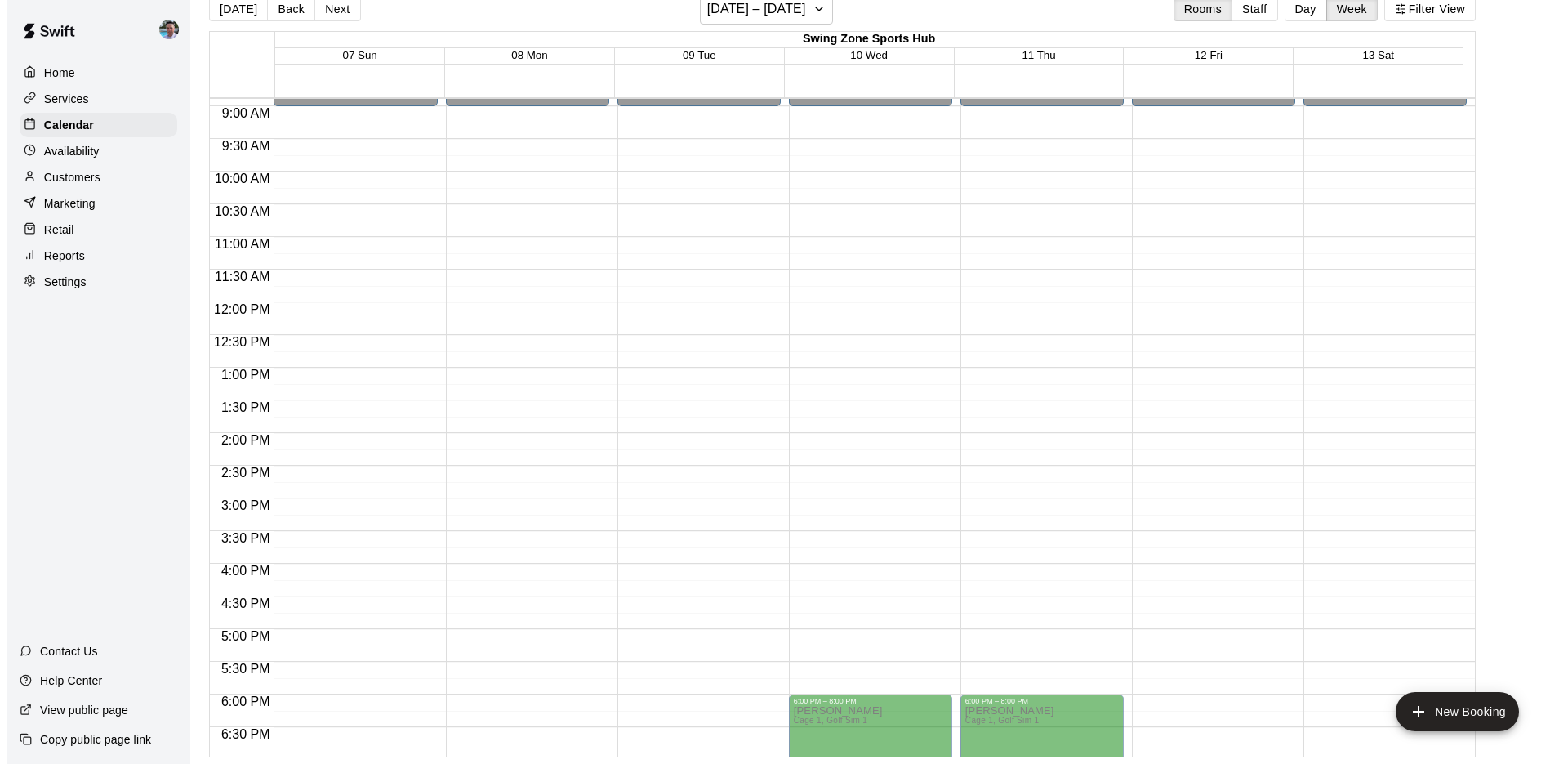
scroll to position [838, 0]
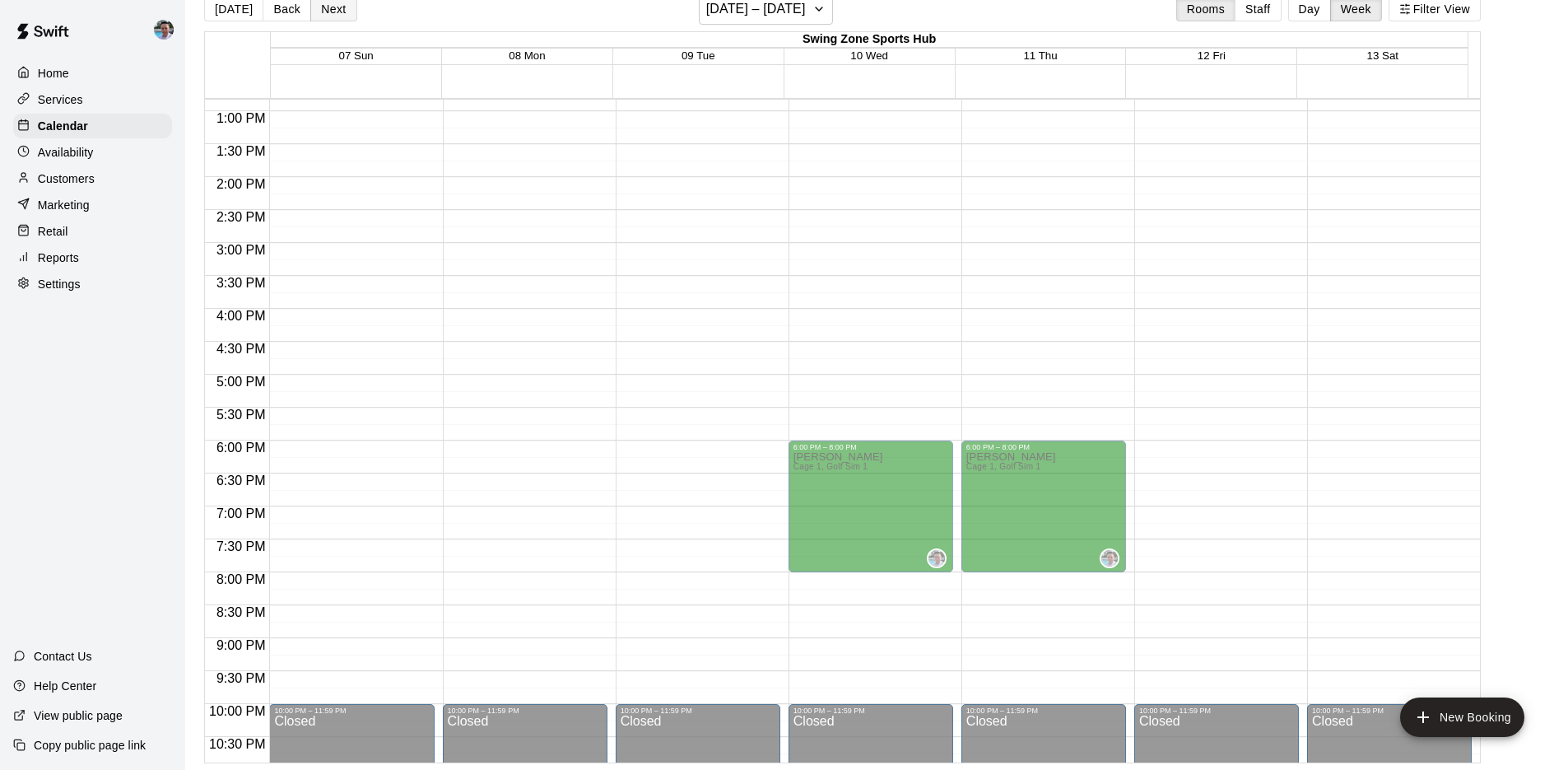
click at [324, 7] on button "Next" at bounding box center [333, 8] width 46 height 24
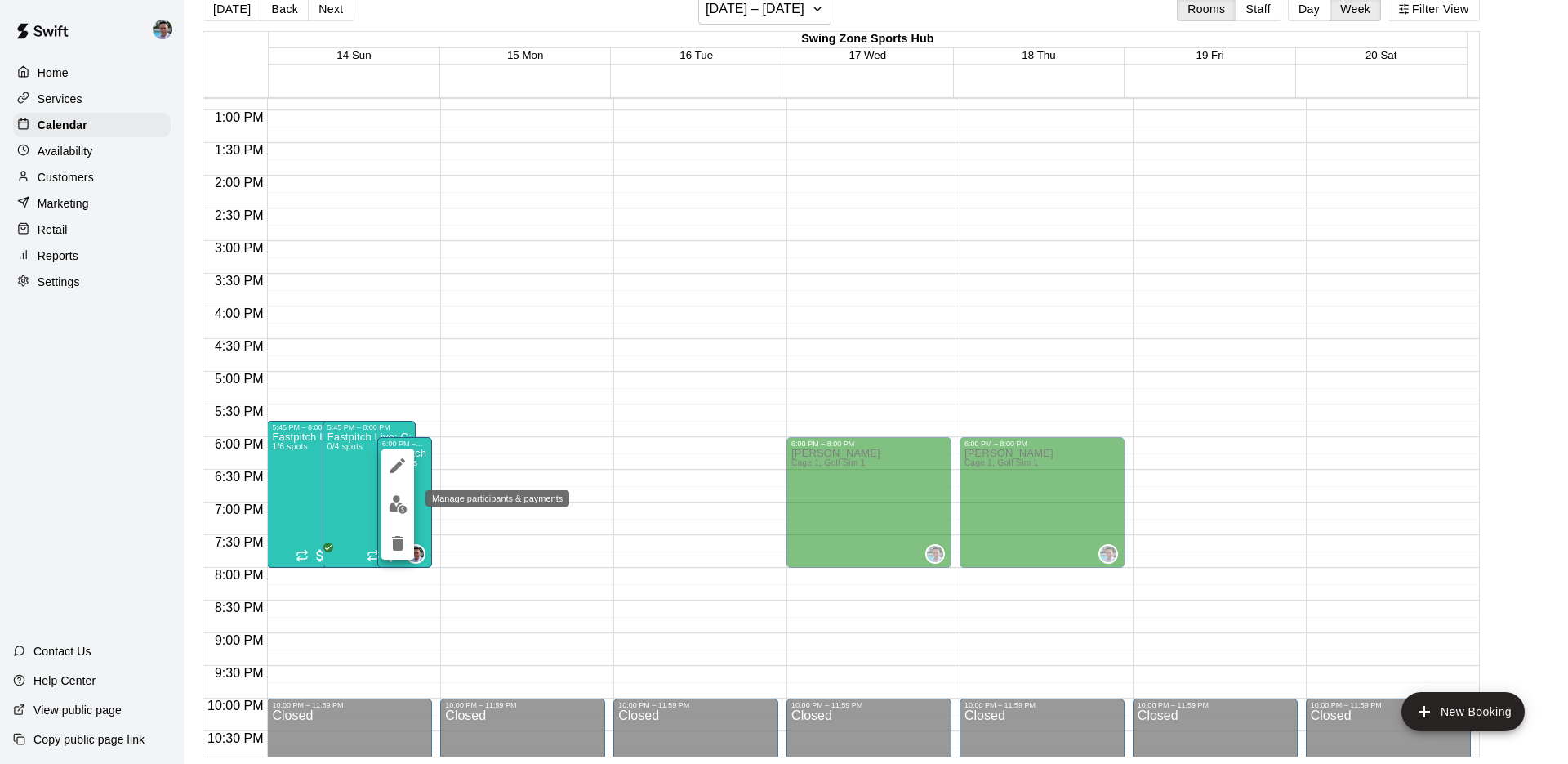
click at [397, 504] on img "edit" at bounding box center [398, 504] width 19 height 19
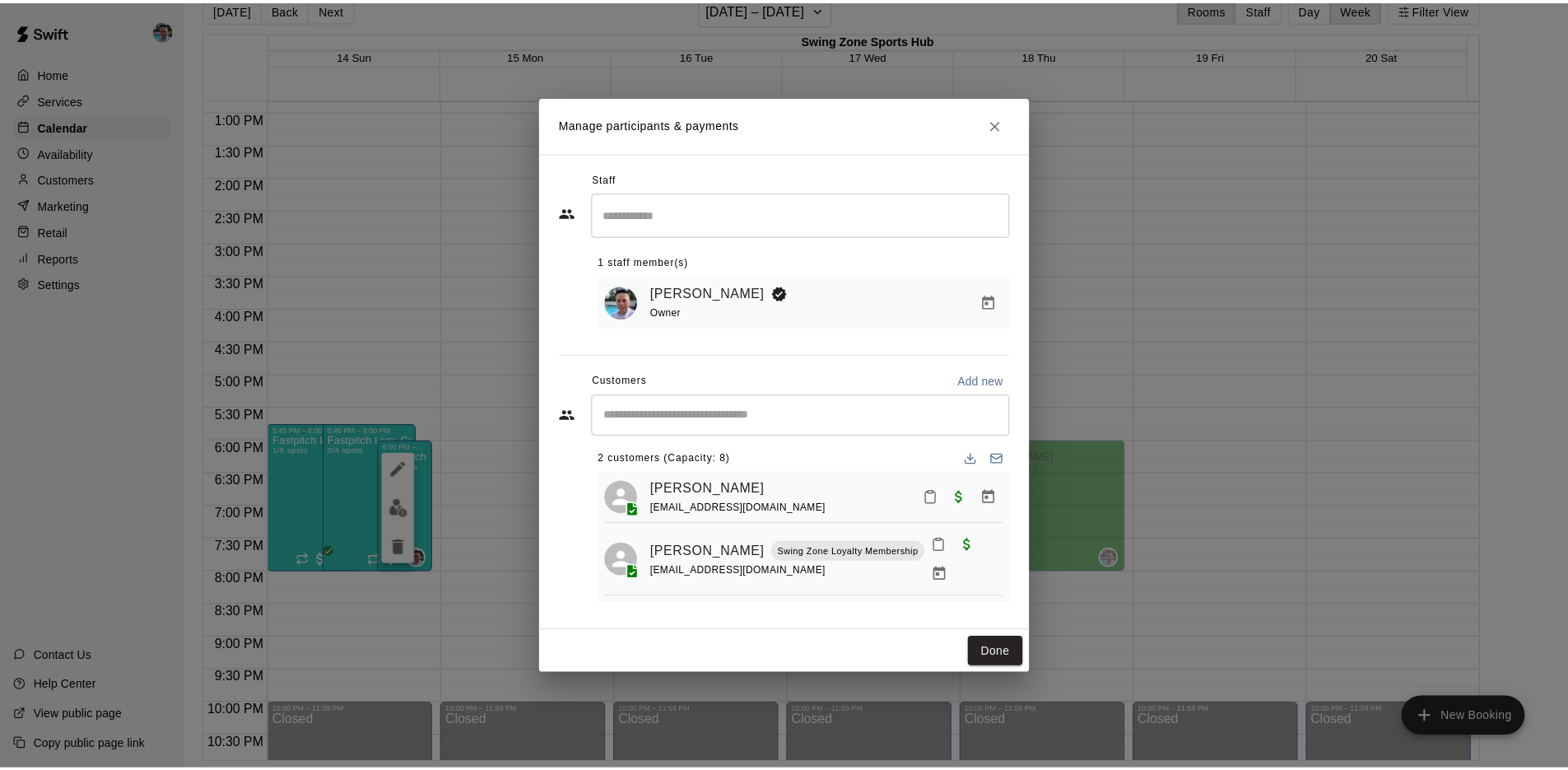
scroll to position [0, 0]
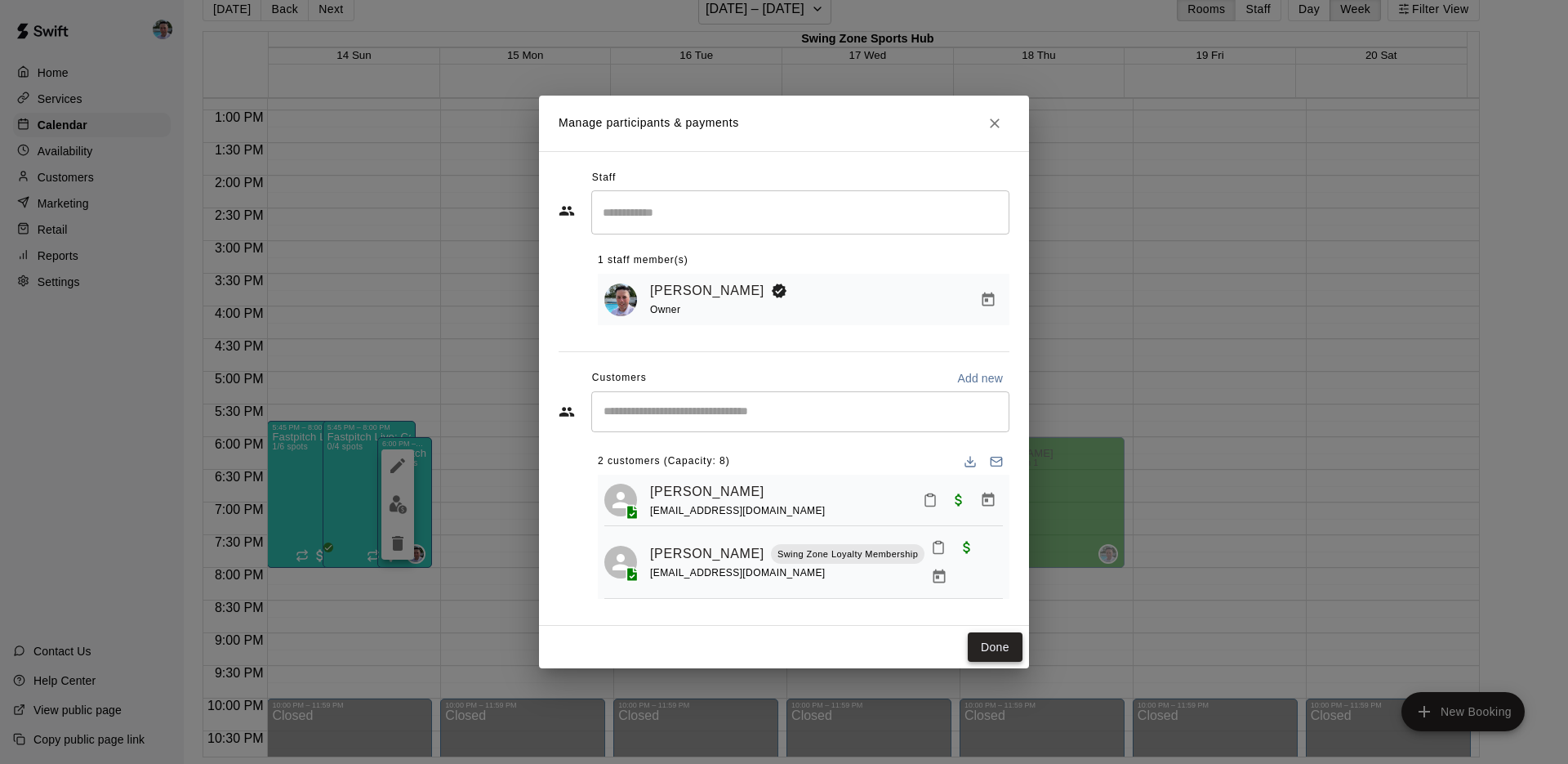
click at [992, 647] on button "Done" at bounding box center [995, 647] width 55 height 30
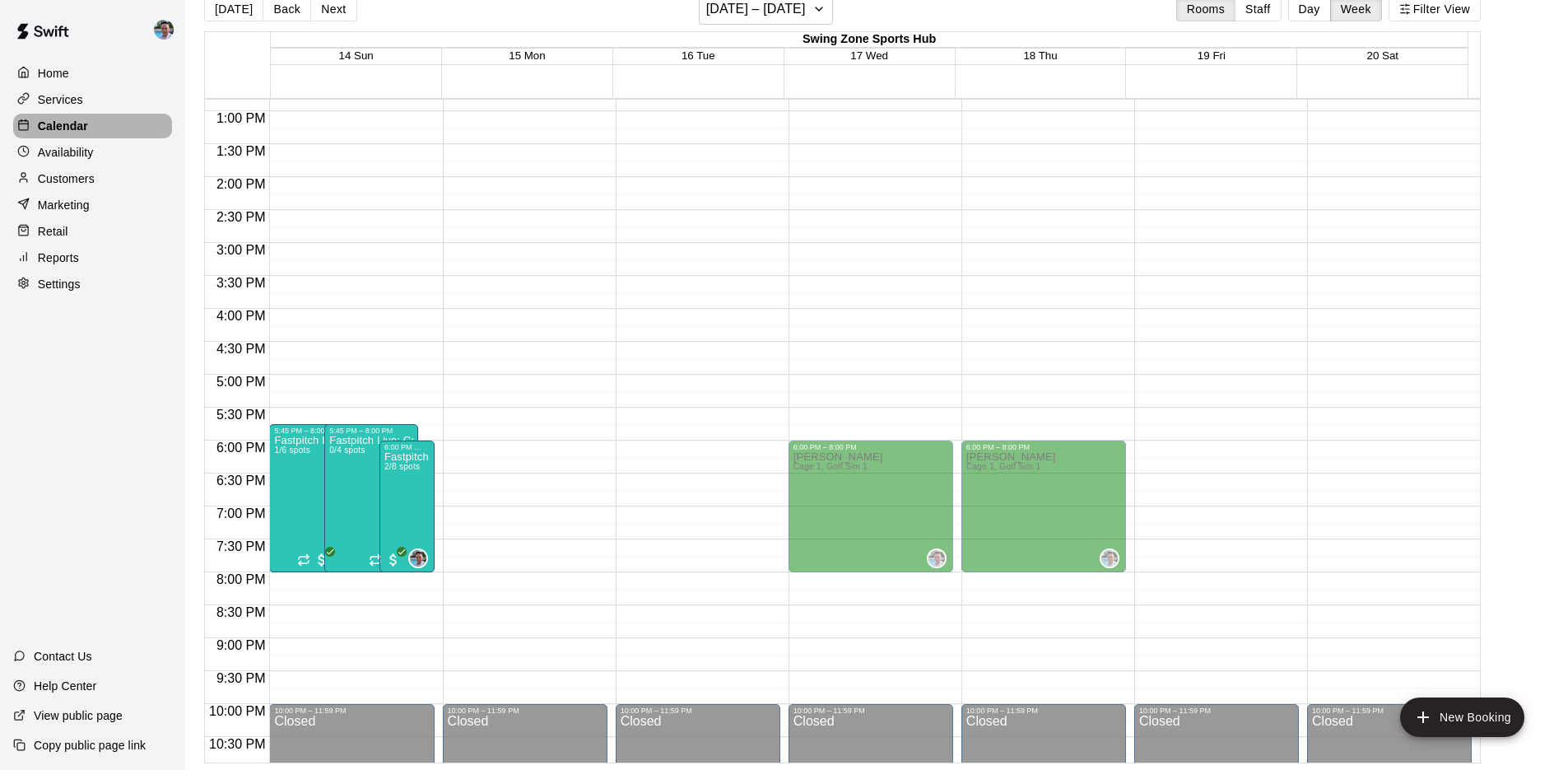
click at [97, 131] on div "Calendar" at bounding box center [92, 126] width 158 height 24
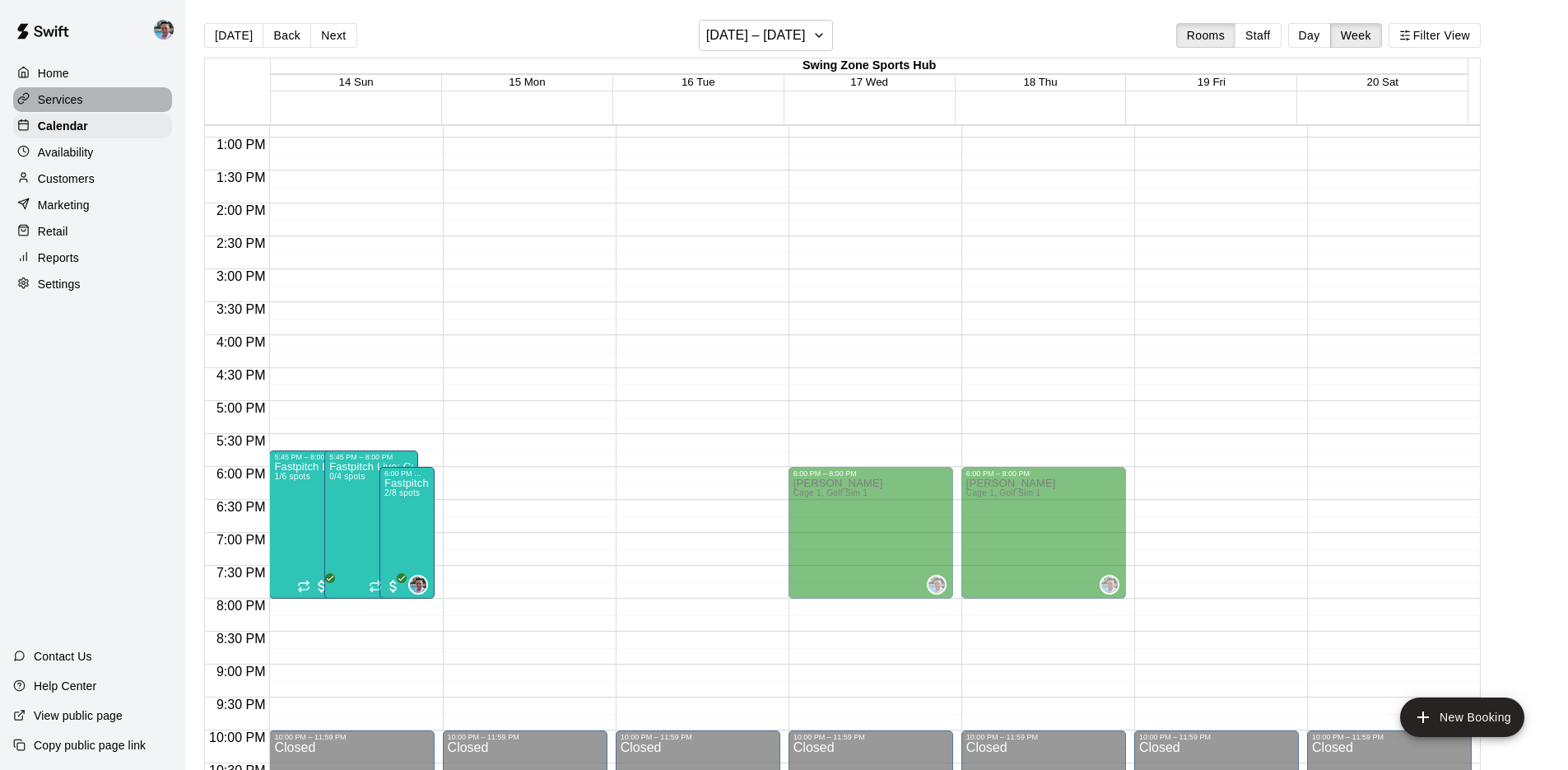
click at [100, 99] on div "Services" at bounding box center [92, 99] width 158 height 24
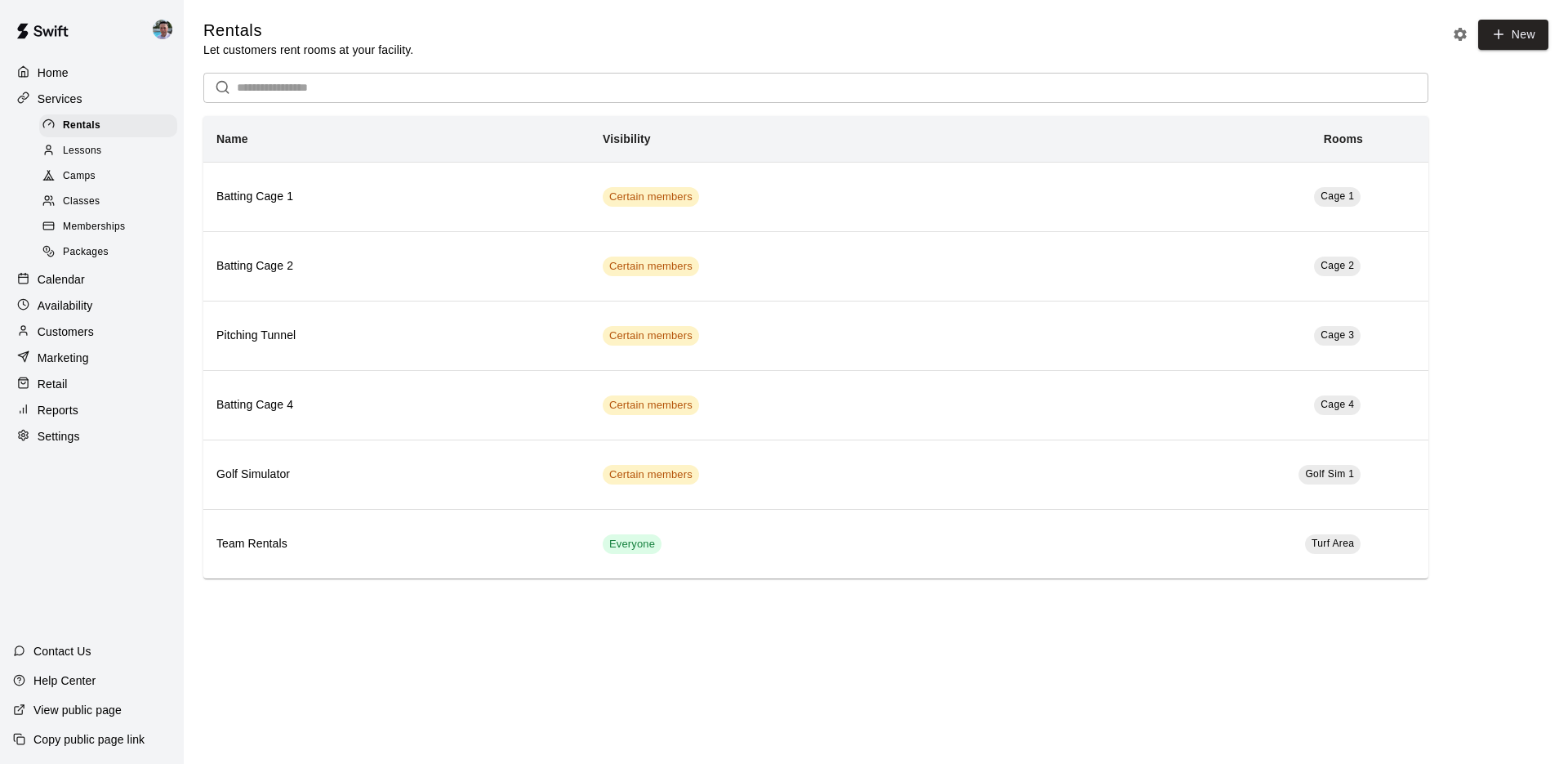
click at [130, 217] on div "Memberships" at bounding box center [108, 227] width 138 height 23
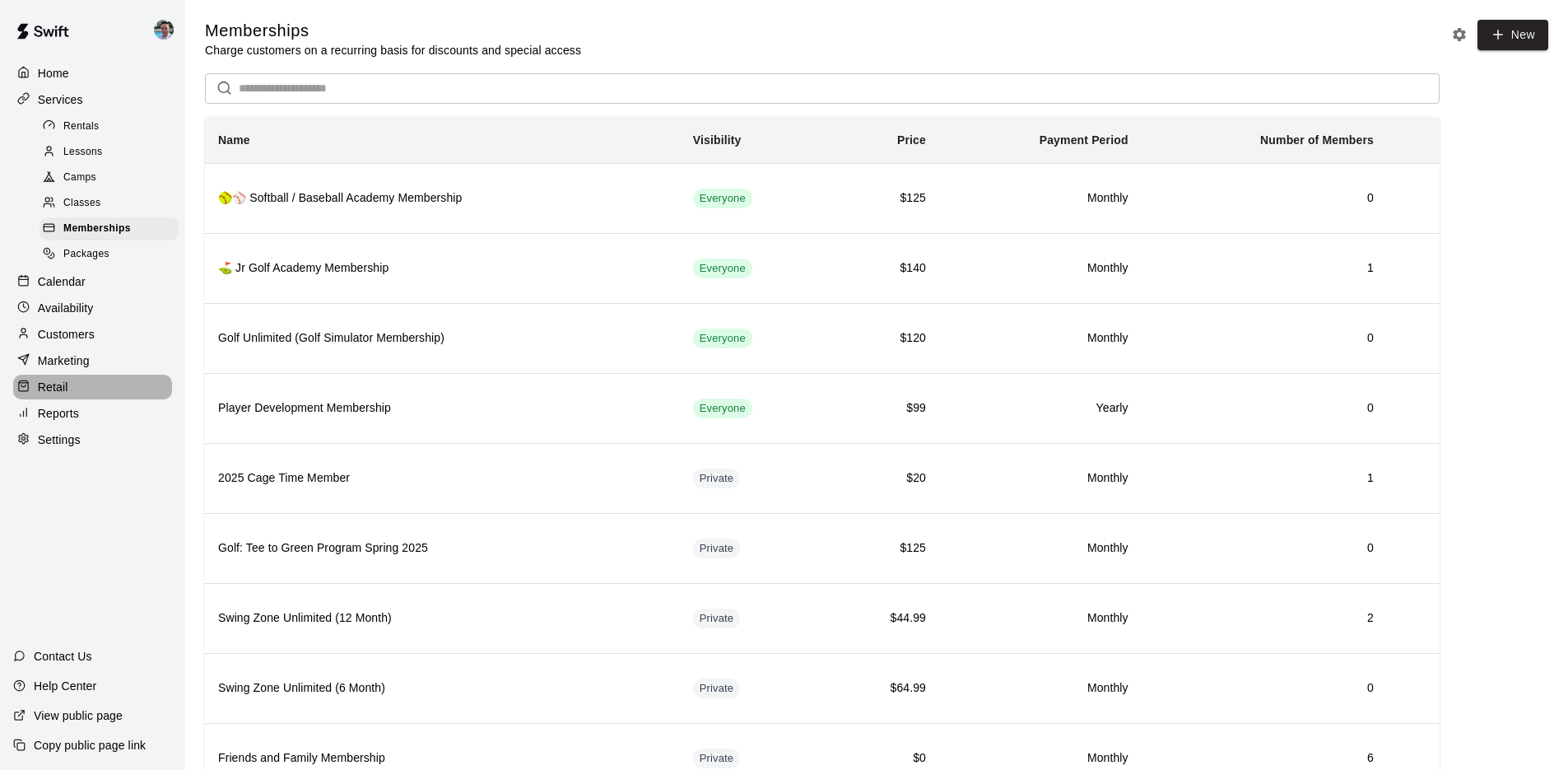
click at [70, 379] on div "Retail" at bounding box center [92, 386] width 158 height 24
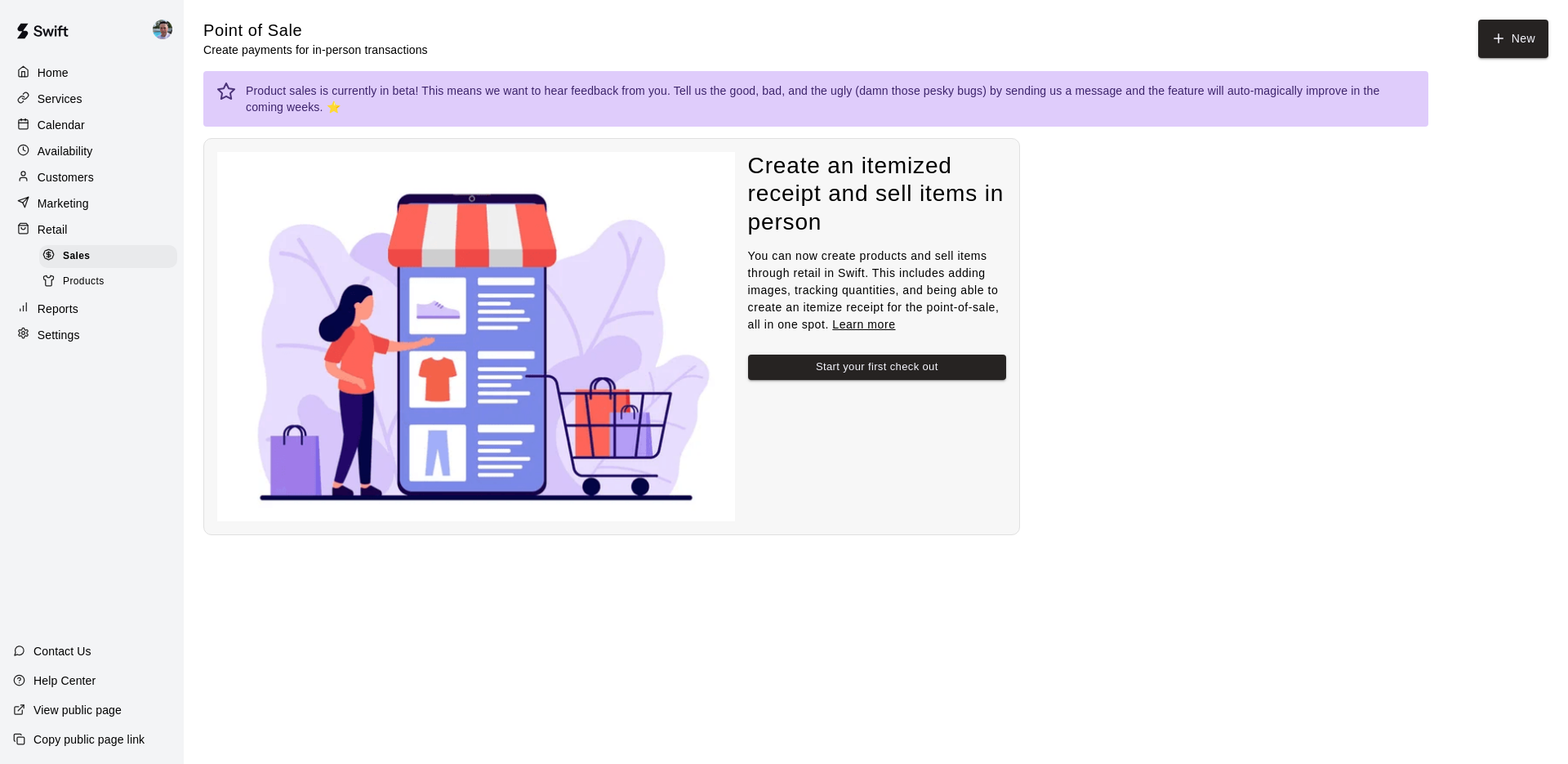
click at [86, 207] on p "Marketing" at bounding box center [62, 204] width 51 height 17
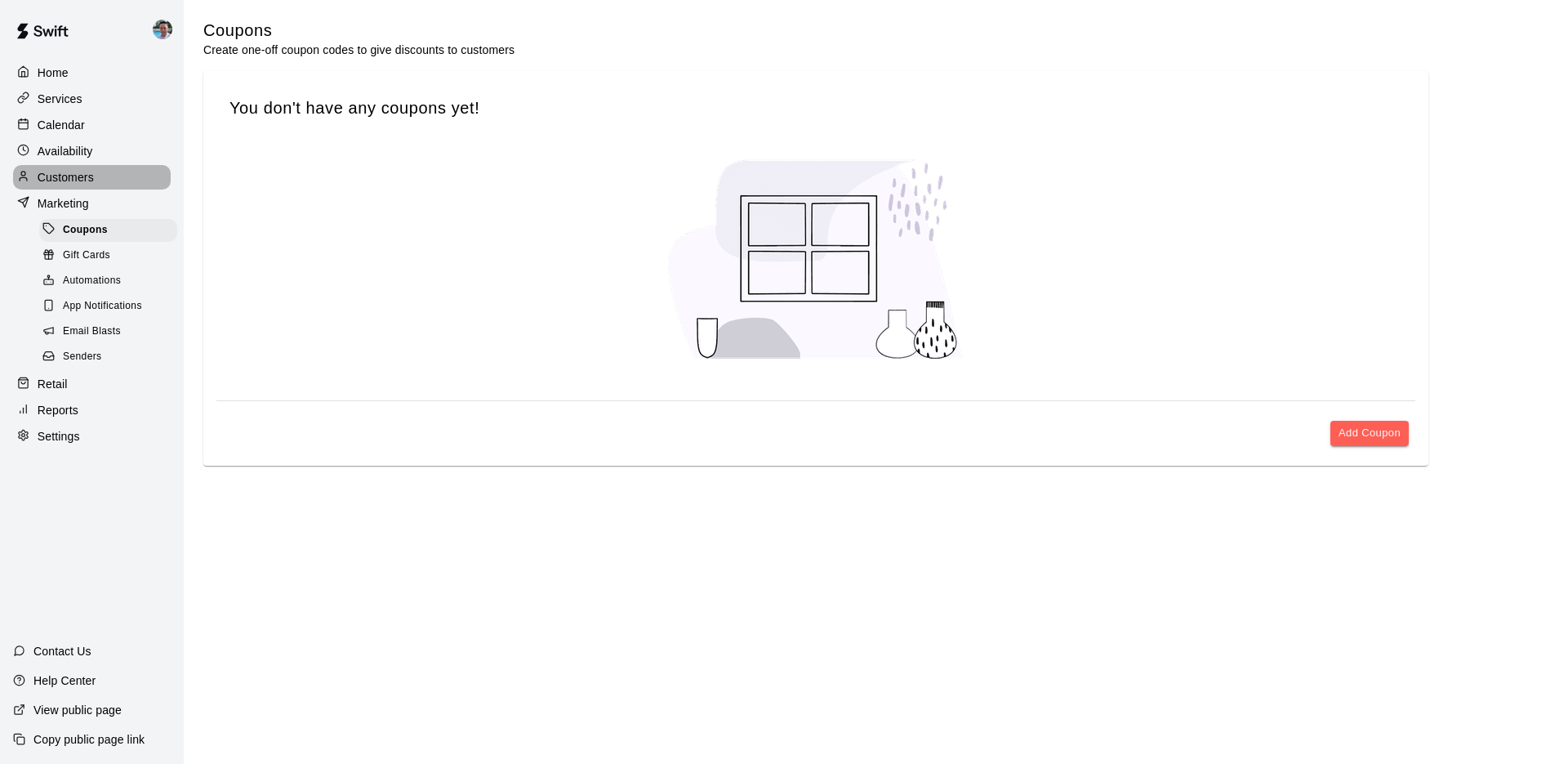
click at [106, 184] on div "Customers" at bounding box center [91, 177] width 157 height 24
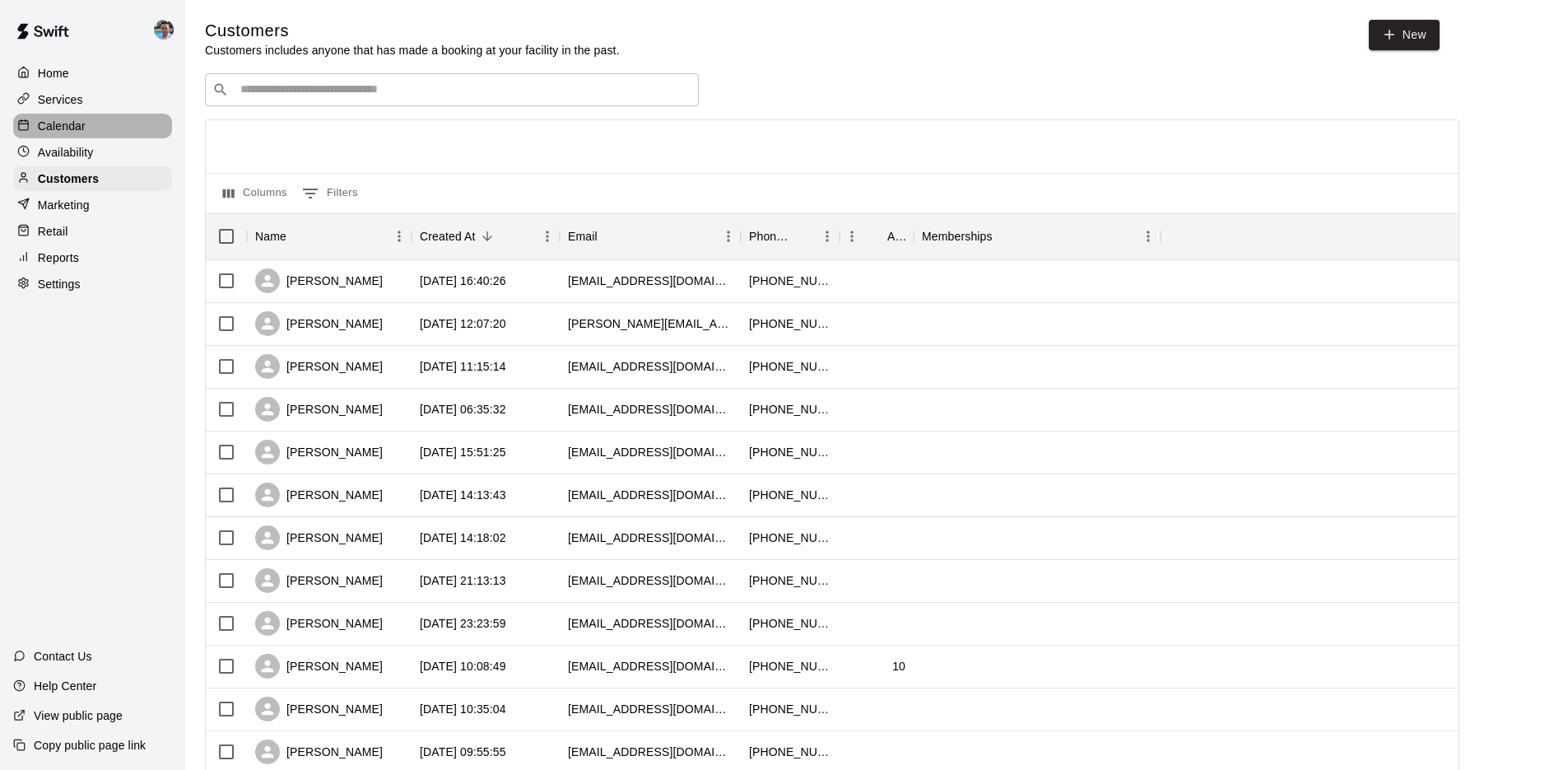
click at [90, 123] on div "Calendar" at bounding box center [92, 126] width 158 height 24
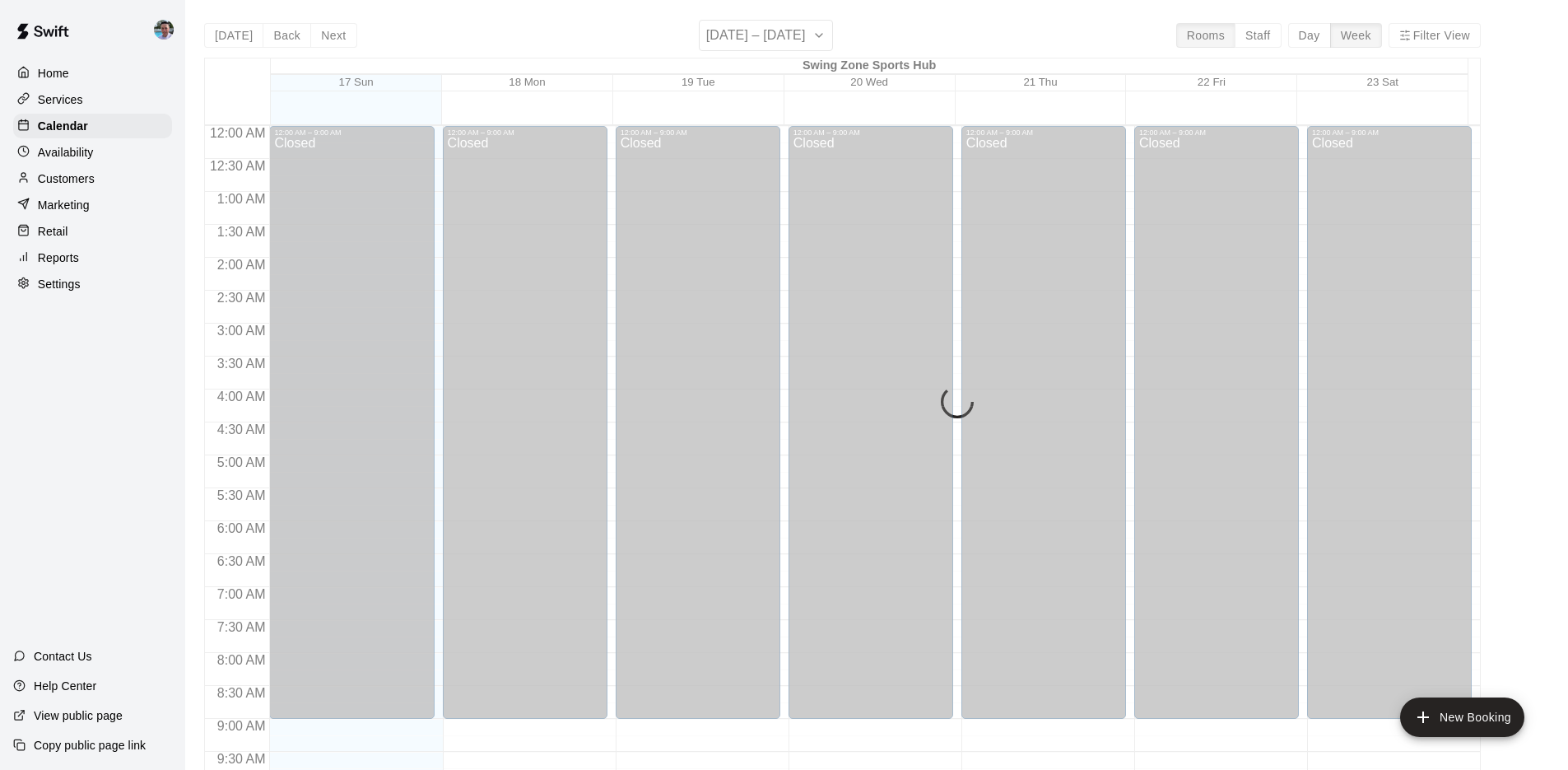
scroll to position [644, 0]
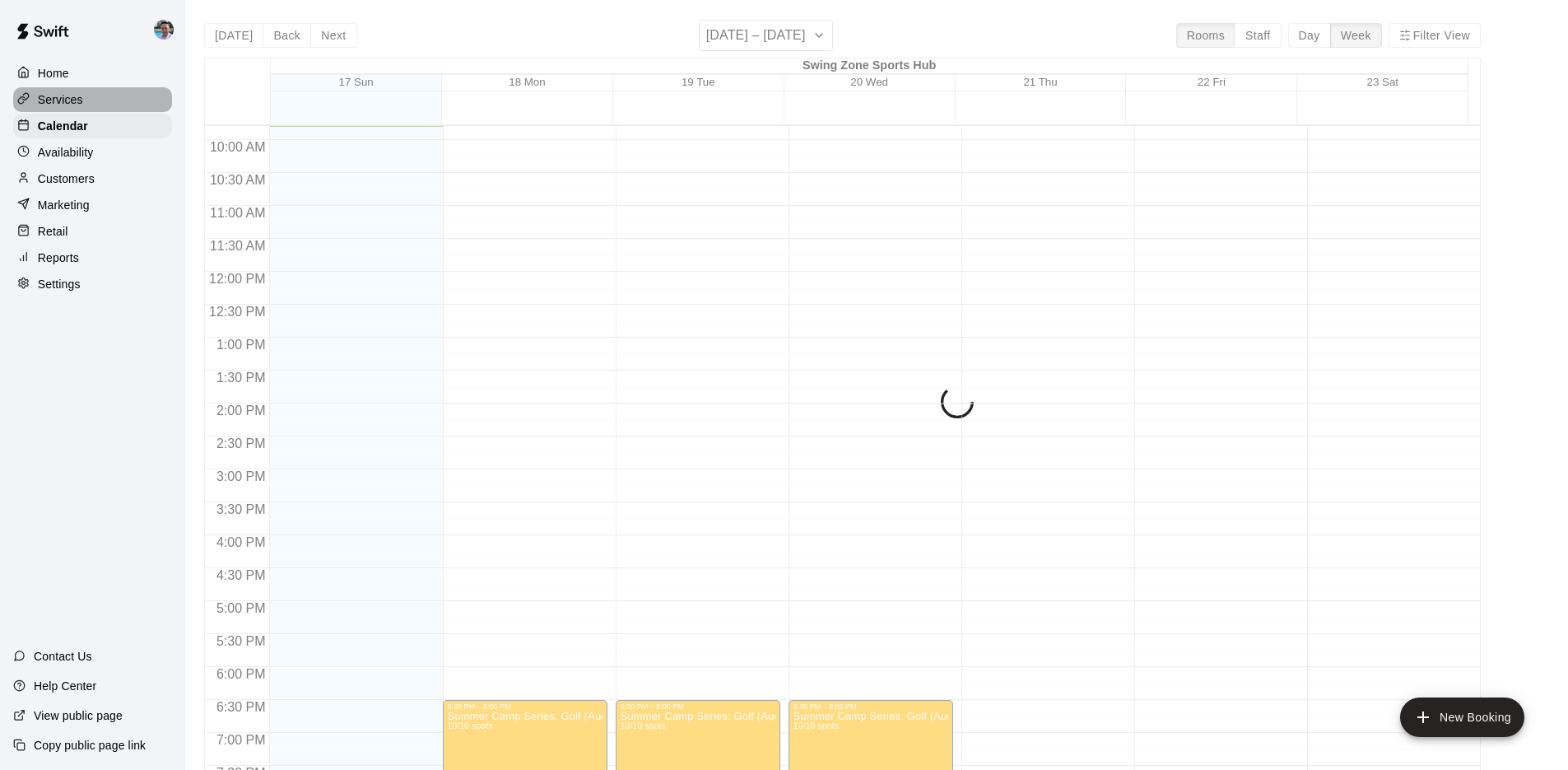
click at [91, 98] on div "Services" at bounding box center [92, 99] width 158 height 24
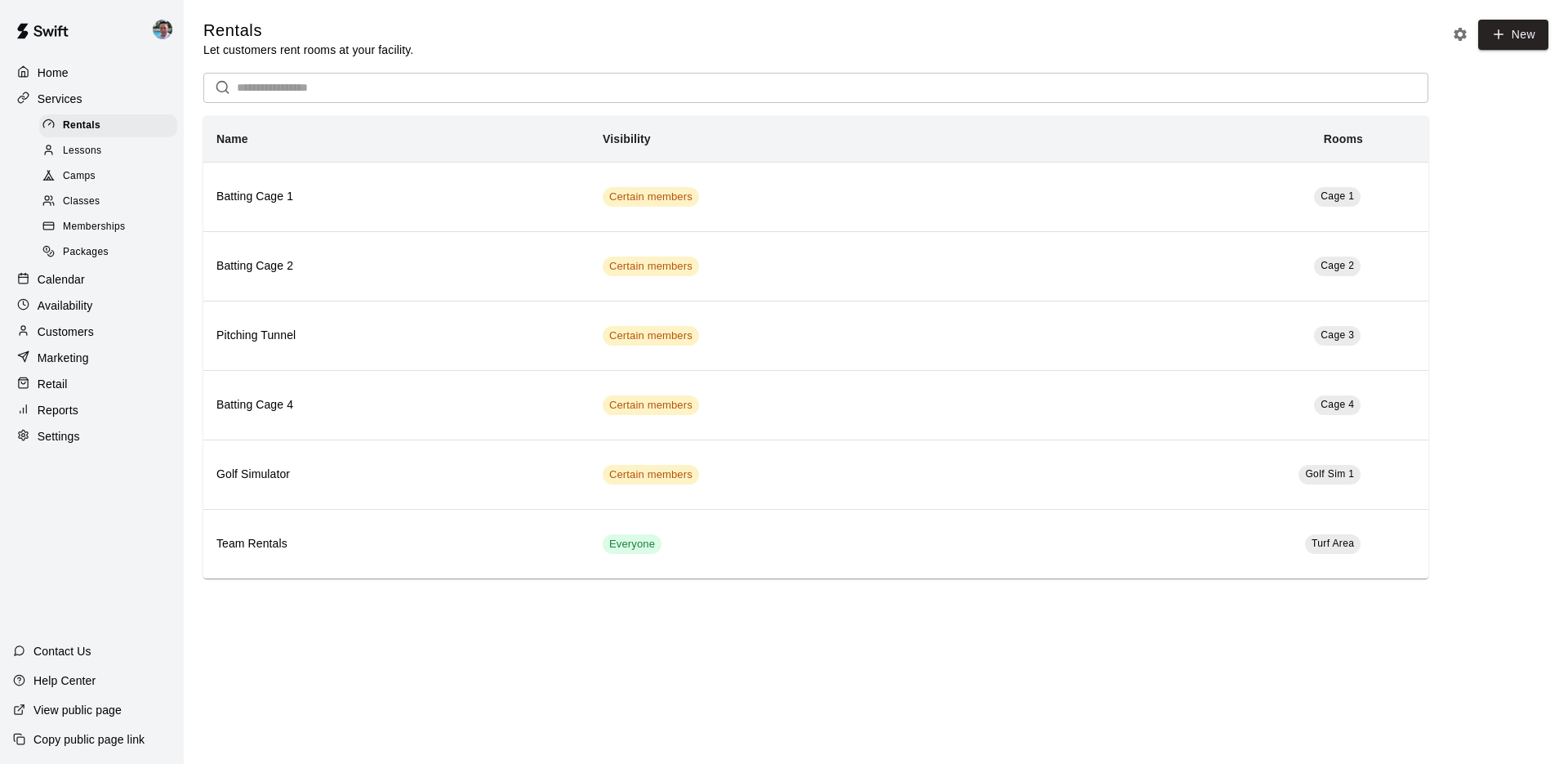
click at [95, 168] on span "Camps" at bounding box center [79, 177] width 33 height 17
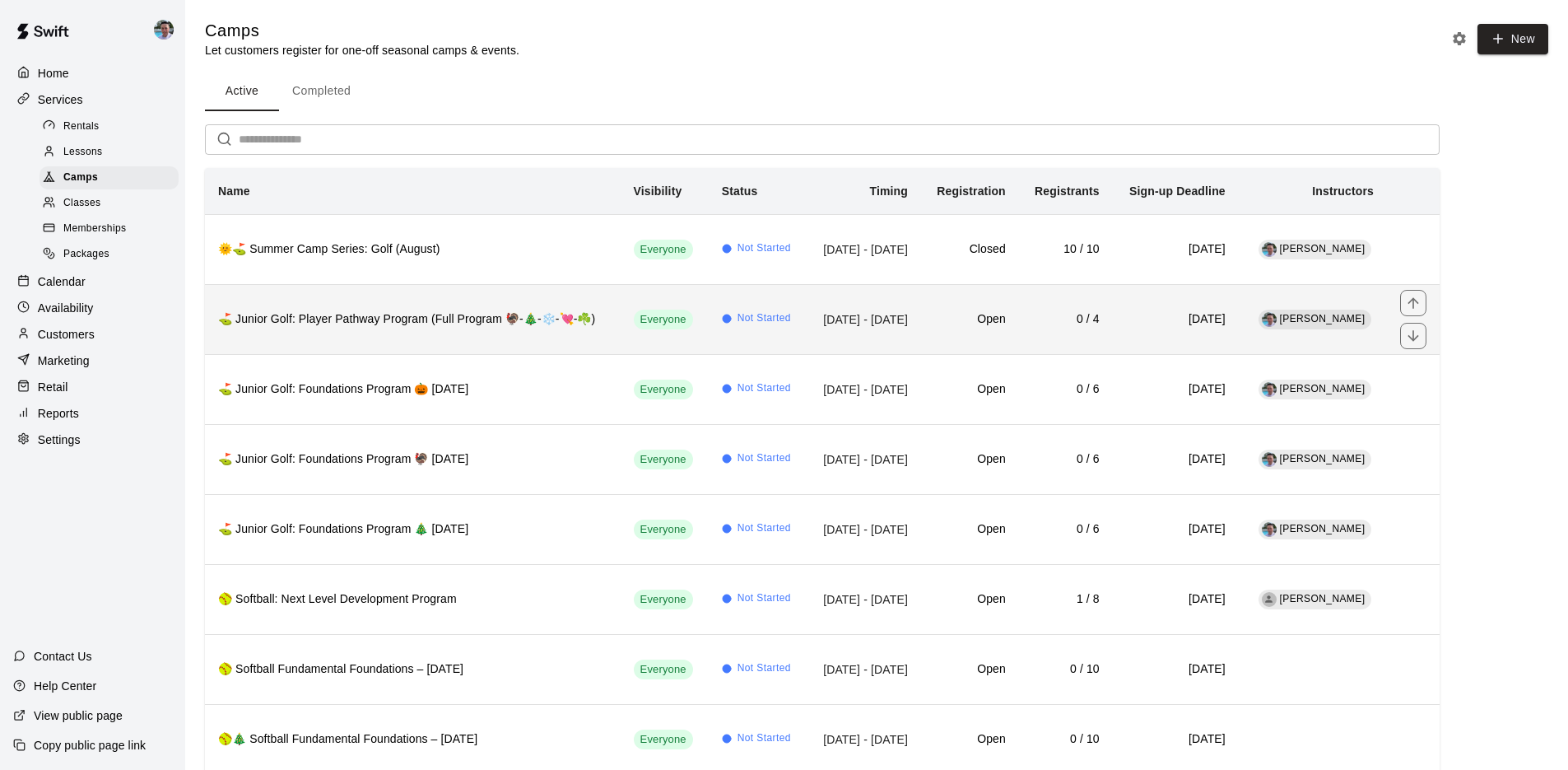
click at [404, 320] on h6 "⛳ Junior Golf: Player Pathway Program (Full Program 🦃-🎄-❄️-💘-☘️)" at bounding box center [413, 319] width 389 height 18
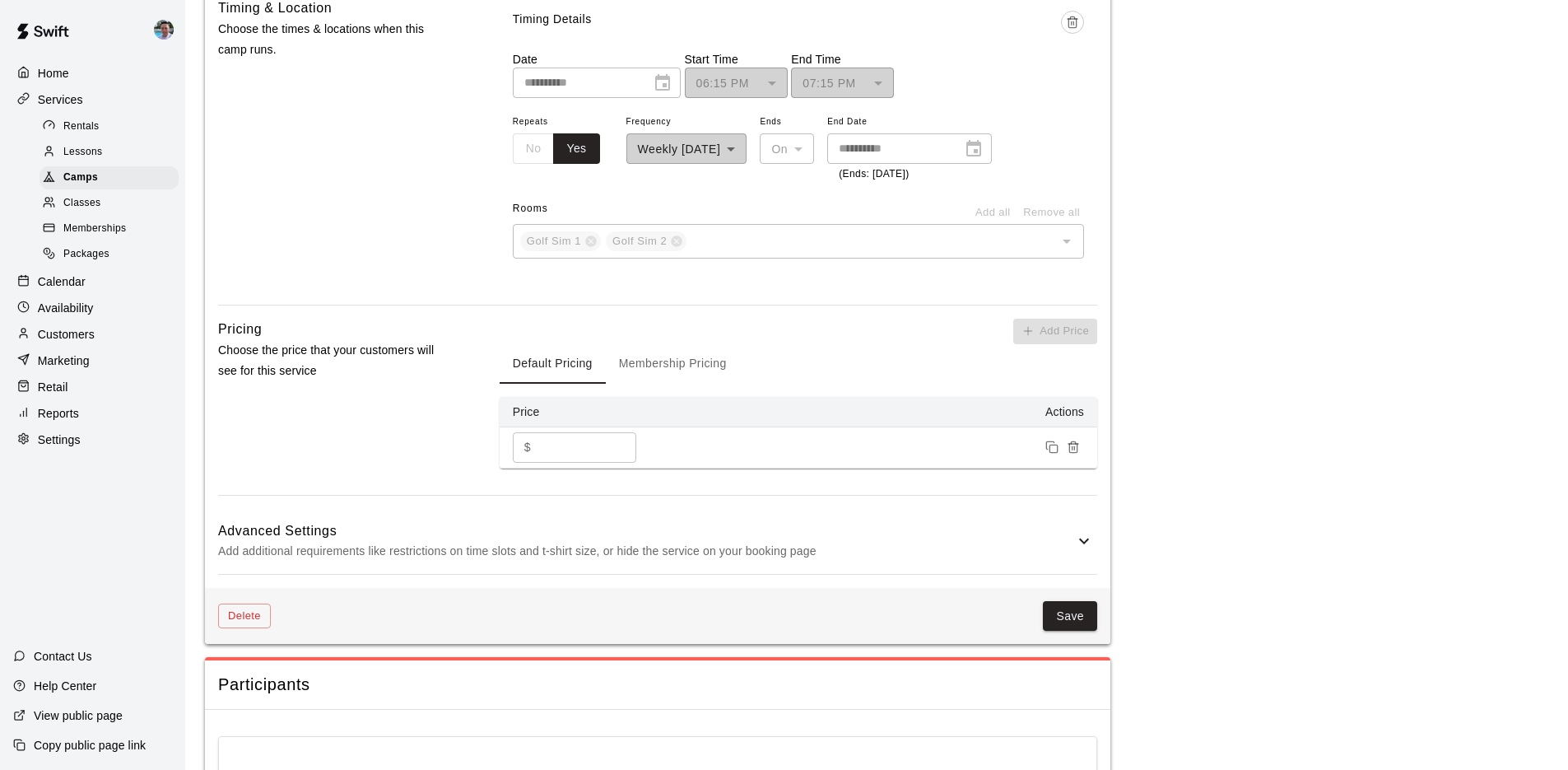
scroll to position [1532, 0]
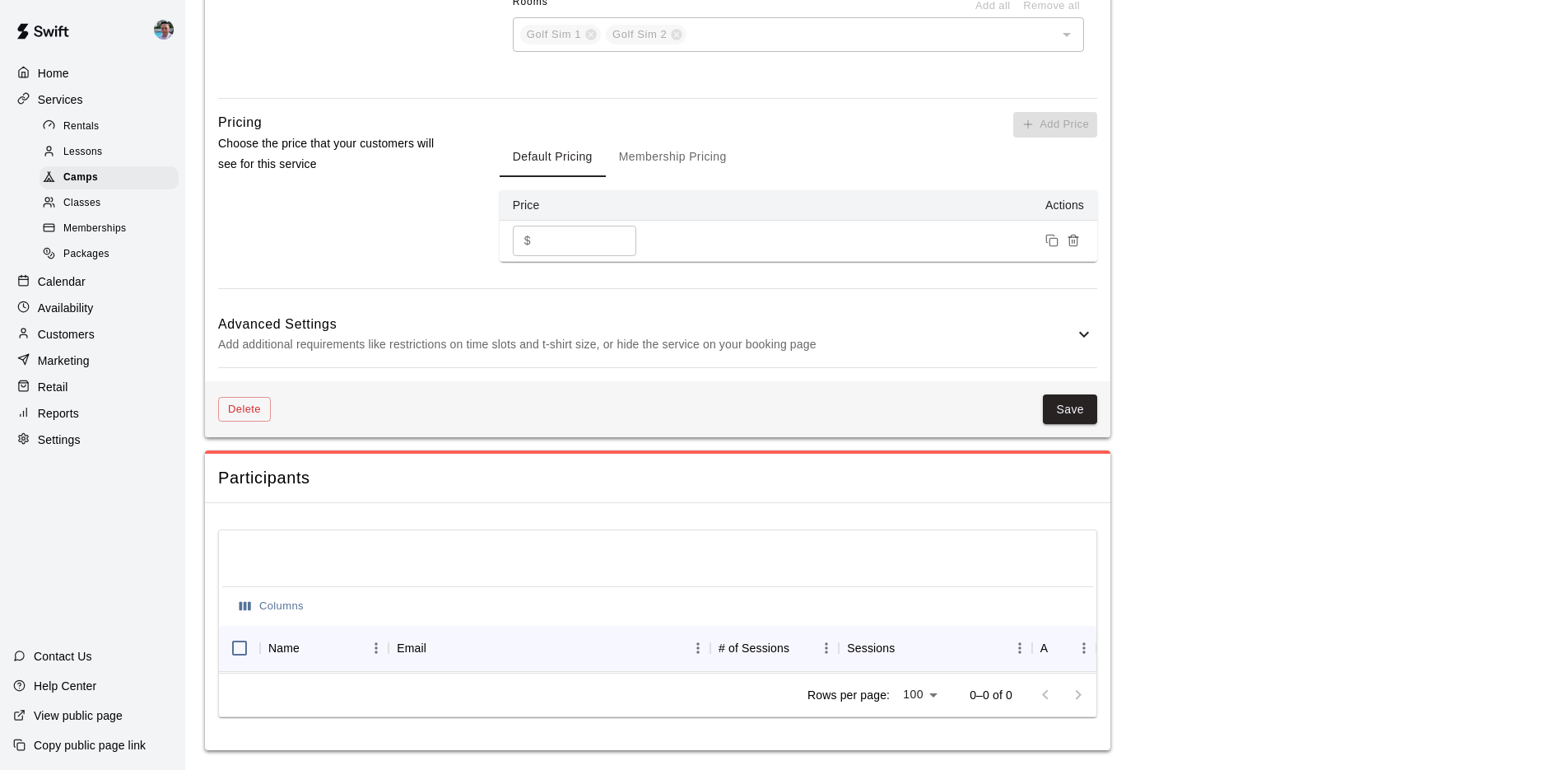
click at [902, 321] on h6 "Advanced Settings" at bounding box center [646, 324] width 856 height 22
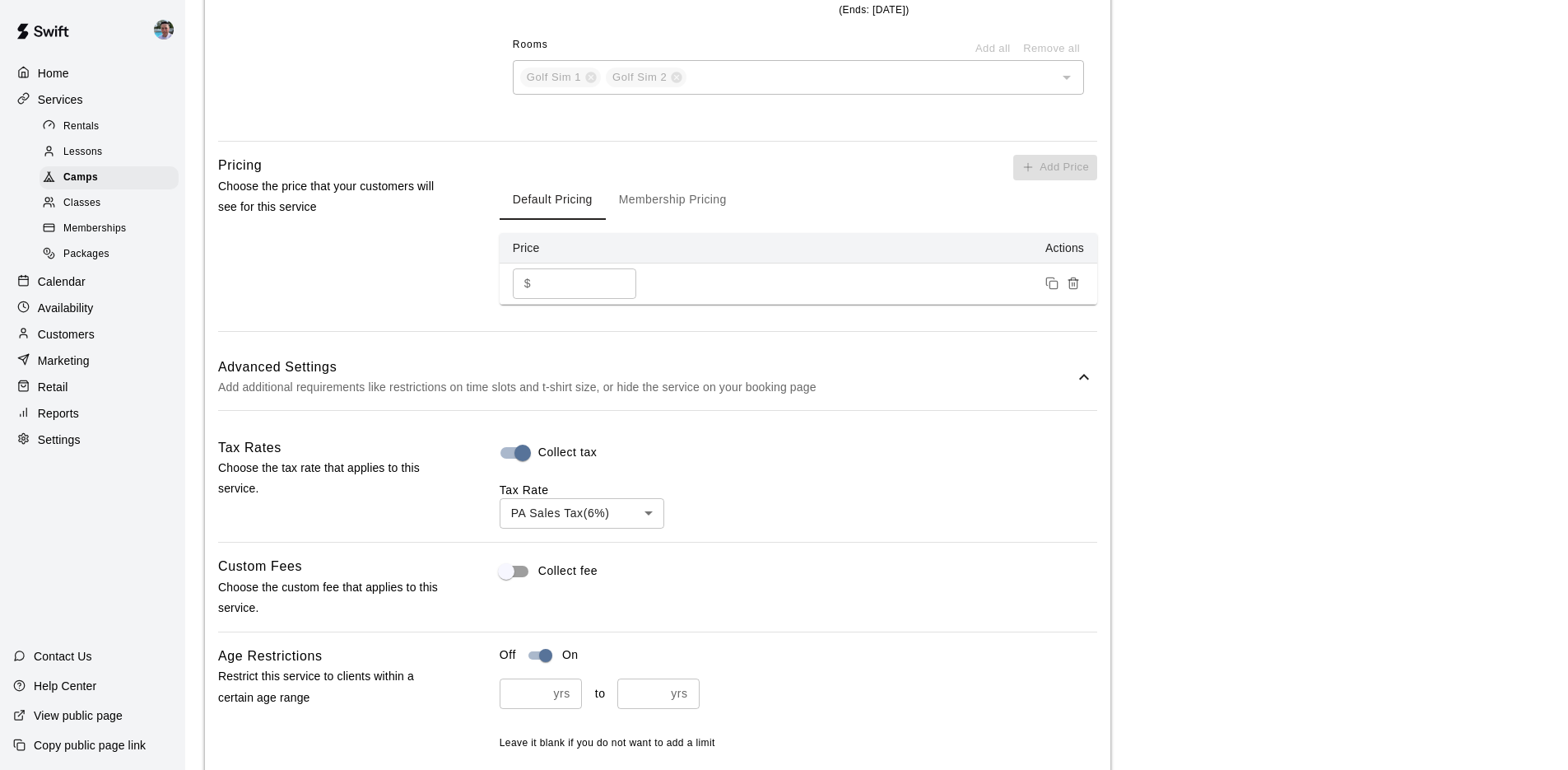
scroll to position [2217, 0]
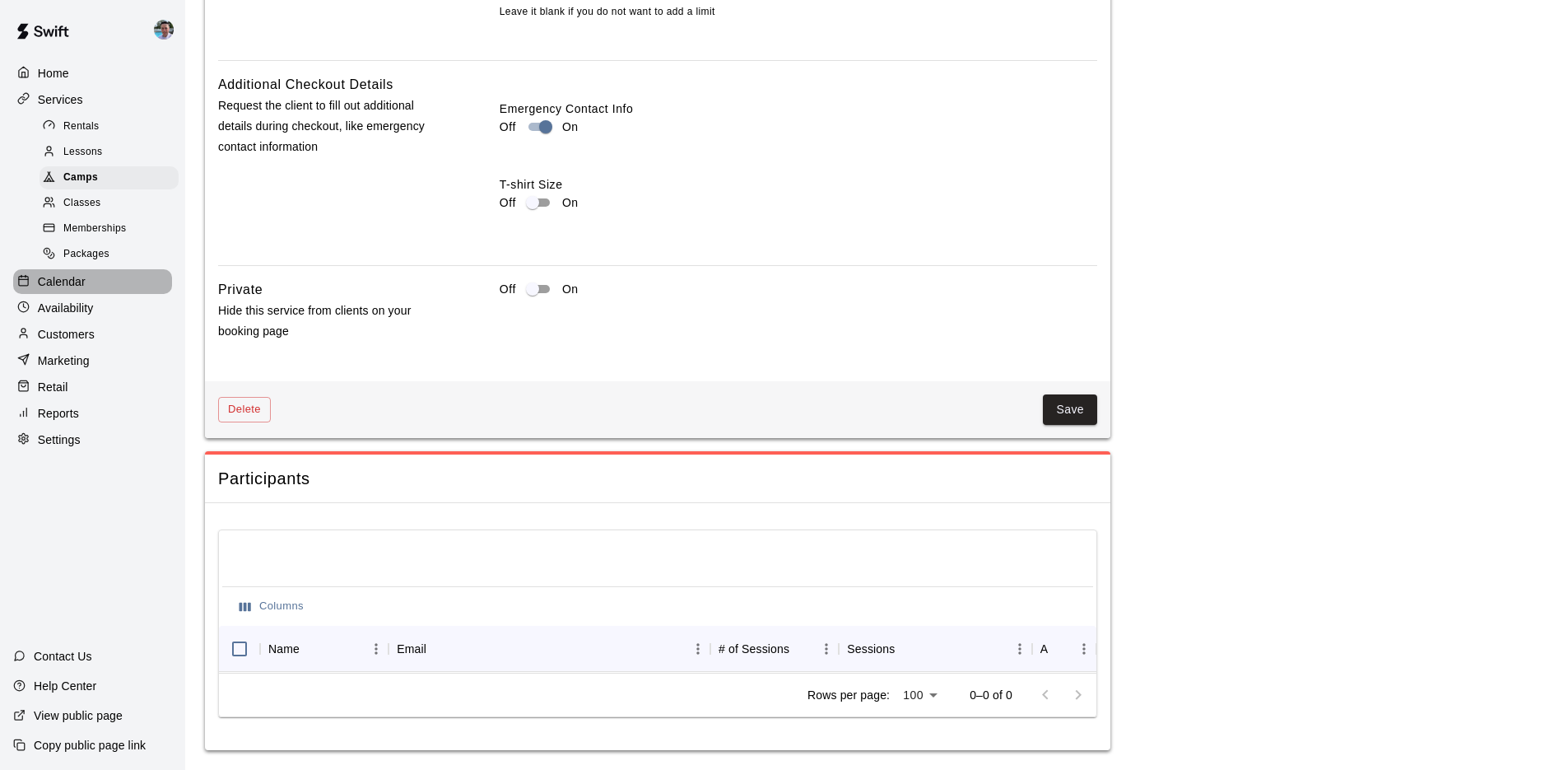
click at [123, 287] on div "Calendar" at bounding box center [92, 281] width 158 height 24
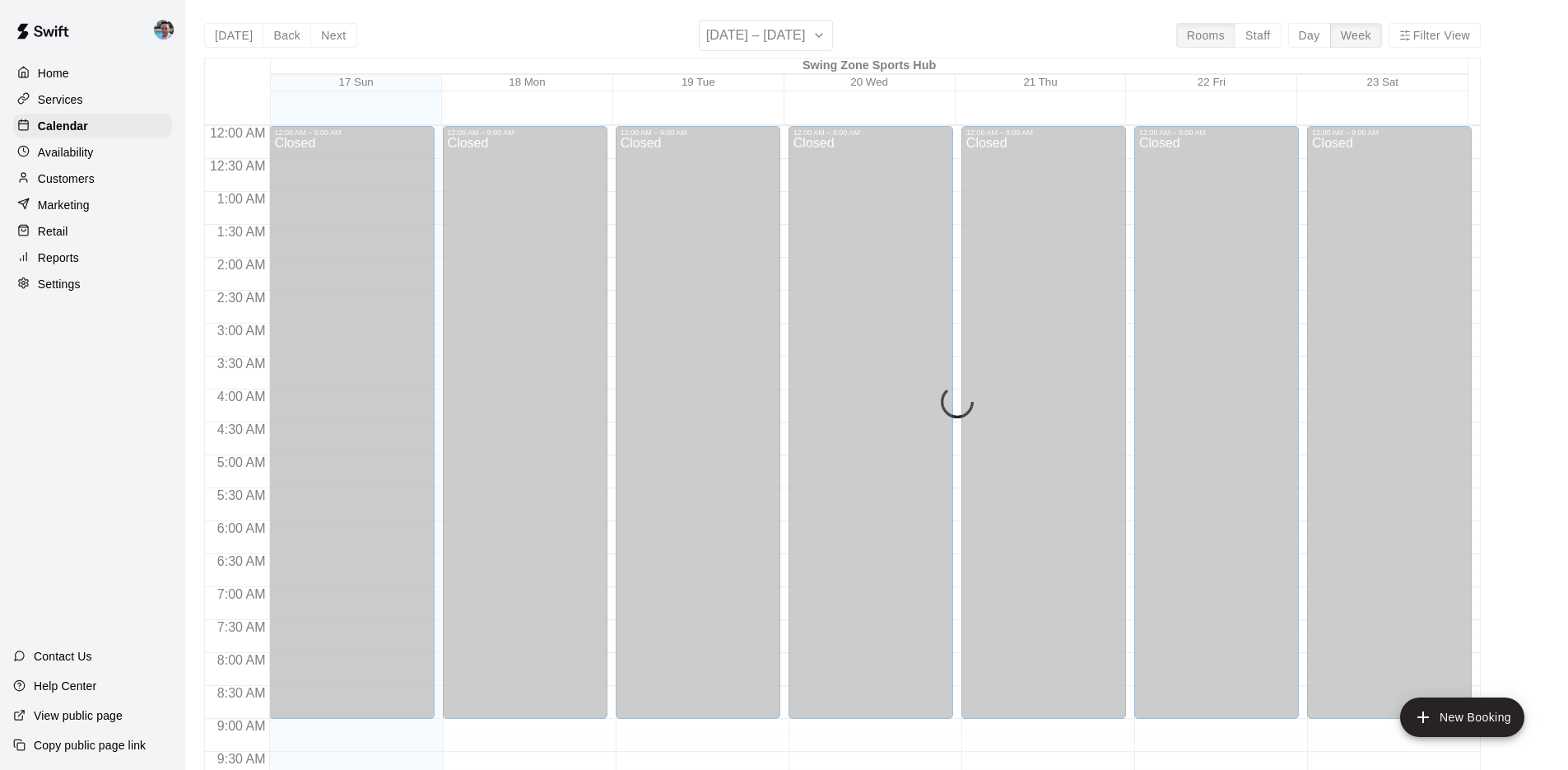
scroll to position [644, 0]
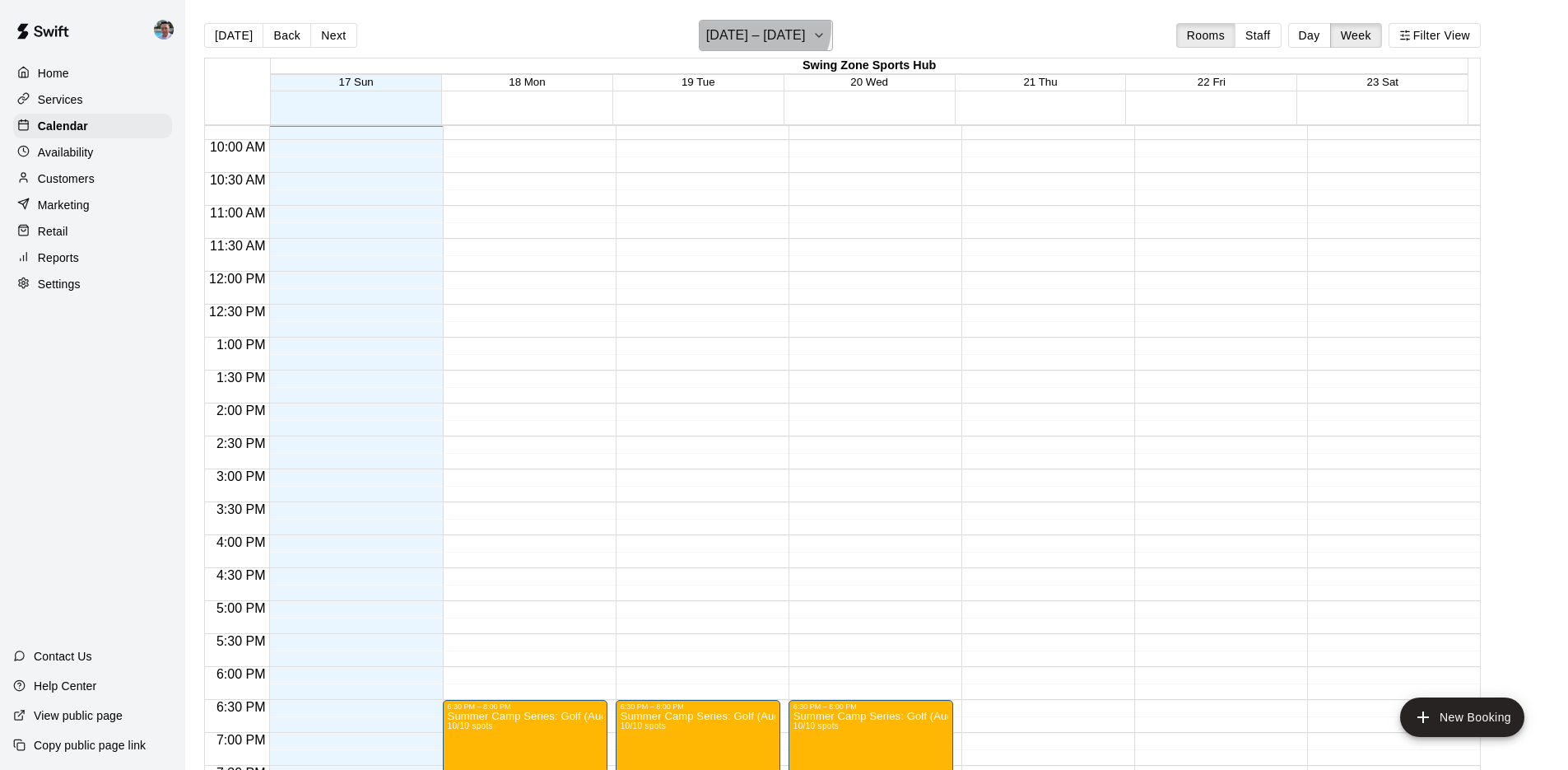
click at [770, 27] on h6 "[DATE] – [DATE]" at bounding box center [756, 35] width 99 height 23
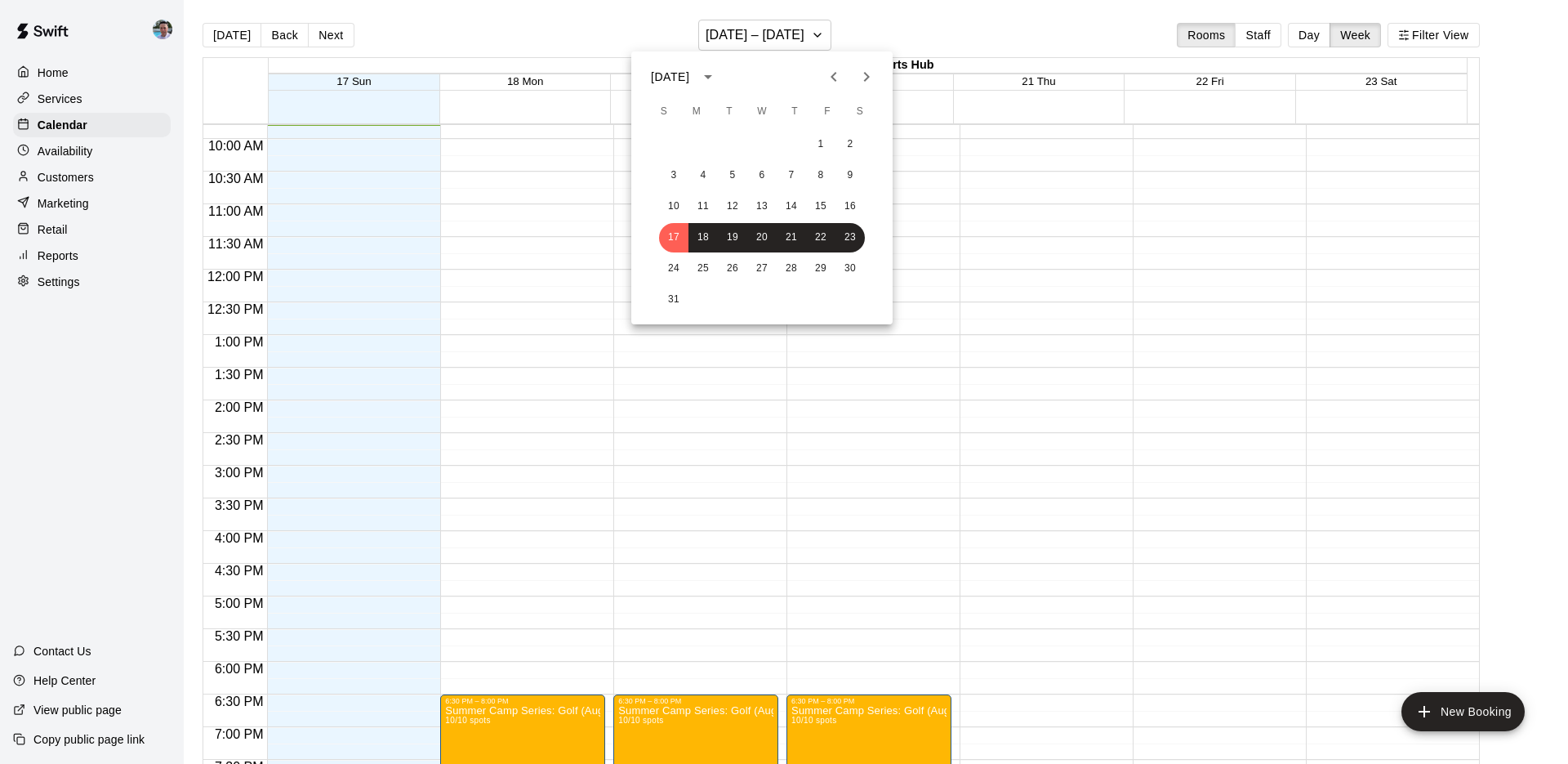
click at [864, 77] on icon "Next month" at bounding box center [866, 76] width 20 height 20
click at [699, 174] on button "3" at bounding box center [704, 176] width 30 height 30
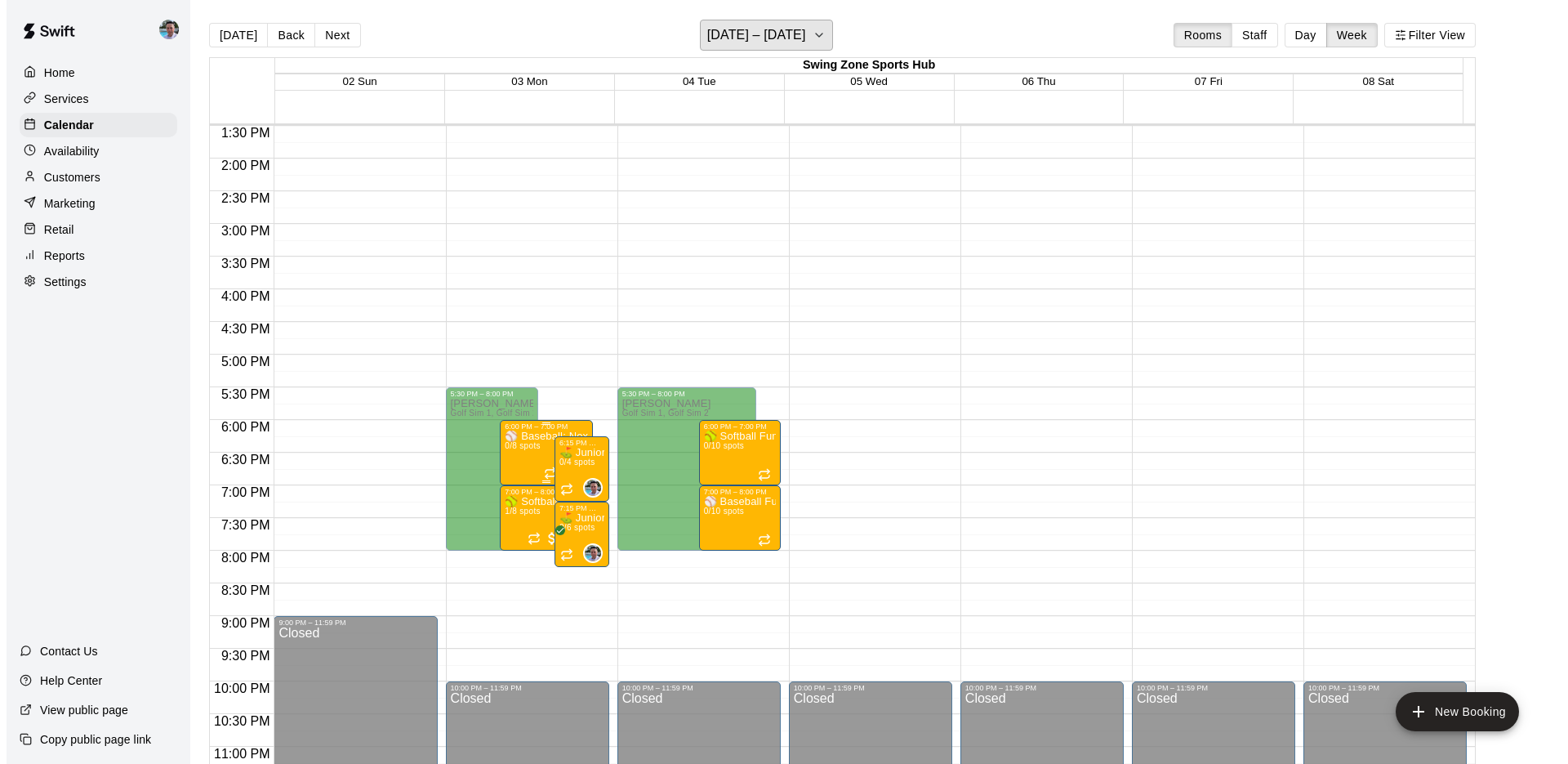
scroll to position [977, 0]
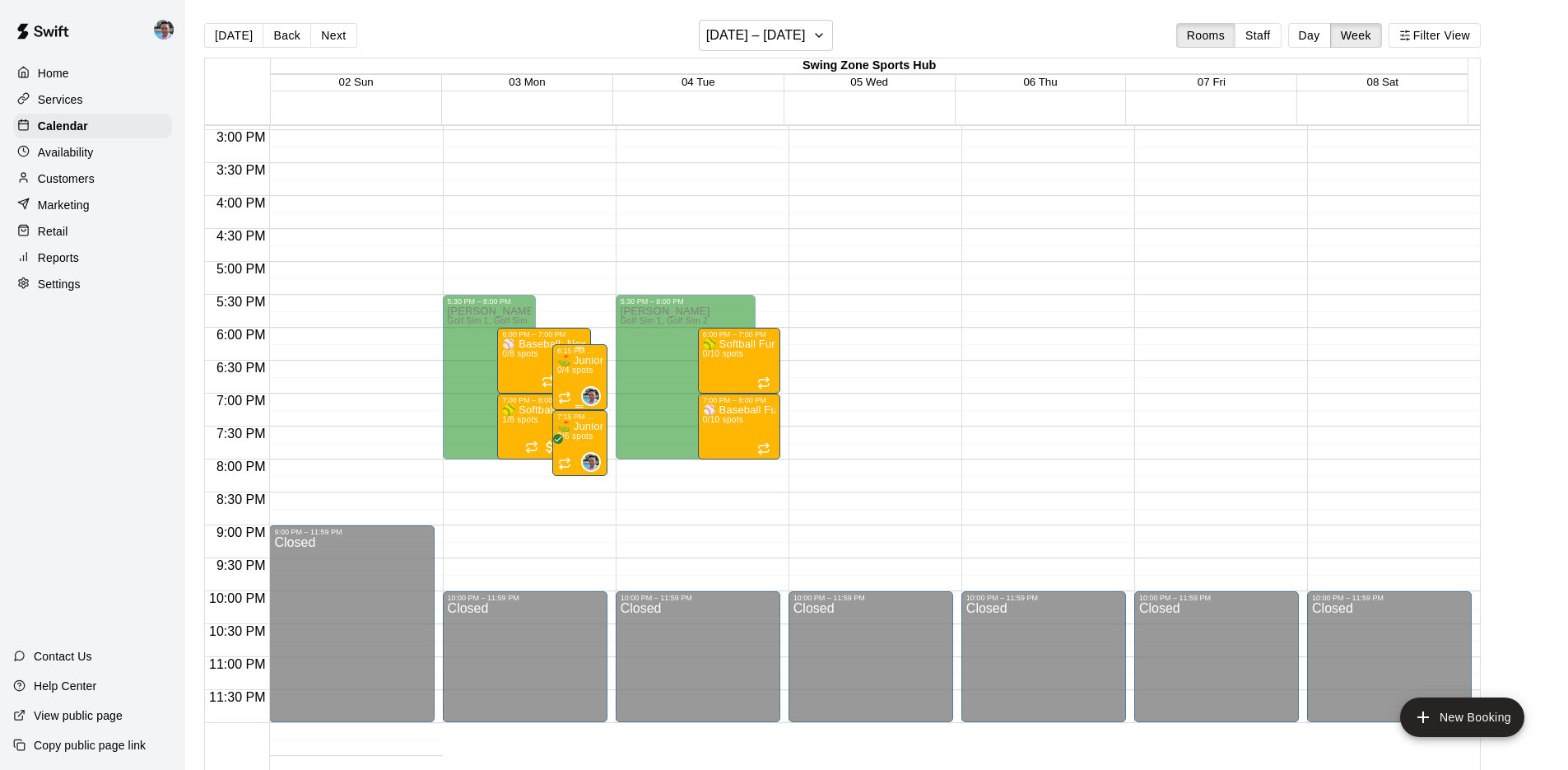
click at [565, 386] on div "0" at bounding box center [580, 396] width 43 height 20
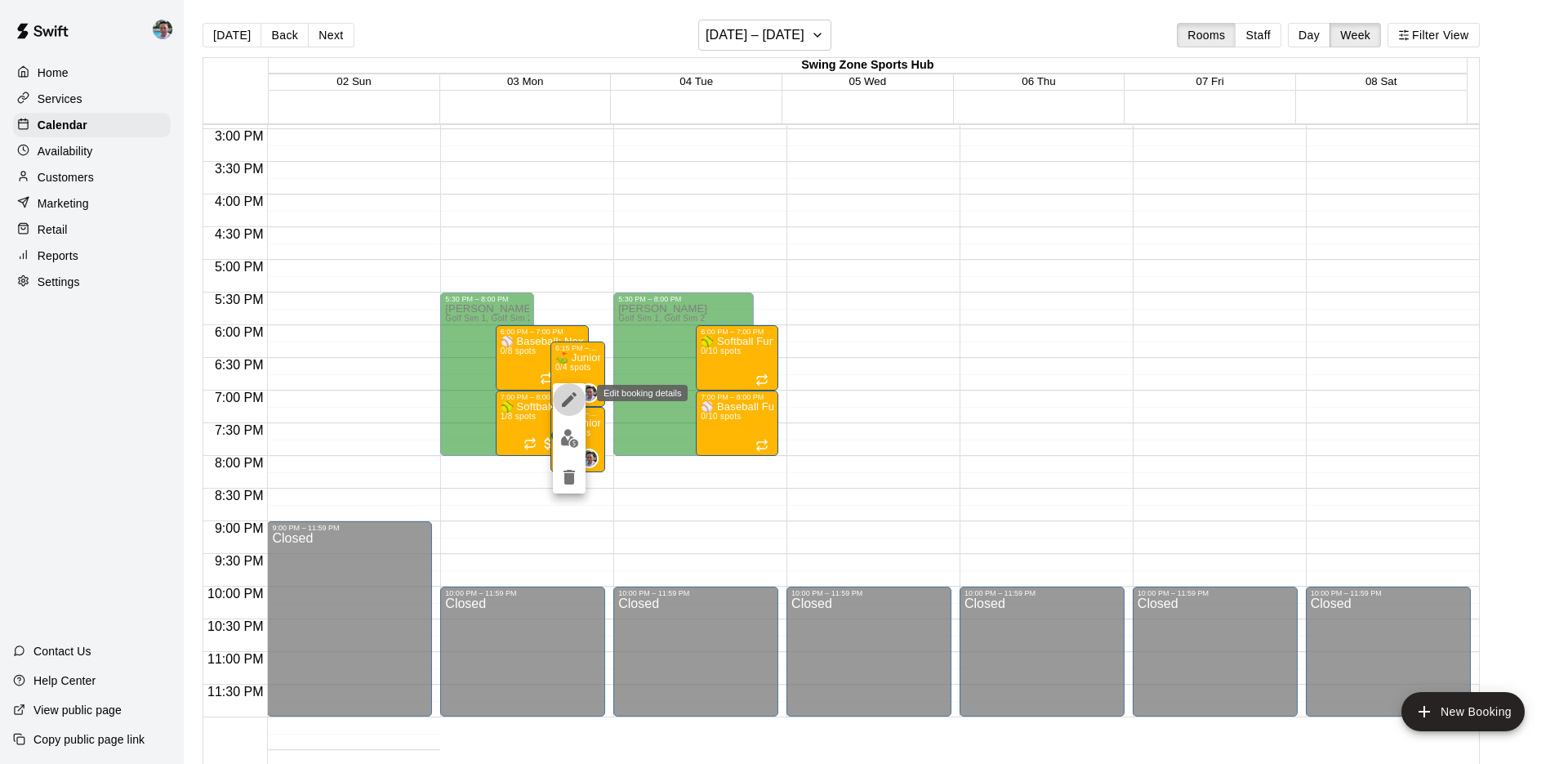
click at [567, 401] on icon "edit" at bounding box center [570, 399] width 15 height 15
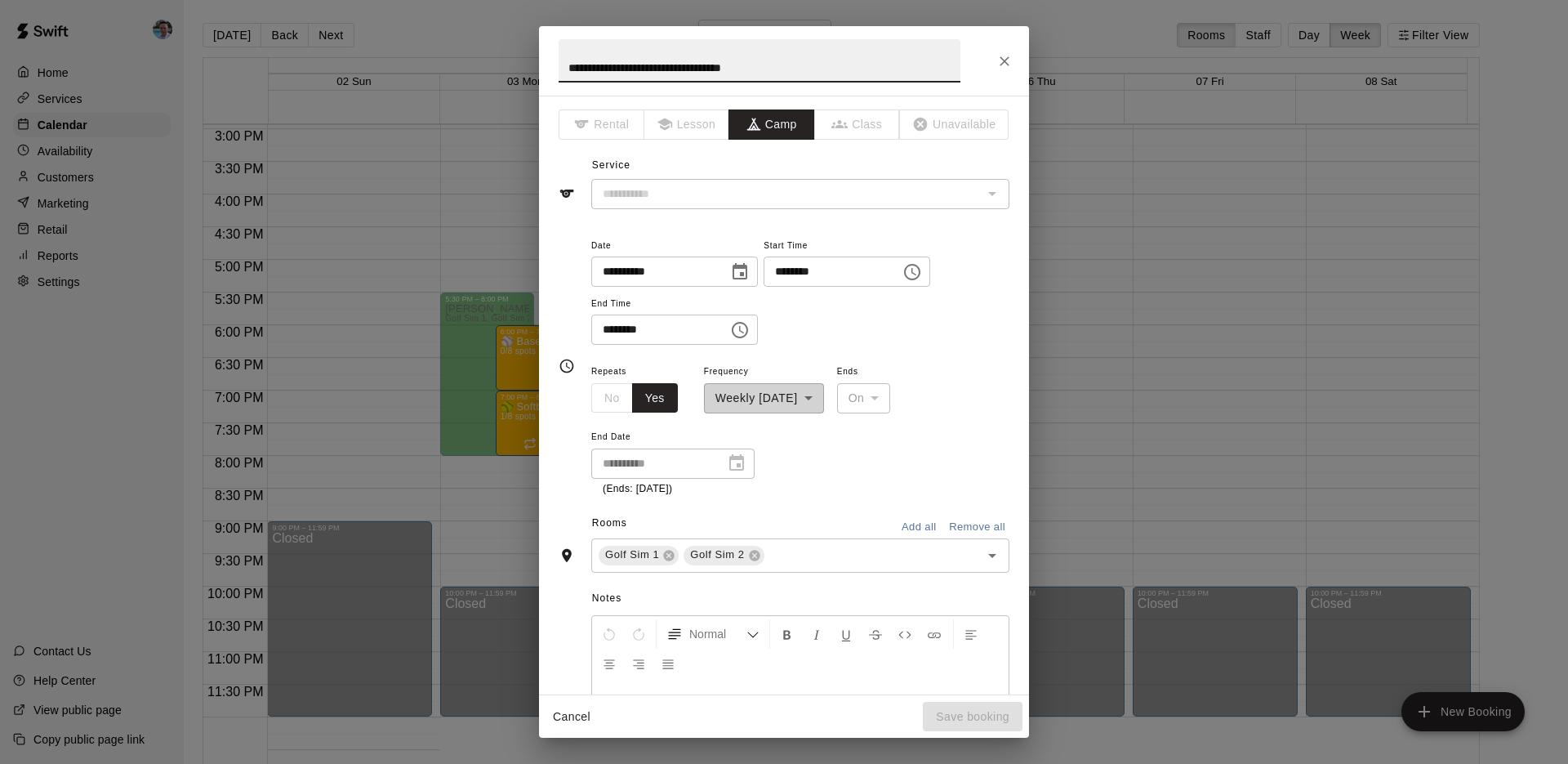
type input "**********"
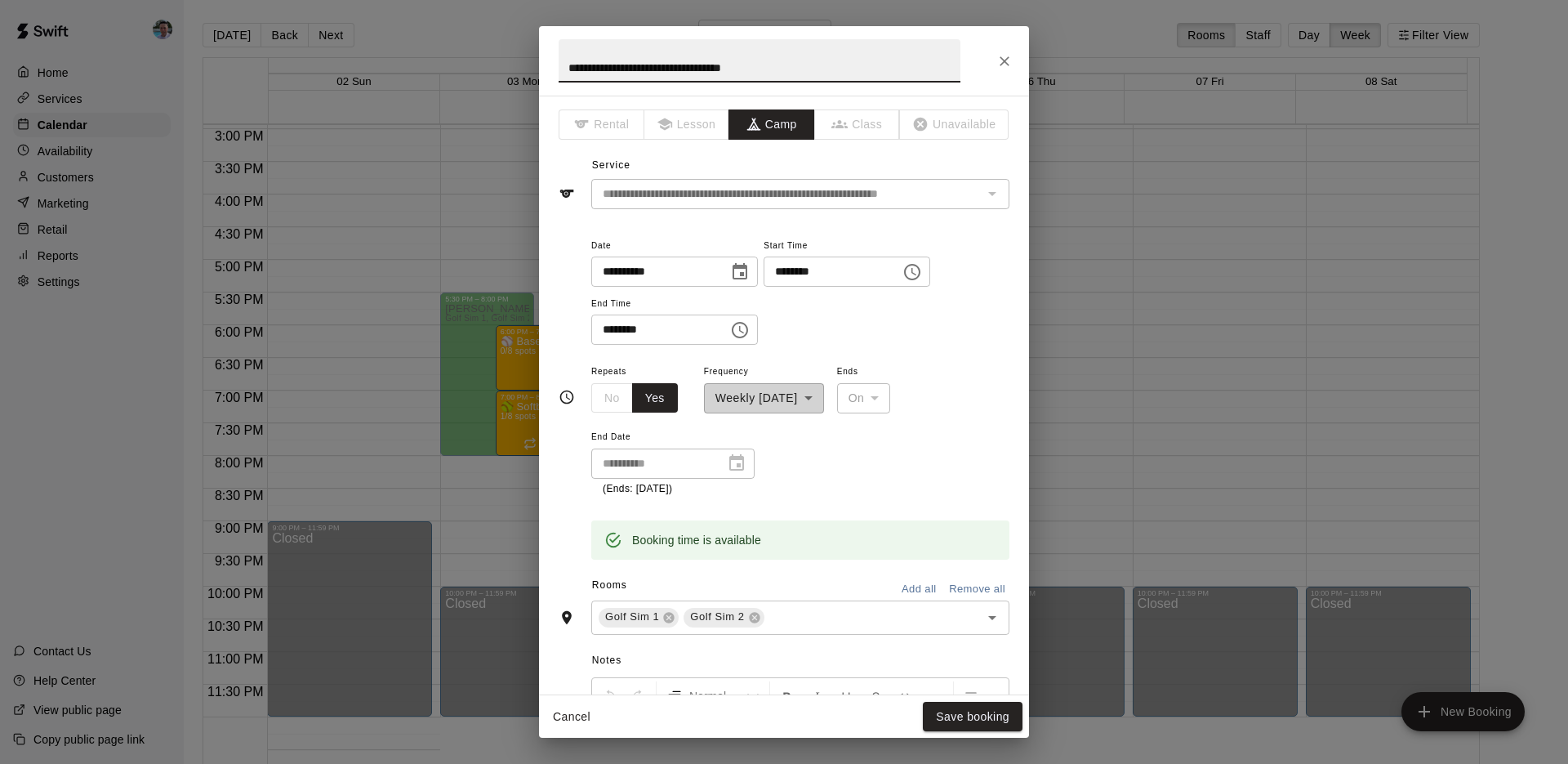
scroll to position [348, 0]
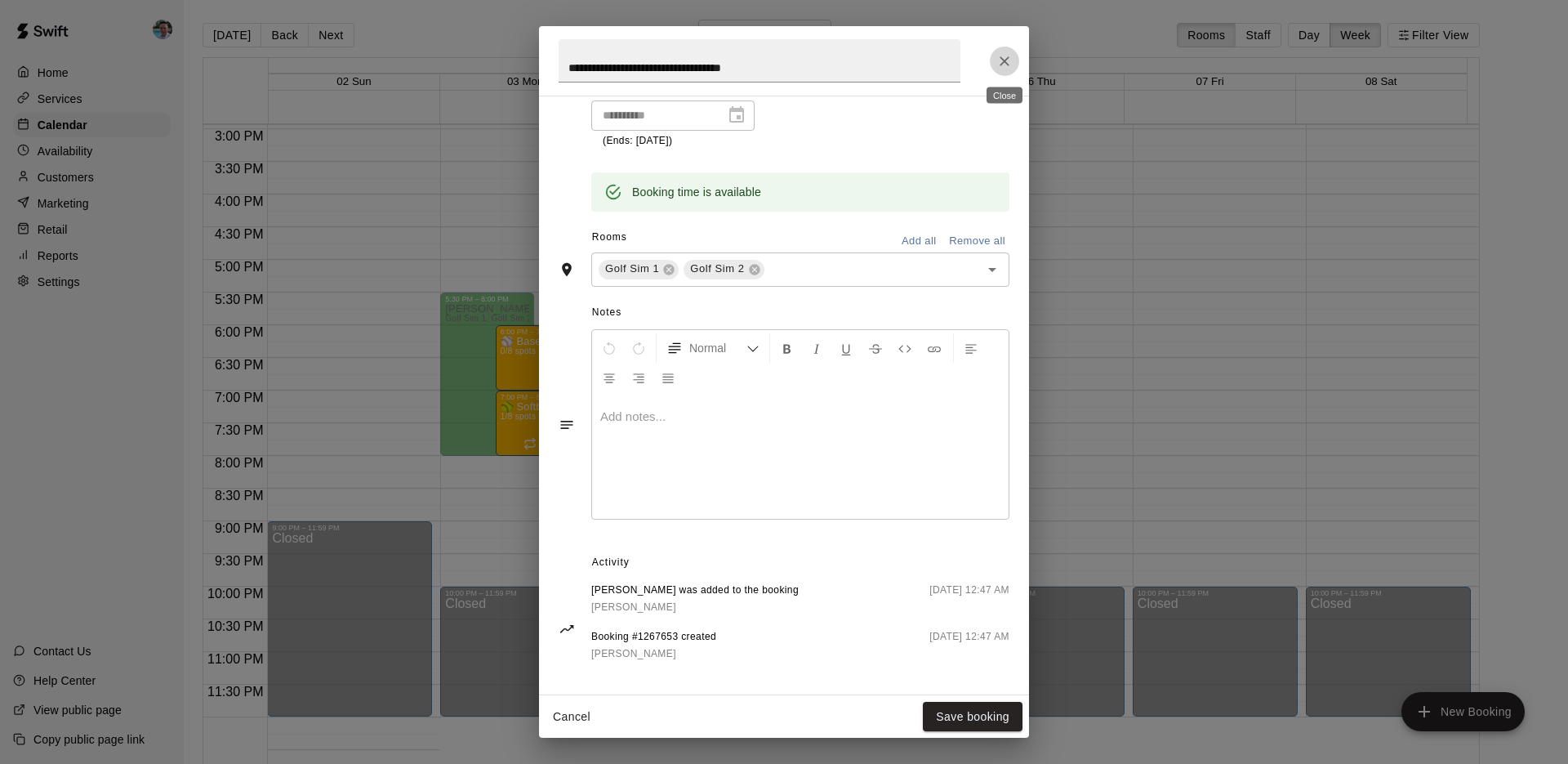
click at [1002, 62] on icon "Close" at bounding box center [1005, 61] width 17 height 17
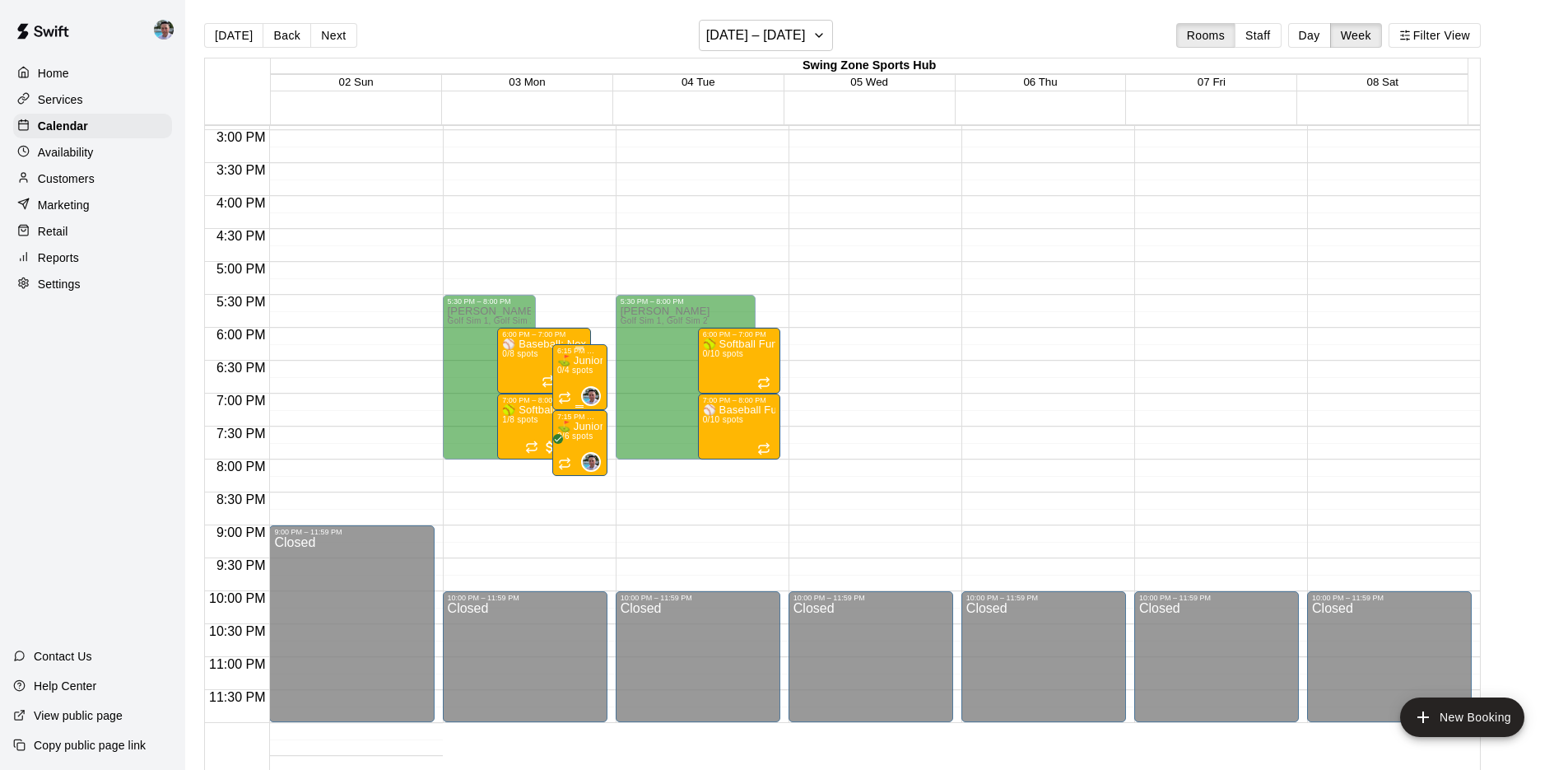
click at [562, 386] on div "0" at bounding box center [580, 396] width 43 height 20
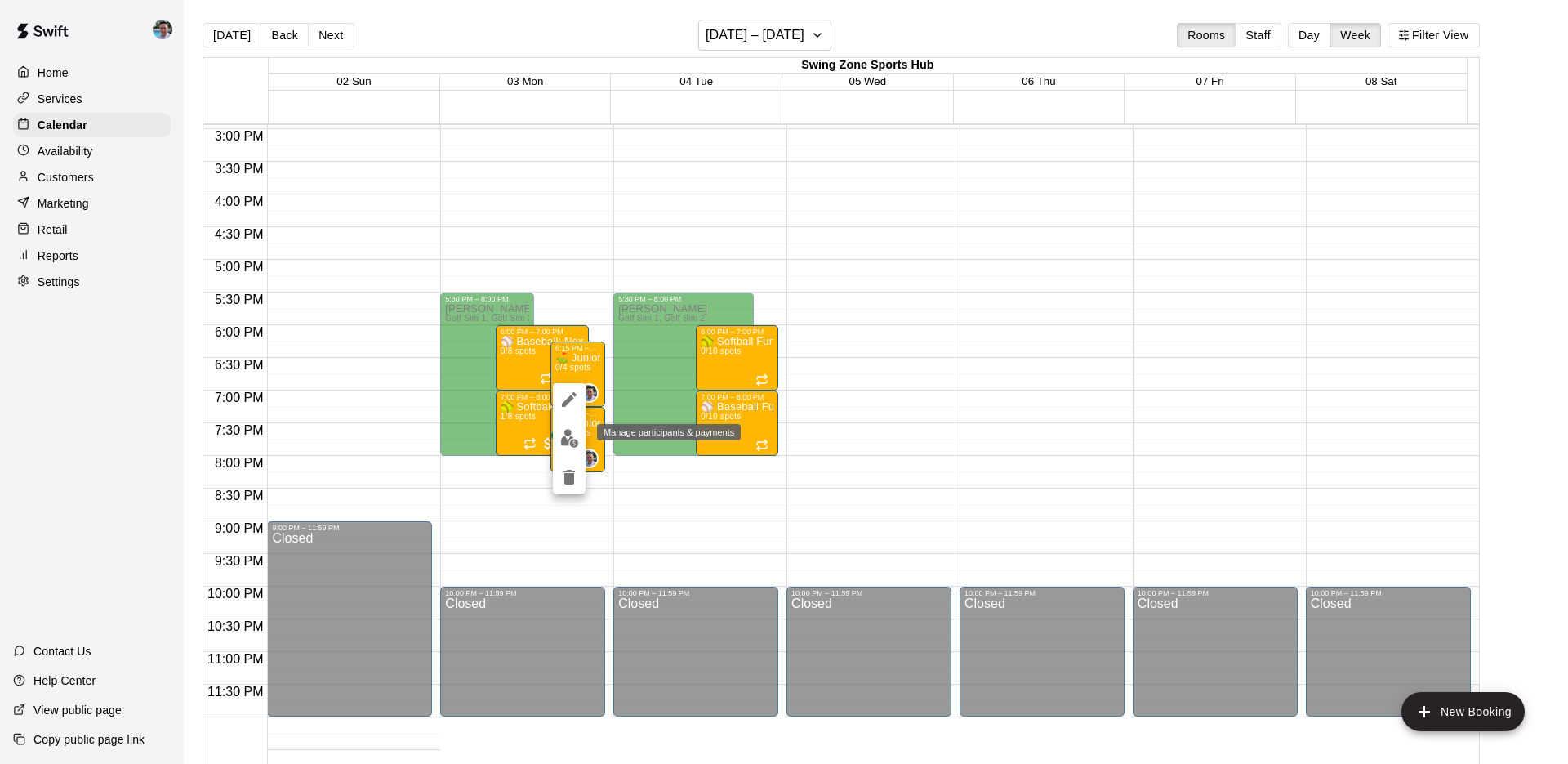
click at [568, 440] on img "edit" at bounding box center [570, 438] width 19 height 19
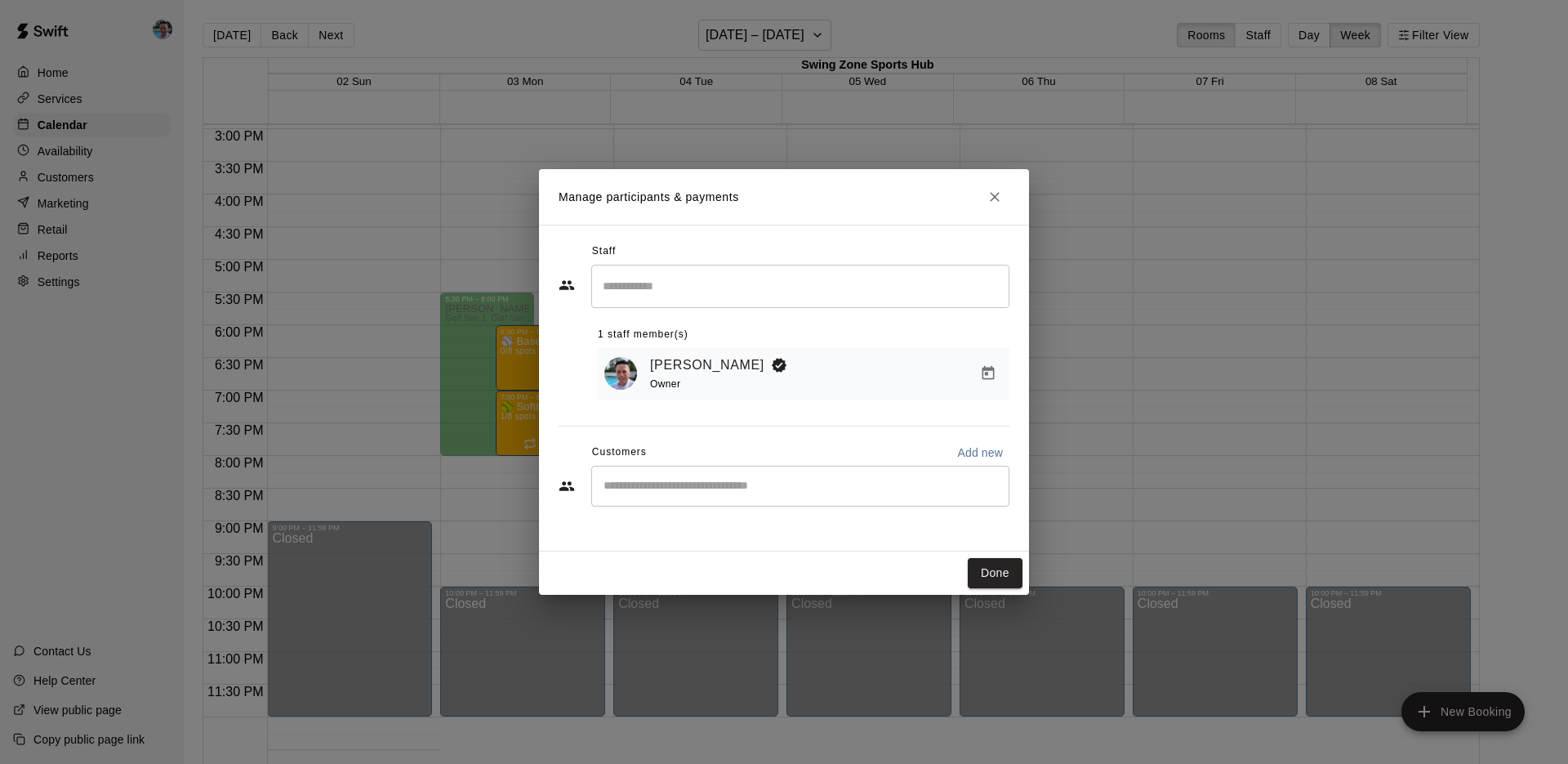
click at [651, 487] on input "Start typing to search customers..." at bounding box center [800, 487] width 404 height 17
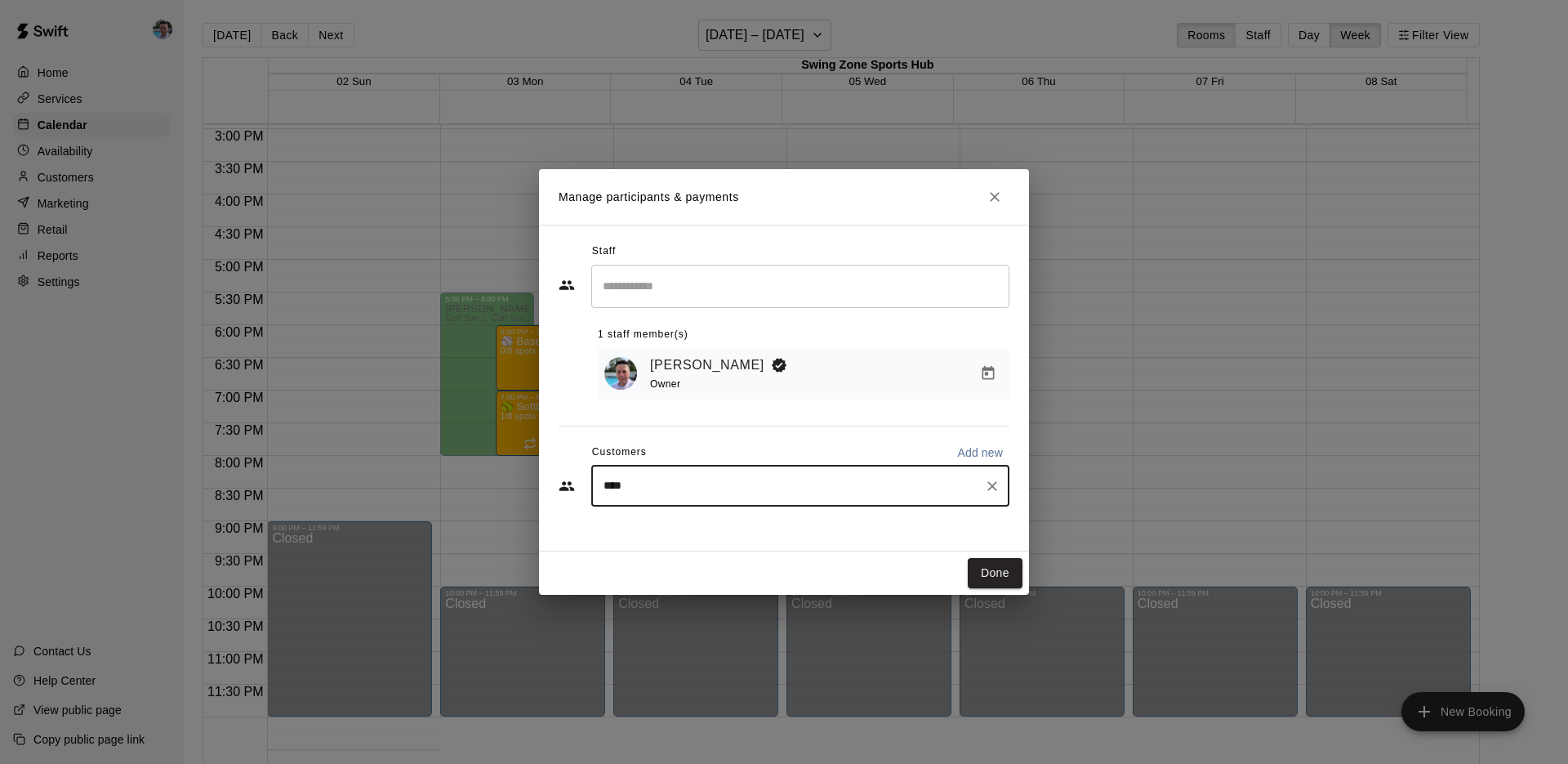
type input "*****"
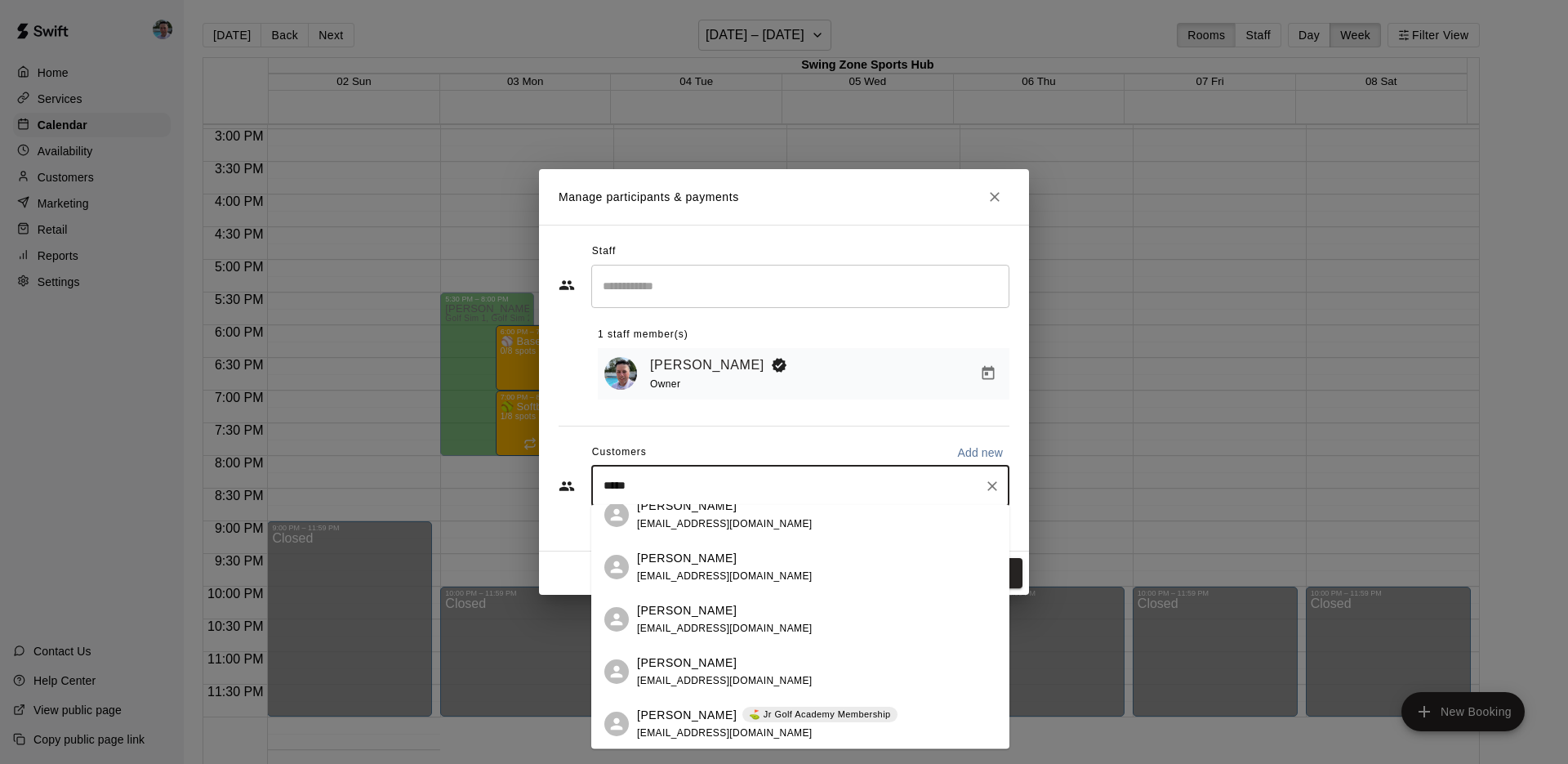
scroll to position [436, 0]
click at [933, 718] on div "Mason Perry ⛳ Jr Golf Academy Membership nperry104@gmail.com" at bounding box center [817, 723] width 359 height 35
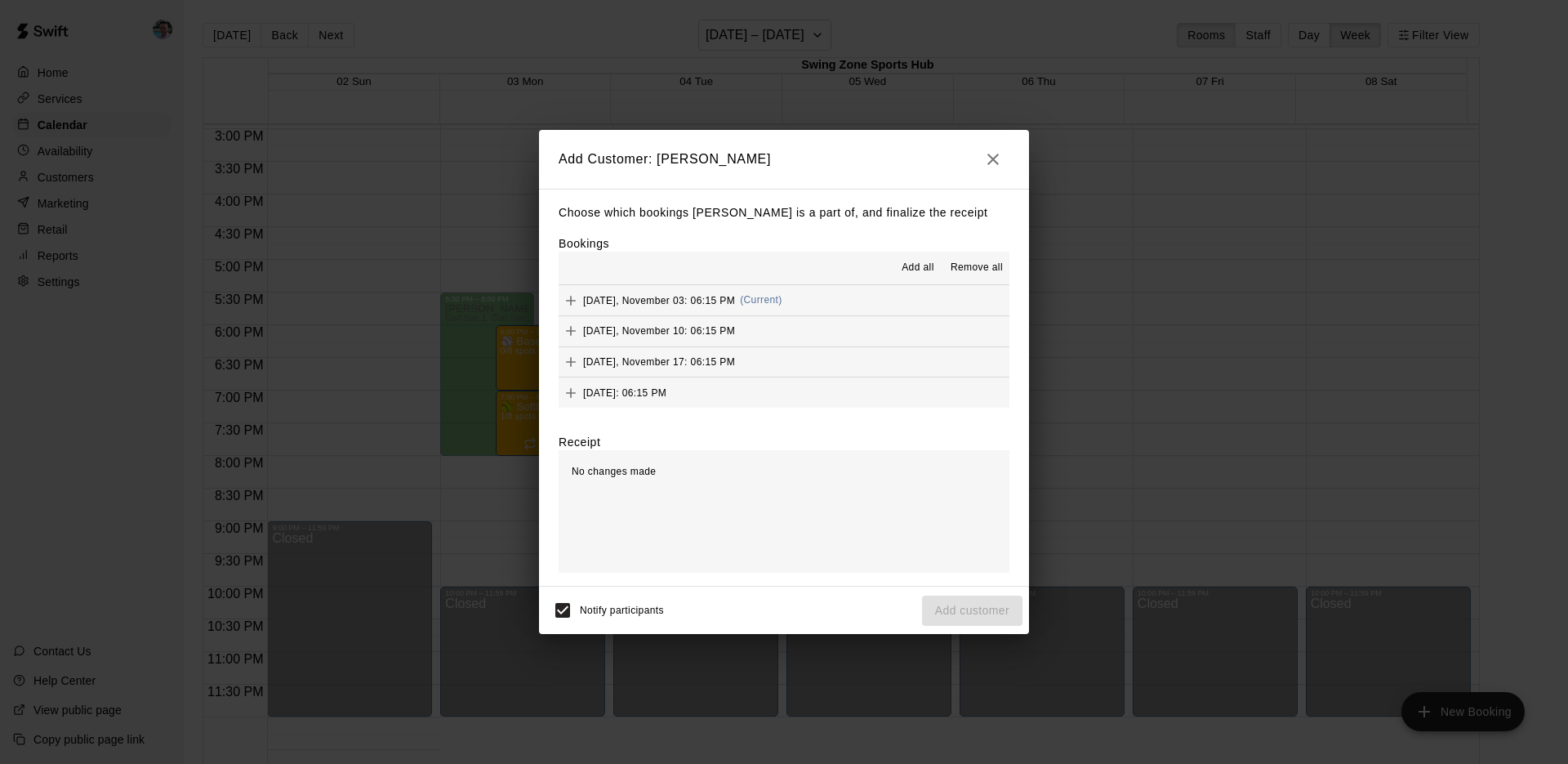
click at [911, 265] on span "Add all" at bounding box center [918, 268] width 33 height 17
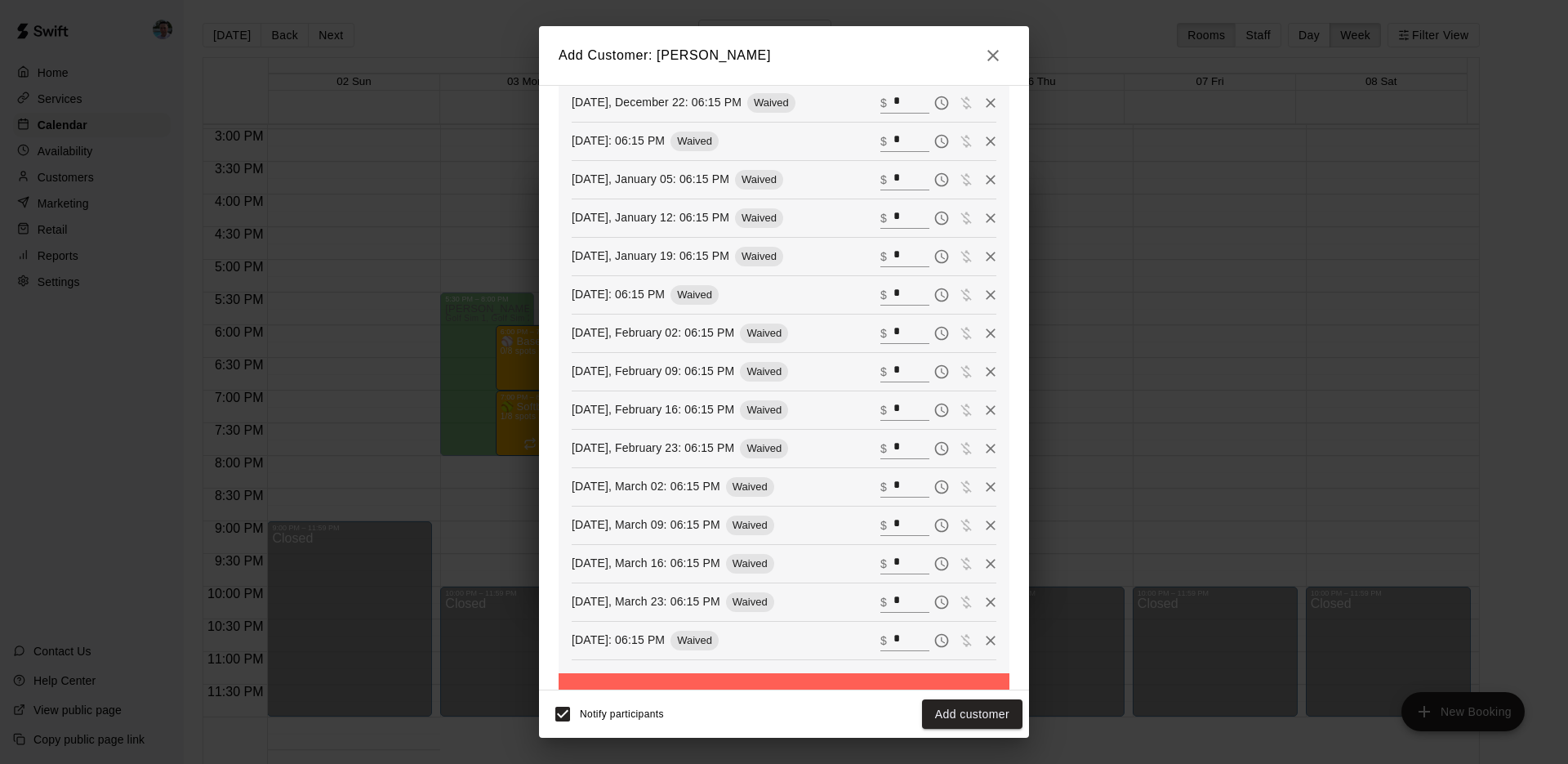
scroll to position [617, 0]
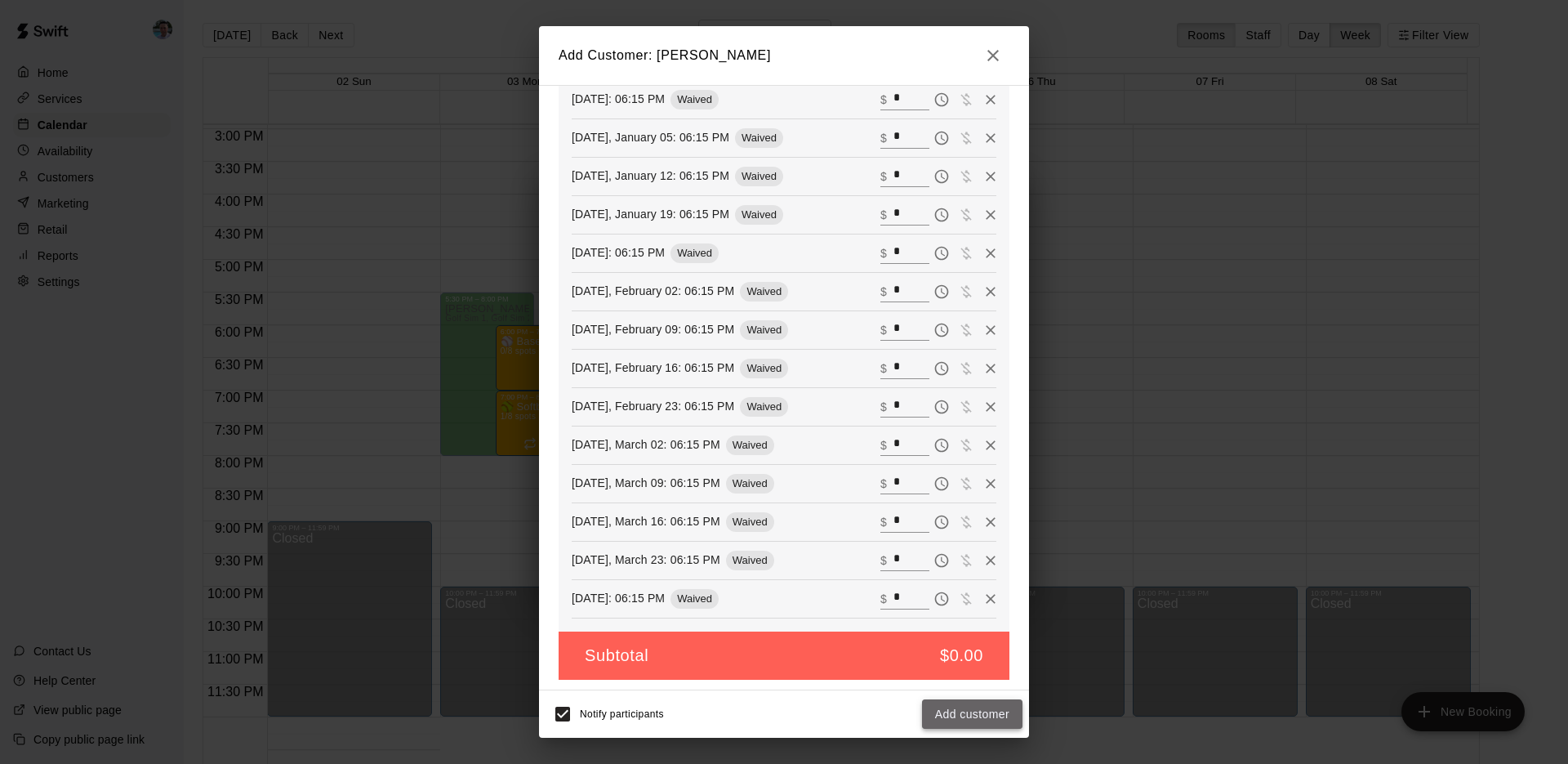
click at [979, 713] on button "Add customer" at bounding box center [972, 714] width 101 height 30
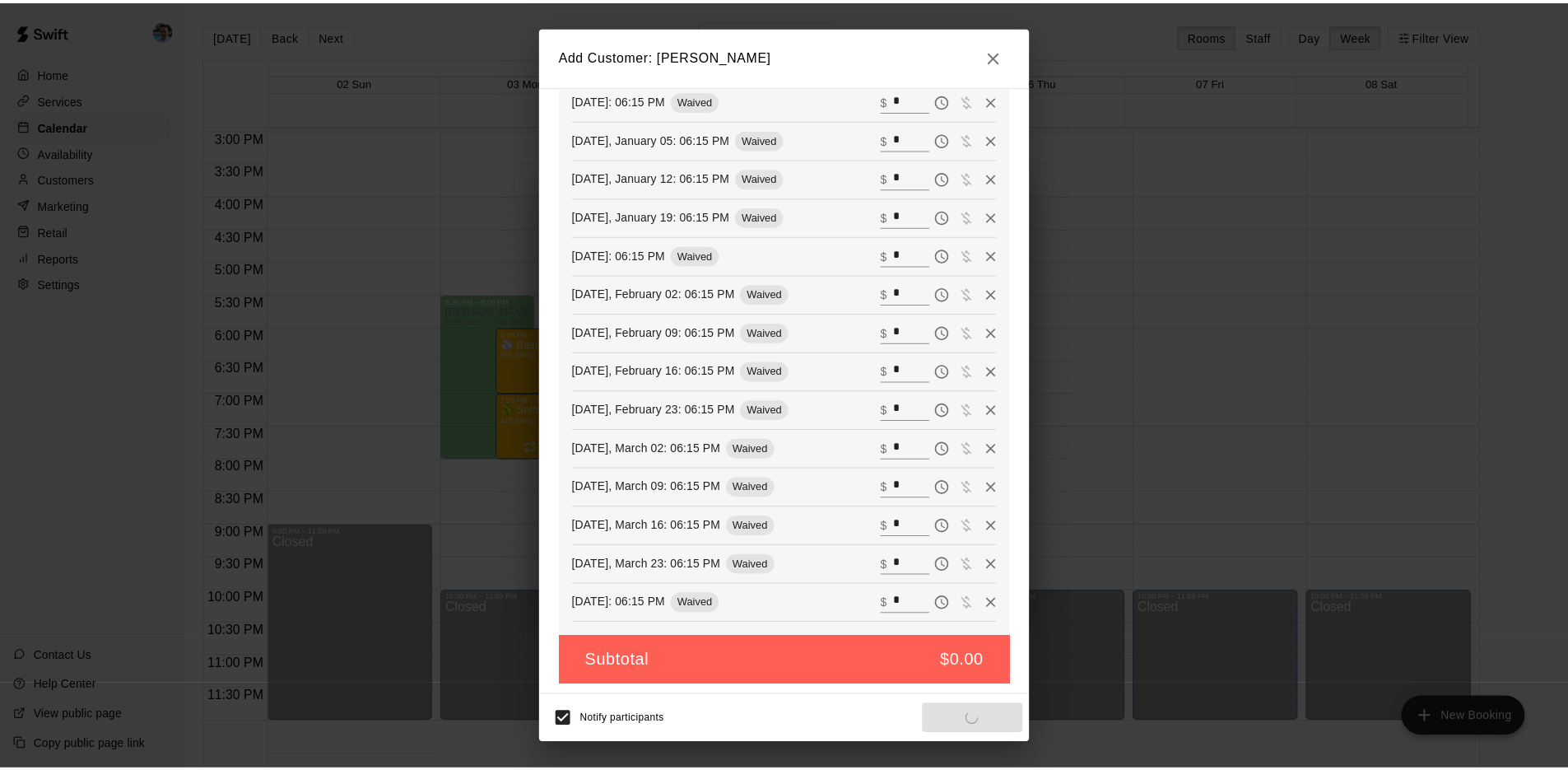
scroll to position [566, 0]
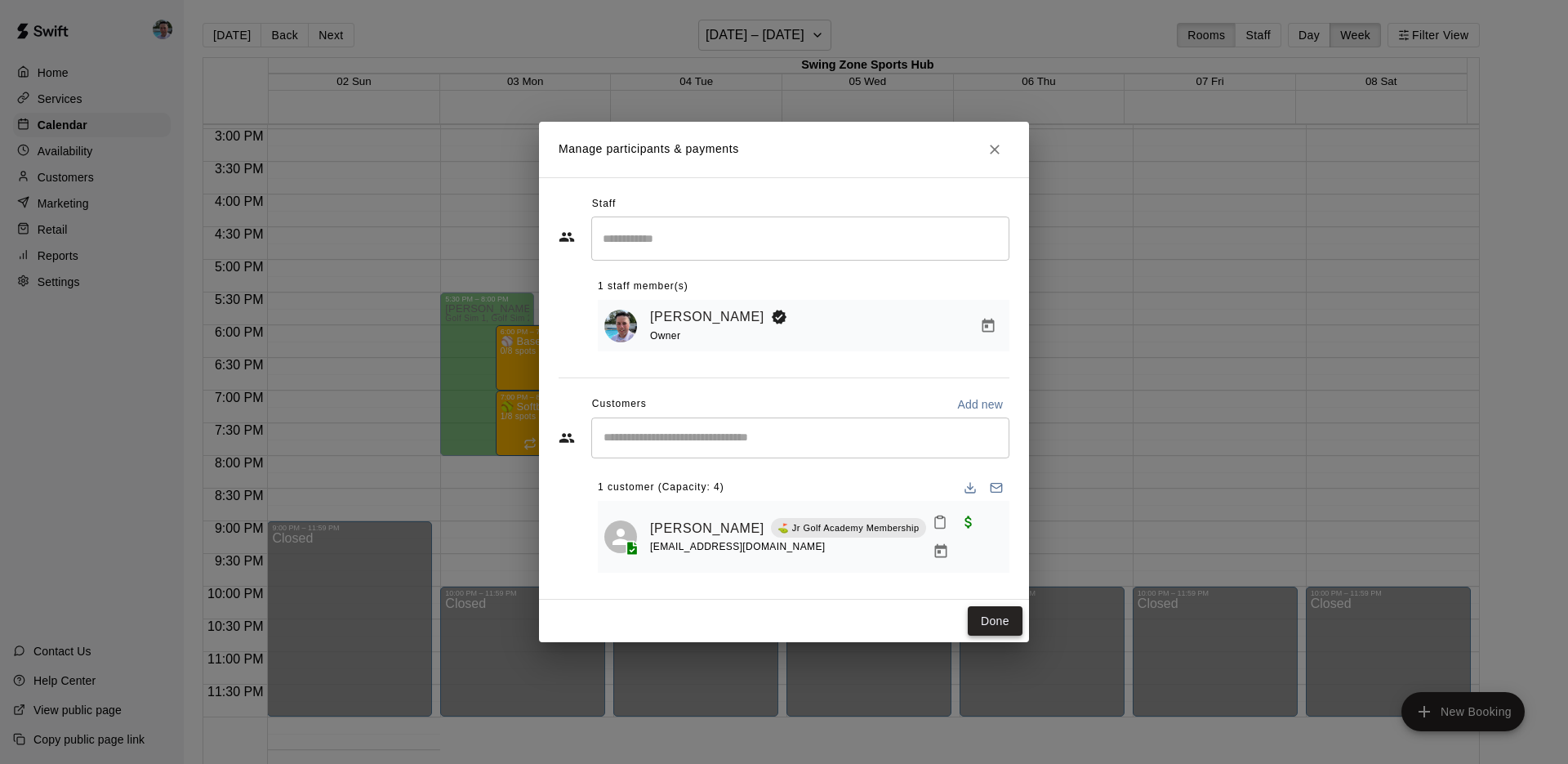
click at [983, 608] on button "Done" at bounding box center [995, 621] width 55 height 30
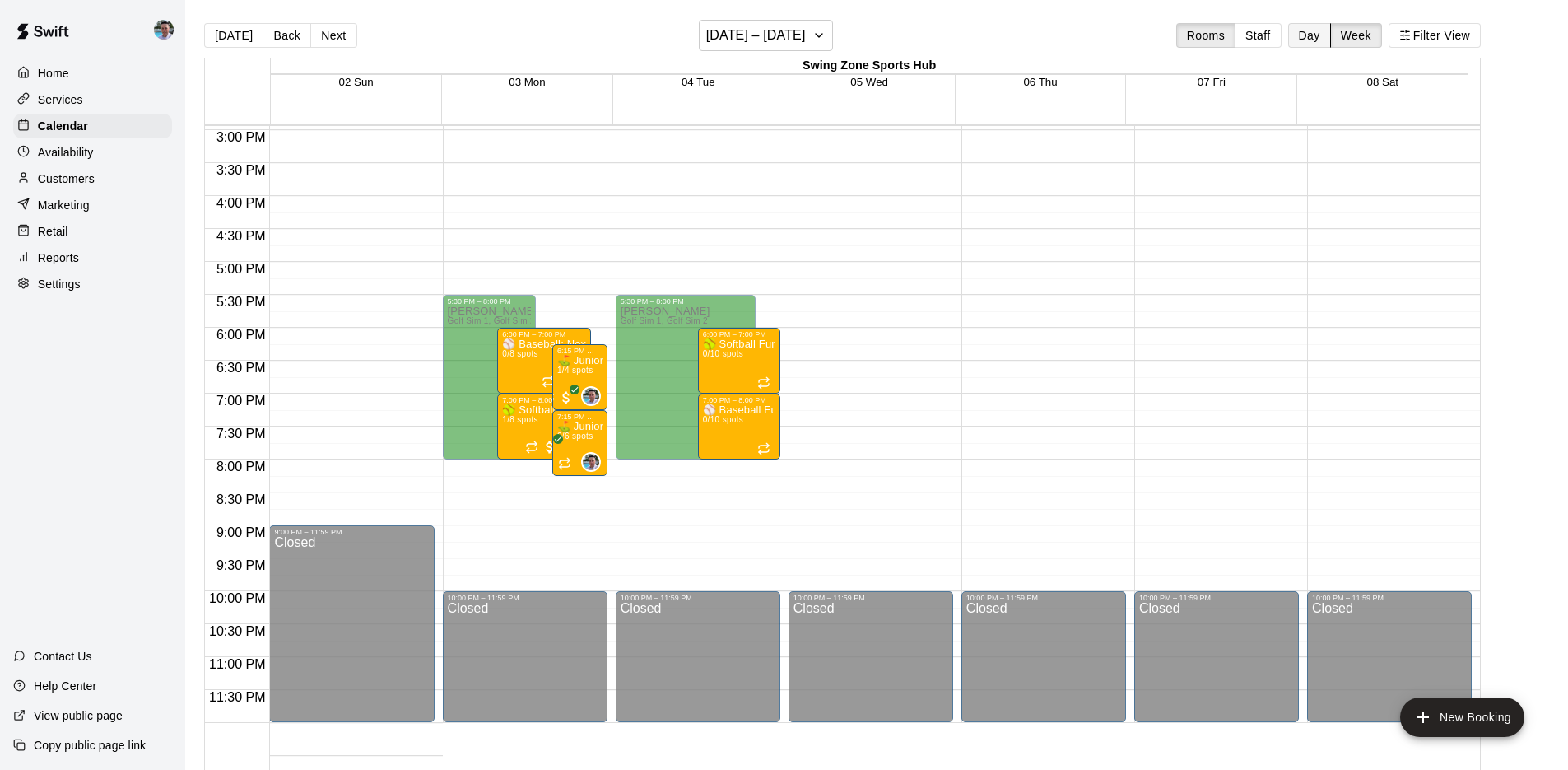
click at [1320, 32] on button "Day" at bounding box center [1310, 36] width 43 height 24
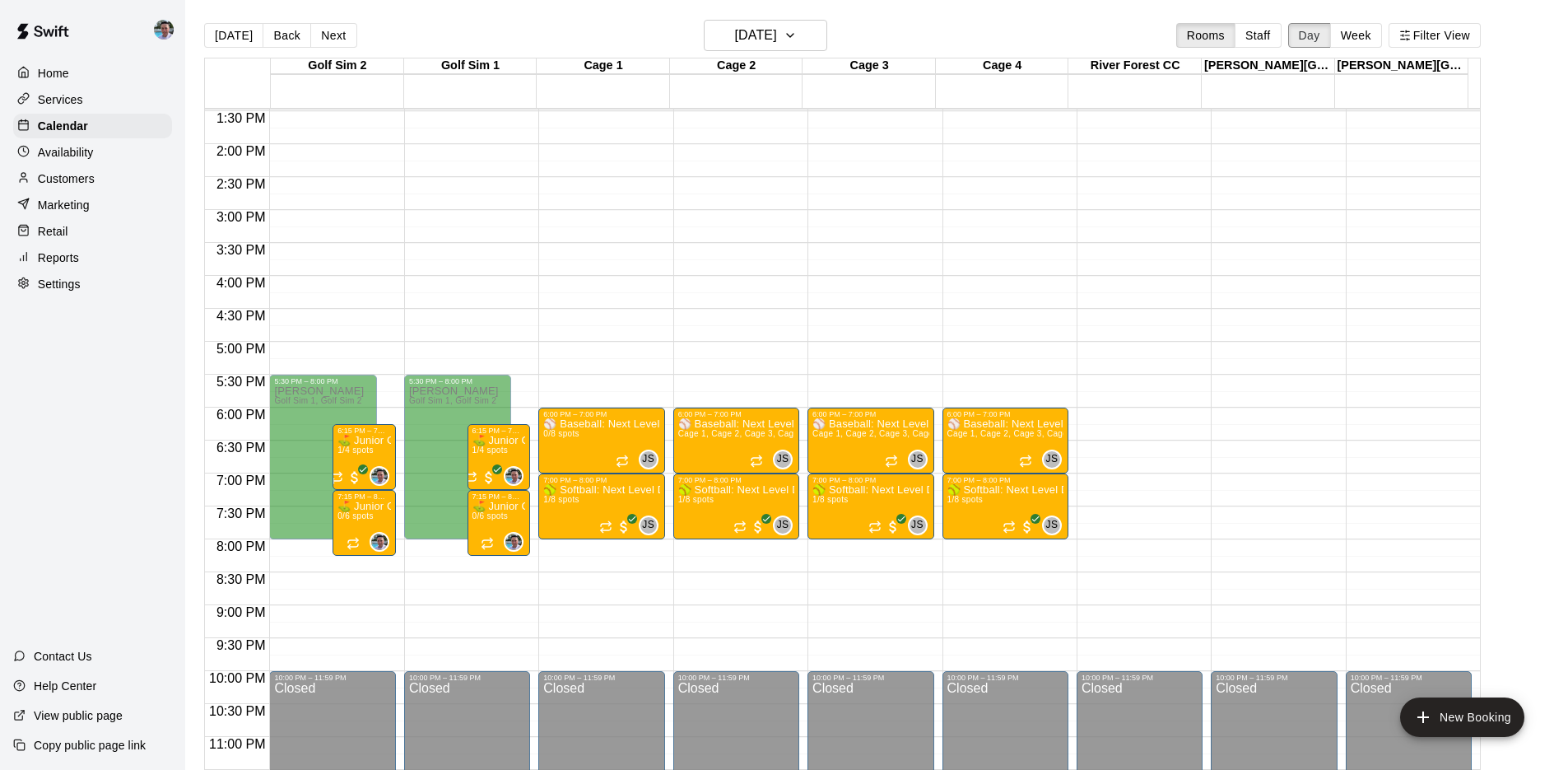
scroll to position [826, 0]
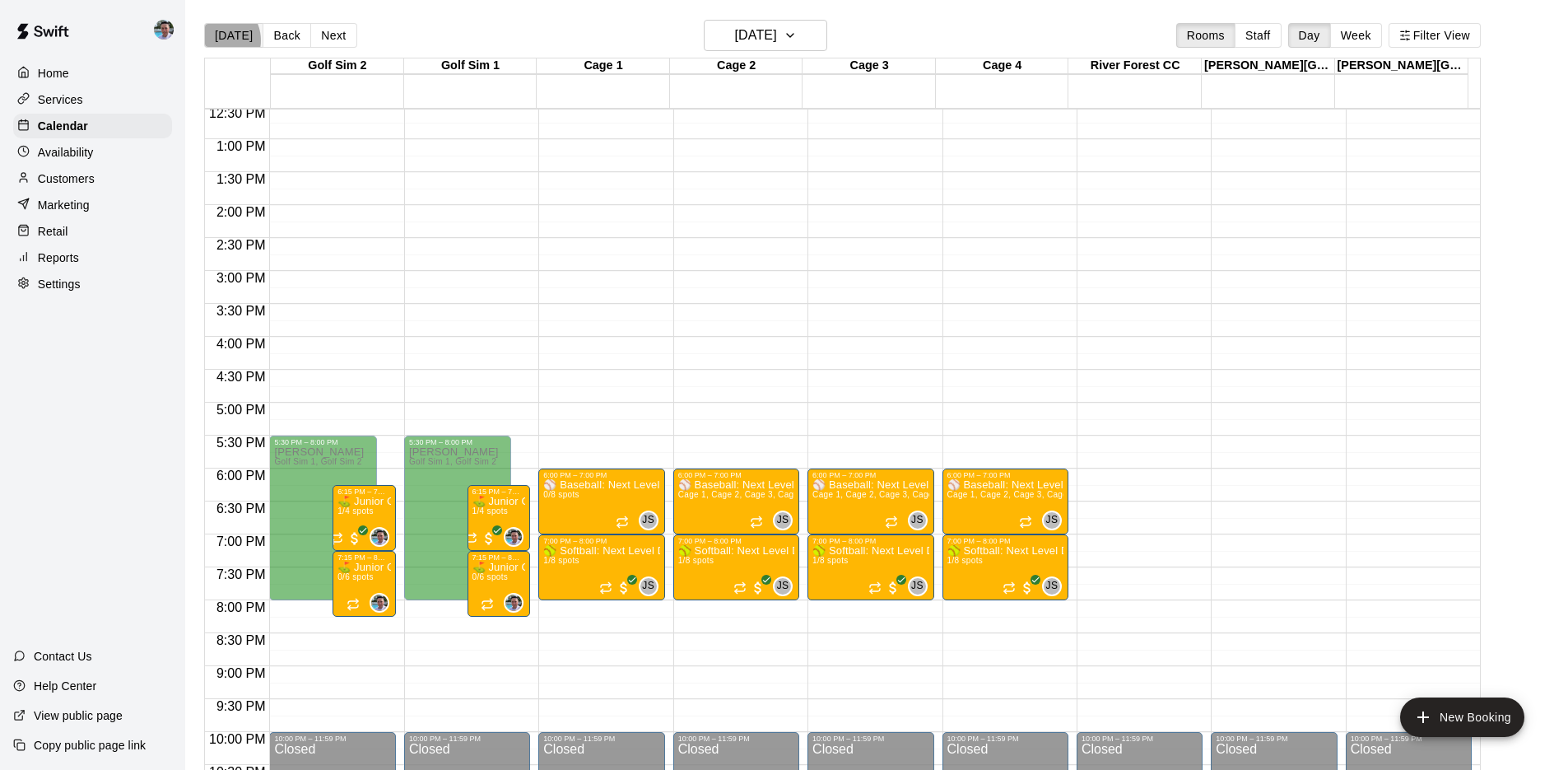
click at [217, 40] on button "[DATE]" at bounding box center [234, 36] width 59 height 24
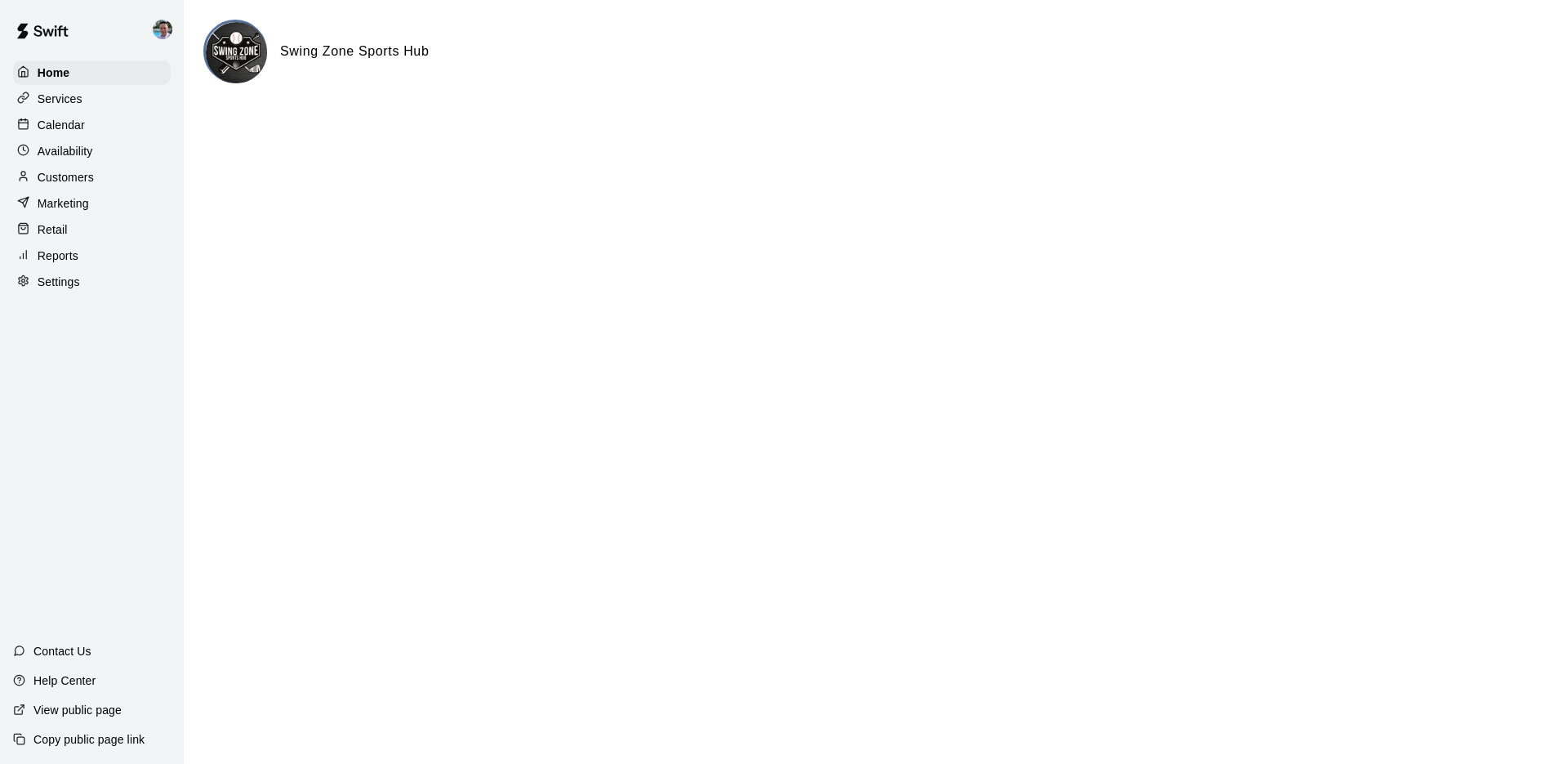
click at [90, 714] on p "View public page" at bounding box center [77, 710] width 88 height 17
click at [76, 126] on p "Calendar" at bounding box center [60, 126] width 47 height 17
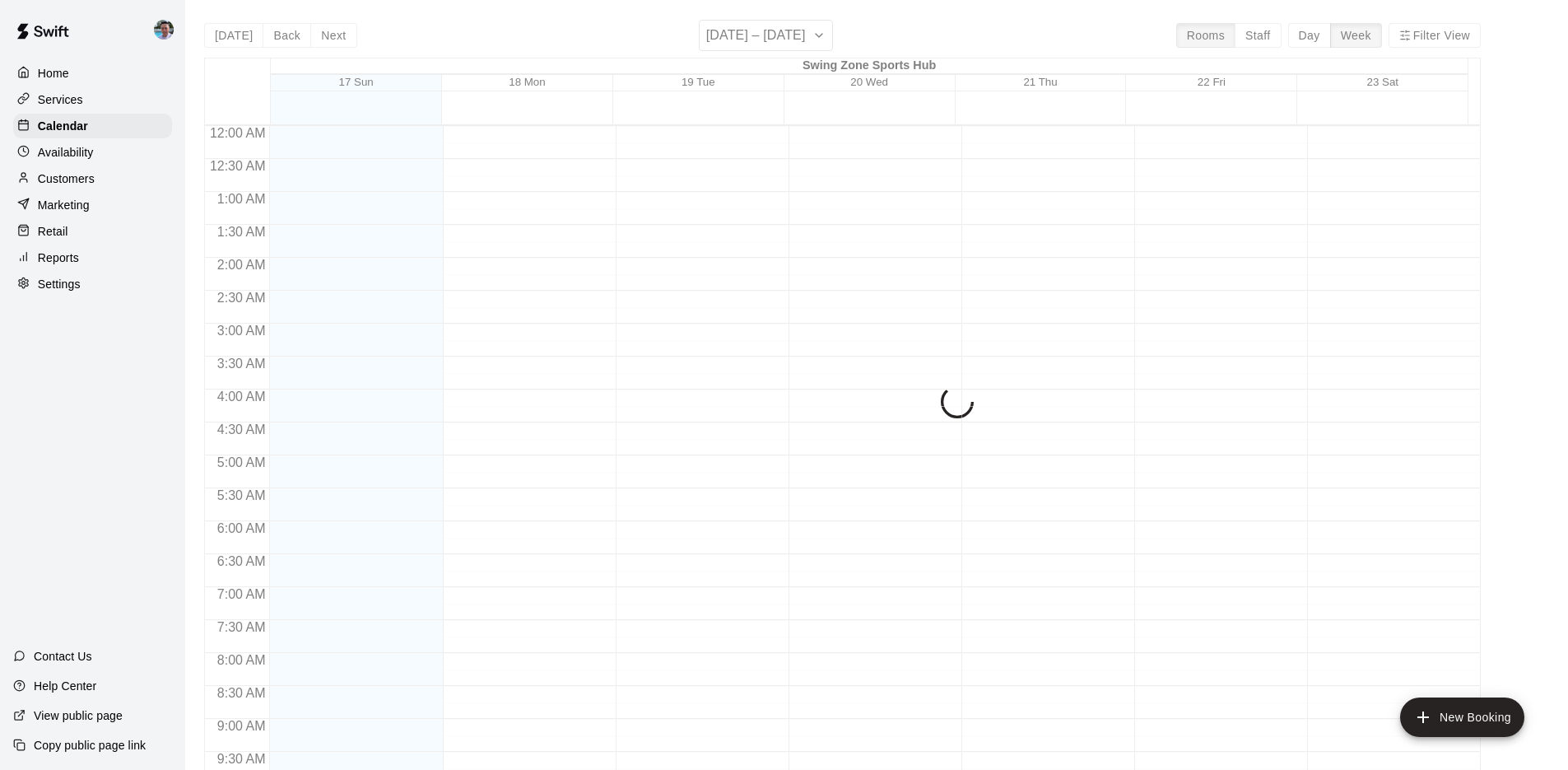
scroll to position [649, 0]
click at [93, 101] on div "Services" at bounding box center [92, 99] width 158 height 24
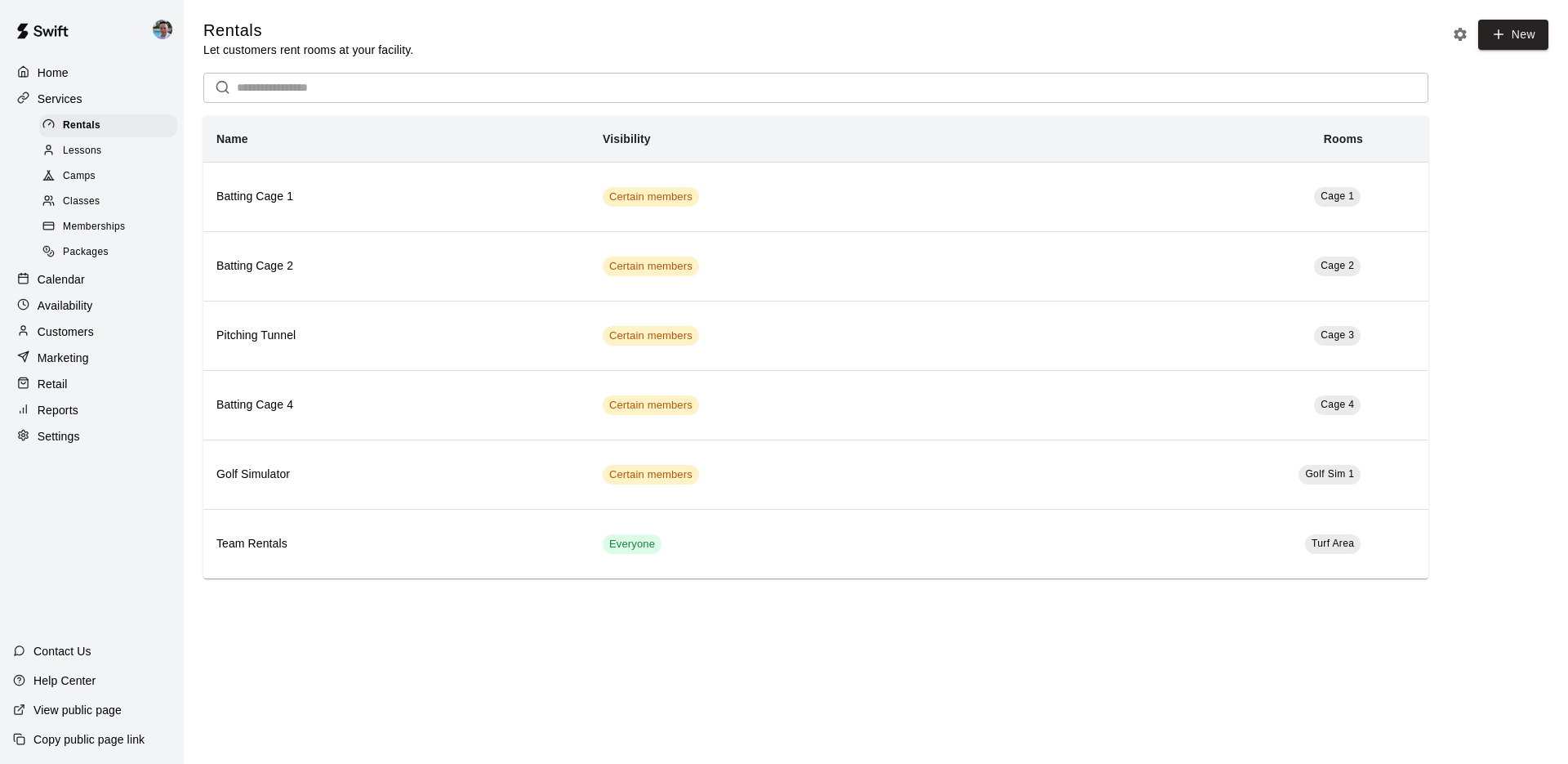
click at [133, 223] on div "Memberships" at bounding box center [108, 227] width 138 height 23
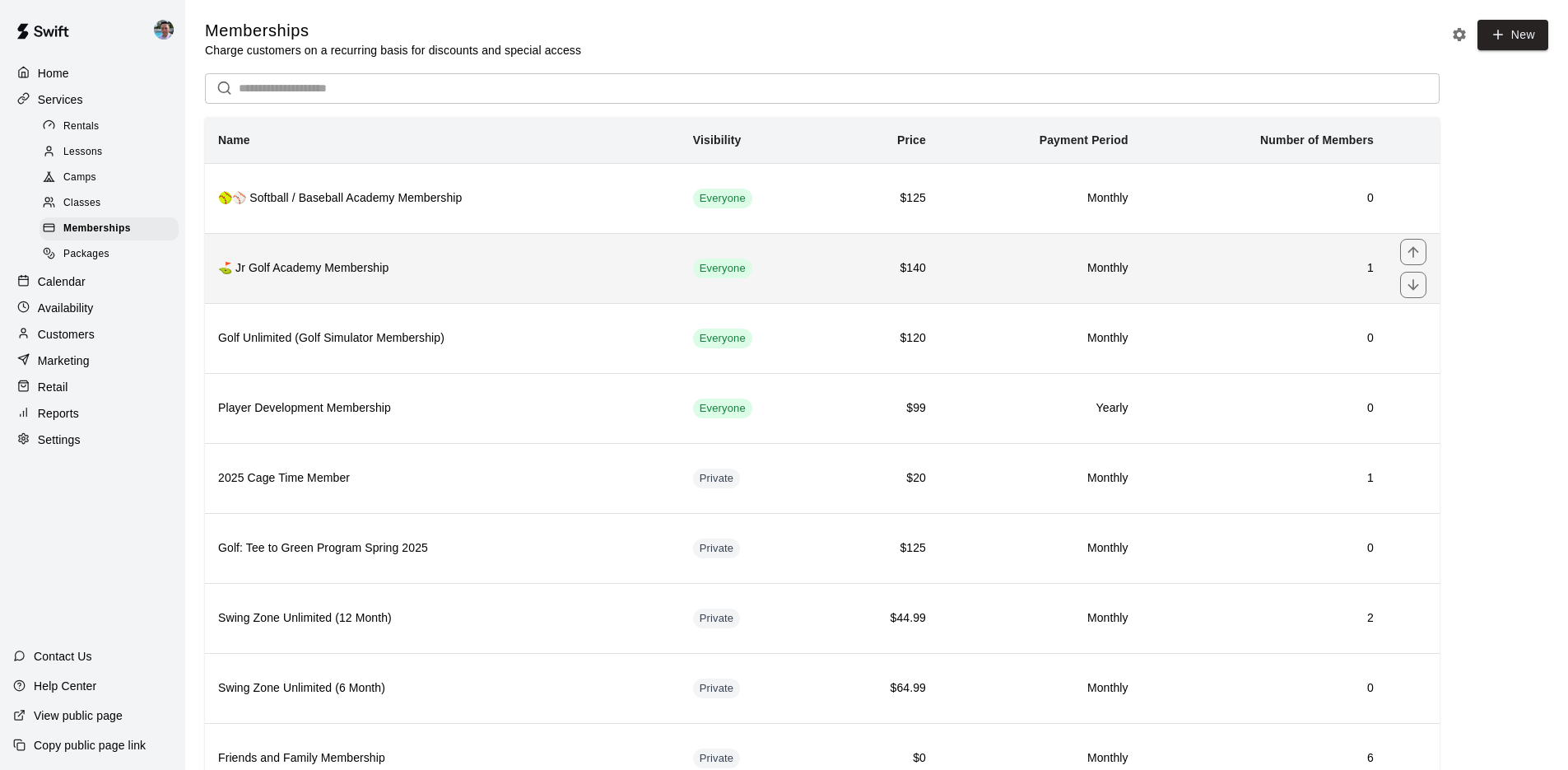
click at [461, 266] on h6 "⛳ Jr Golf Academy Membership" at bounding box center [443, 268] width 448 height 18
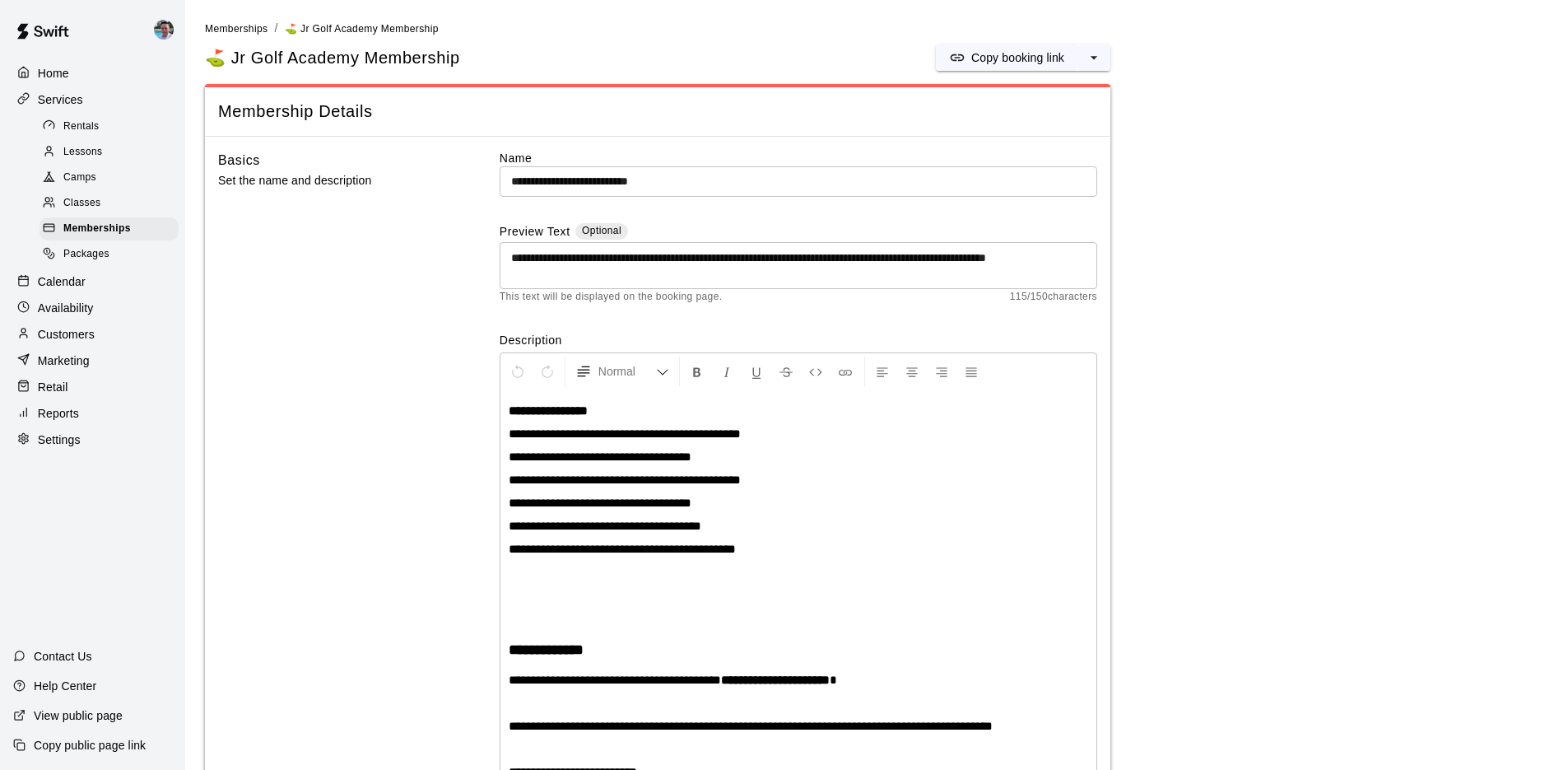
click at [80, 174] on span "Camps" at bounding box center [80, 178] width 33 height 17
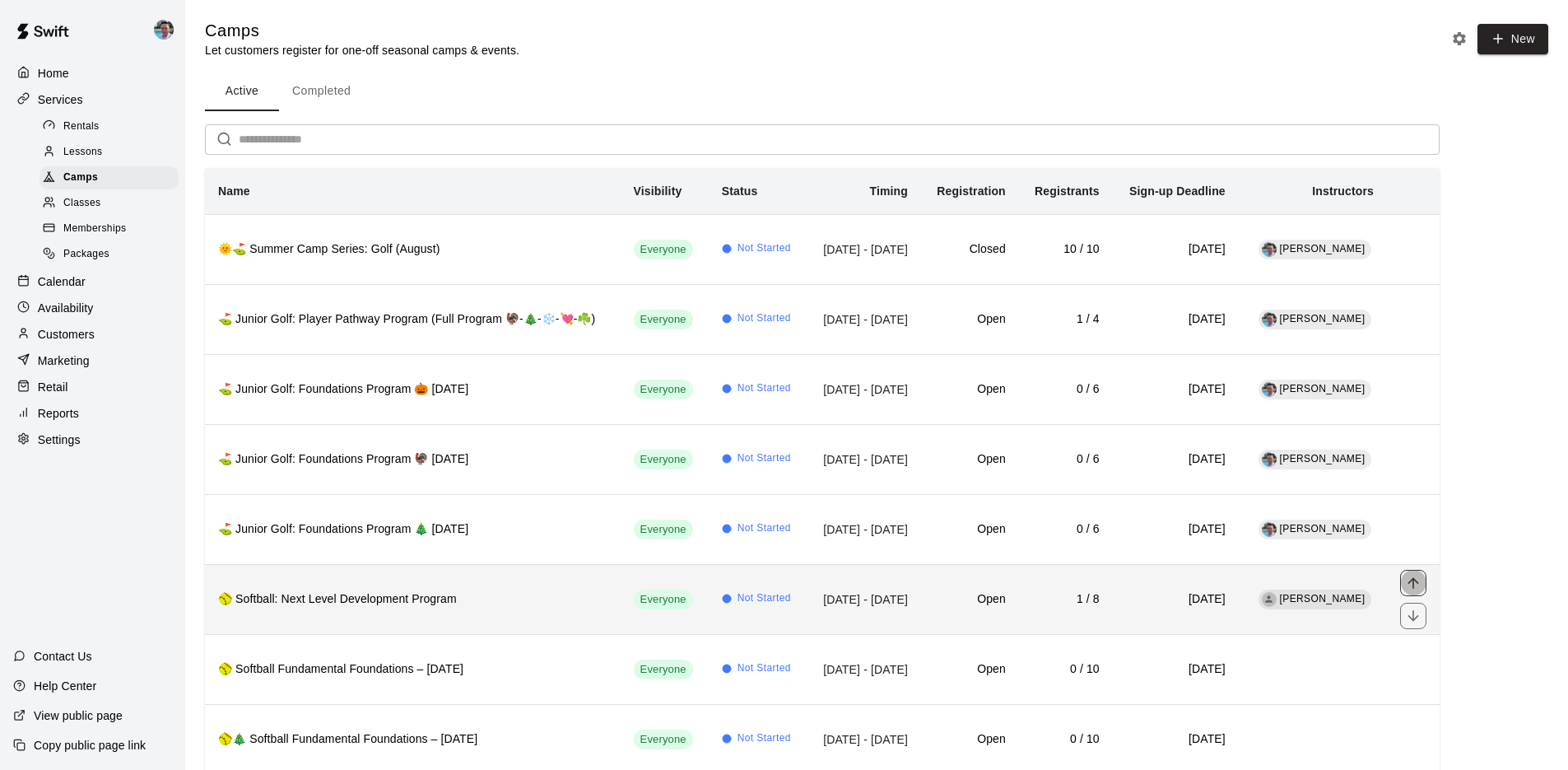
click at [1413, 578] on icon "move item up" at bounding box center [1412, 581] width 10 height 10
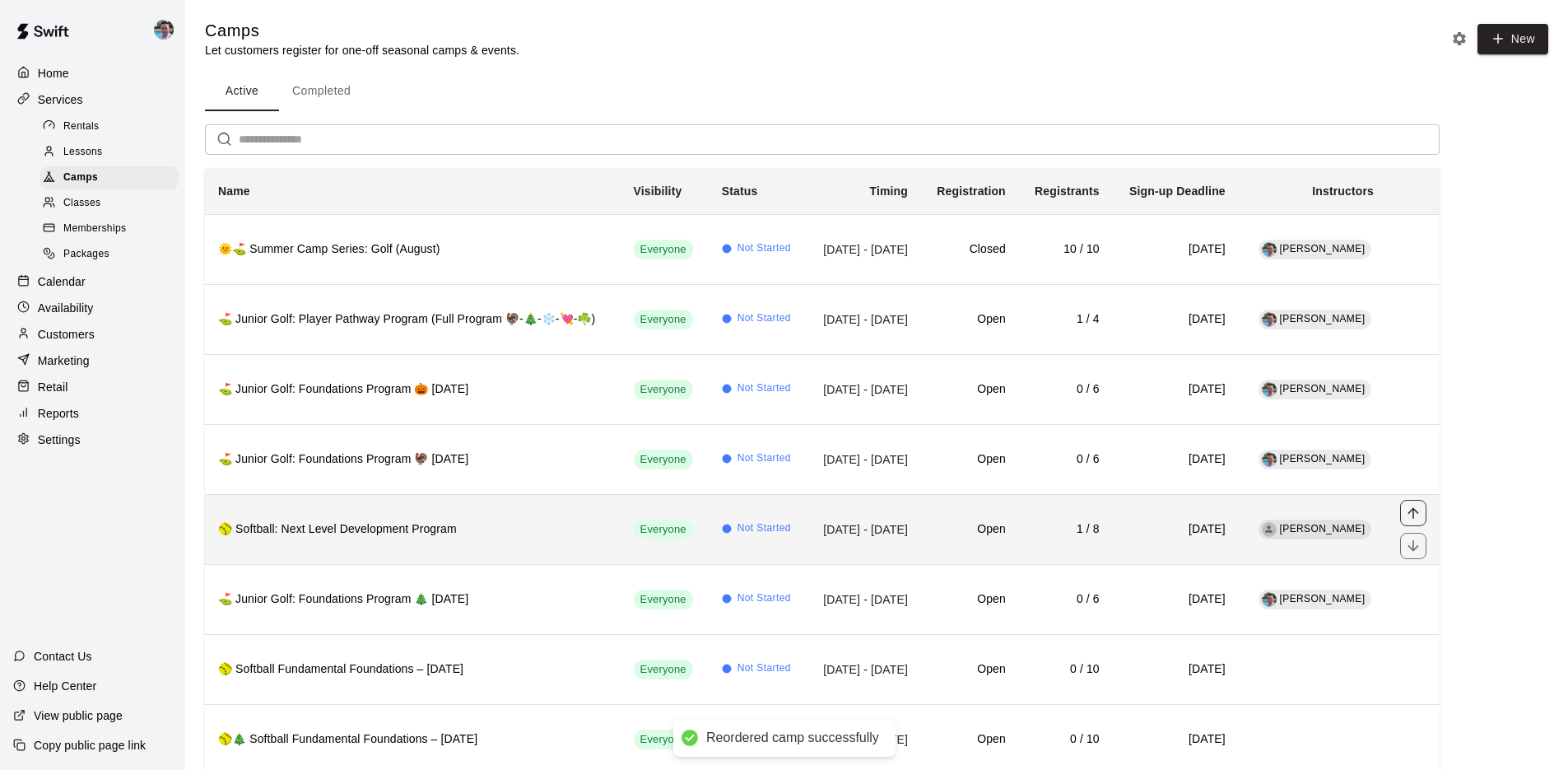
click at [1414, 509] on icon "move item up" at bounding box center [1413, 513] width 17 height 17
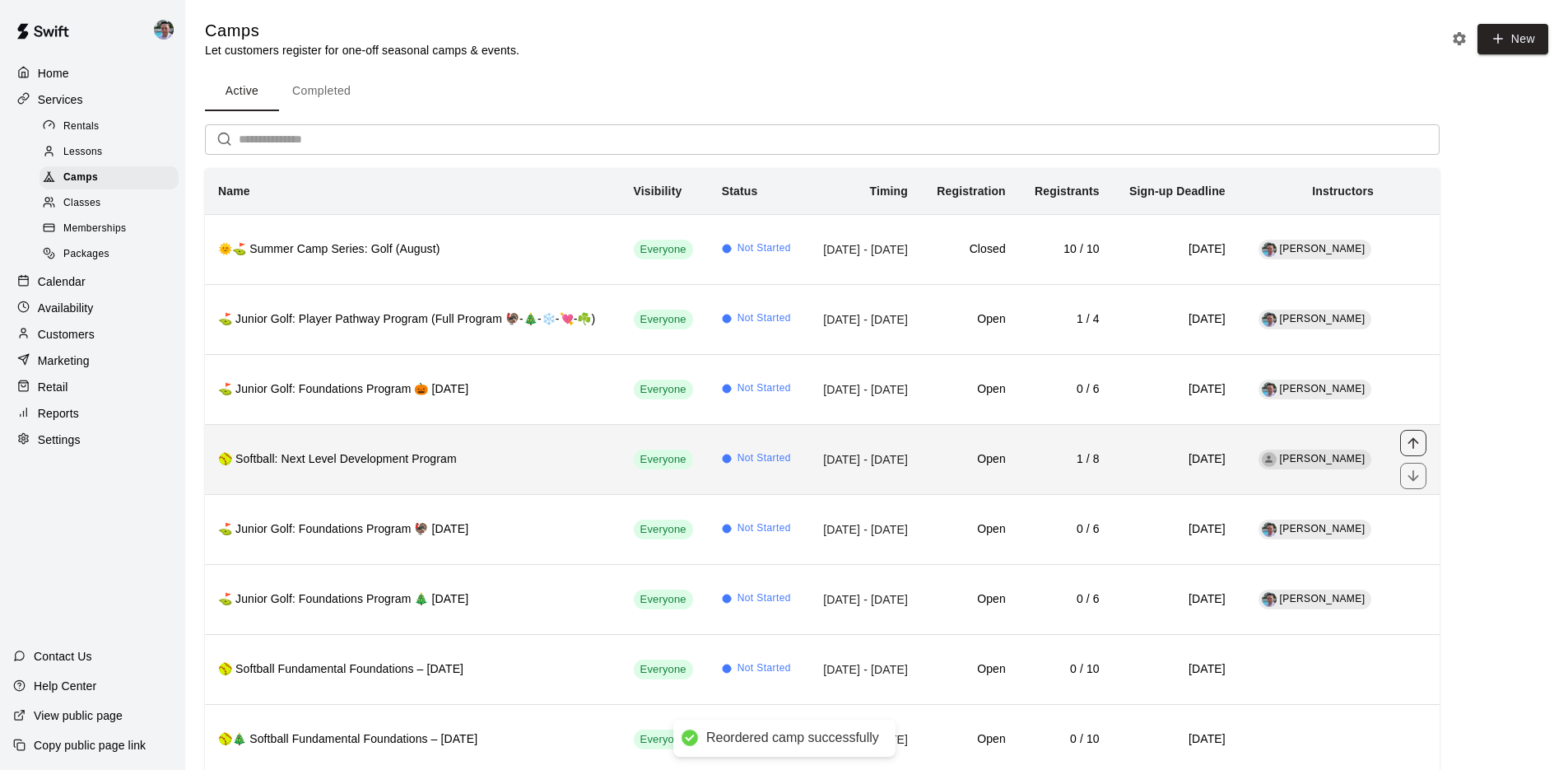
click at [1414, 448] on icon "move item up" at bounding box center [1413, 443] width 17 height 17
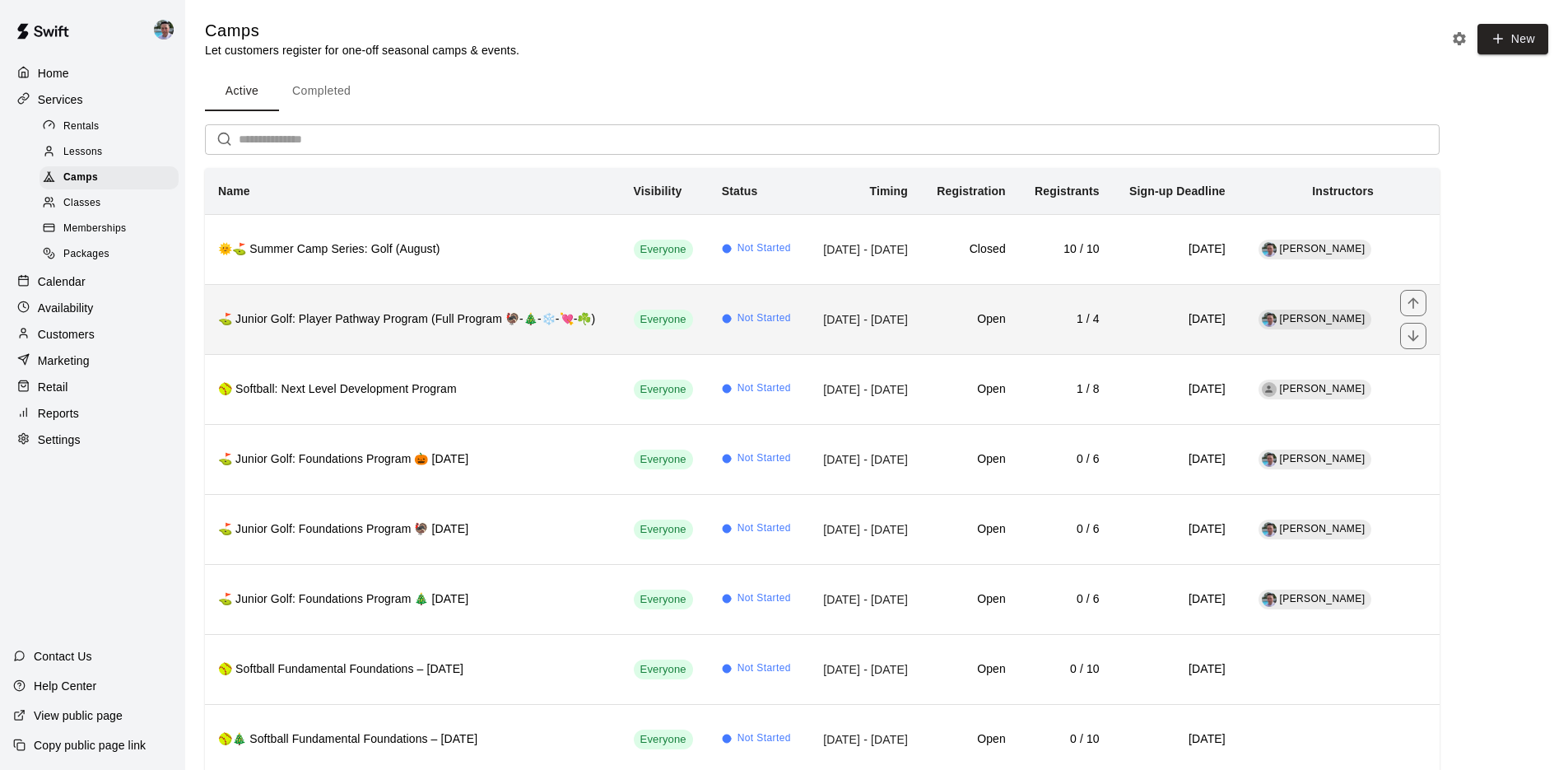
click at [261, 327] on h6 "⛳ Junior Golf: Player Pathway Program (Full Program 🦃-🎄-❄️-💘-☘️)" at bounding box center [413, 319] width 389 height 18
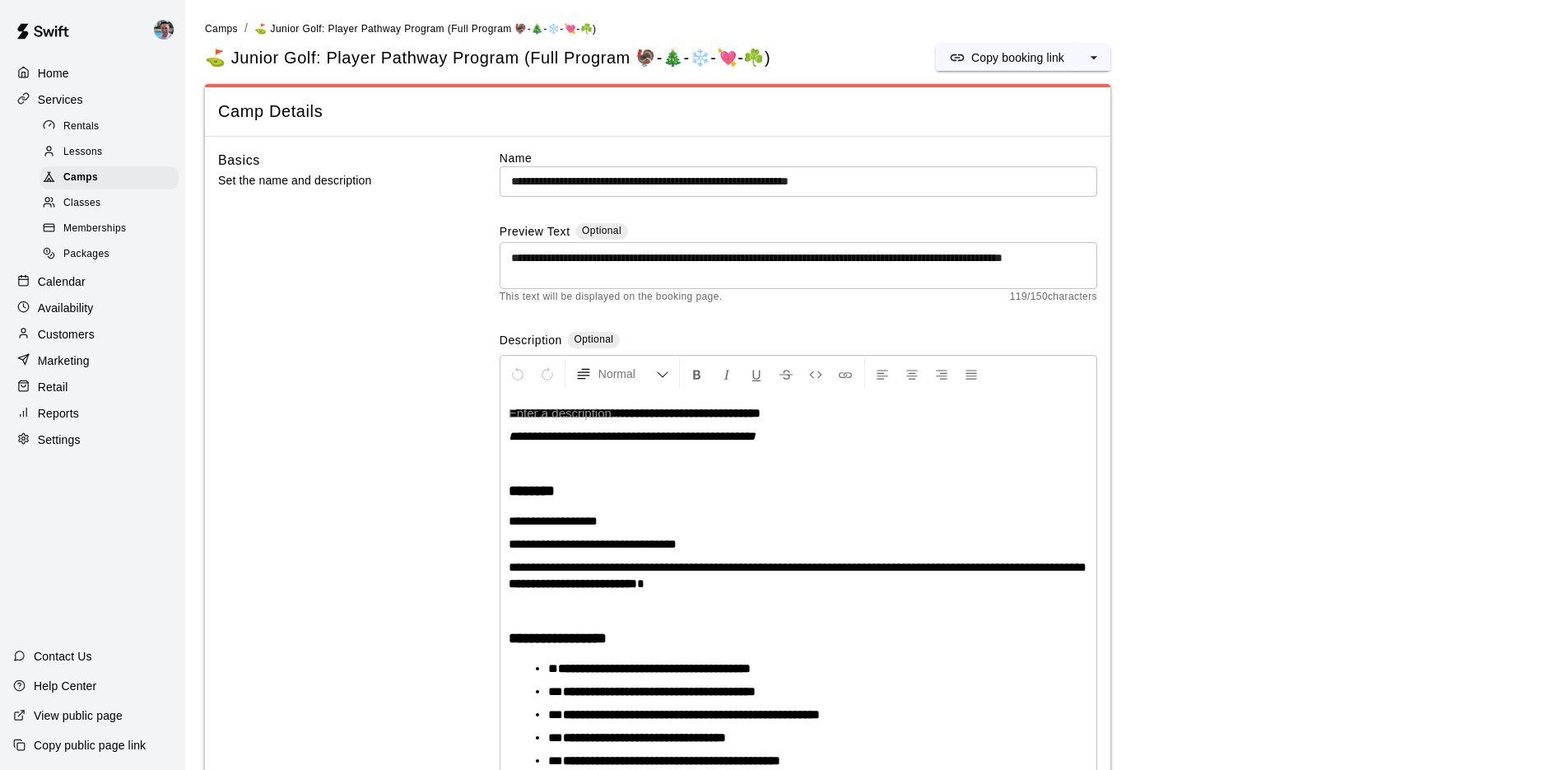
scroll to position [104, 0]
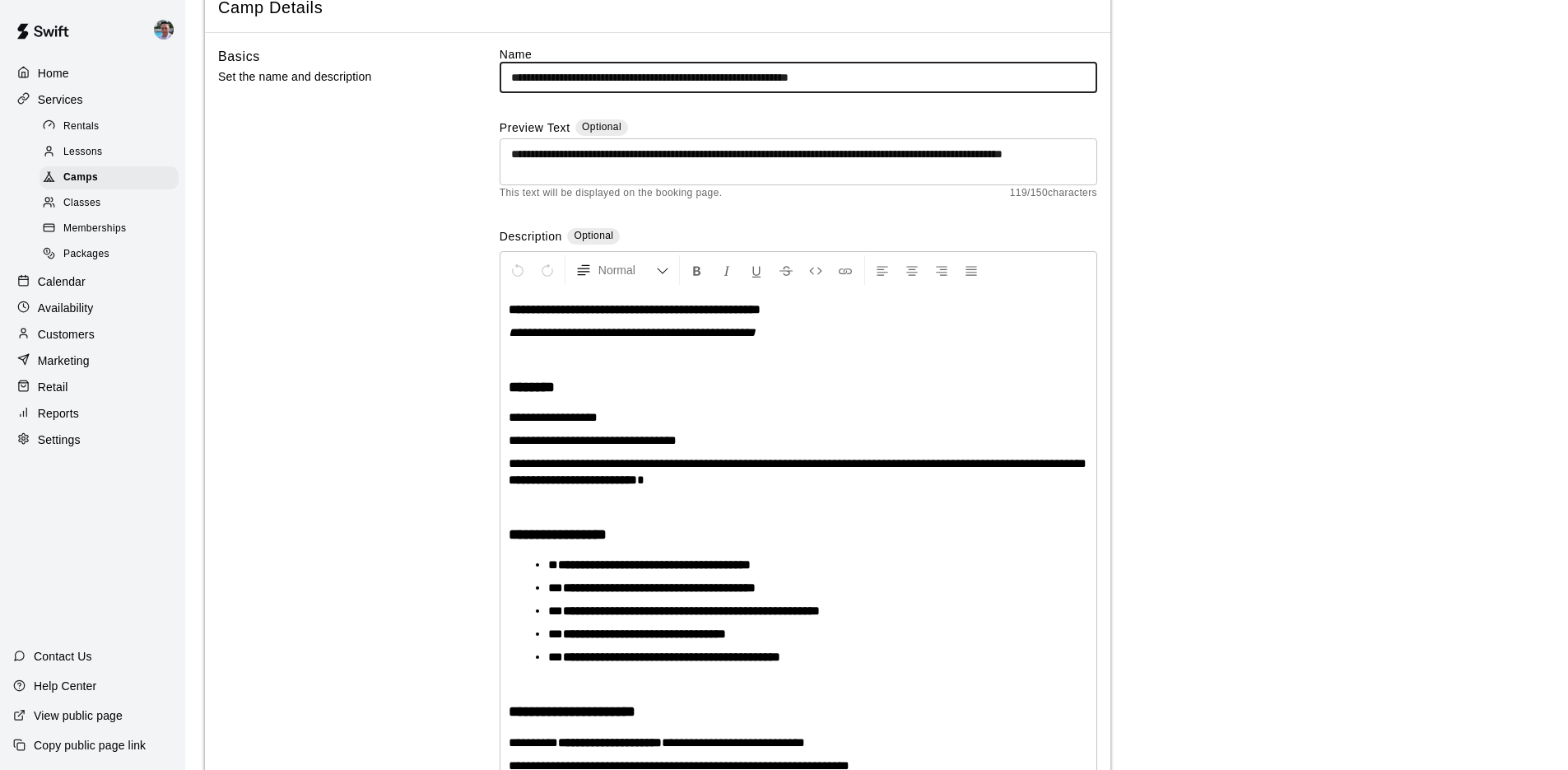
drag, startPoint x: 933, startPoint y: 75, endPoint x: 742, endPoint y: 77, distance: 191.0
click at [742, 77] on input "**********" at bounding box center [798, 78] width 597 height 30
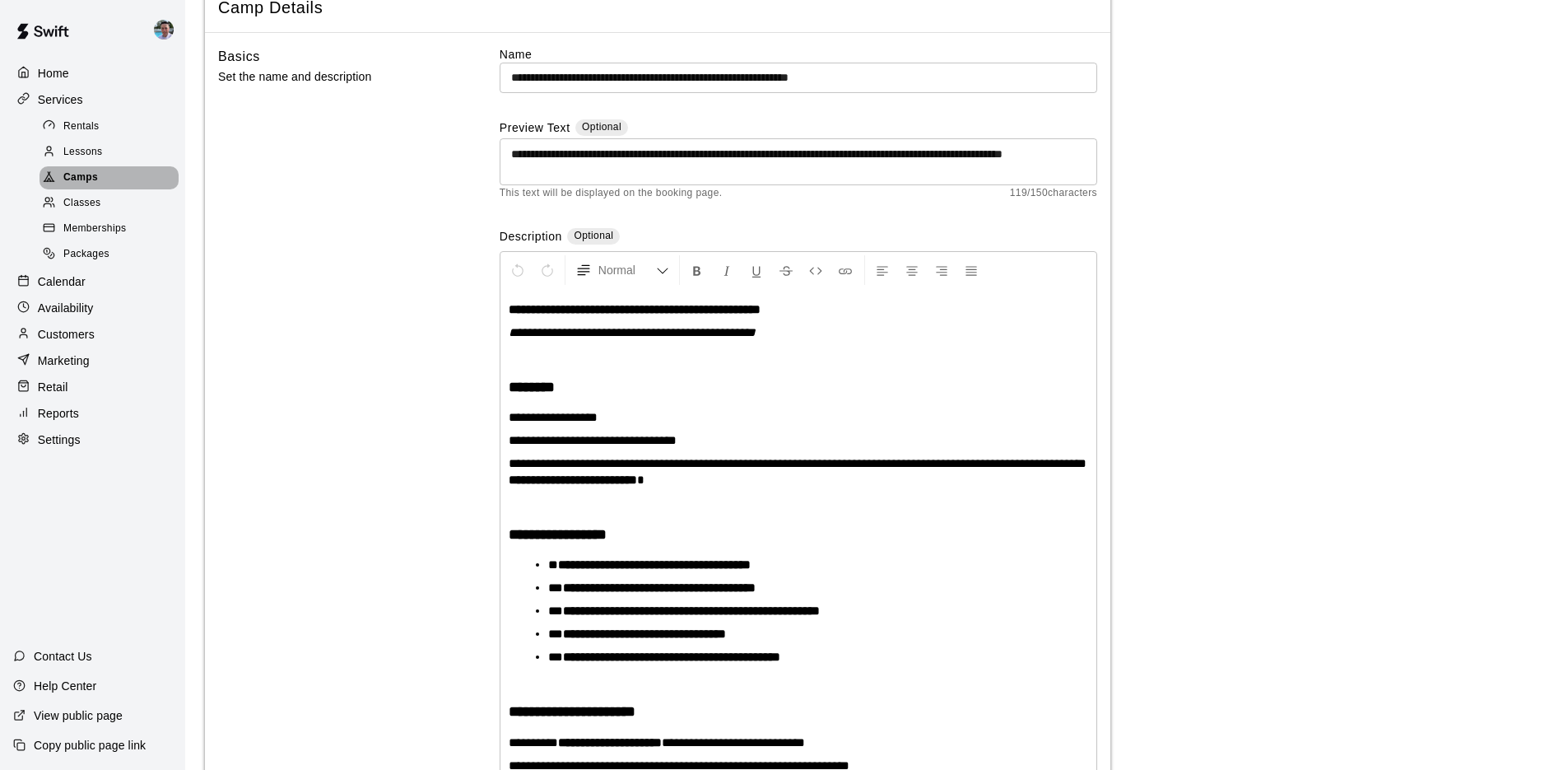
click at [148, 174] on div "Camps" at bounding box center [109, 177] width 139 height 23
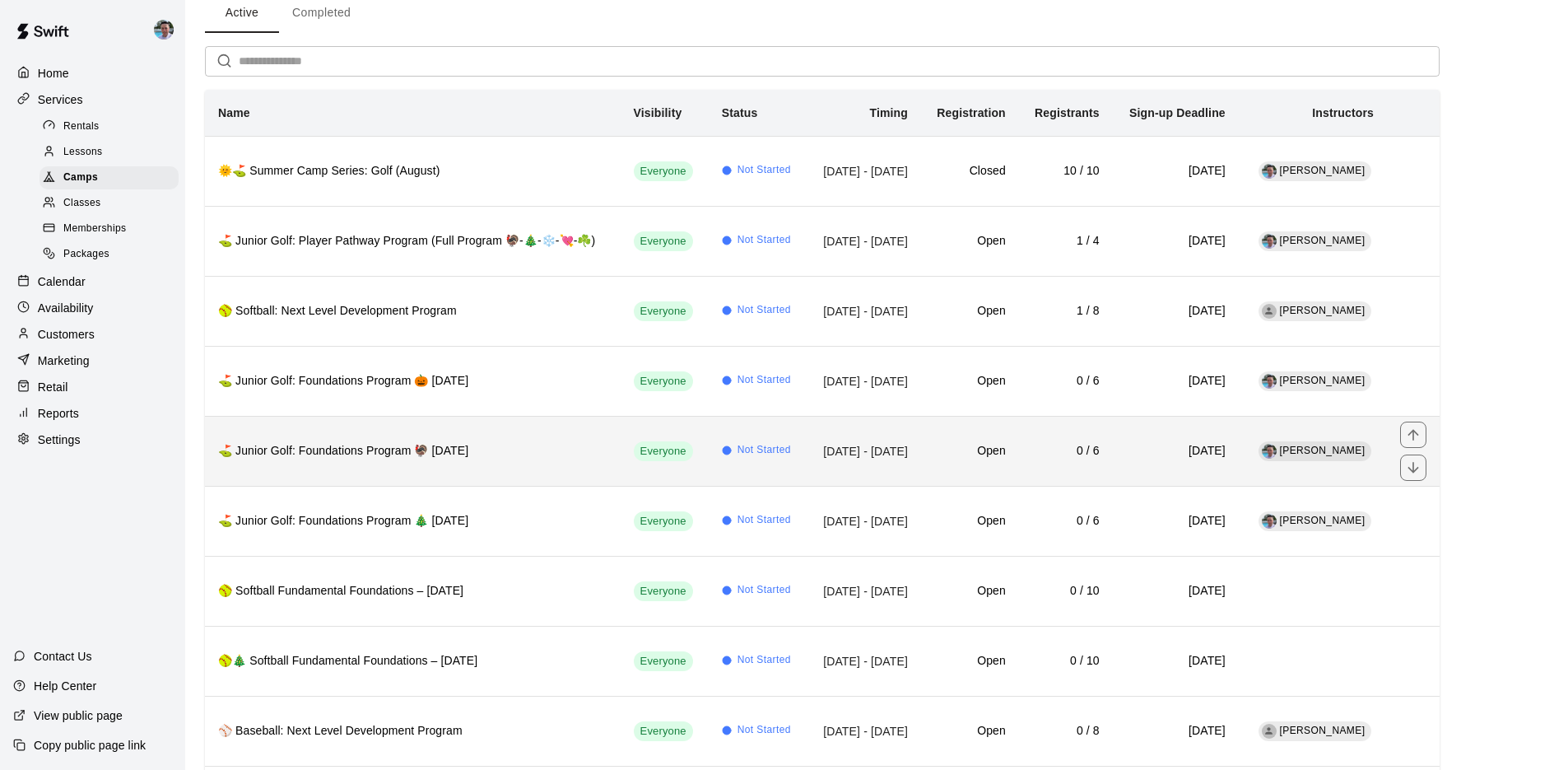
scroll to position [147, 0]
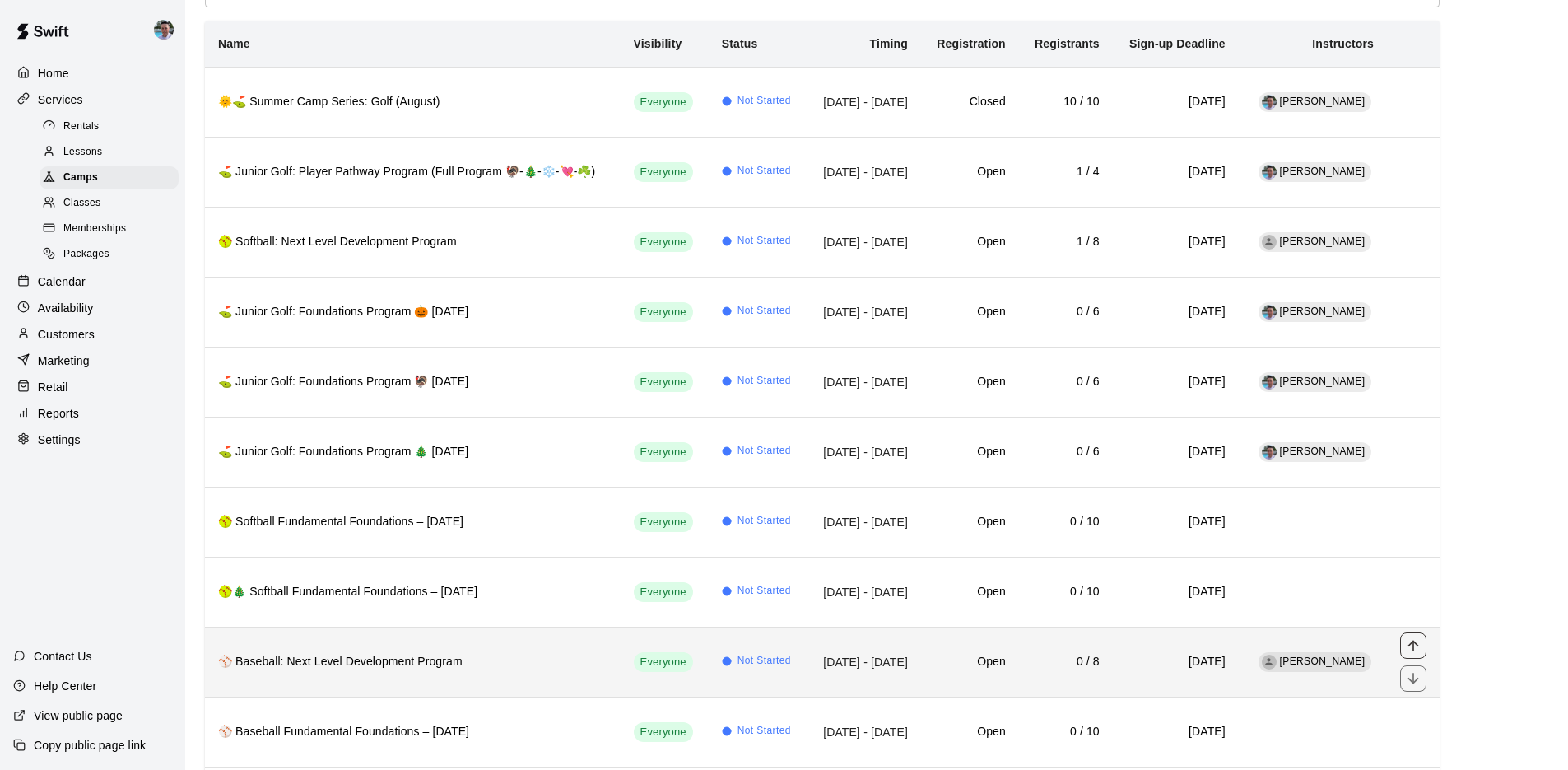
click at [1414, 641] on icon "move item up" at bounding box center [1412, 644] width 10 height 10
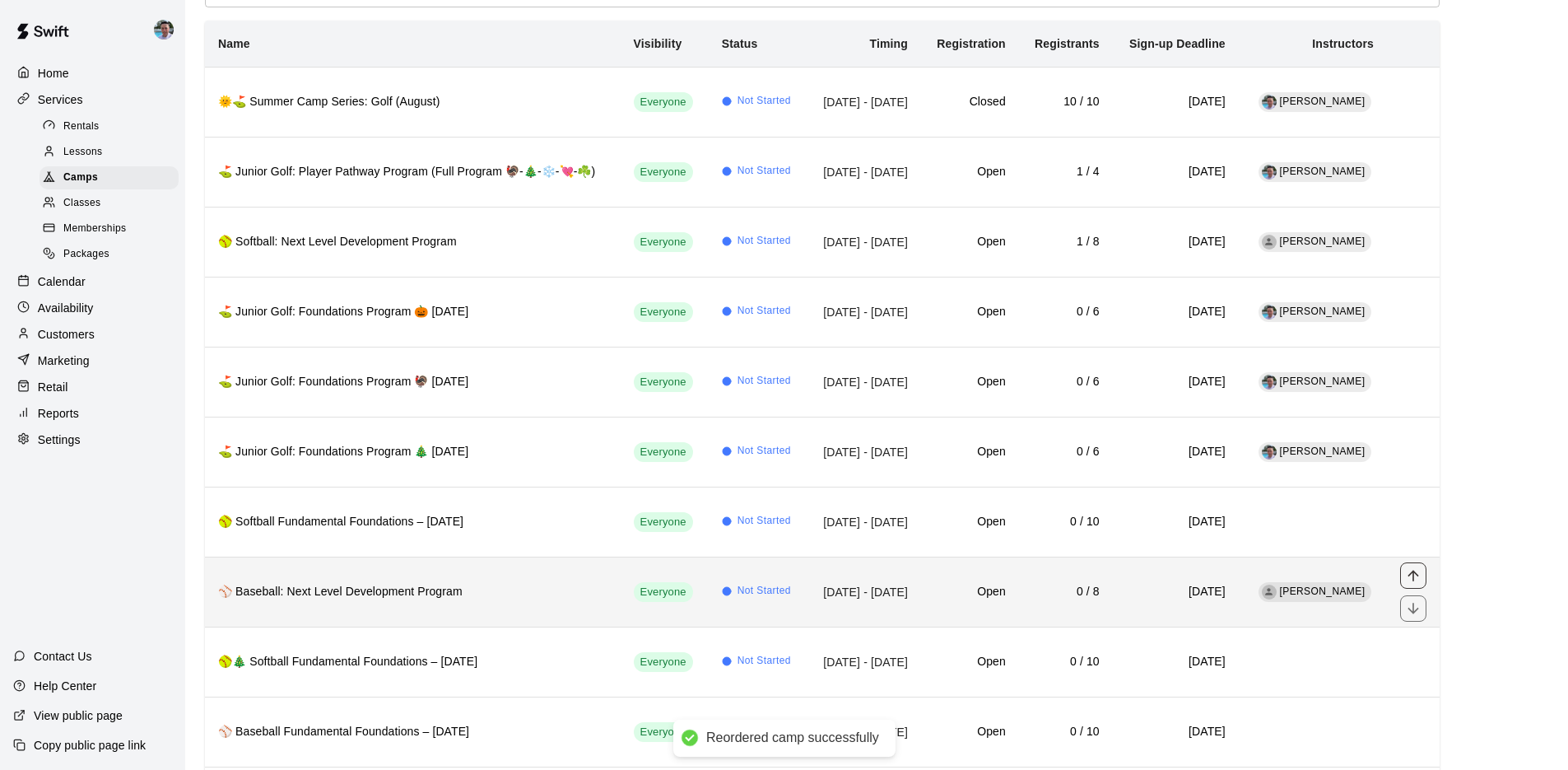
click at [1414, 578] on icon "move item up" at bounding box center [1413, 576] width 17 height 17
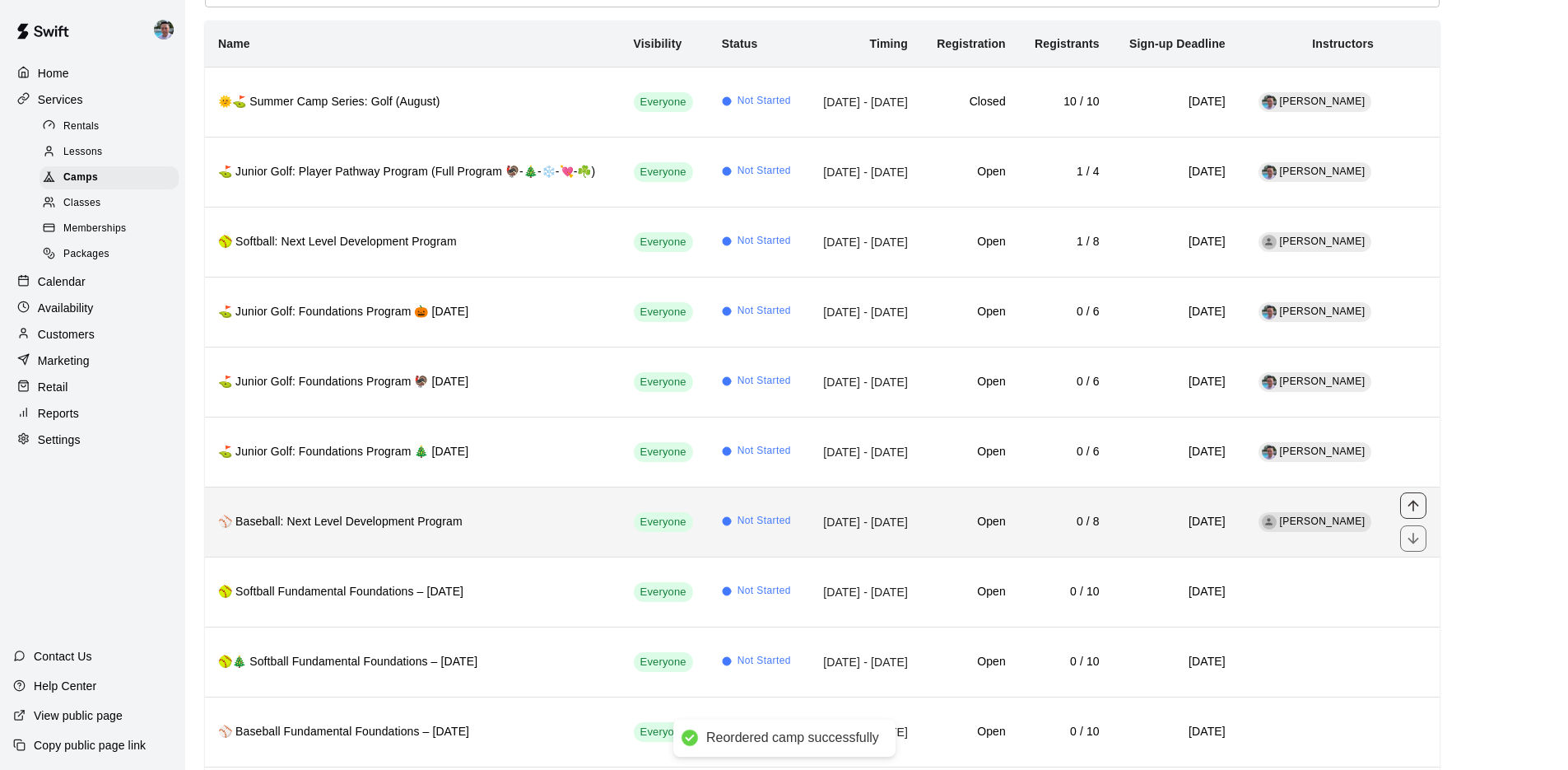
click at [1414, 504] on icon "move item up" at bounding box center [1413, 506] width 17 height 17
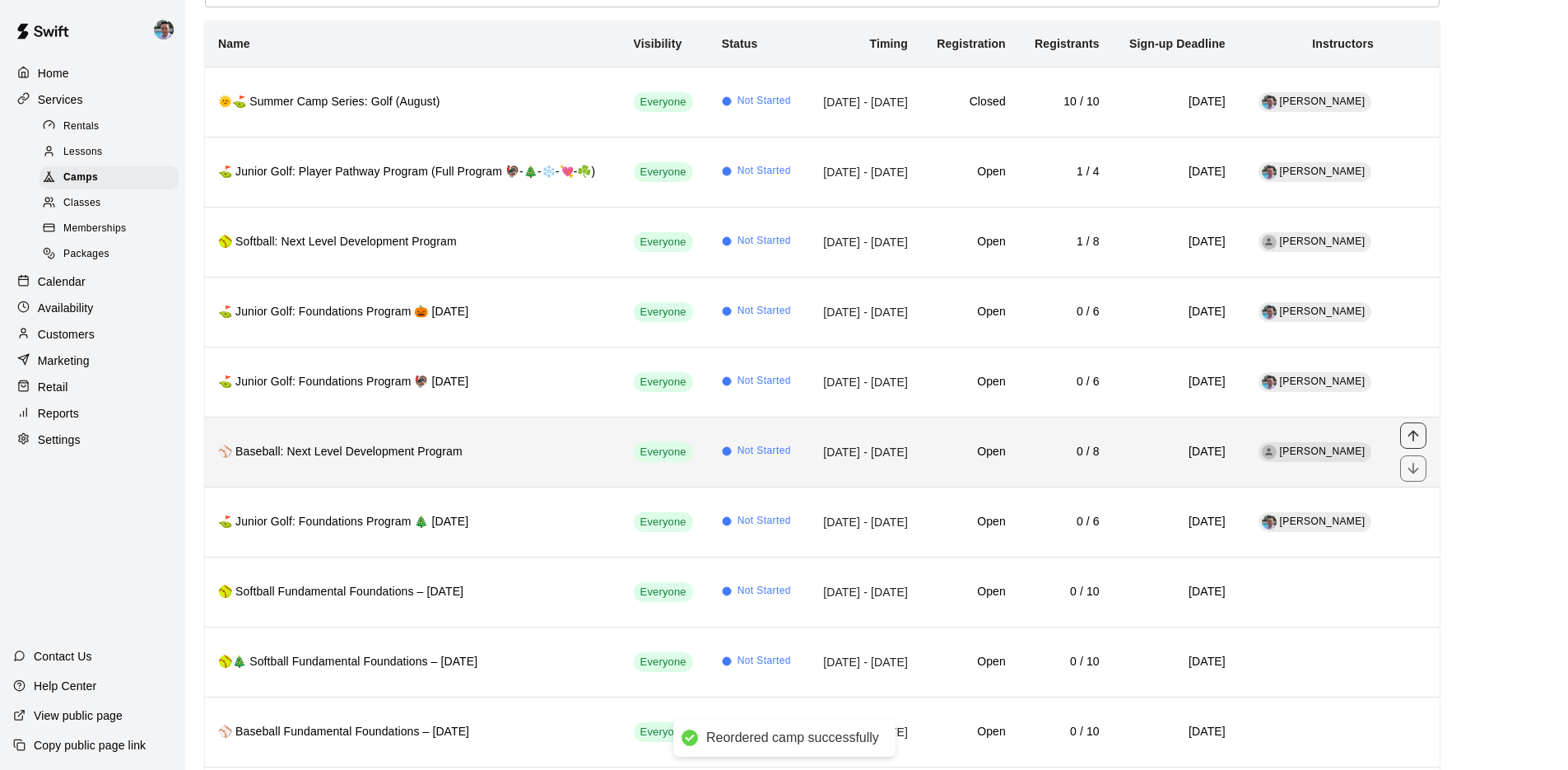
click at [1419, 435] on icon "move item up" at bounding box center [1413, 436] width 17 height 17
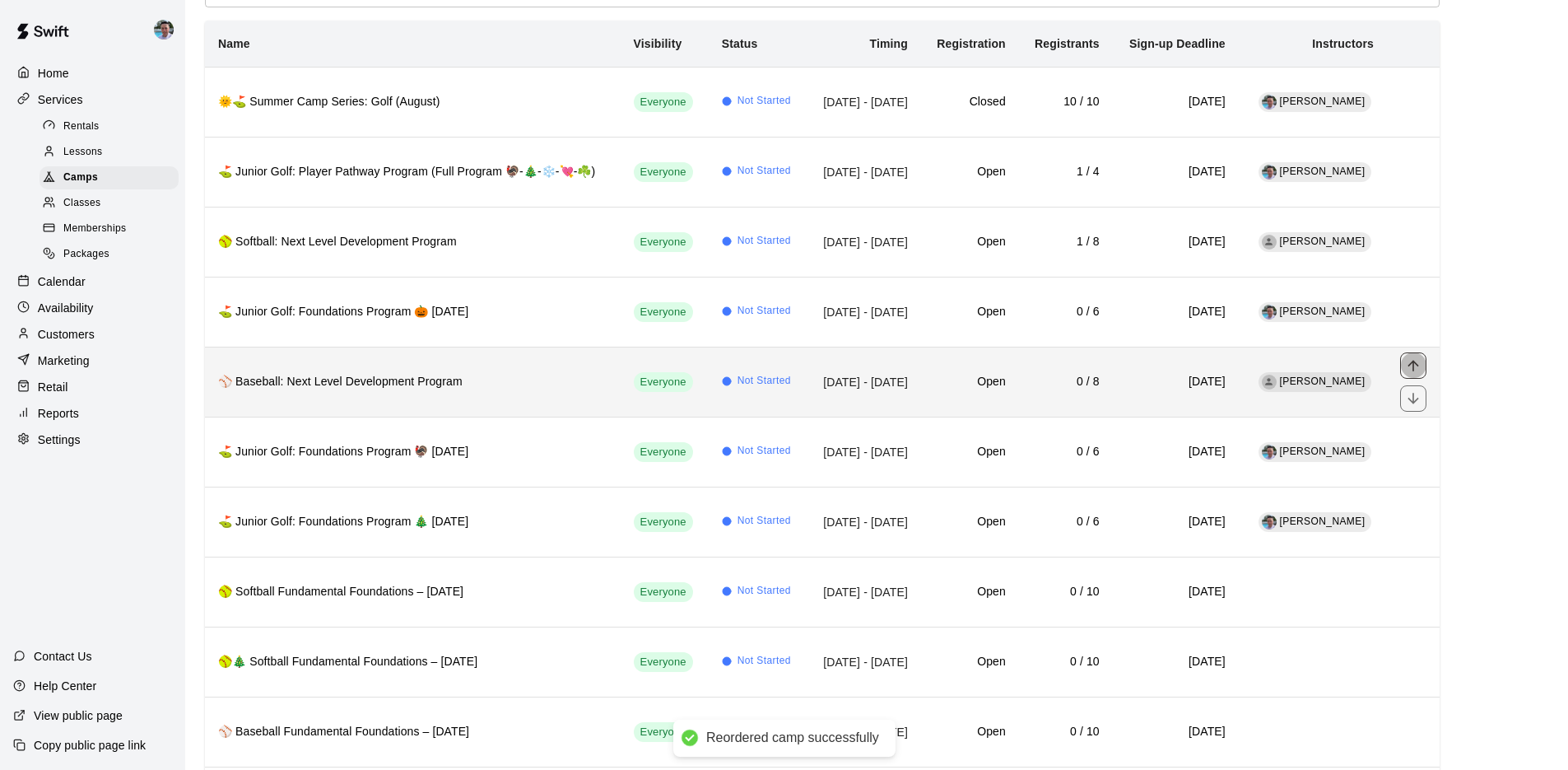
click at [1411, 367] on icon "move item up" at bounding box center [1413, 366] width 17 height 17
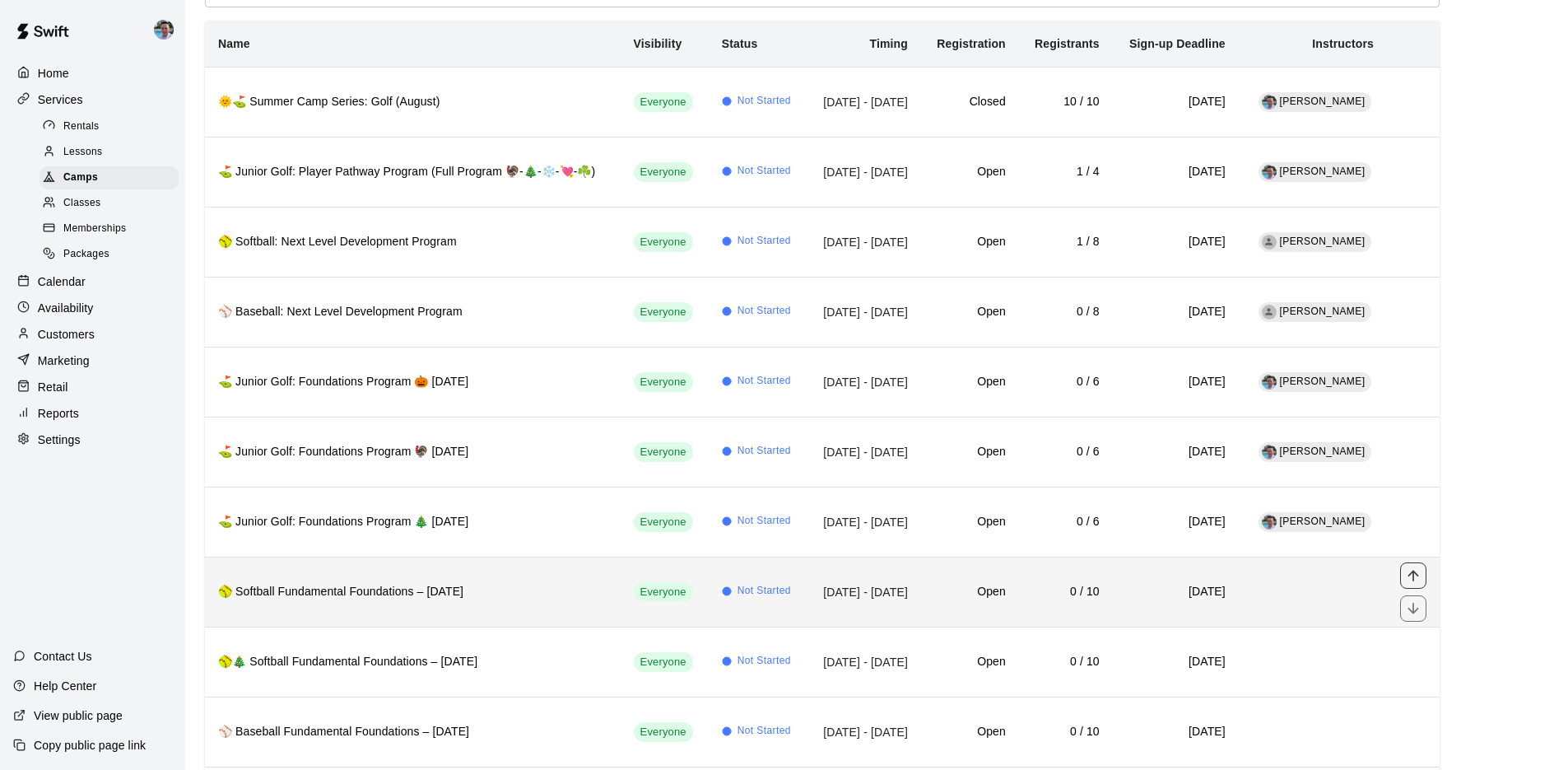
click at [1411, 576] on icon "move item up" at bounding box center [1413, 576] width 17 height 17
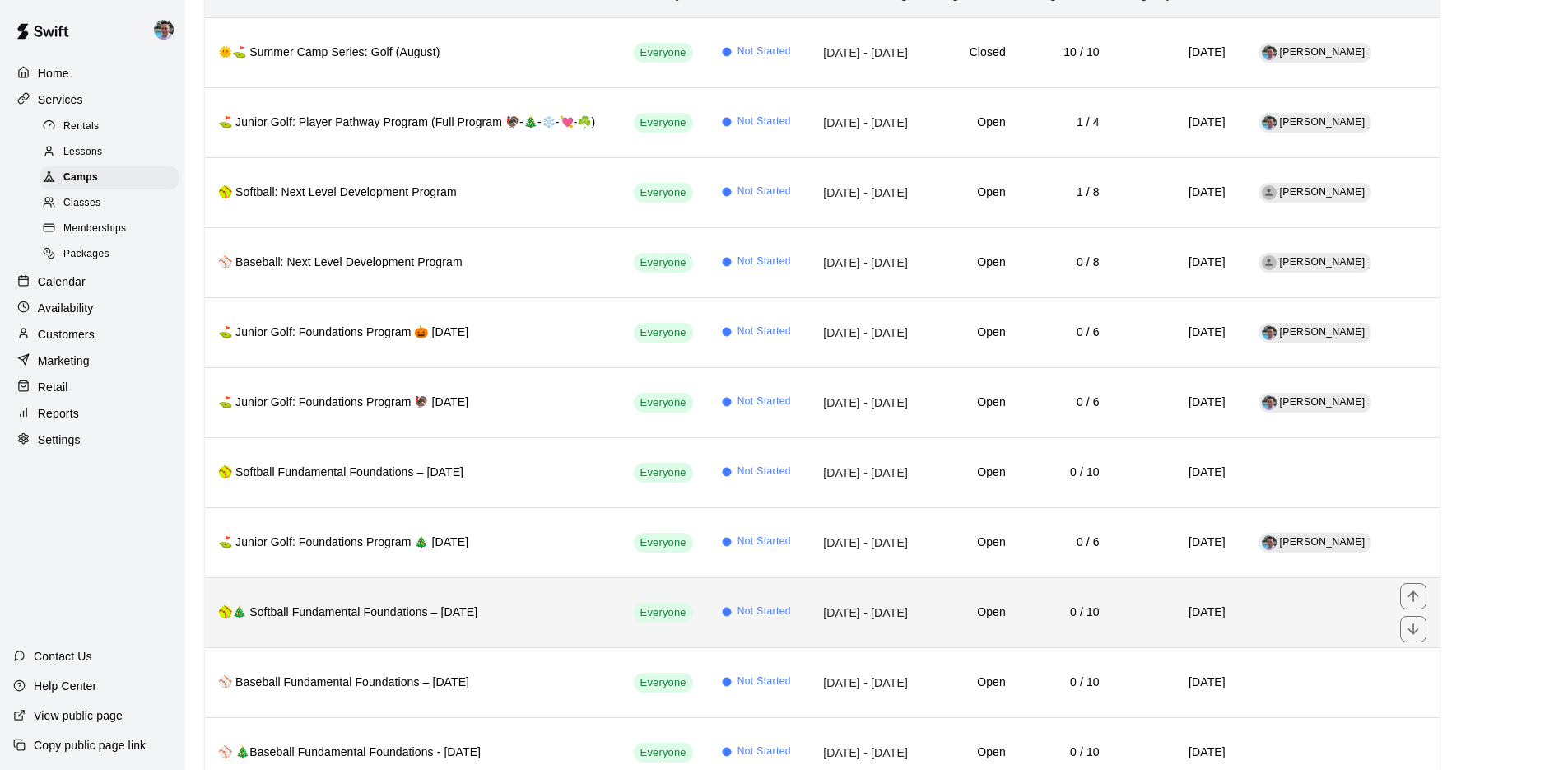
scroll to position [200, 0]
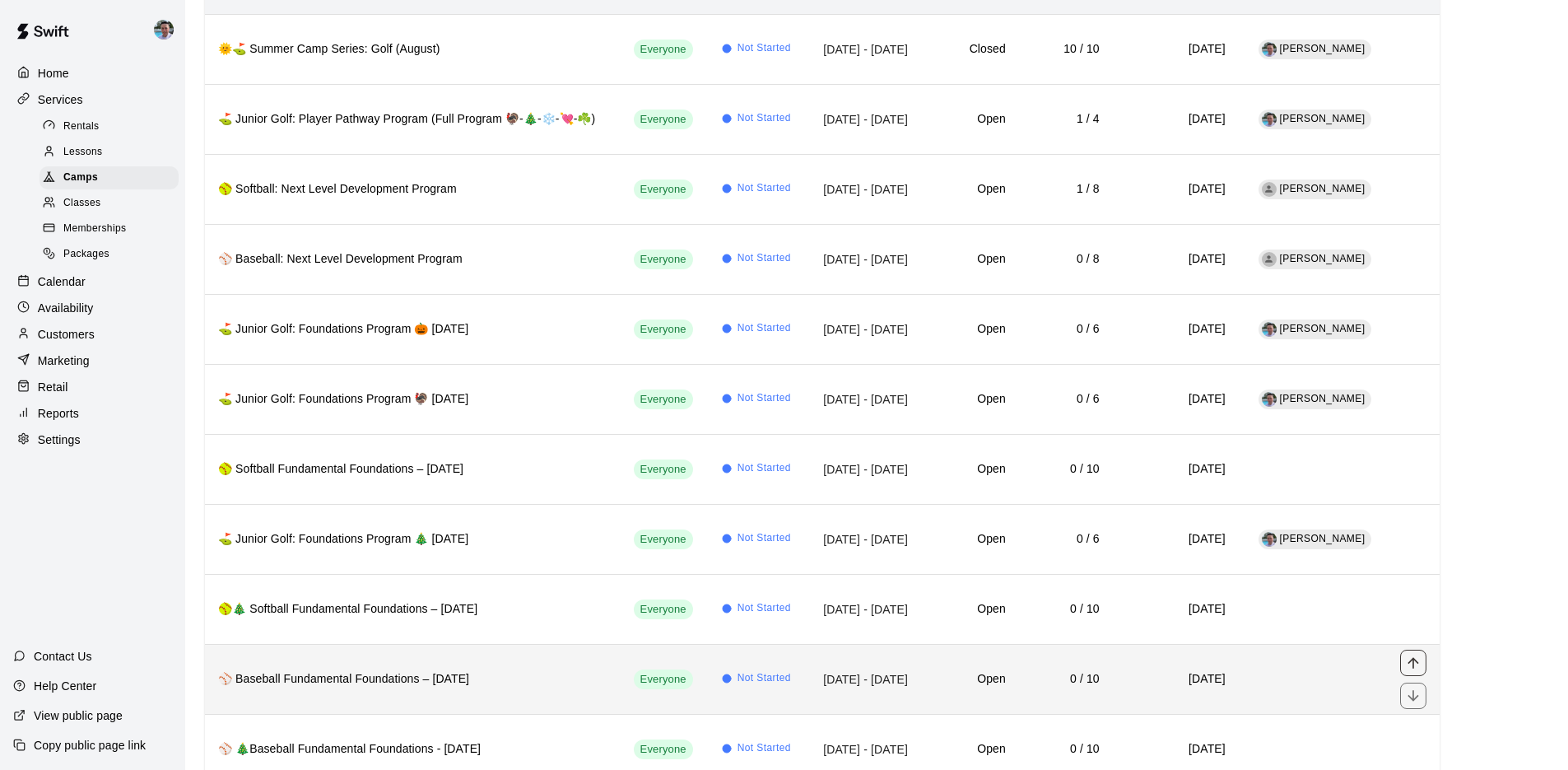
click at [1416, 655] on icon "move item up" at bounding box center [1413, 663] width 17 height 17
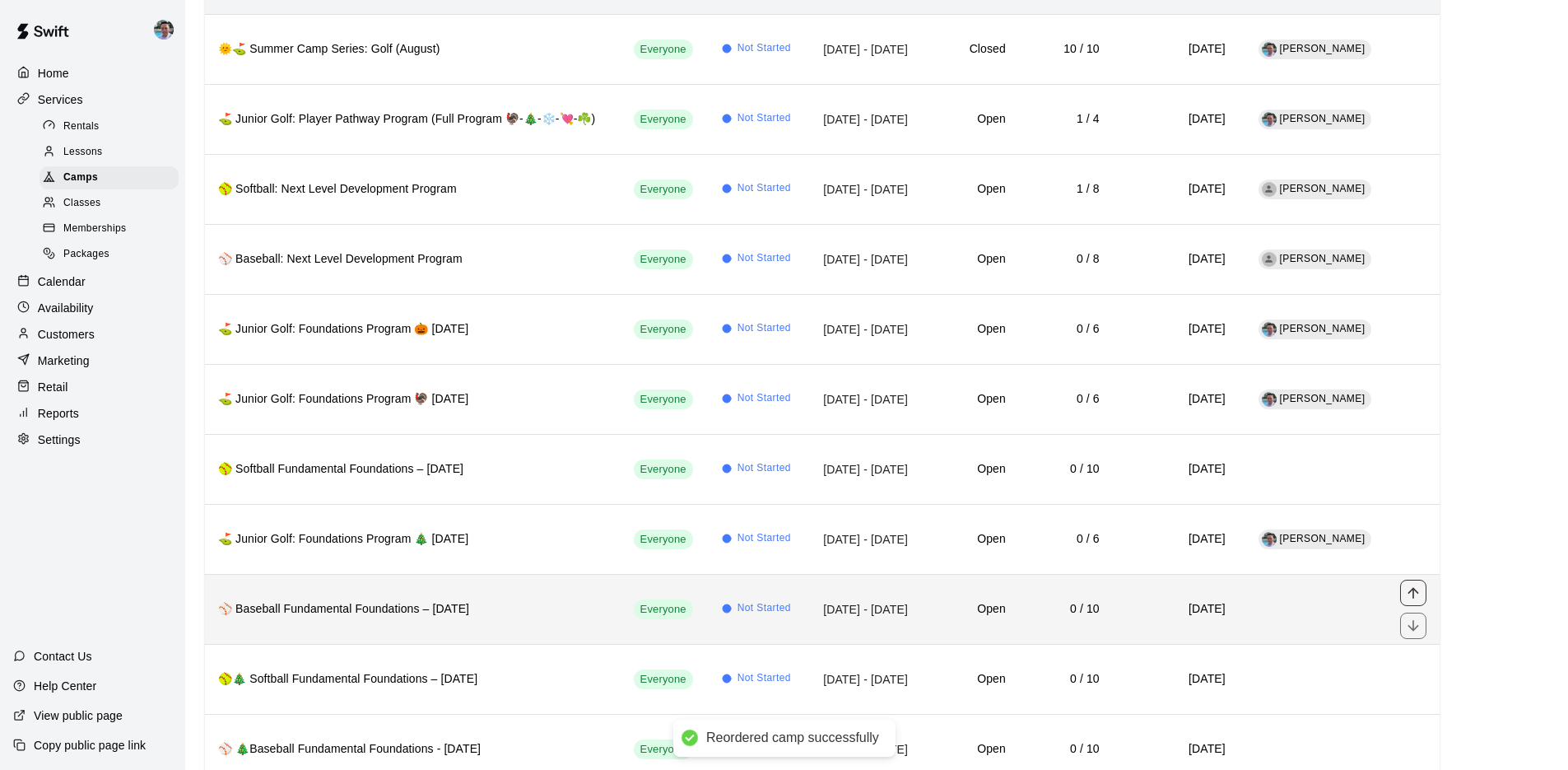
click at [1409, 589] on icon "move item up" at bounding box center [1413, 593] width 17 height 17
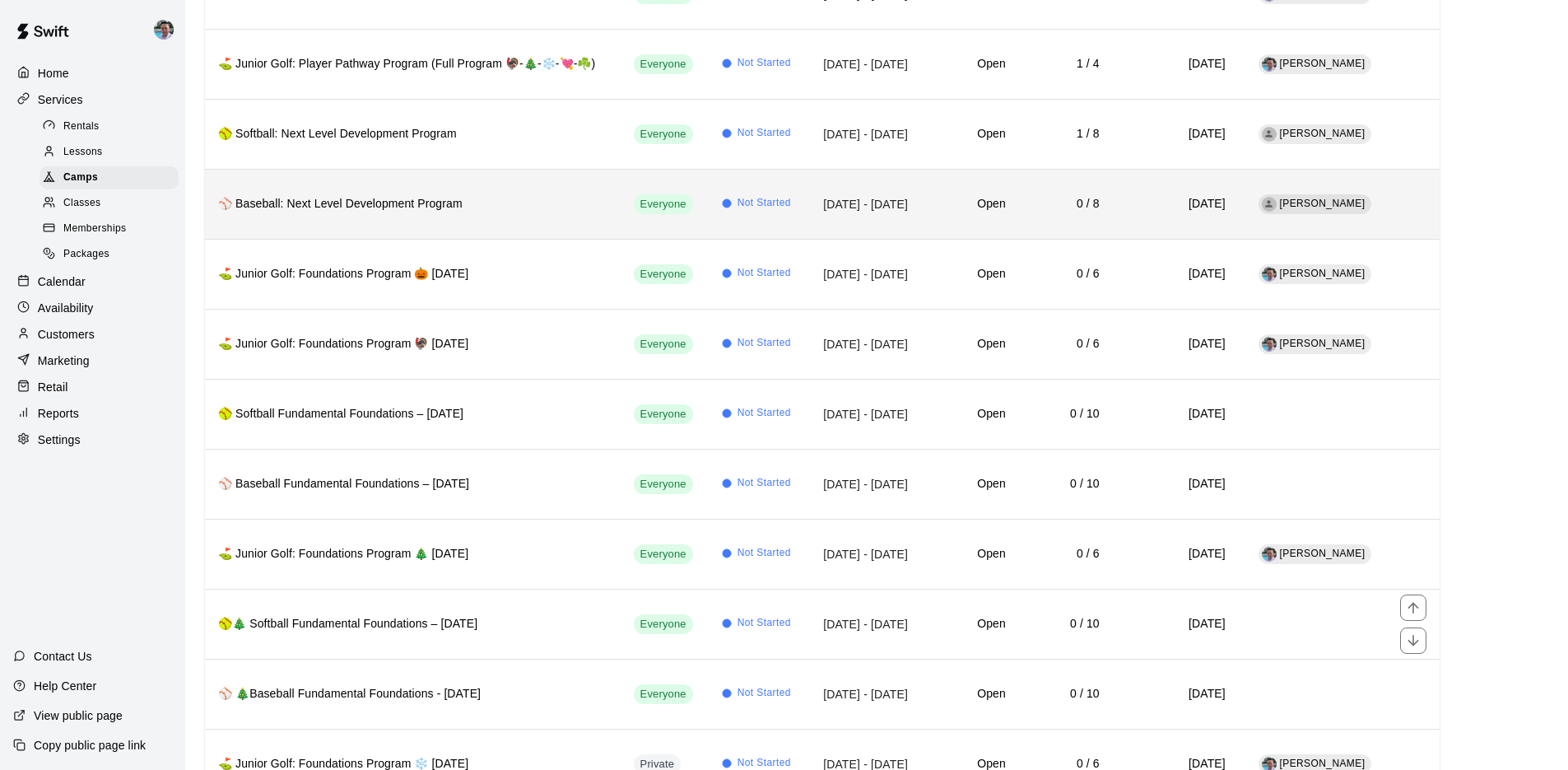
scroll to position [54, 0]
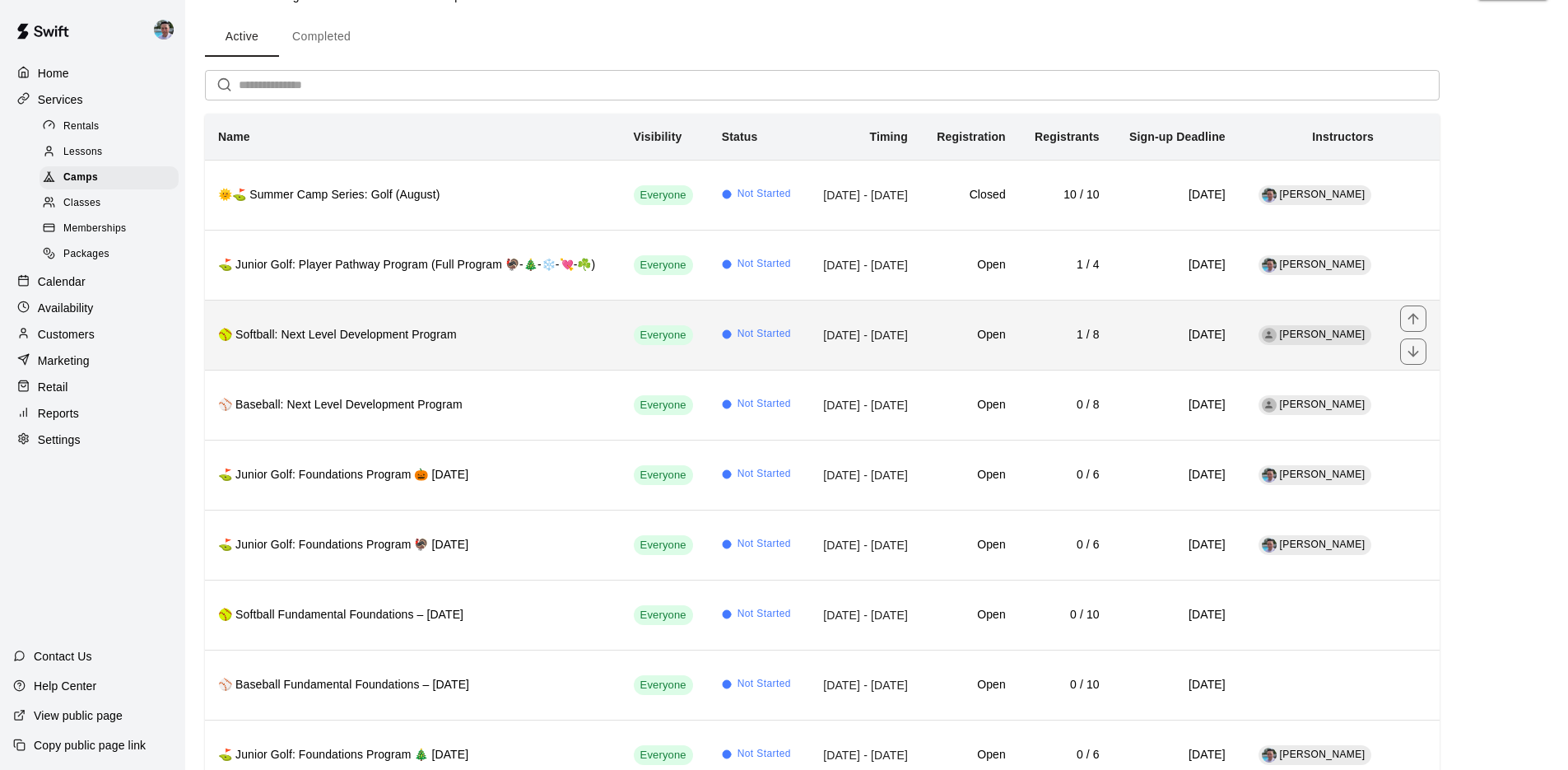
click at [528, 338] on h6 "🥎 Softball: Next Level Development Program" at bounding box center [413, 335] width 389 height 18
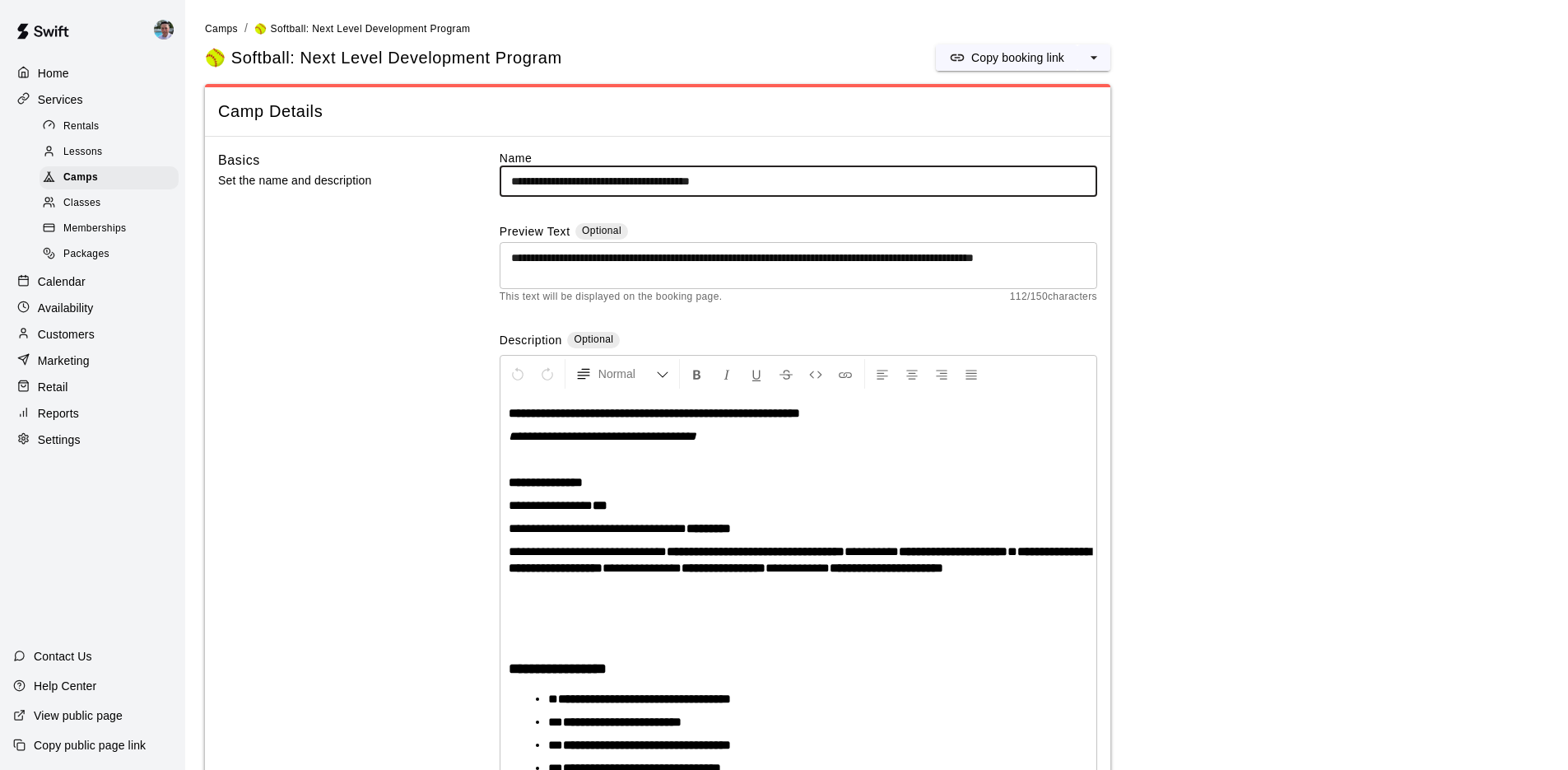
click at [836, 166] on input "**********" at bounding box center [798, 181] width 597 height 30
click at [835, 179] on input "**********" at bounding box center [798, 181] width 597 height 30
paste input "**********"
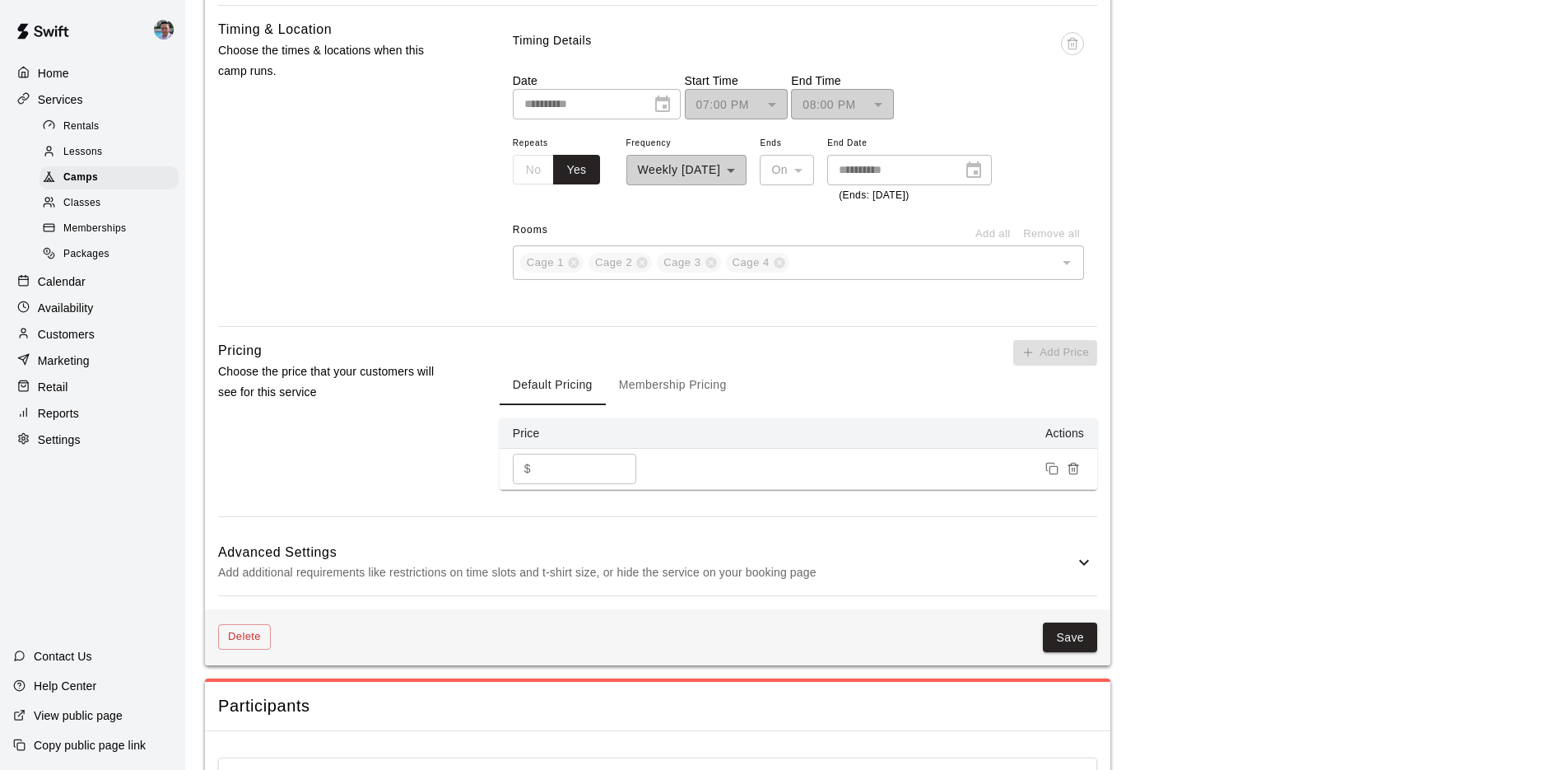
scroll to position [1700, 0]
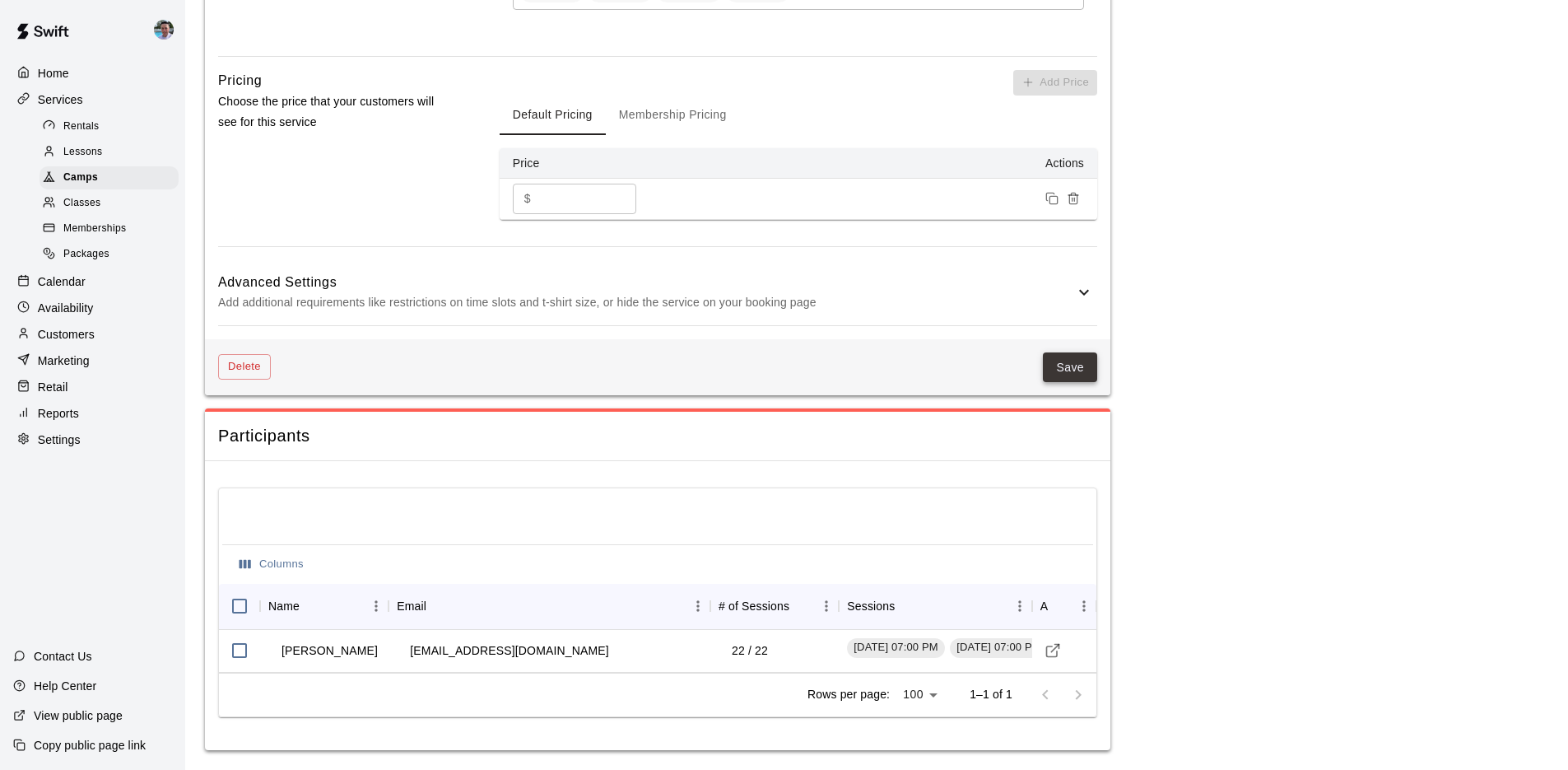
type input "**********"
click at [1063, 367] on button "Save" at bounding box center [1070, 368] width 54 height 30
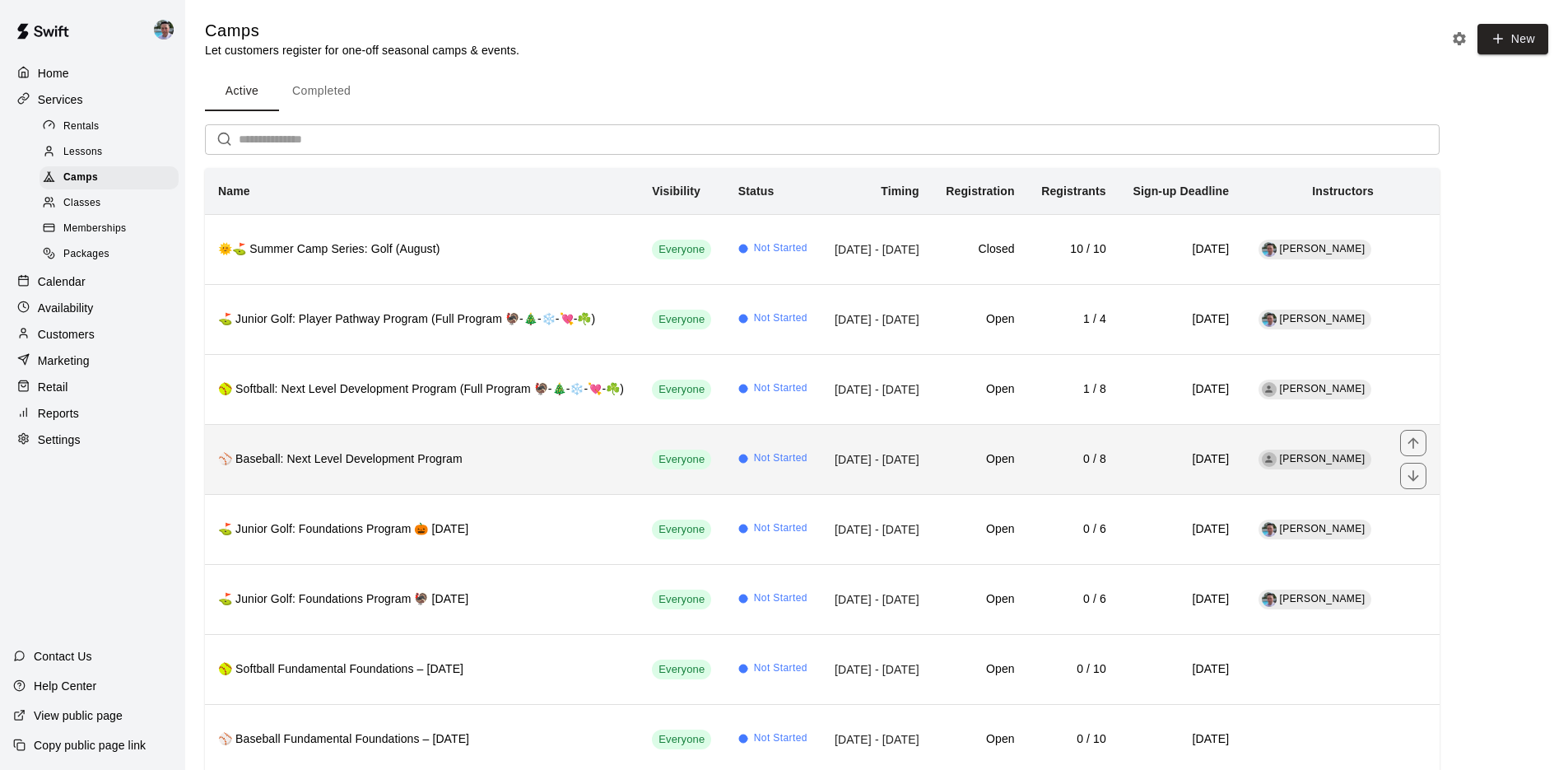
click at [551, 455] on h6 "⚾ Baseball: Next Level Development Program" at bounding box center [422, 459] width 408 height 18
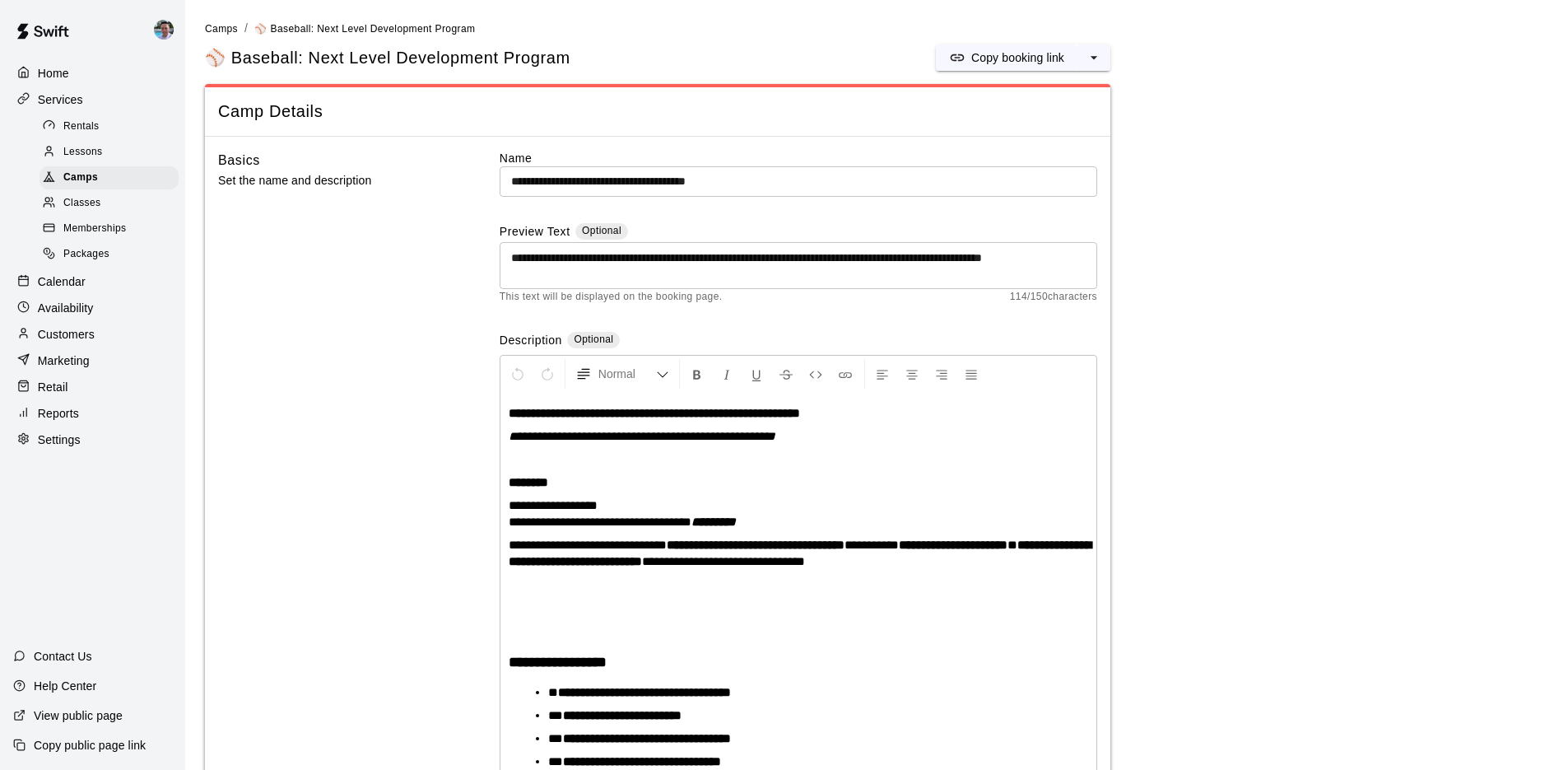
click at [871, 177] on input "**********" at bounding box center [798, 181] width 597 height 30
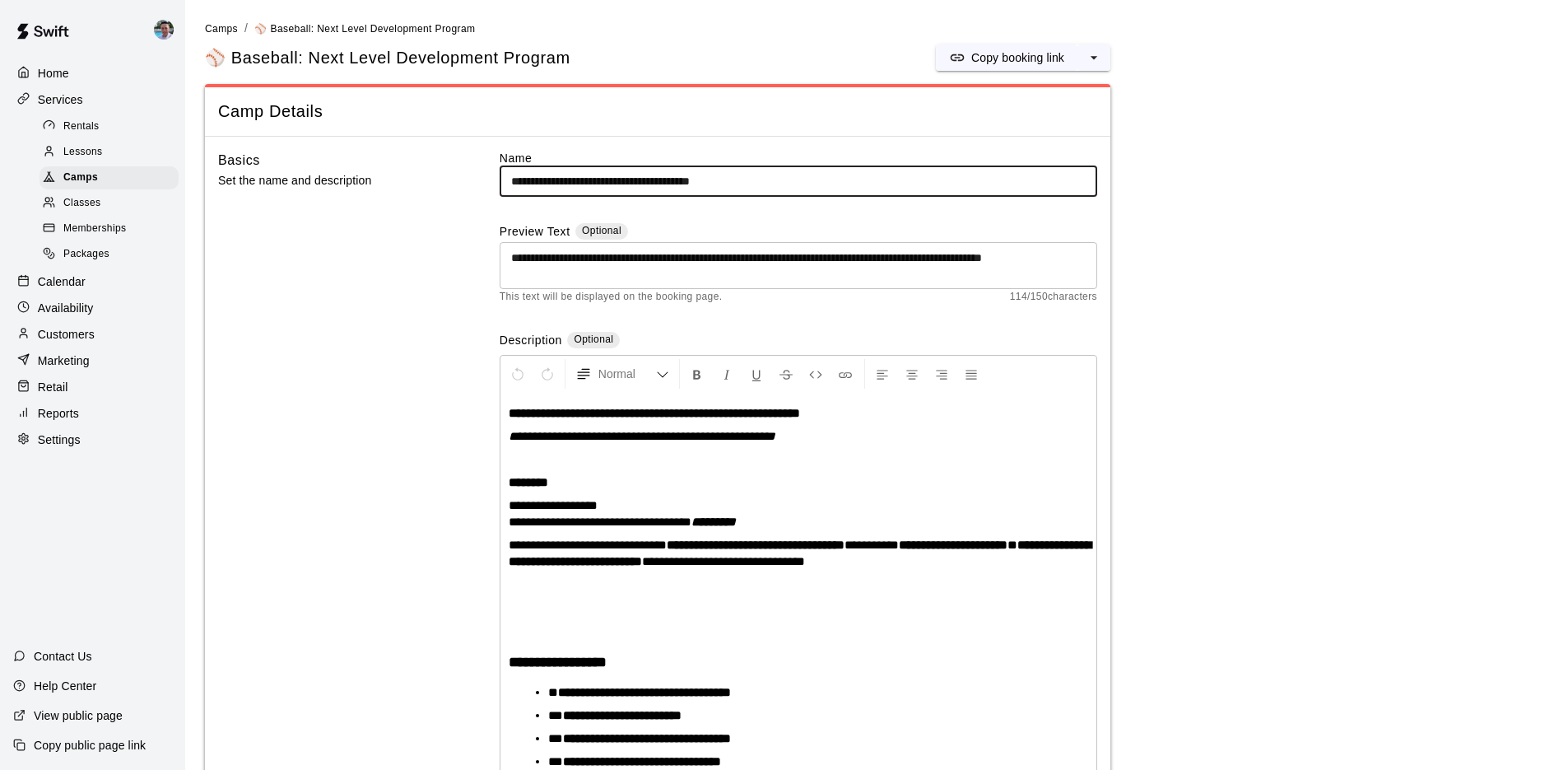
paste input "**********"
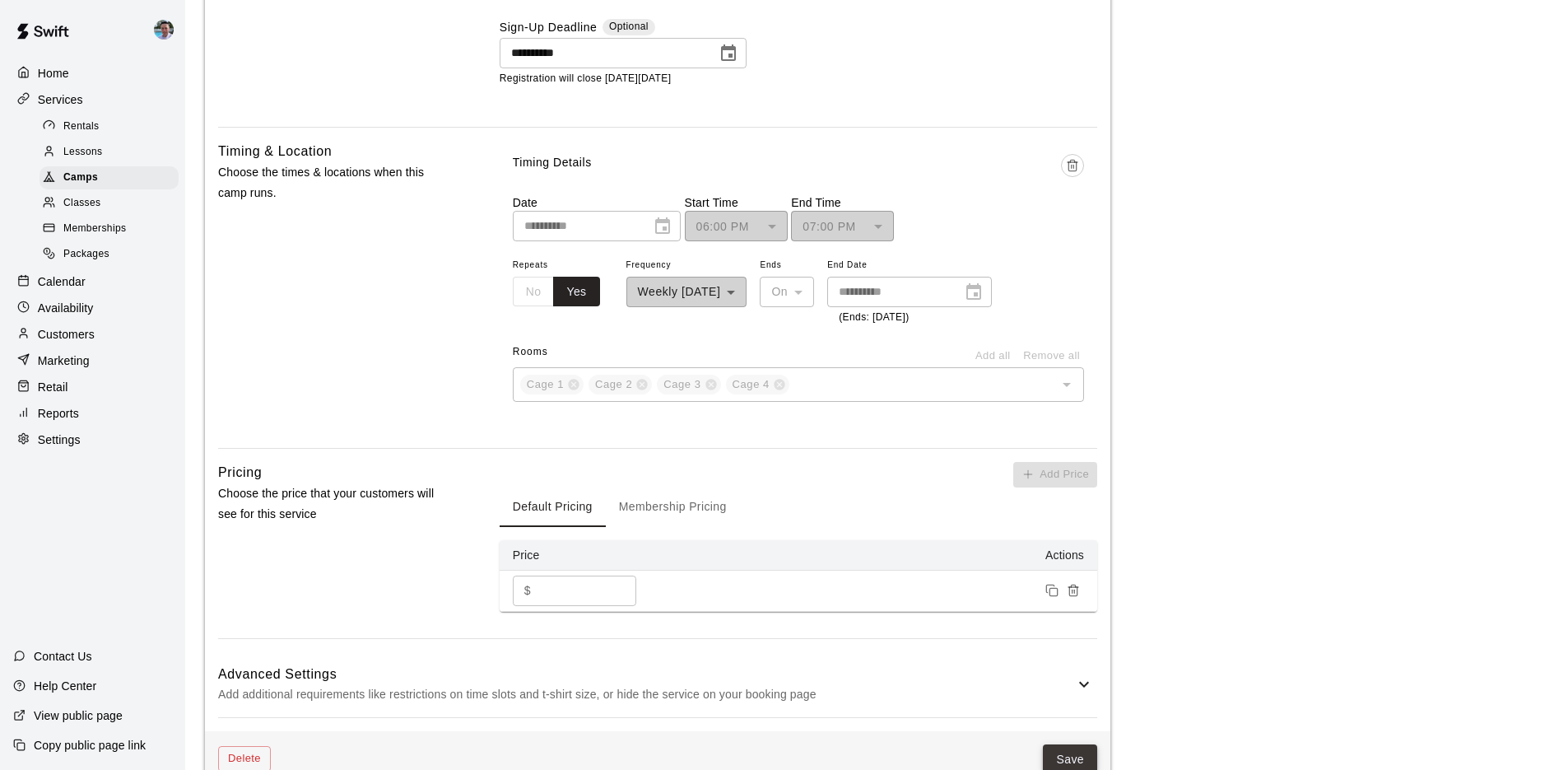
type input "**********"
click at [1074, 745] on button "Save" at bounding box center [1070, 760] width 54 height 30
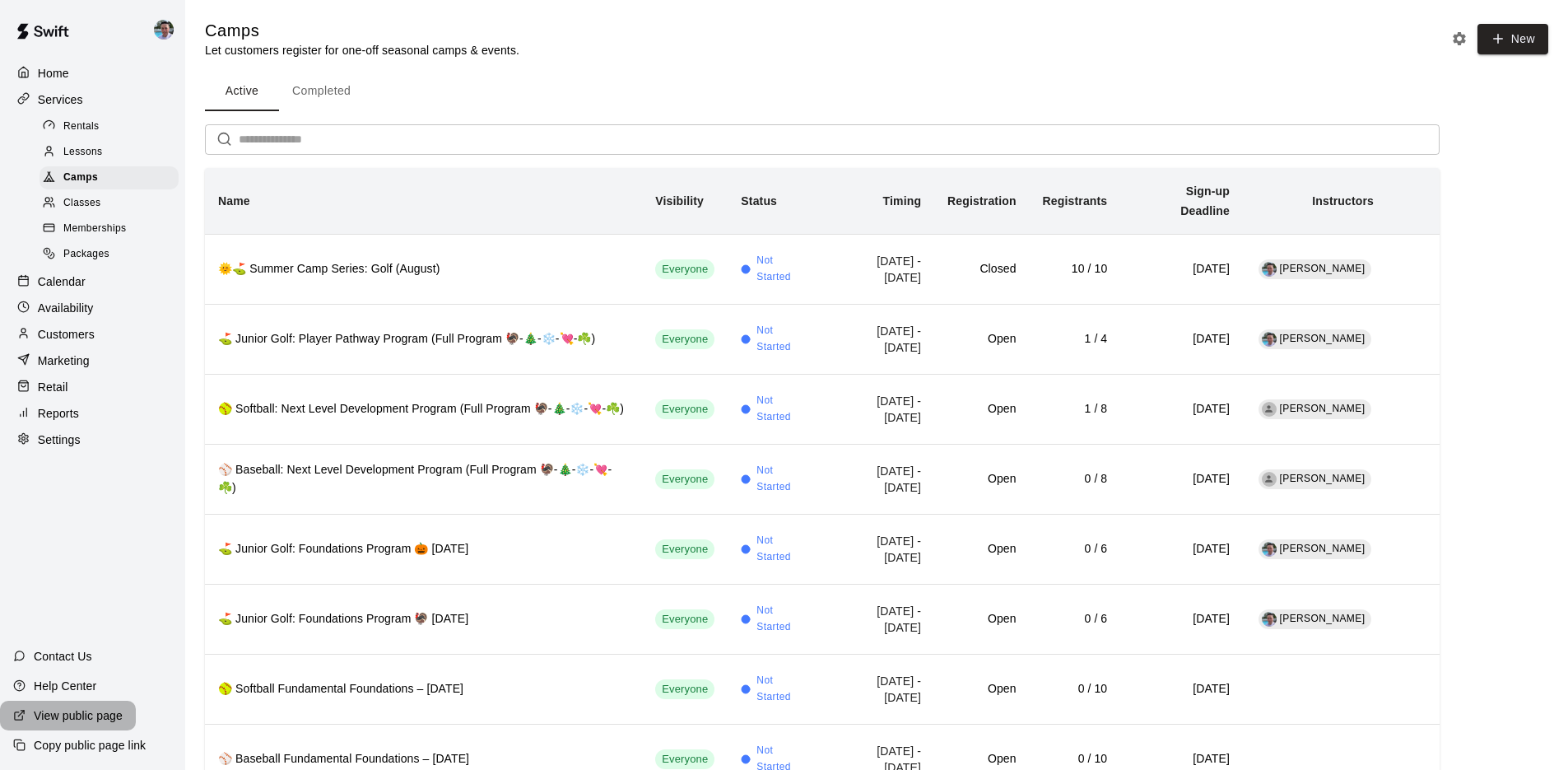
click at [83, 719] on p "View public page" at bounding box center [78, 716] width 89 height 17
click at [99, 154] on span "Lessons" at bounding box center [83, 153] width 39 height 17
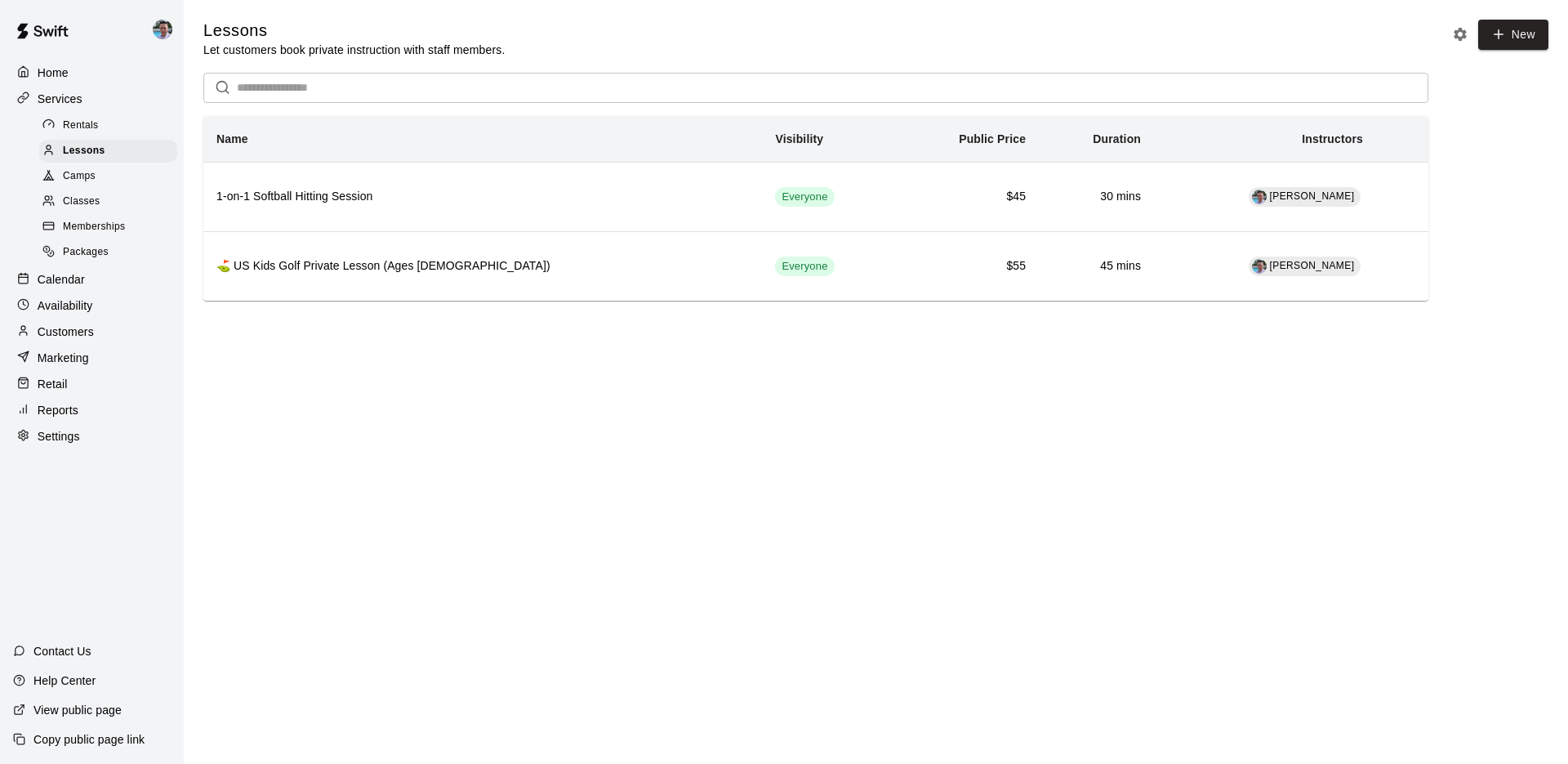
click at [114, 124] on div "Rentals" at bounding box center [108, 126] width 138 height 23
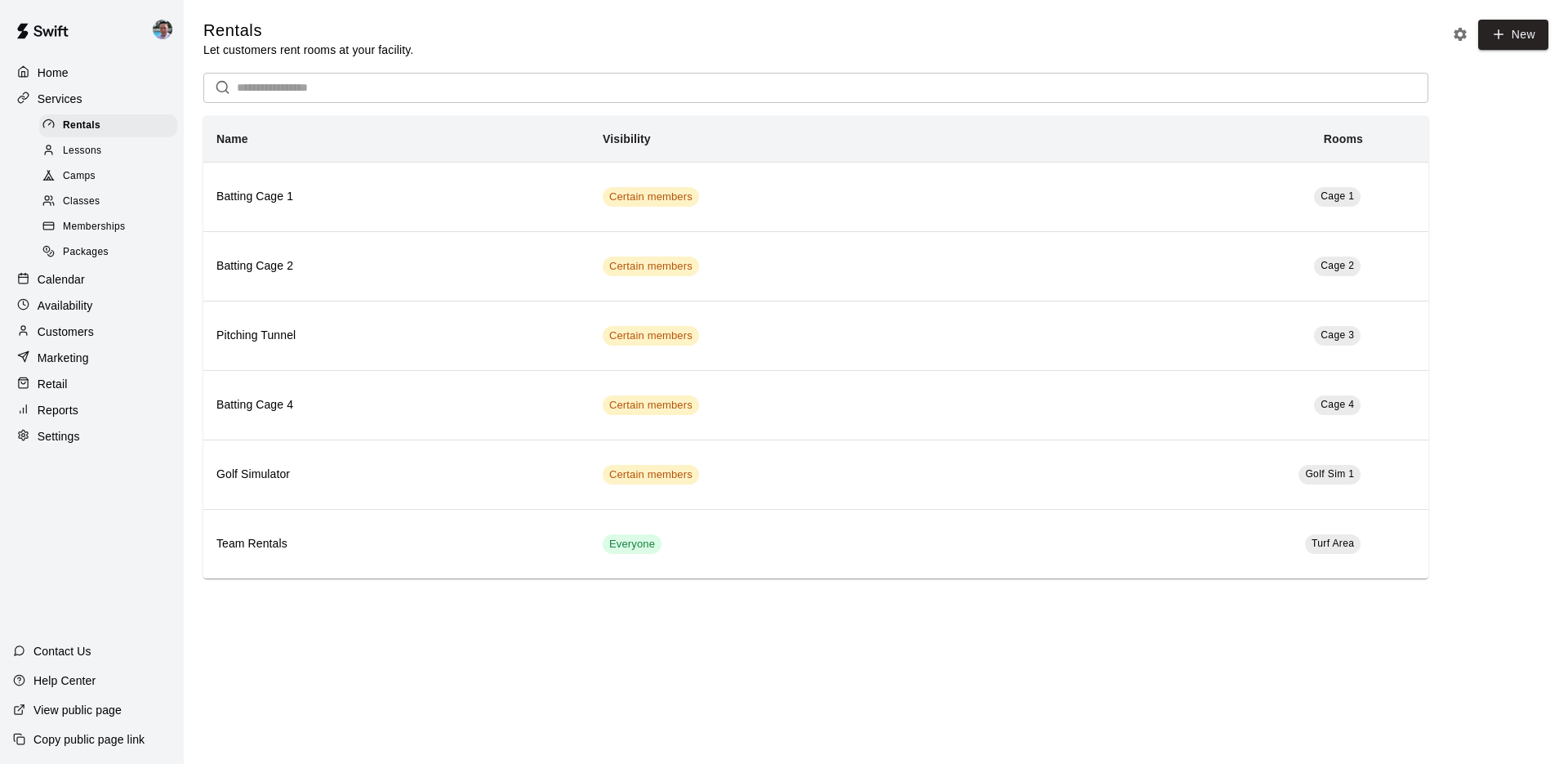
click at [50, 68] on p "Home" at bounding box center [52, 73] width 31 height 17
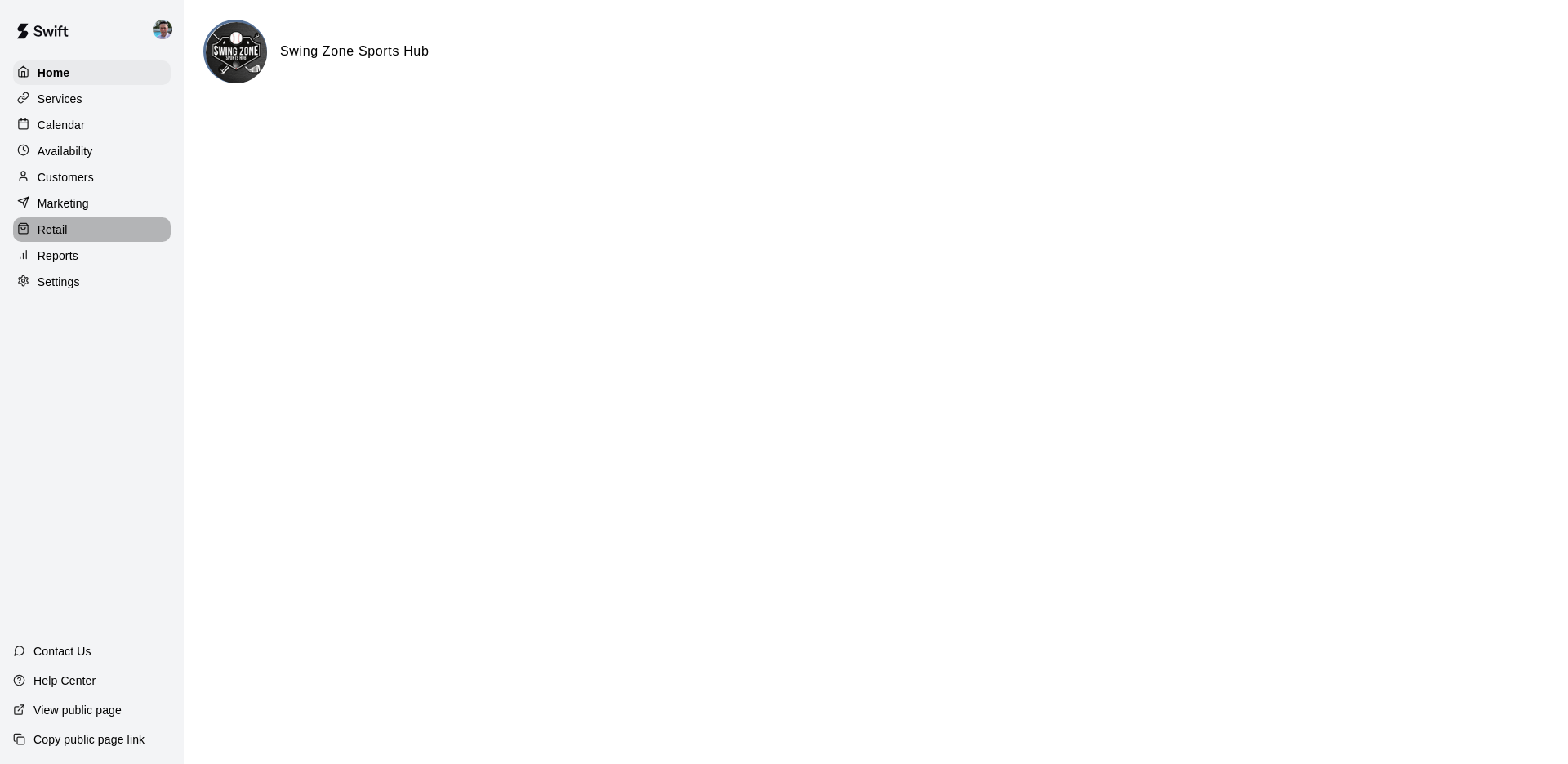
click at [91, 236] on div "Retail" at bounding box center [91, 229] width 157 height 24
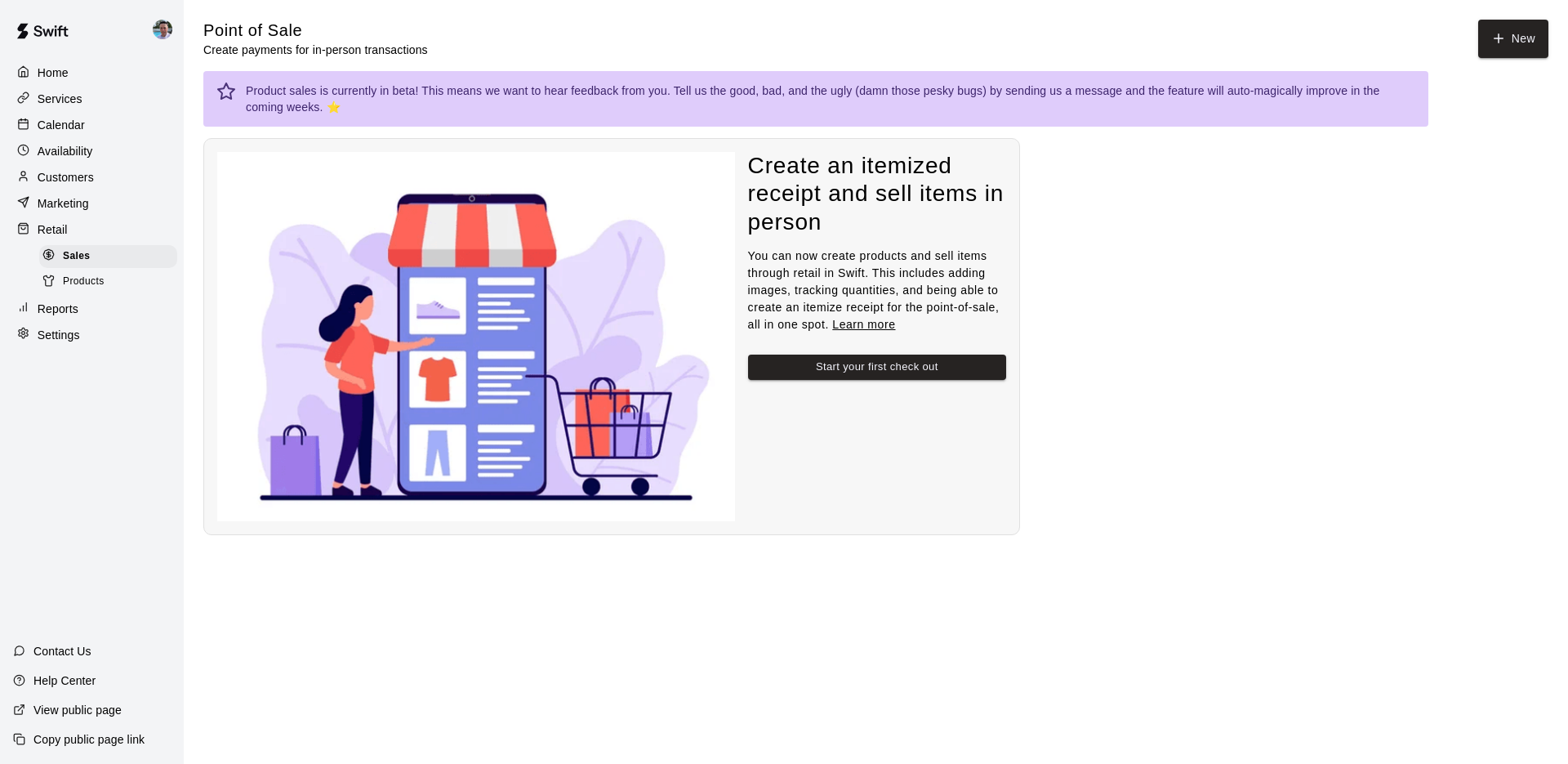
click at [112, 311] on div "Reports" at bounding box center [91, 309] width 157 height 24
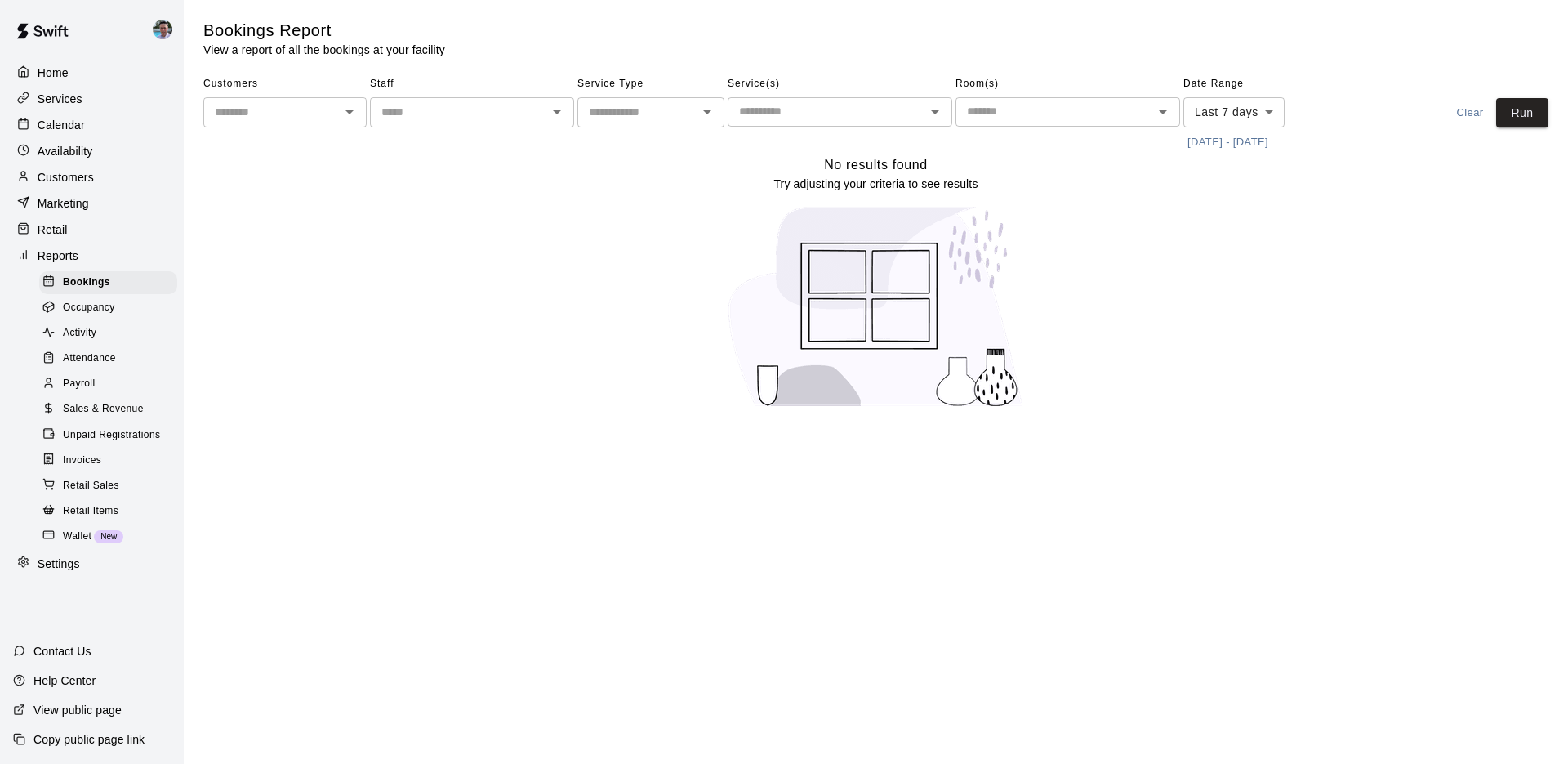
click at [118, 309] on div "Occupancy" at bounding box center [108, 308] width 138 height 23
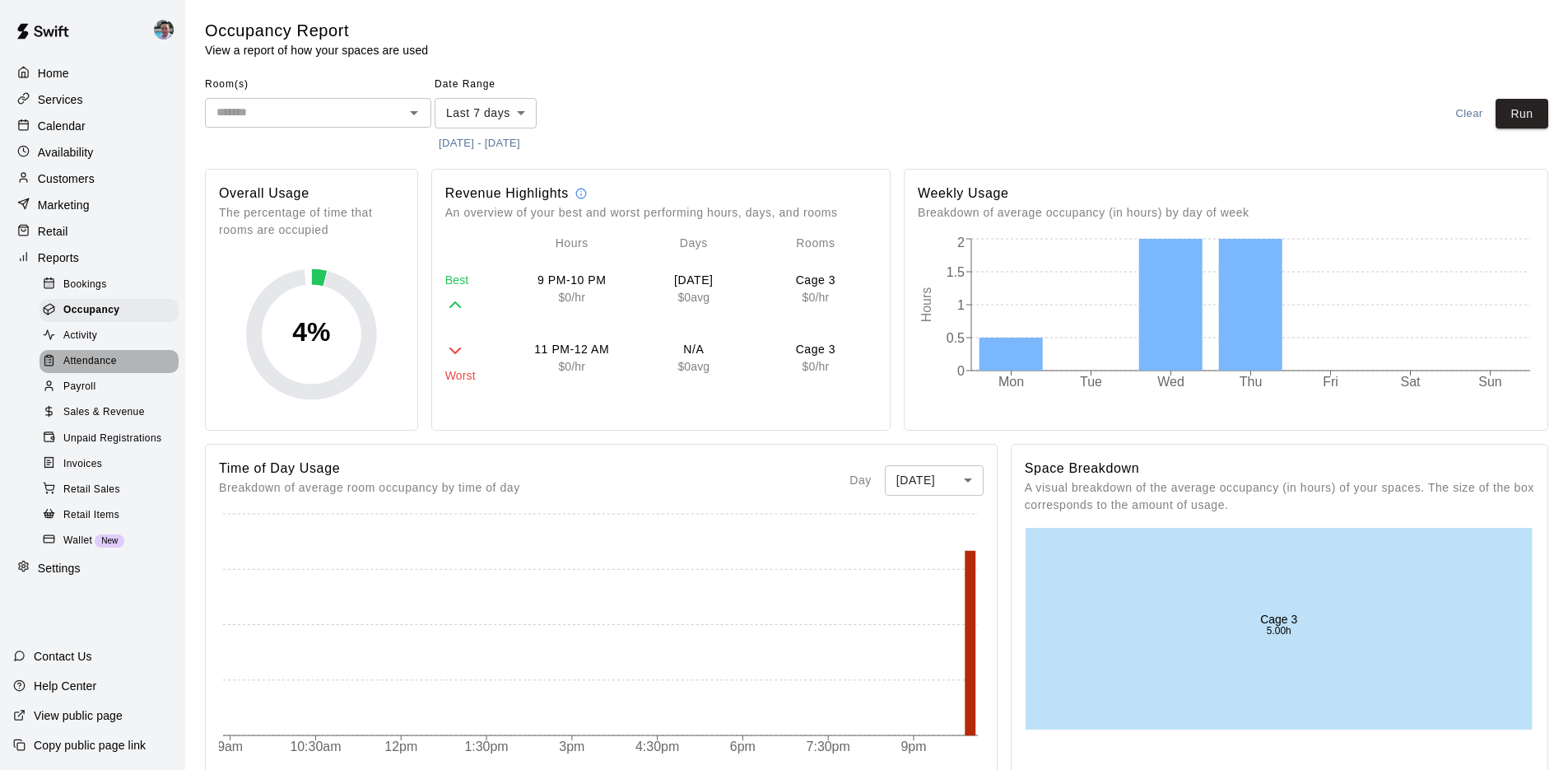
click at [112, 360] on span "Attendance" at bounding box center [90, 362] width 53 height 17
